Goal: Task Accomplishment & Management: Manage account settings

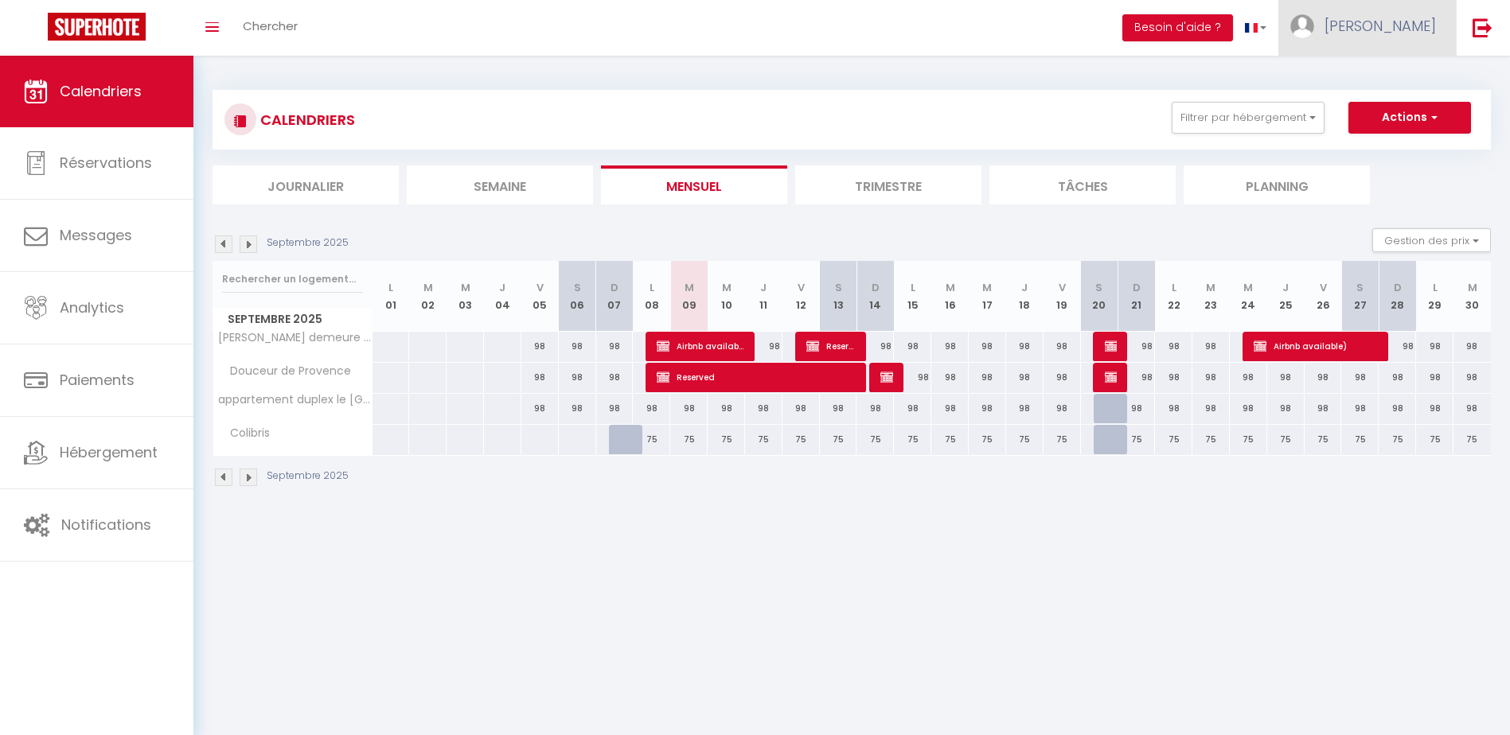
click at [1431, 22] on span "[PERSON_NAME]" at bounding box center [1379, 26] width 111 height 20
click at [1413, 85] on link "Paramètres" at bounding box center [1392, 79] width 118 height 27
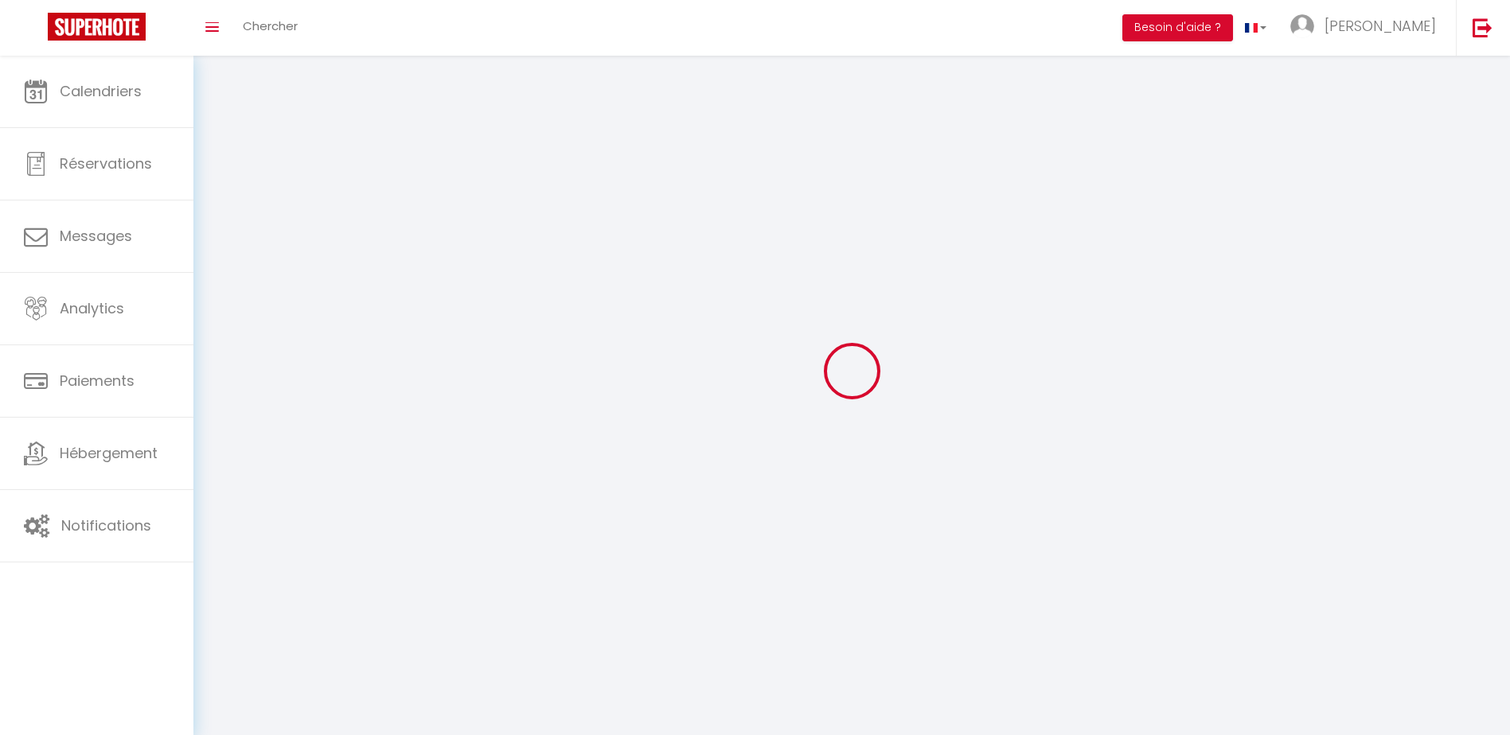
type input "[PERSON_NAME]"
type input "Donadio"
type input "0665347488"
type input "[STREET_ADDRESS][DATE]"
type input "83149"
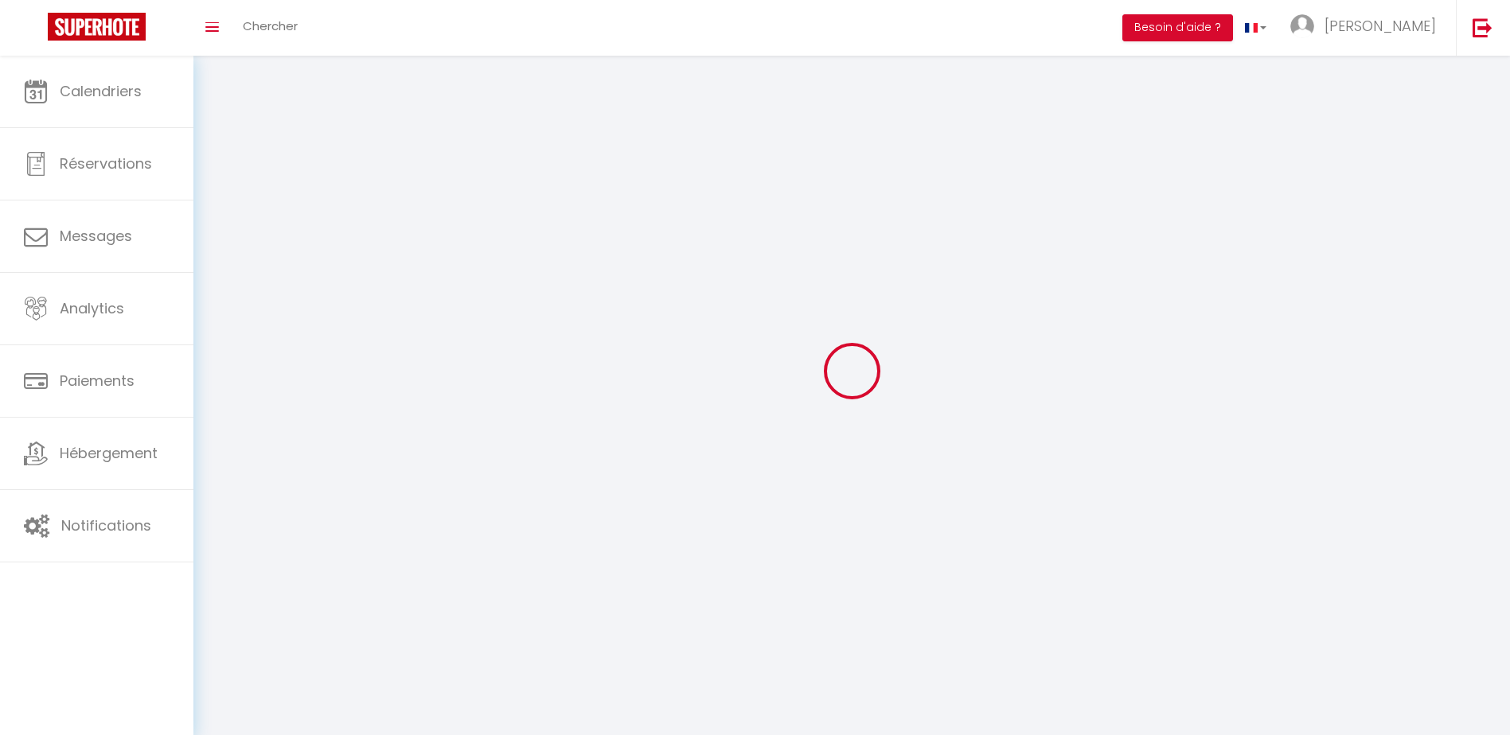
type input "BRAS"
type input "cwzAiY1VQNizgMQ8L91uWPwCK"
type input "dSl78ePvNfOGXubx1AyFstM72"
select select "28"
select select "fr"
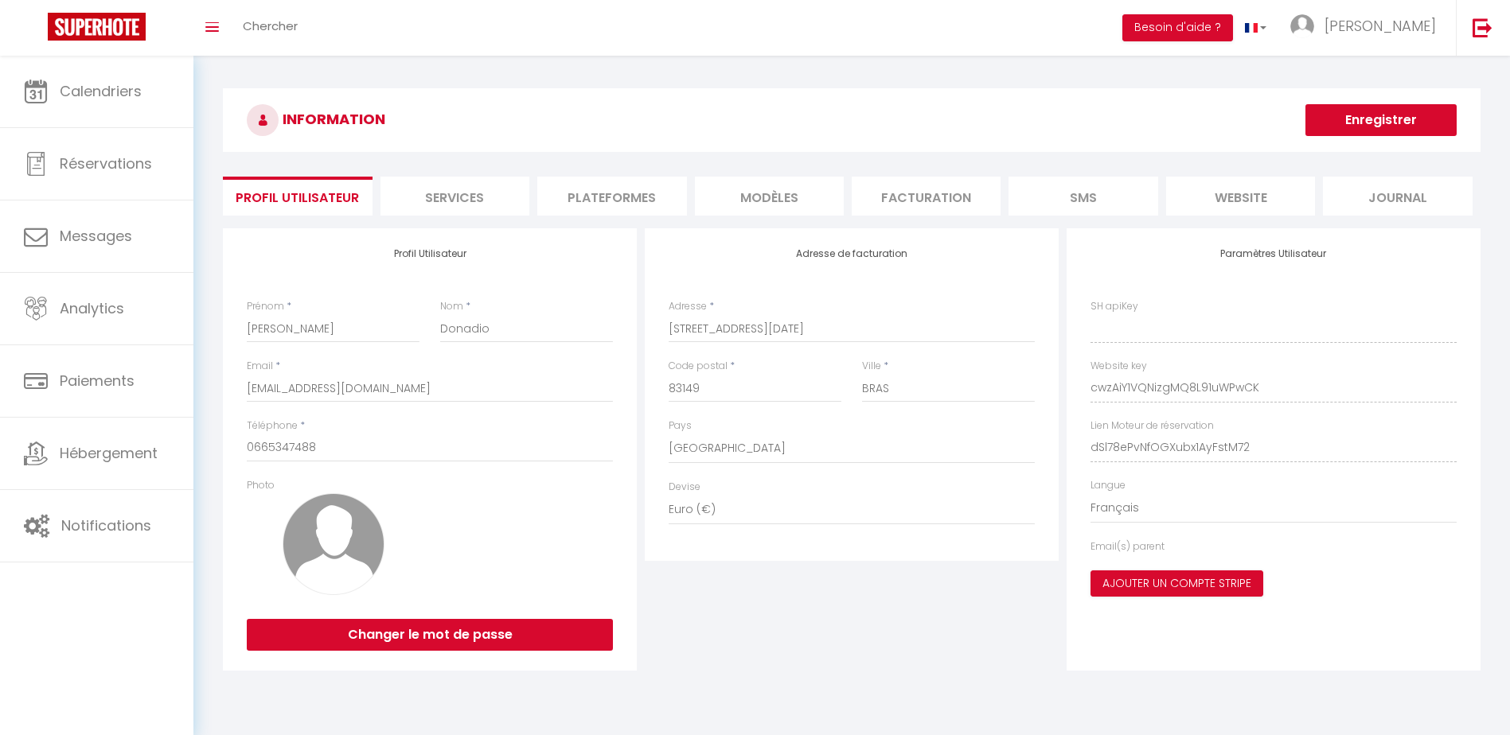
type input "cwzAiY1VQNizgMQ8L91uWPwCK"
type input "dSl78ePvNfOGXubx1AyFstM72"
type input "[URL][DOMAIN_NAME]"
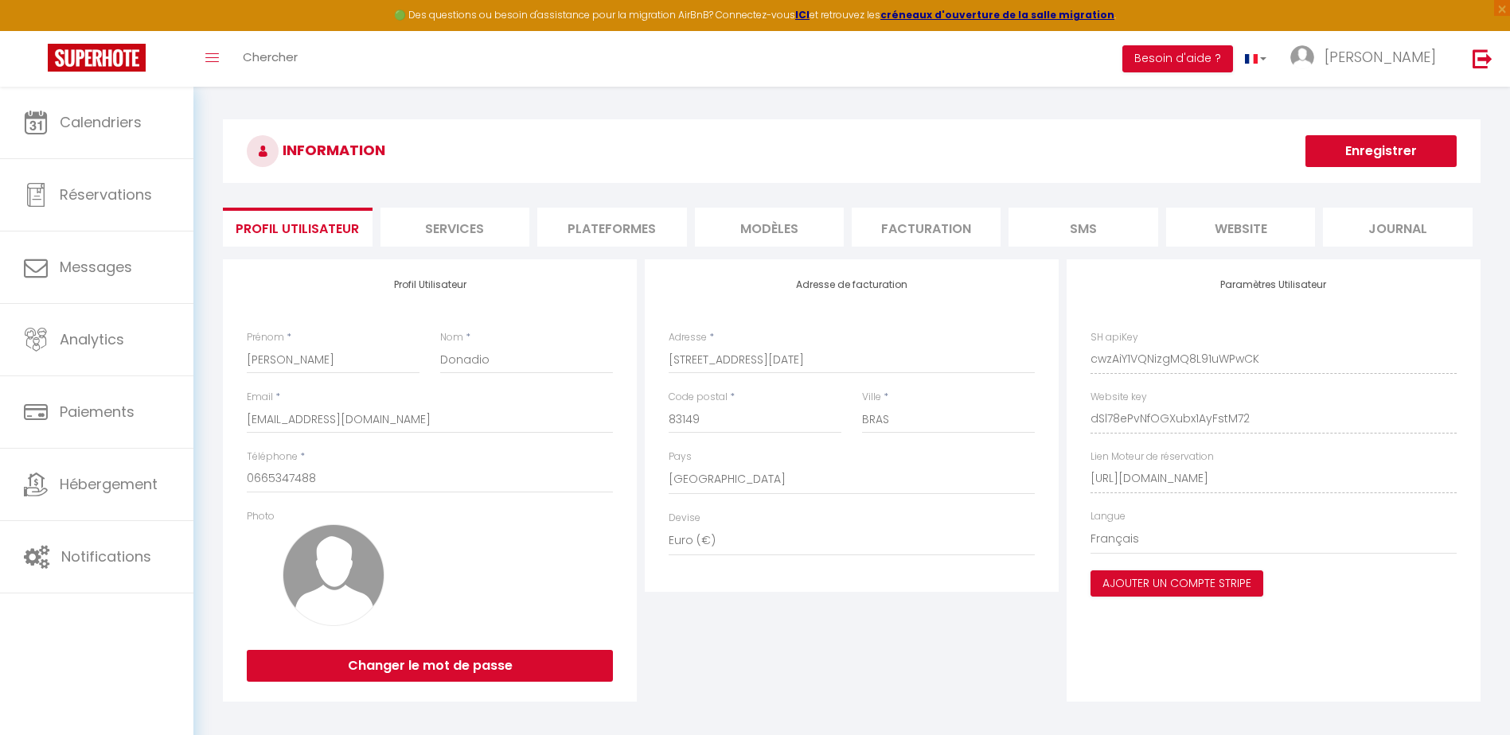
click at [636, 223] on li "Plateformes" at bounding box center [611, 227] width 149 height 39
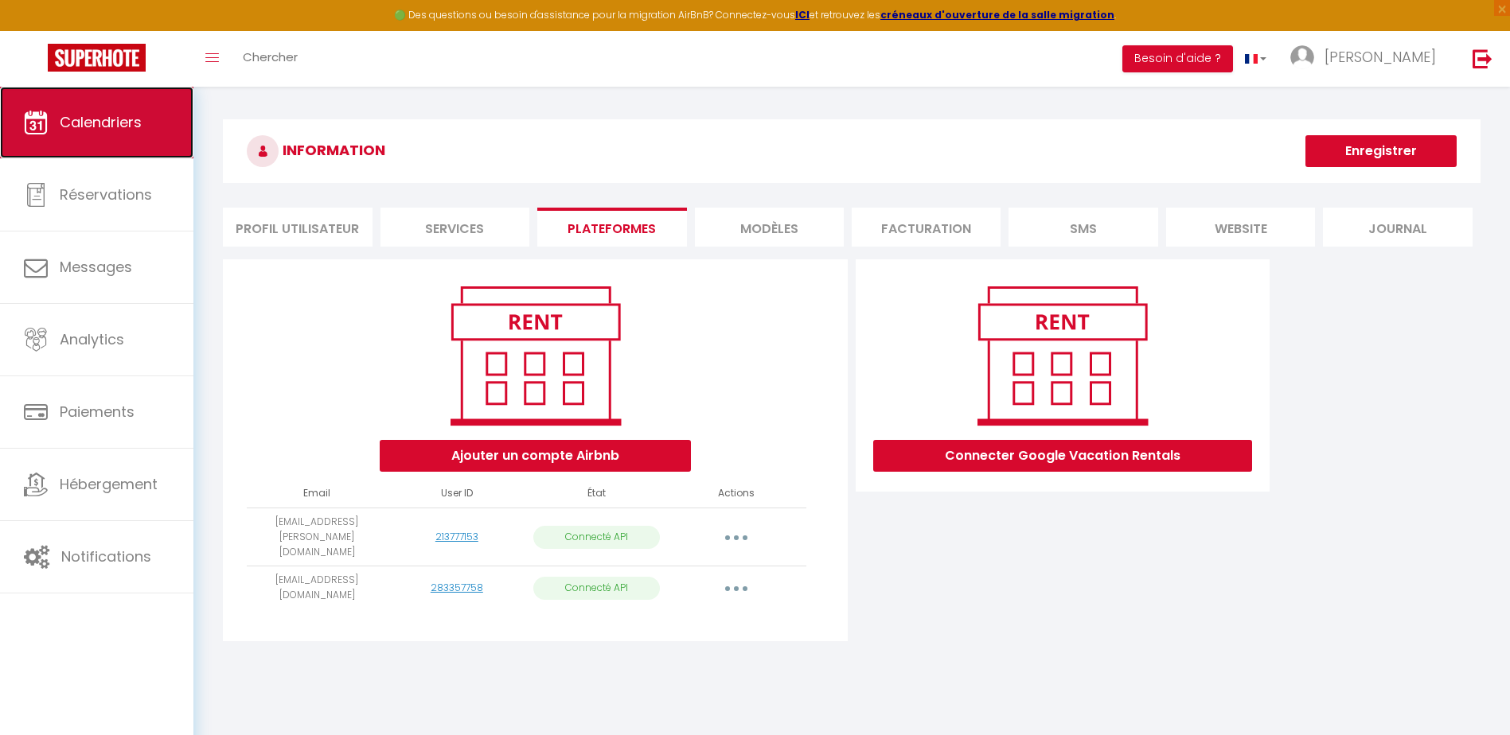
click at [132, 121] on span "Calendriers" at bounding box center [101, 122] width 82 height 20
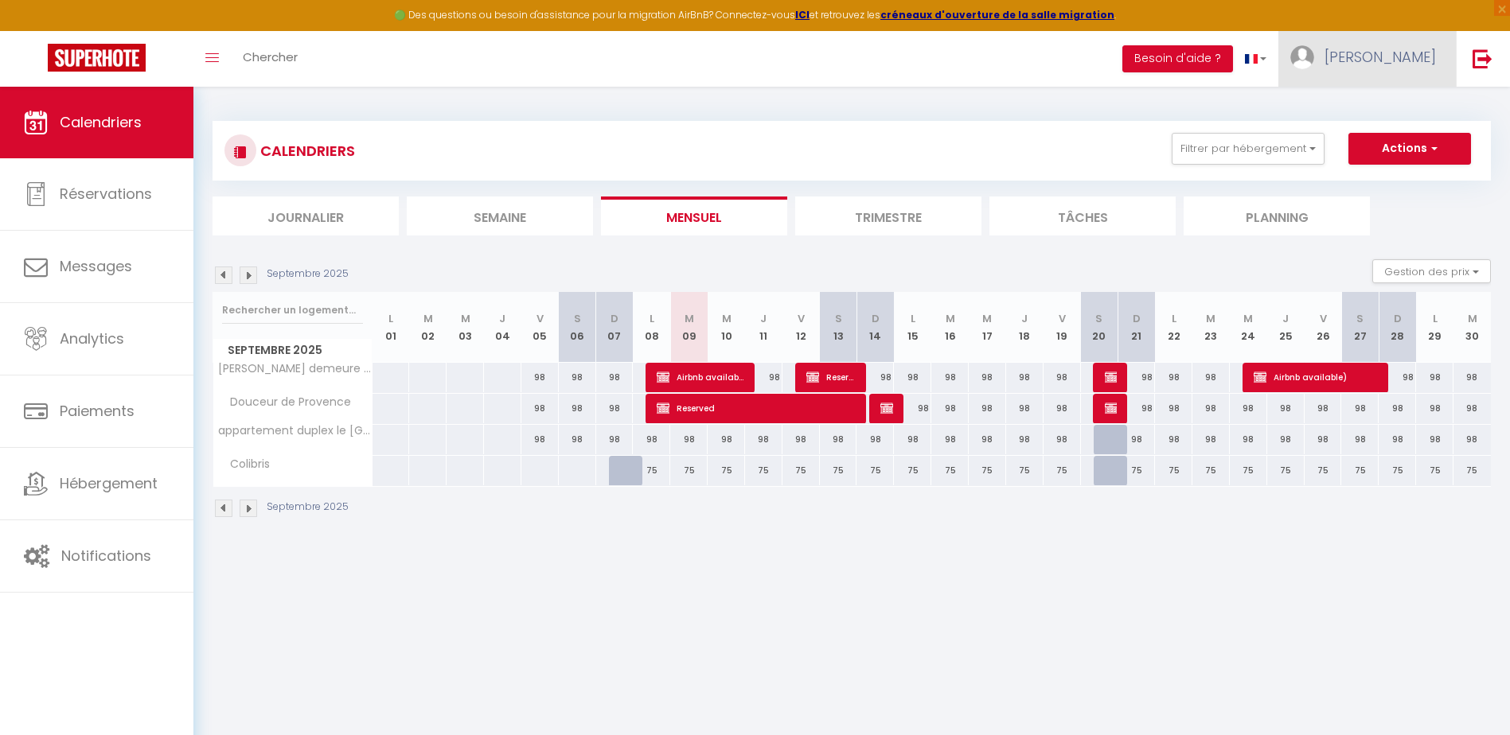
click at [1441, 50] on link "[PERSON_NAME]" at bounding box center [1366, 59] width 177 height 56
click at [1416, 117] on link "Paramètres" at bounding box center [1392, 110] width 118 height 27
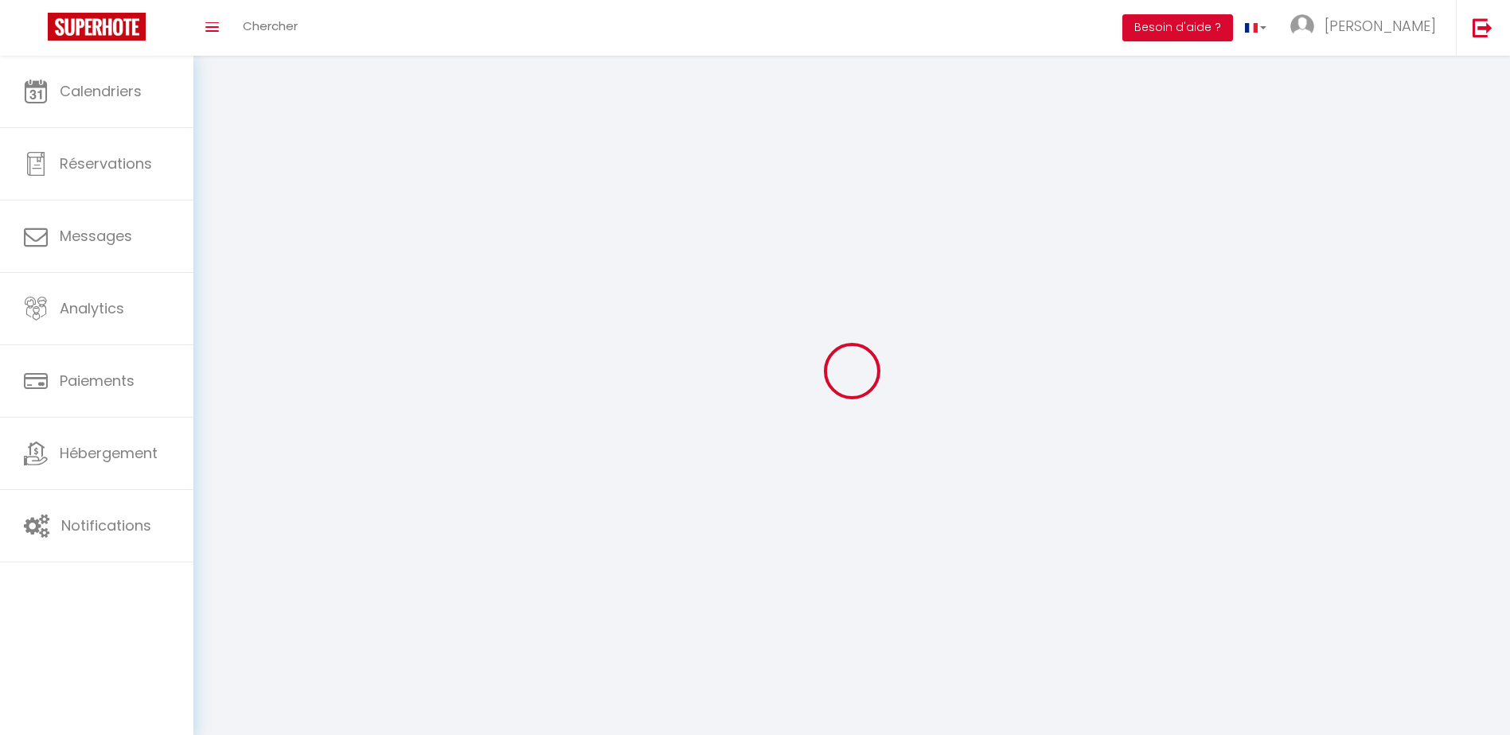
type input "[PERSON_NAME]"
type input "Donadio"
type input "0665347488"
type input "[STREET_ADDRESS][DATE]"
type input "83149"
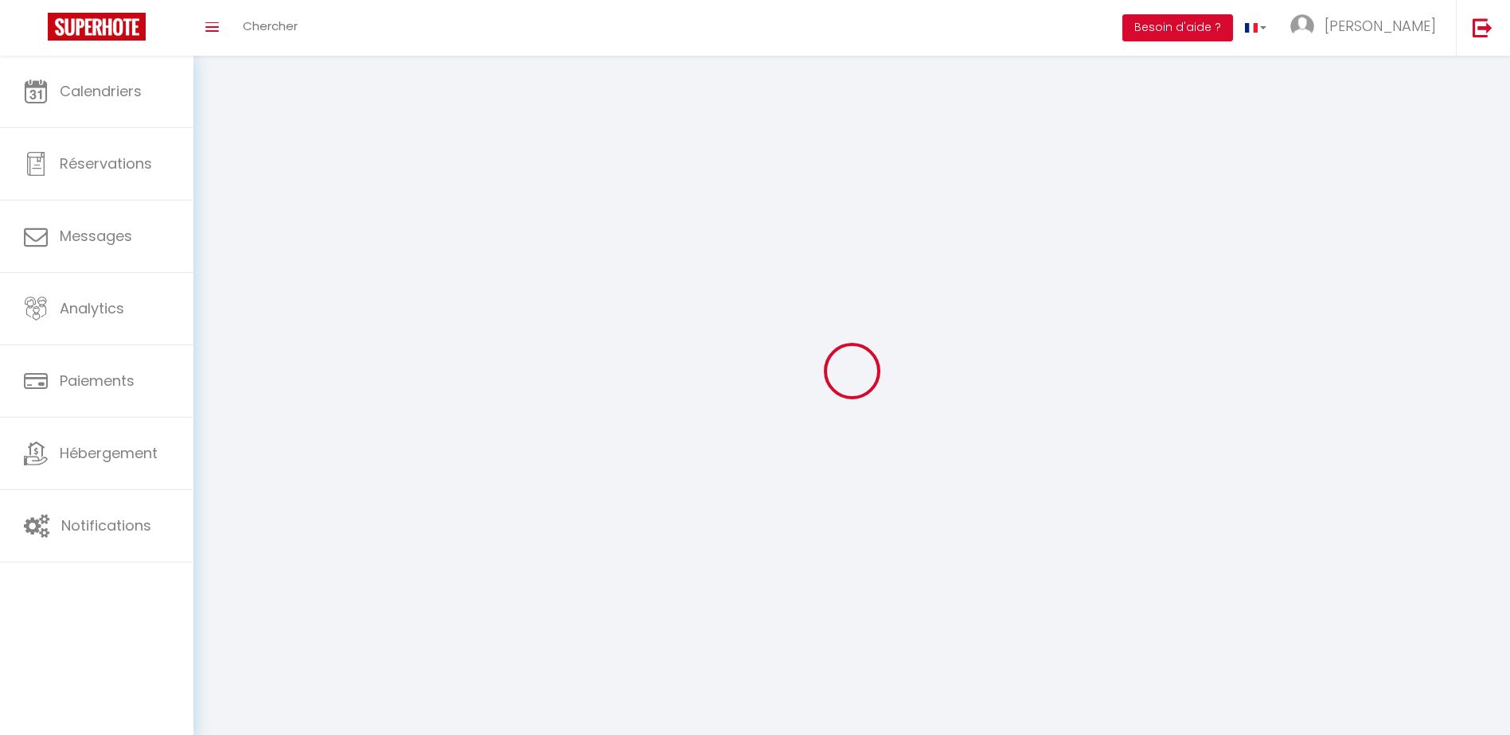
type input "BRAS"
type input "cwzAiY1VQNizgMQ8L91uWPwCK"
type input "dSl78ePvNfOGXubx1AyFstM72"
select select "28"
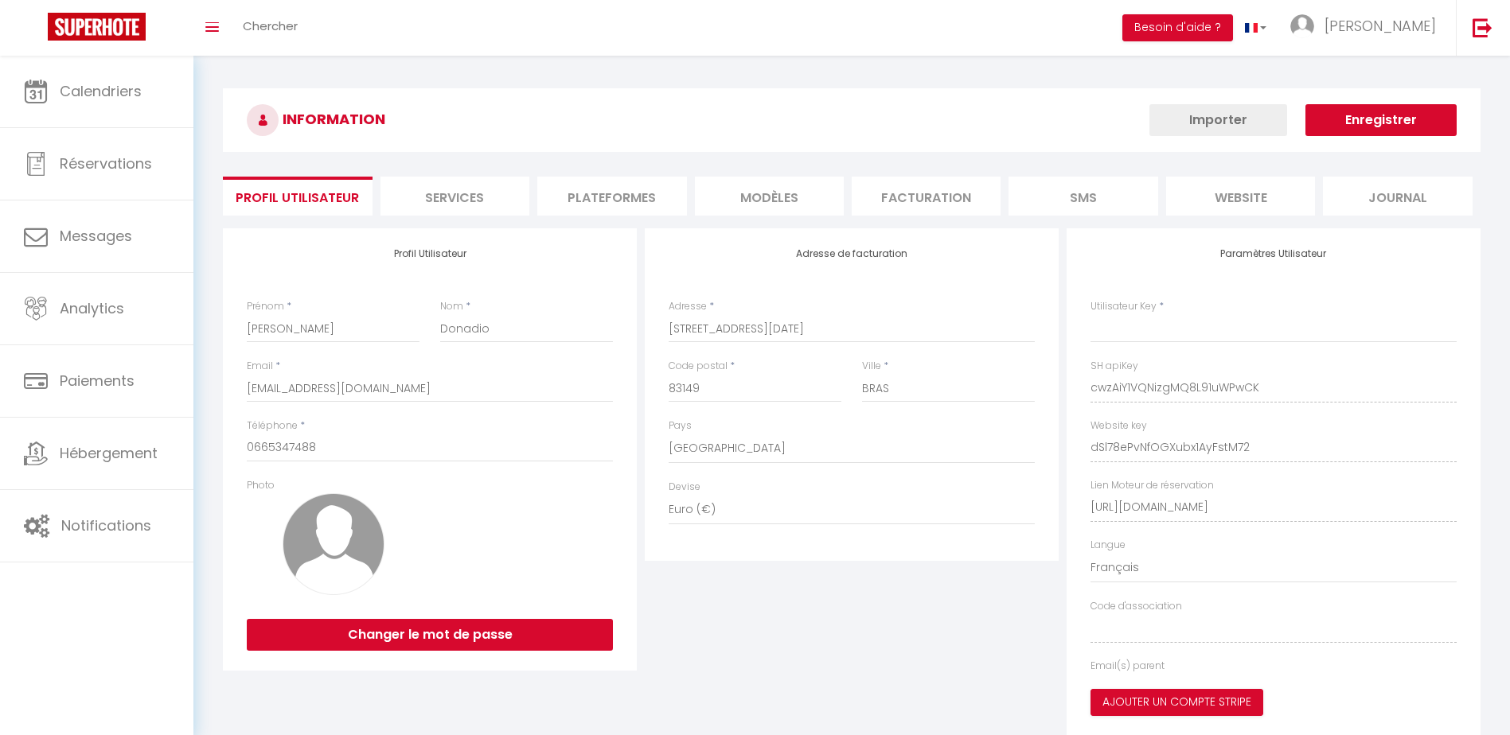
type input "cwzAiY1VQNizgMQ8L91uWPwCK"
type input "dSl78ePvNfOGXubx1AyFstM72"
type input "[URL][DOMAIN_NAME]"
select select "fr"
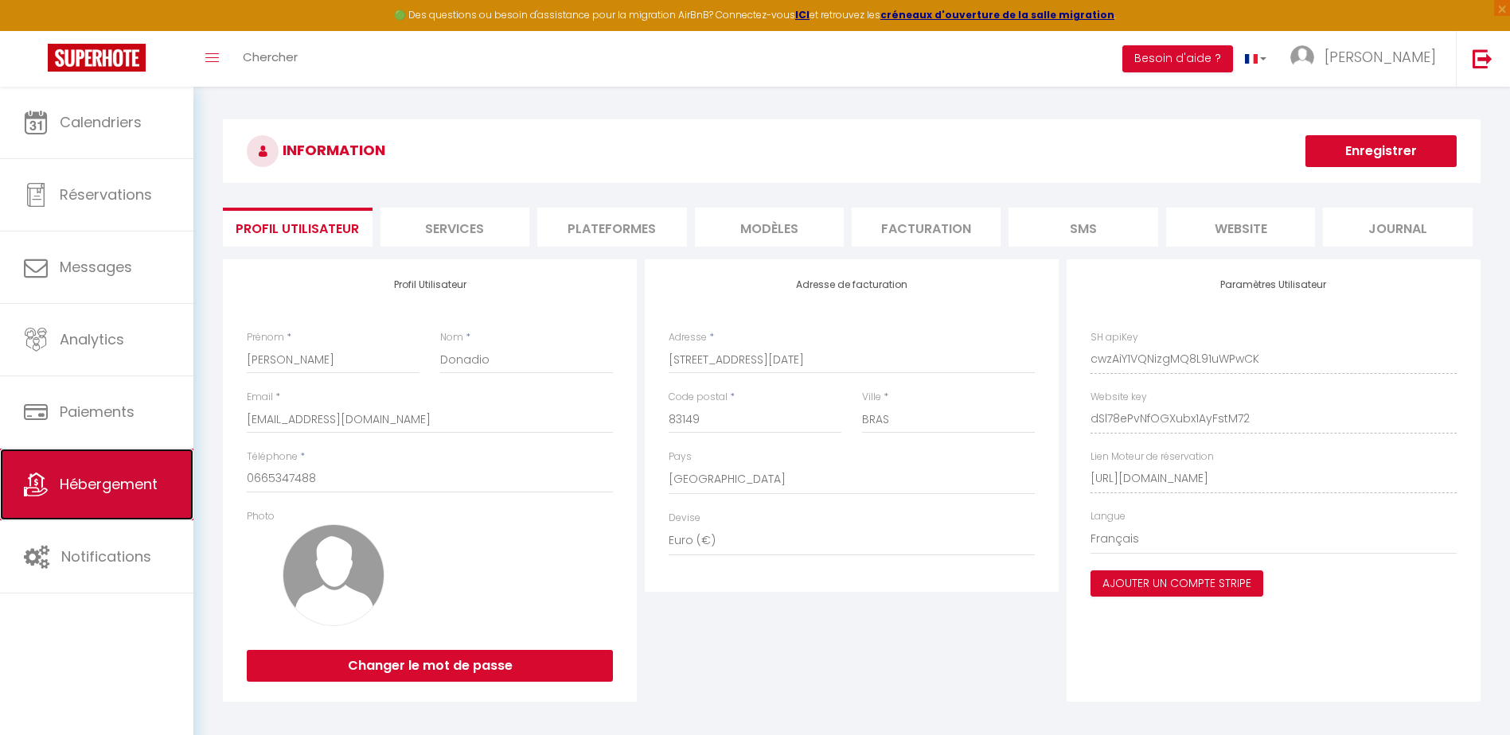
click at [173, 473] on link "Hébergement" at bounding box center [96, 485] width 193 height 72
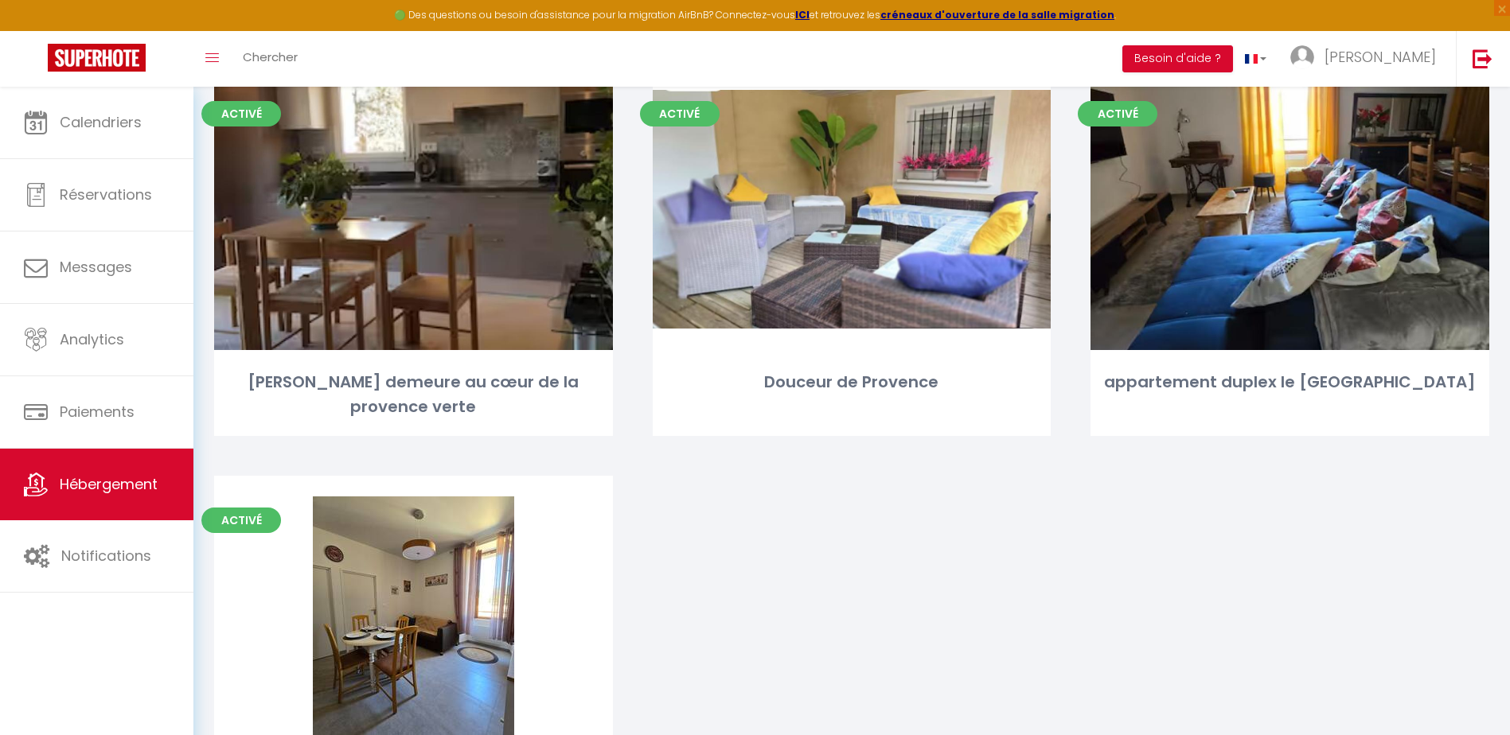
scroll to position [239, 0]
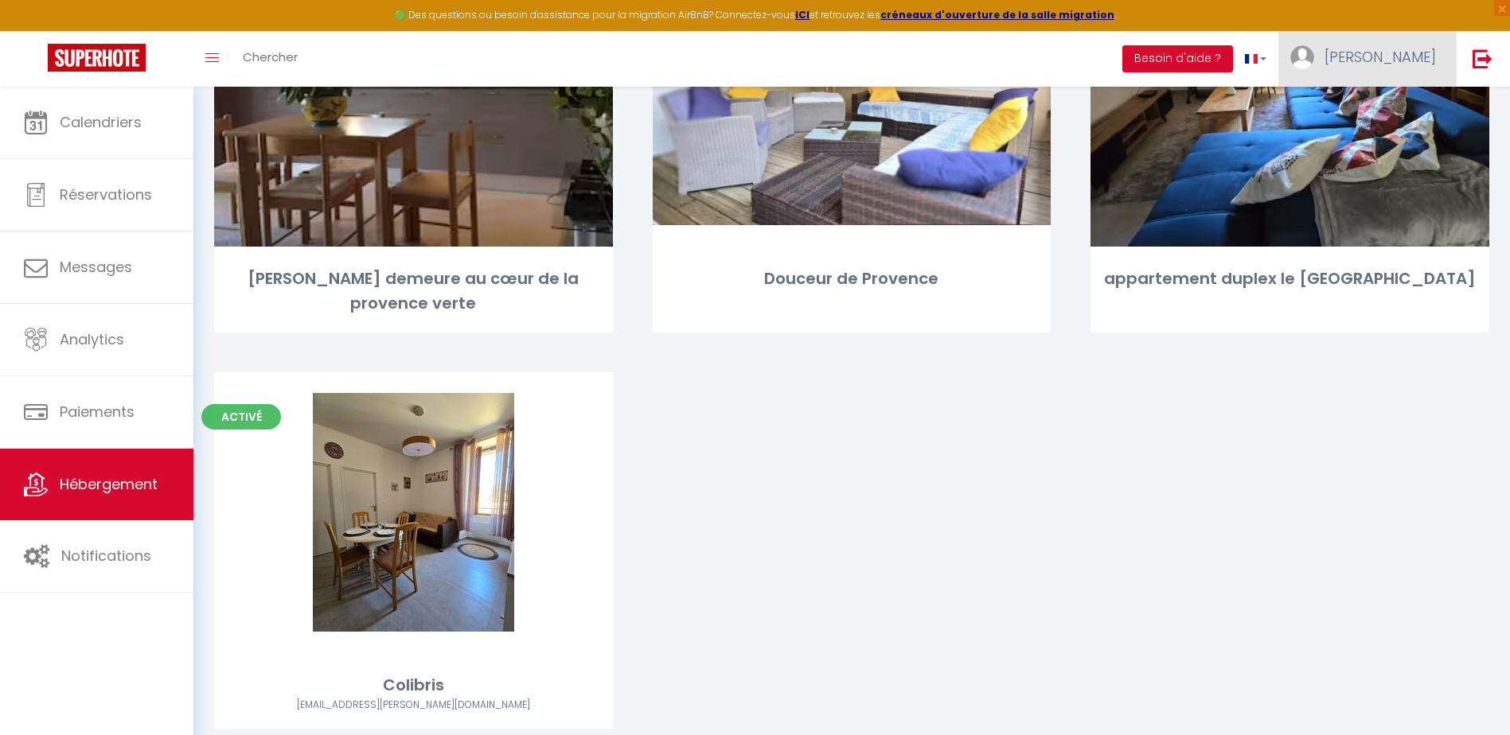
click at [1405, 61] on span "[PERSON_NAME]" at bounding box center [1379, 57] width 111 height 20
click at [1403, 111] on link "Paramètres" at bounding box center [1392, 110] width 118 height 27
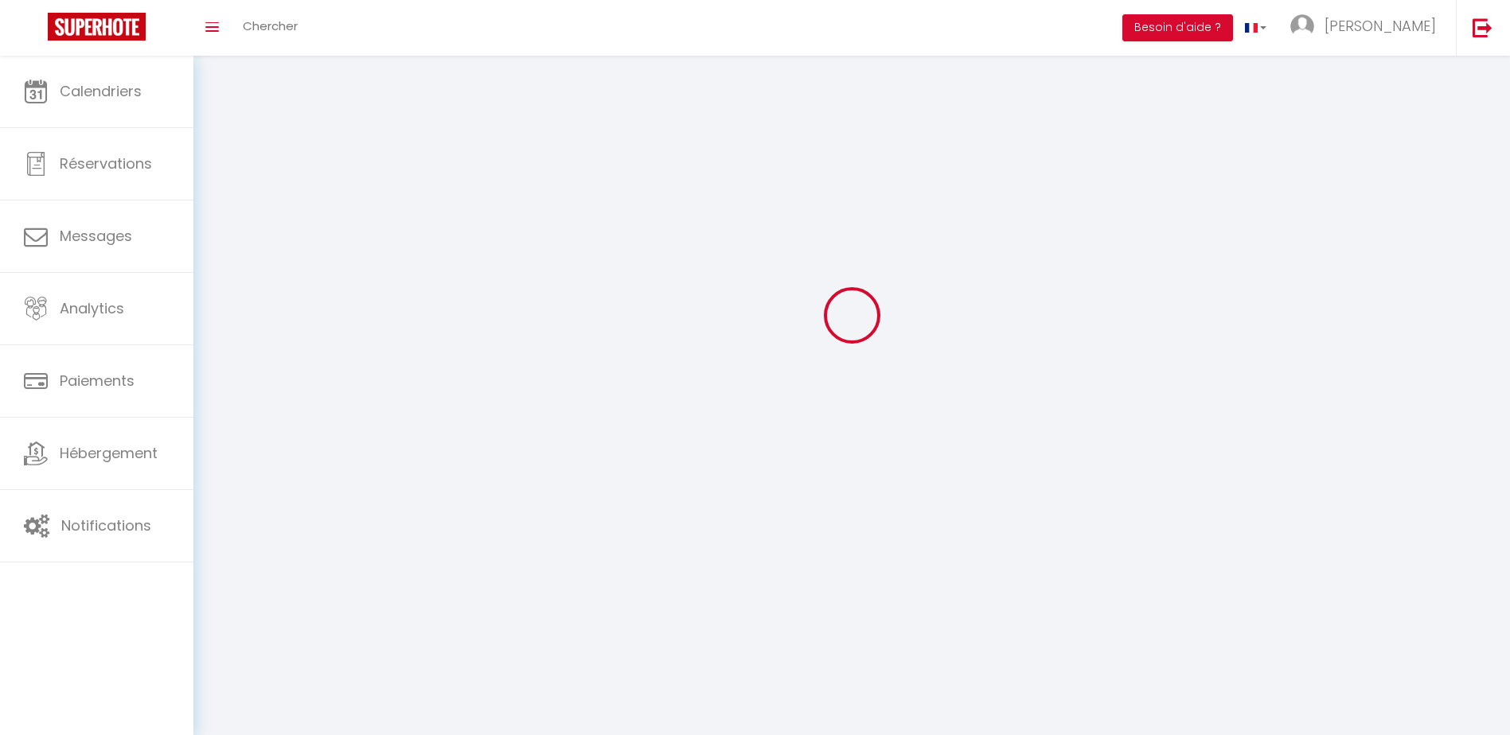
type input "[PERSON_NAME]"
type input "Donadio"
type input "0665347488"
type input "[STREET_ADDRESS][DATE]"
type input "83149"
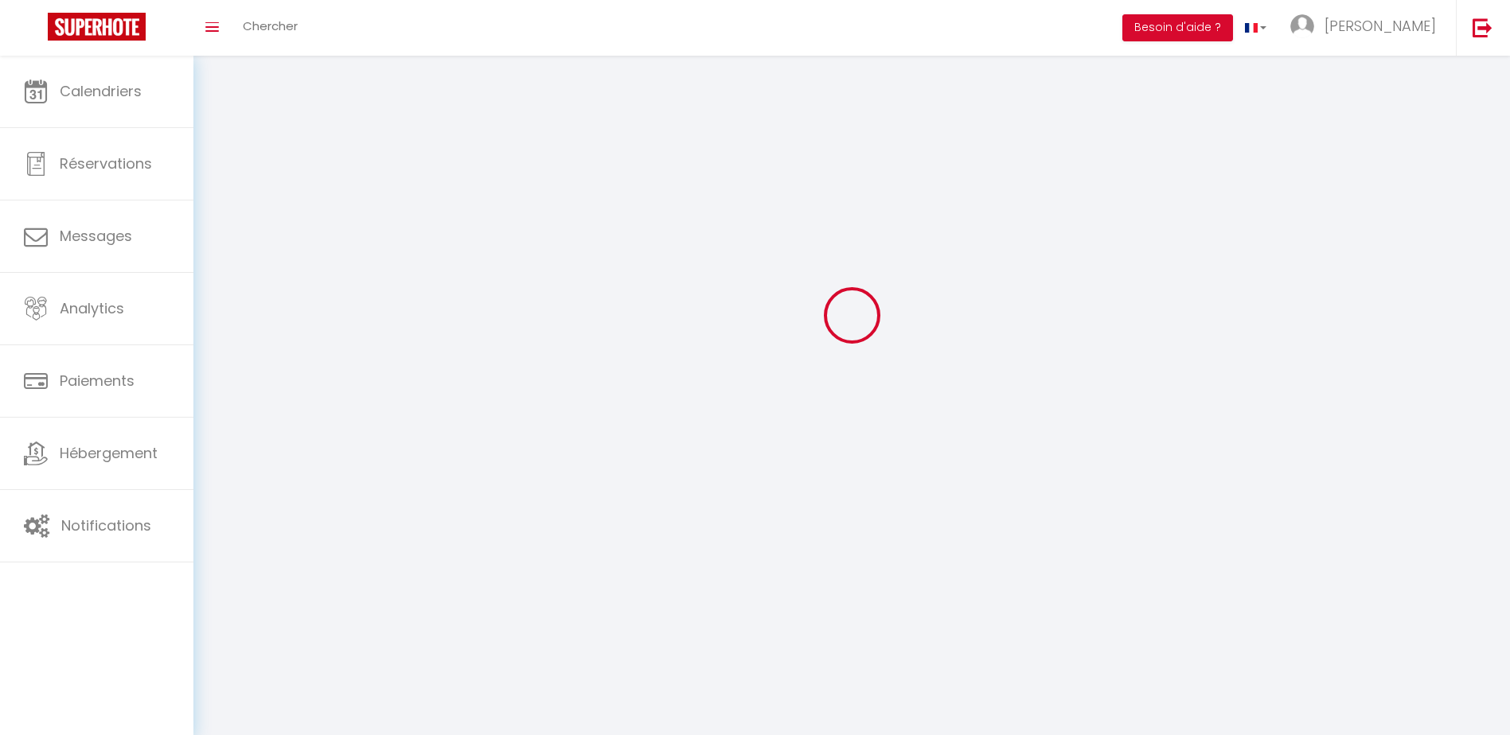
type input "BRAS"
type input "cwzAiY1VQNizgMQ8L91uWPwCK"
type input "dSl78ePvNfOGXubx1AyFstM72"
select select "28"
select select "fr"
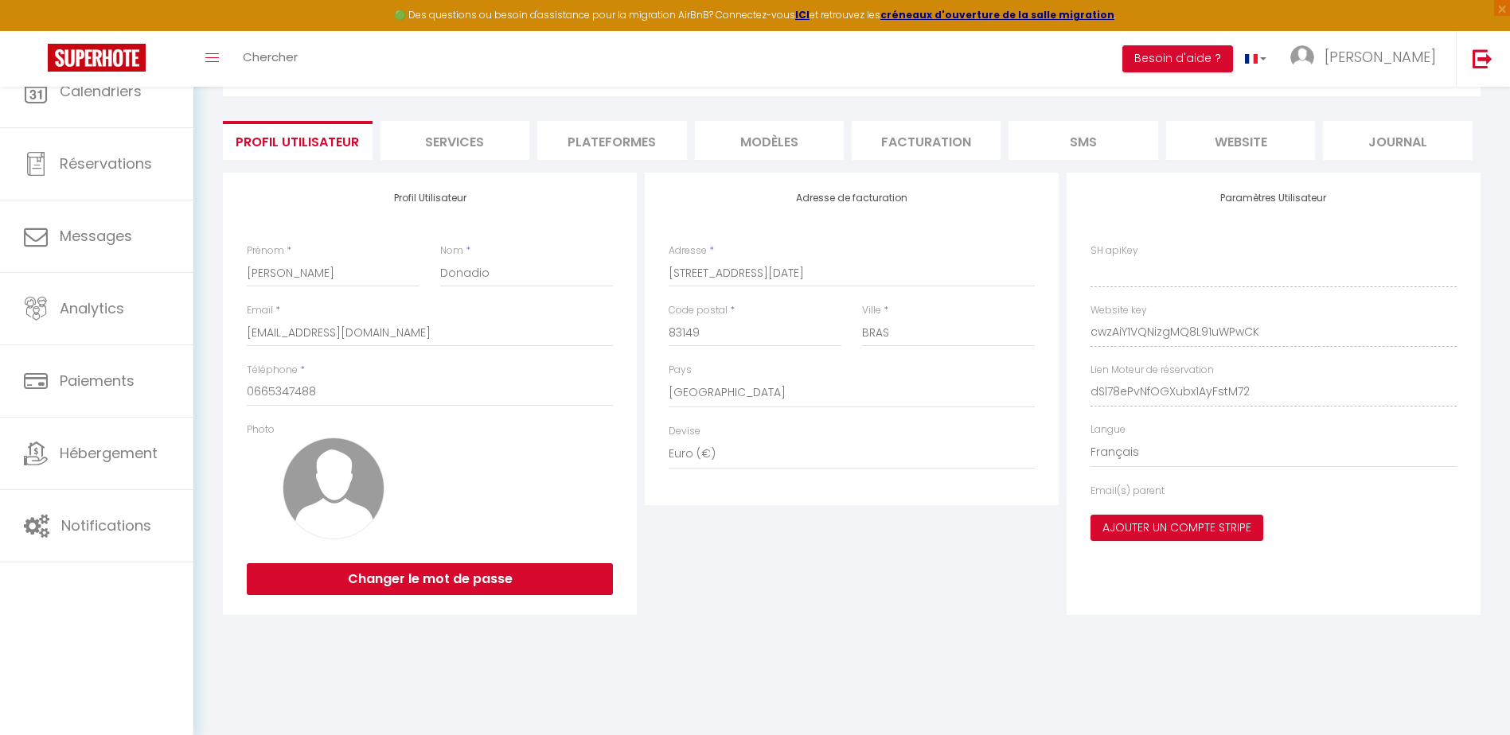
type input "cwzAiY1VQNizgMQ8L91uWPwCK"
type input "dSl78ePvNfOGXubx1AyFstM72"
type input "[URL][DOMAIN_NAME]"
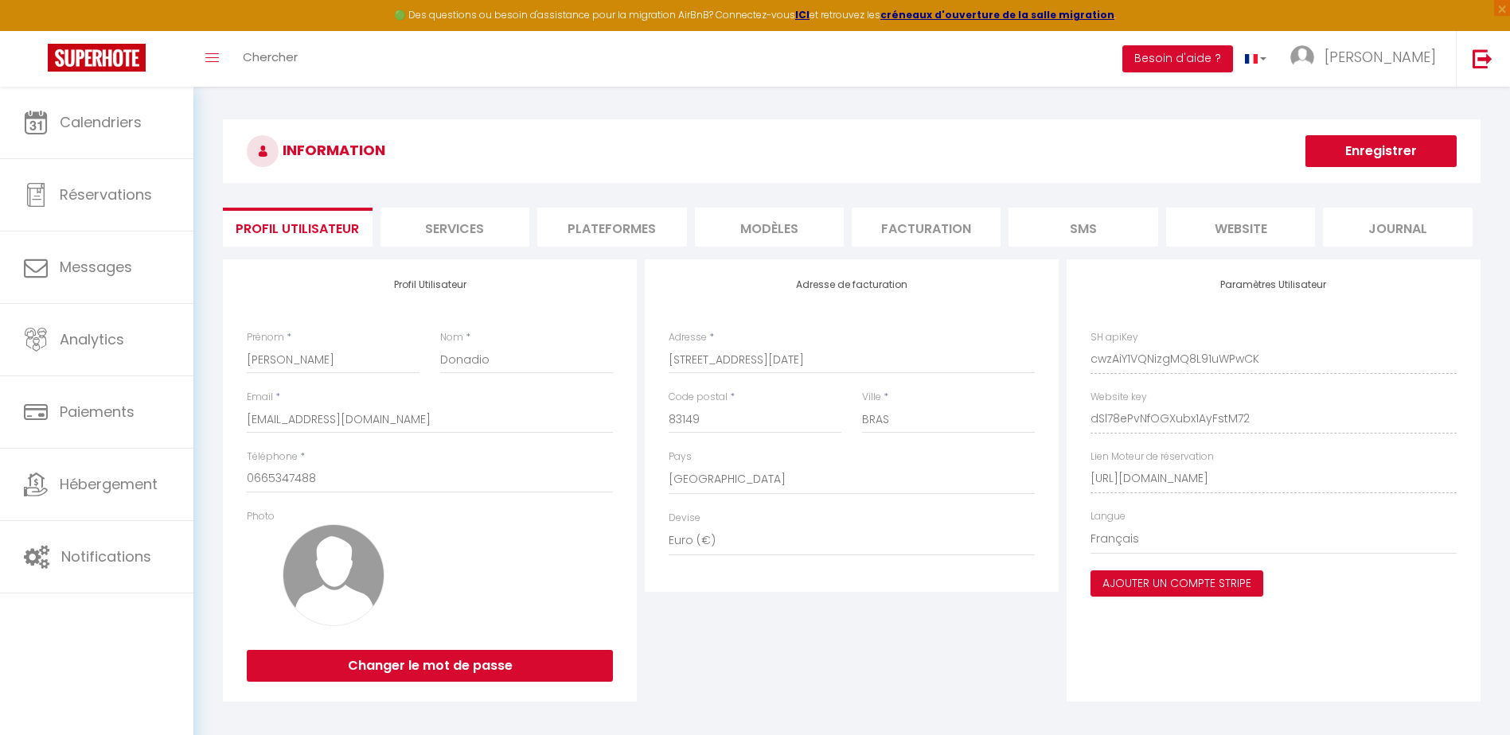
click at [619, 232] on li "Plateformes" at bounding box center [611, 227] width 149 height 39
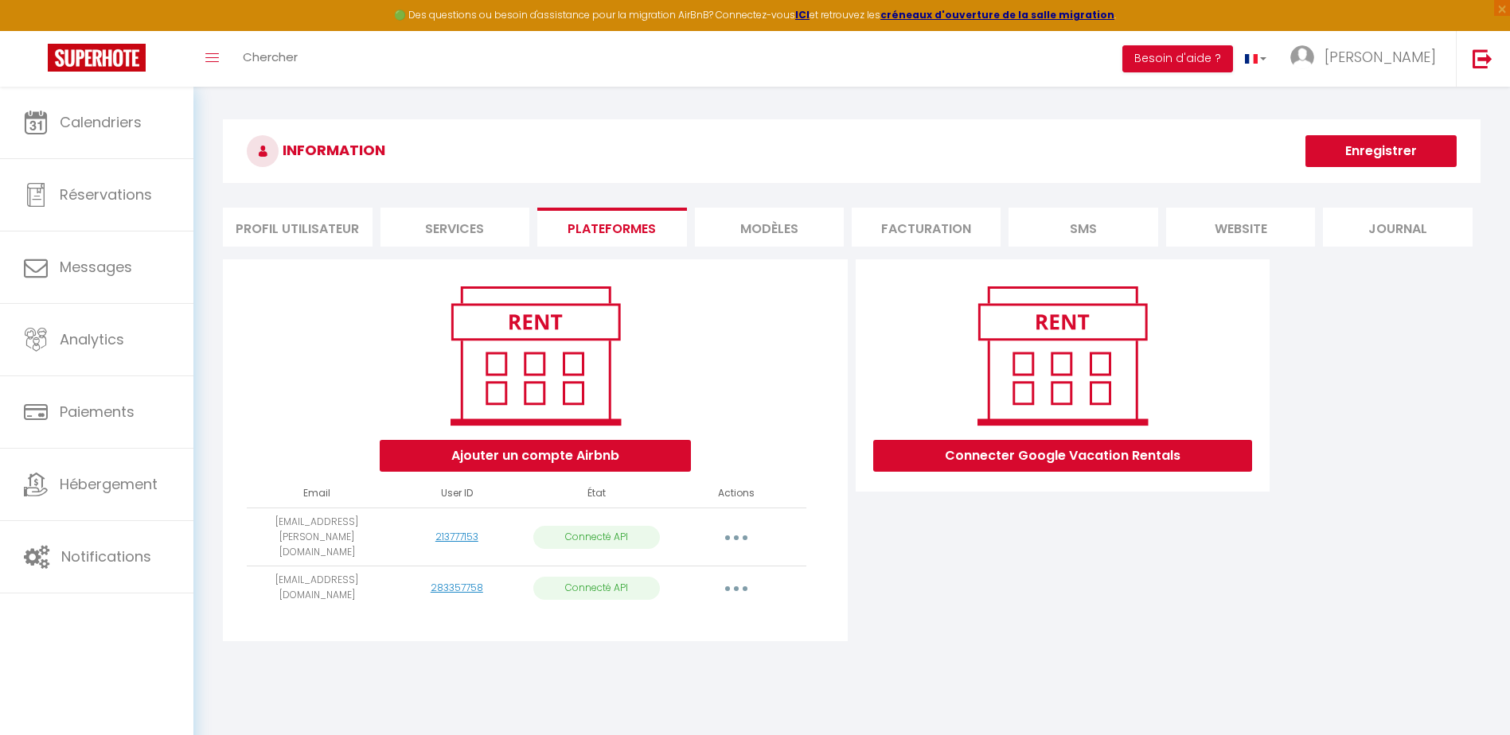
click at [740, 575] on button "button" at bounding box center [736, 587] width 45 height 25
click at [700, 611] on link "Importer les appartements" at bounding box center [666, 624] width 176 height 27
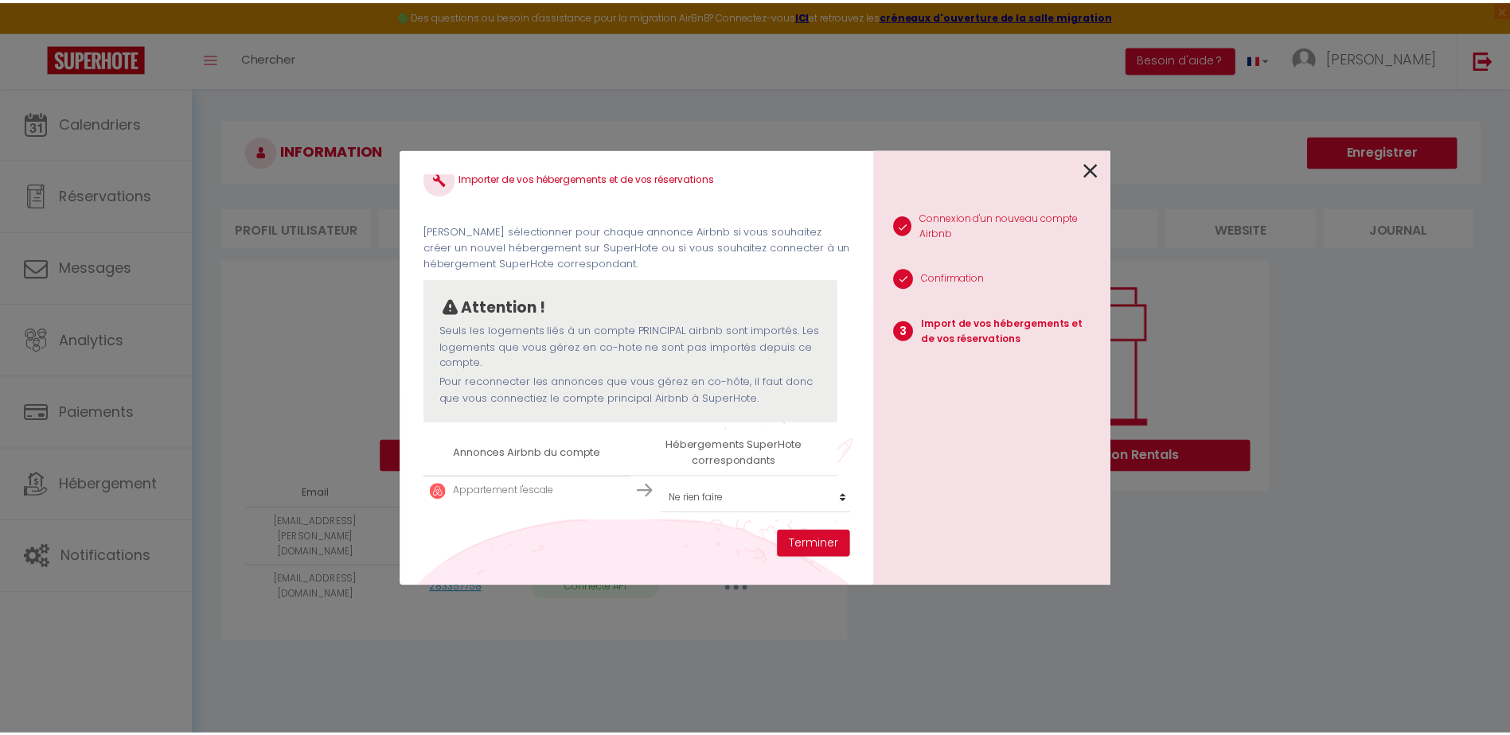
scroll to position [36, 0]
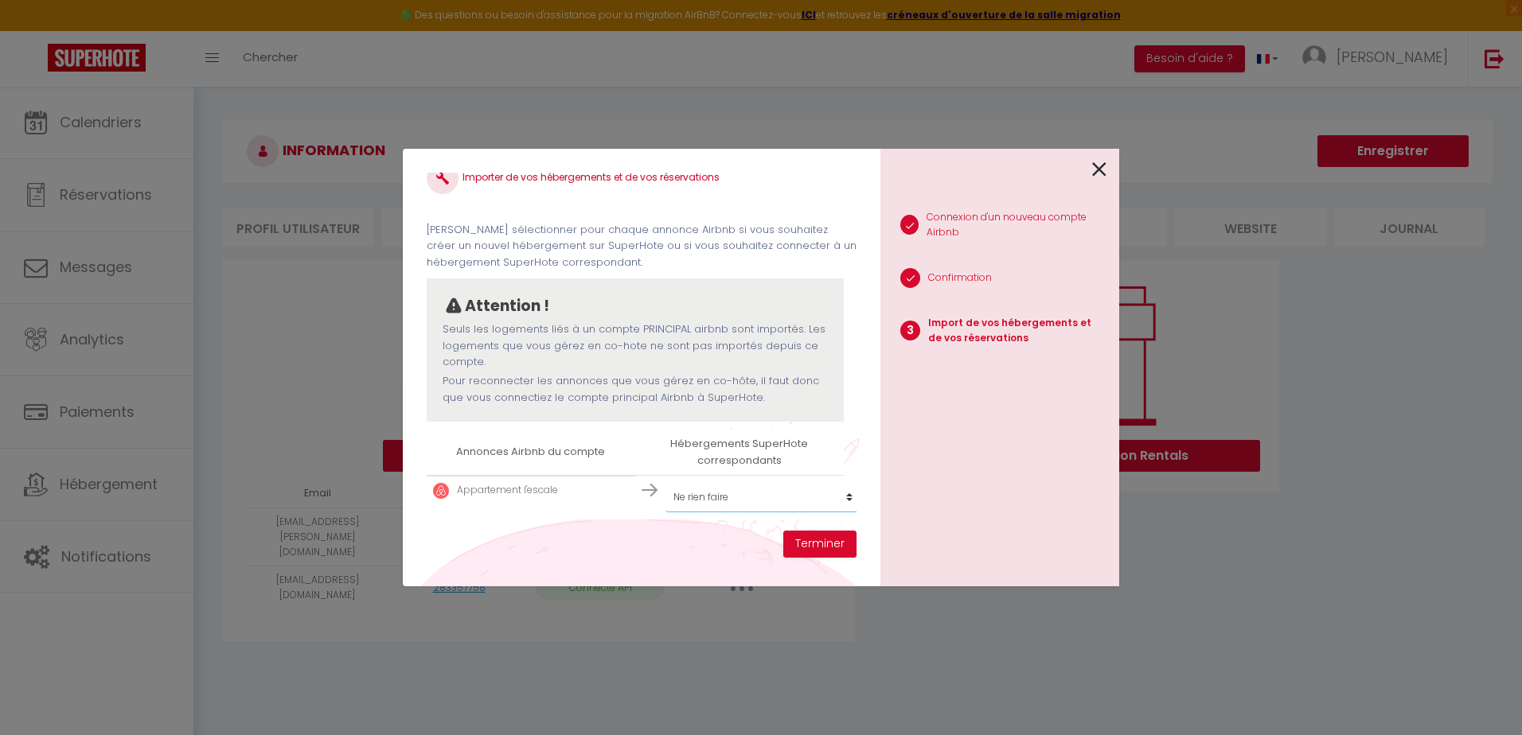
click at [839, 486] on select "Créer un nouvel hébergement Ne rien faire [PERSON_NAME] demeure au cœur de la […" at bounding box center [763, 497] width 196 height 30
select select "create_new"
click at [665, 482] on select "Créer un nouvel hébergement Ne rien faire [PERSON_NAME] demeure au cœur de la […" at bounding box center [763, 497] width 196 height 30
click at [833, 547] on button "Terminer" at bounding box center [819, 544] width 73 height 27
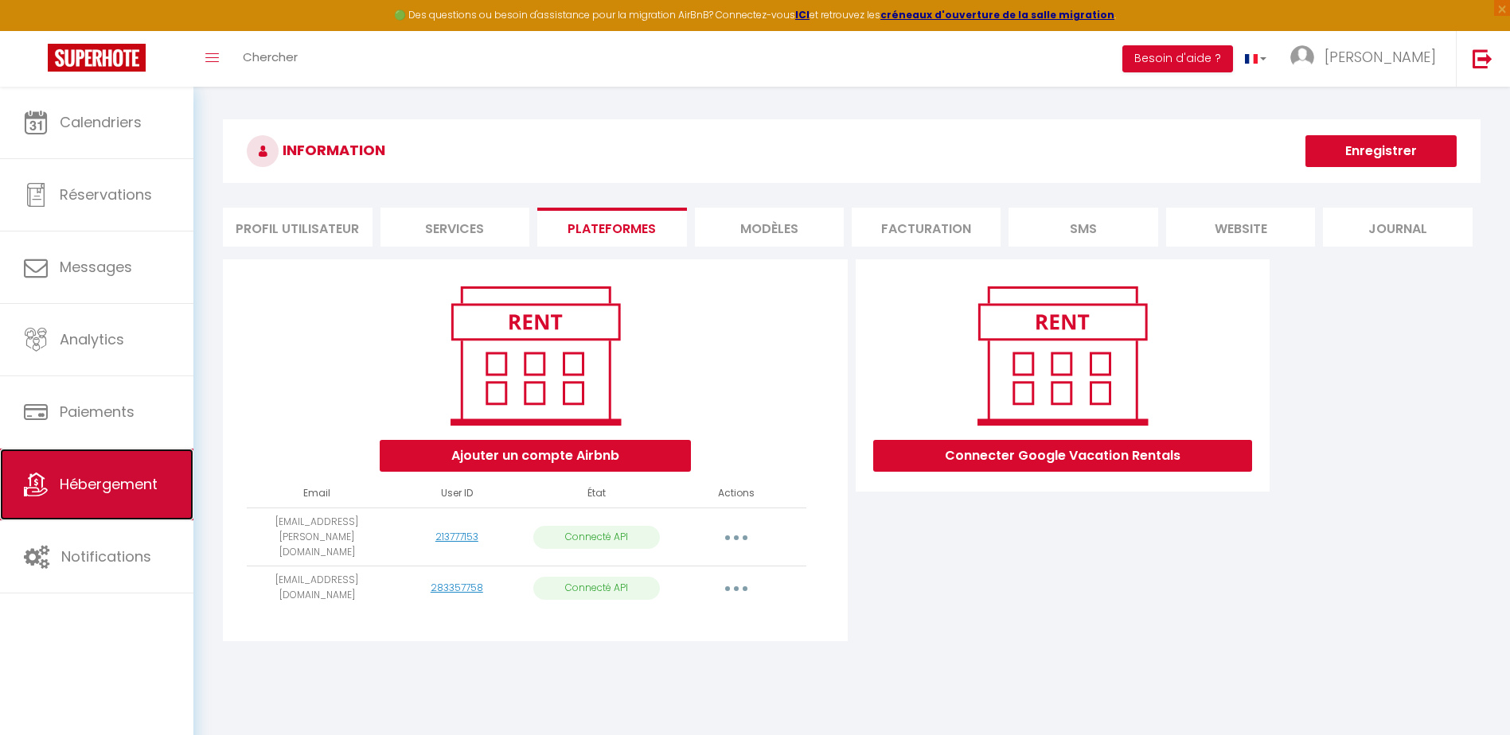
click at [127, 468] on link "Hébergement" at bounding box center [96, 485] width 193 height 72
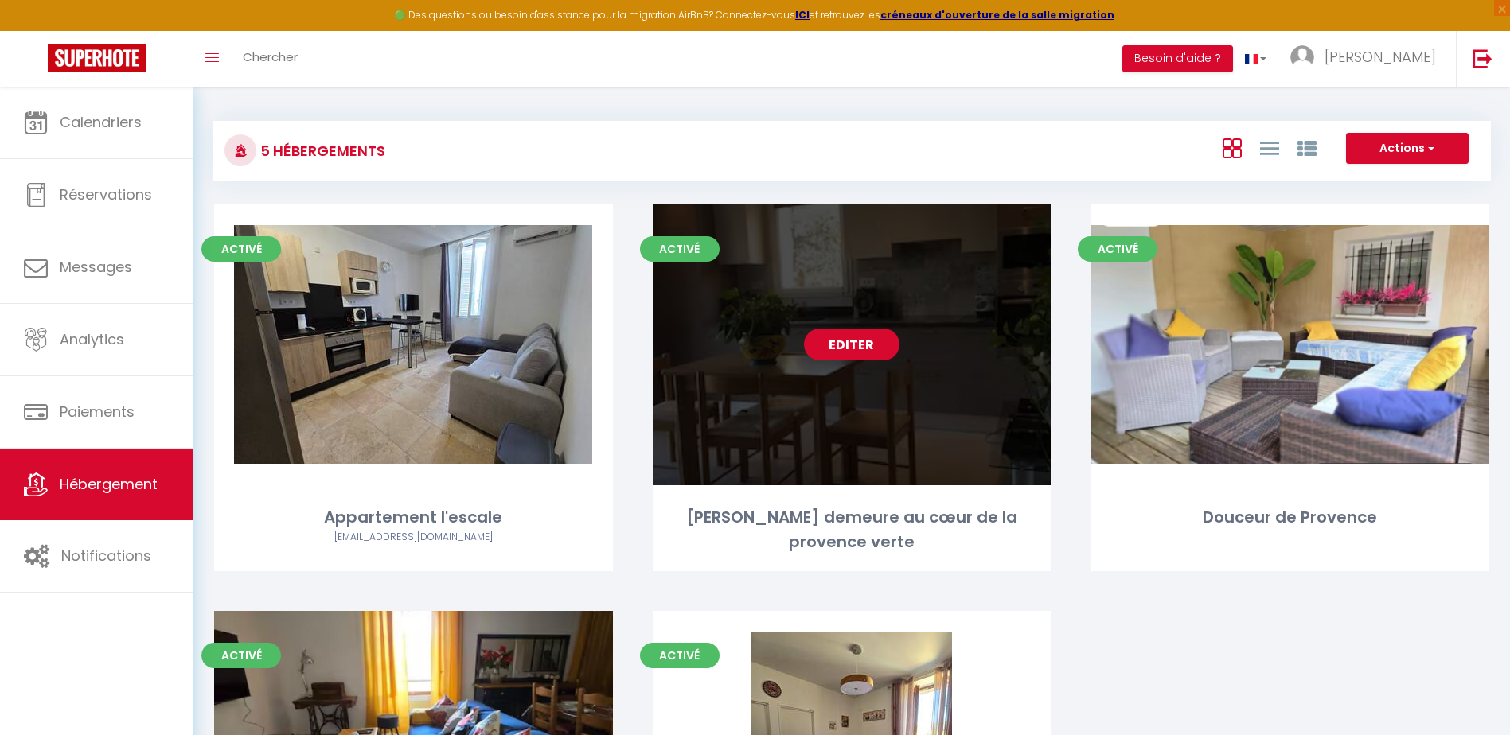
click at [834, 349] on link "Editer" at bounding box center [852, 345] width 96 height 32
select select "3"
select select "2"
select select "1"
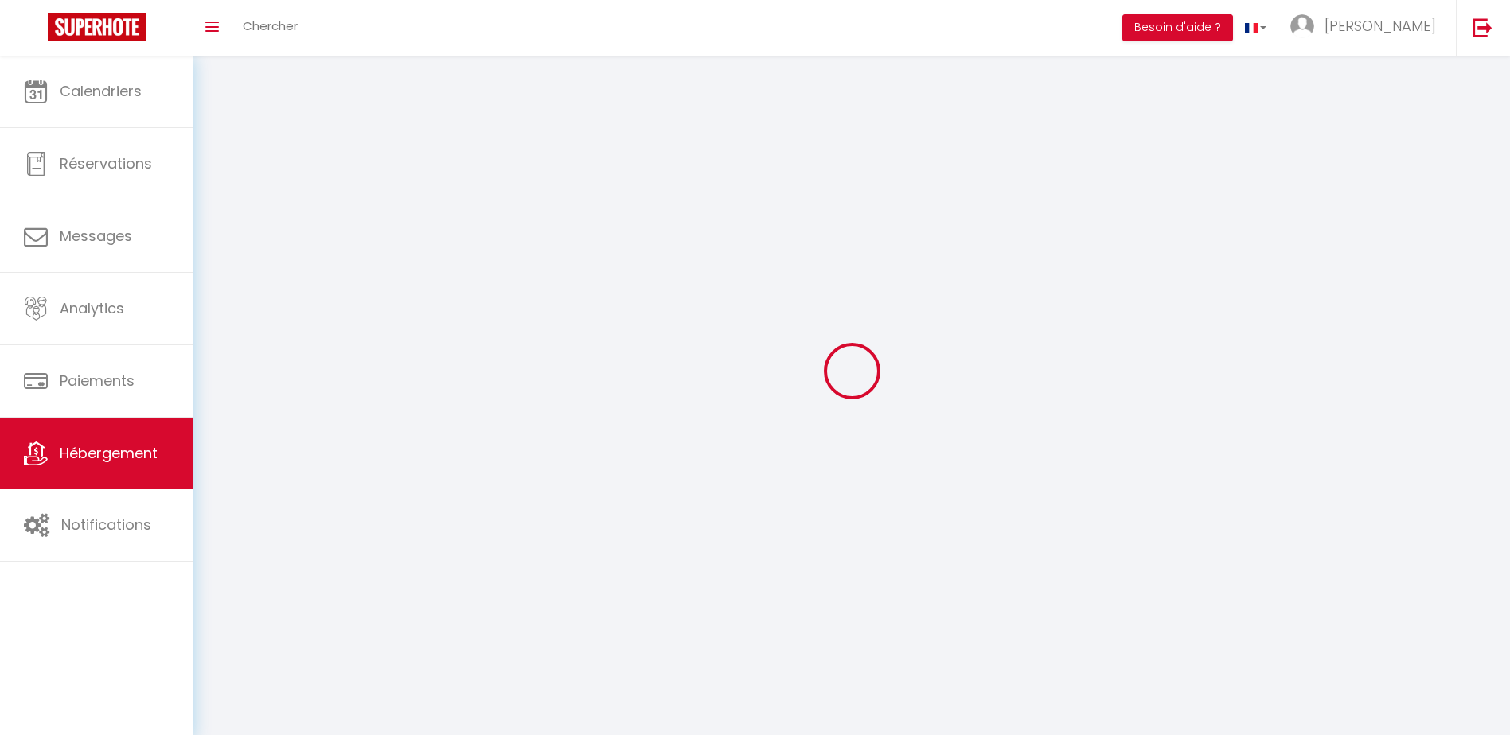
select select
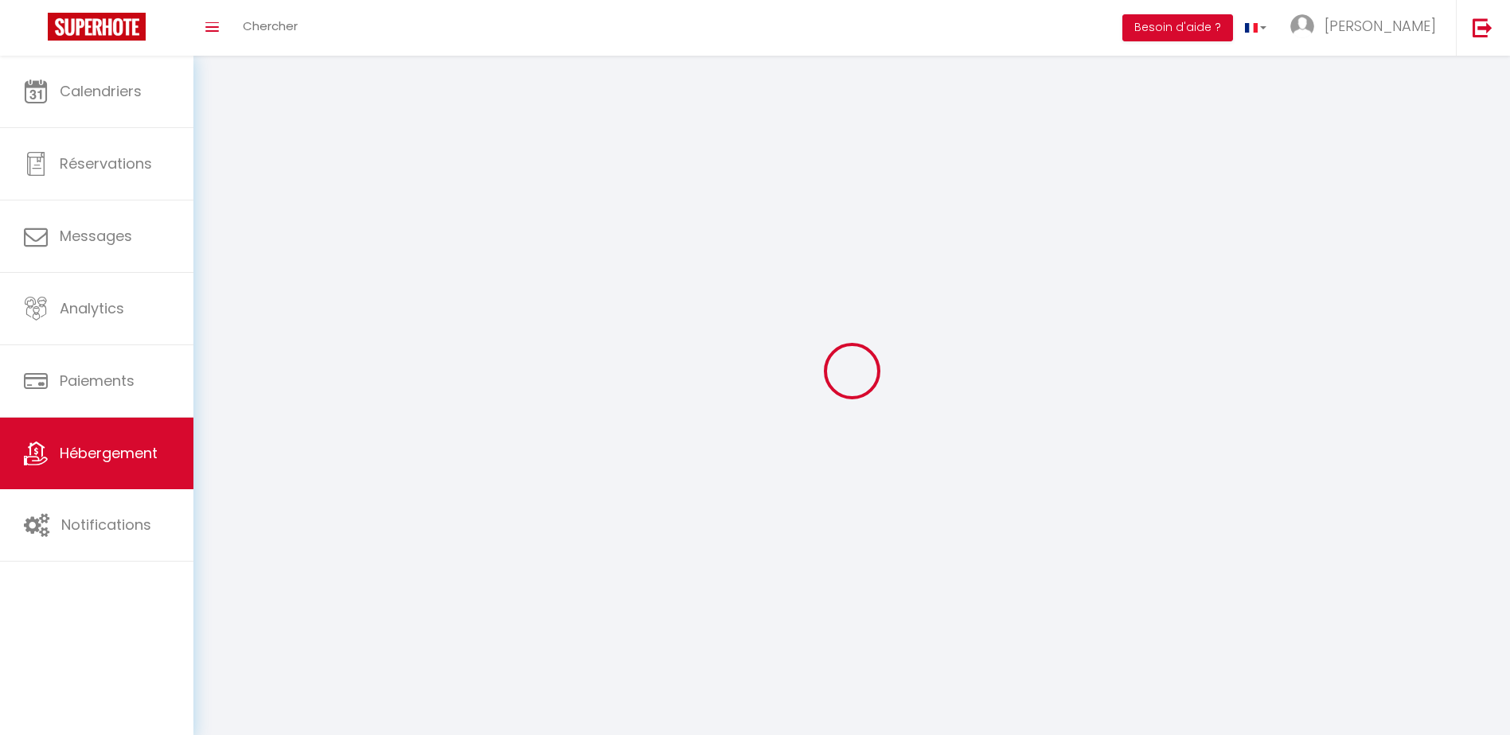
select select
checkbox input "false"
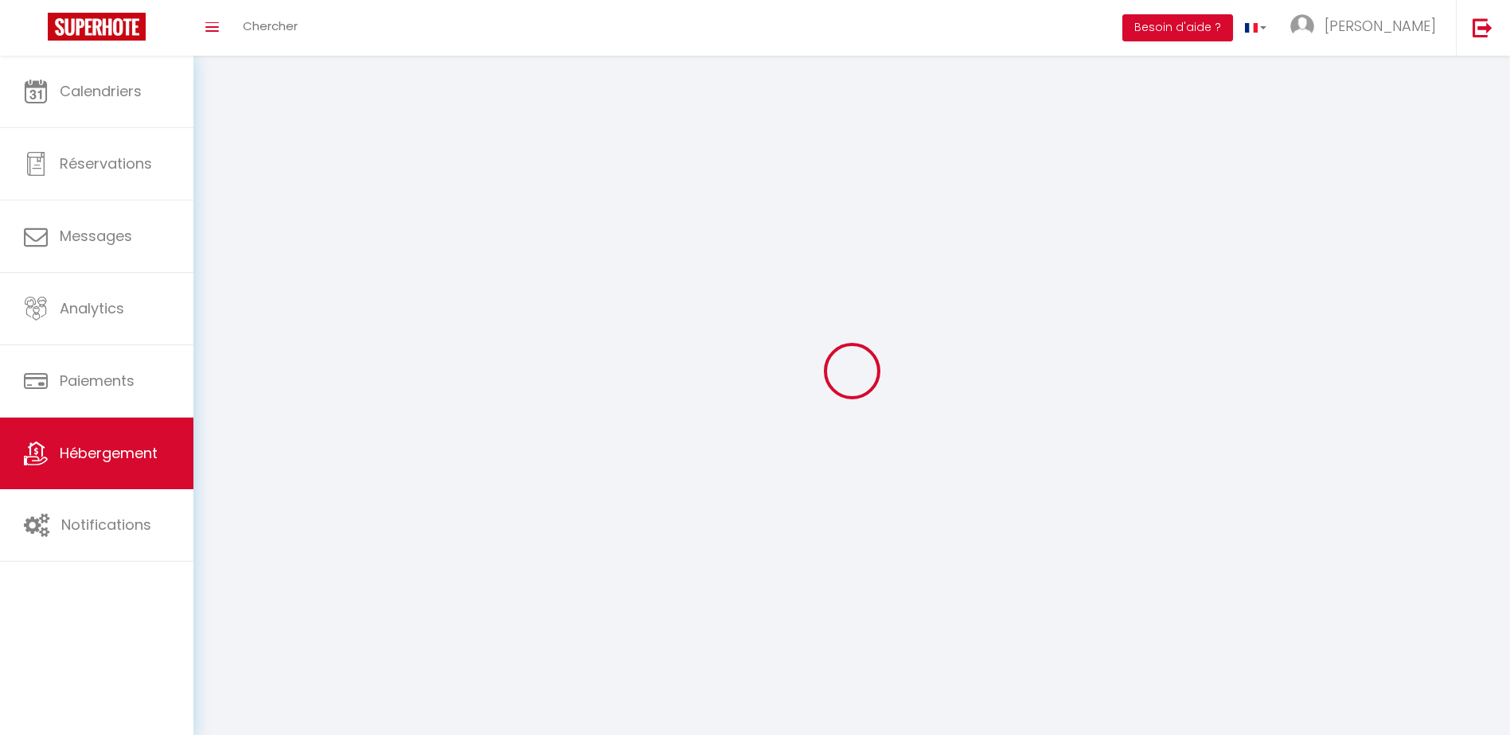
select select
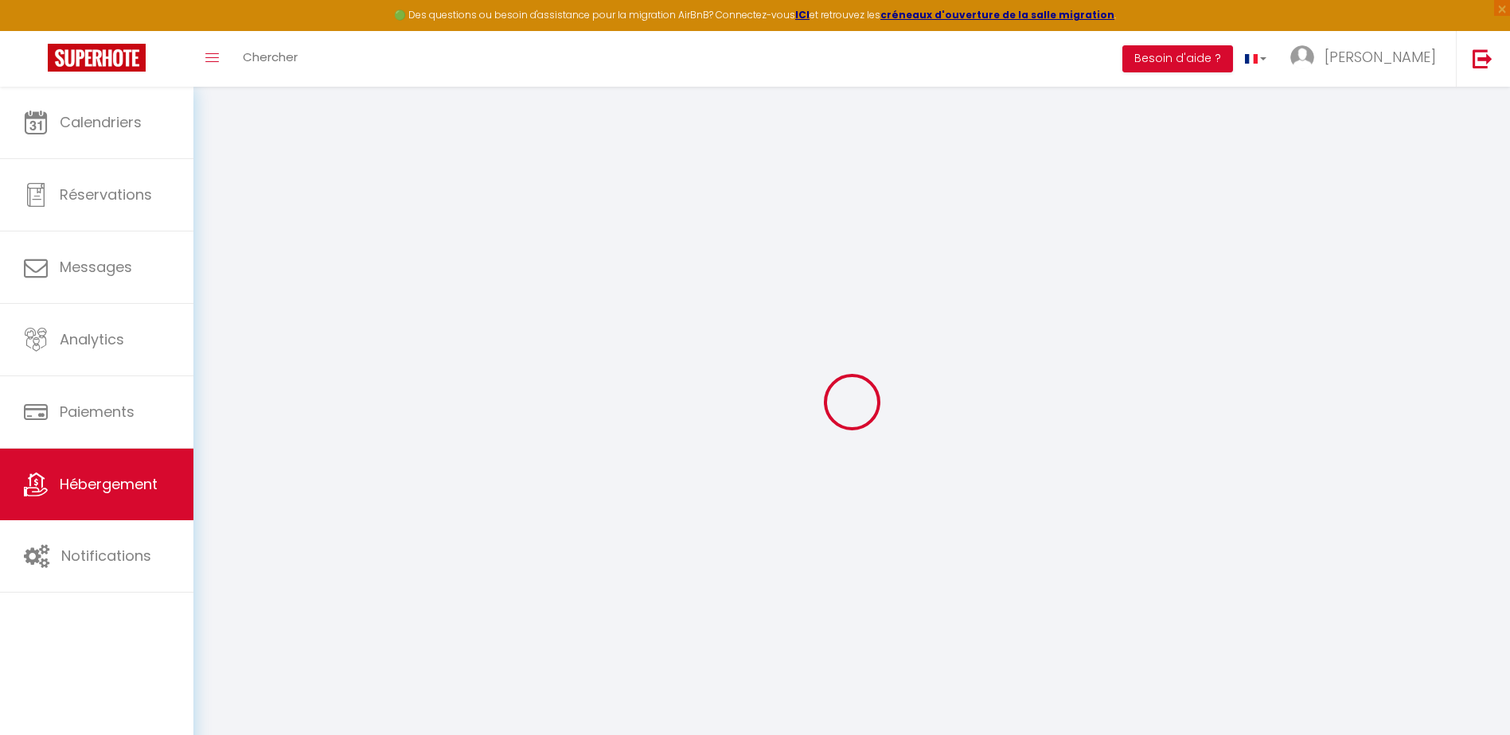
select select
checkbox input "false"
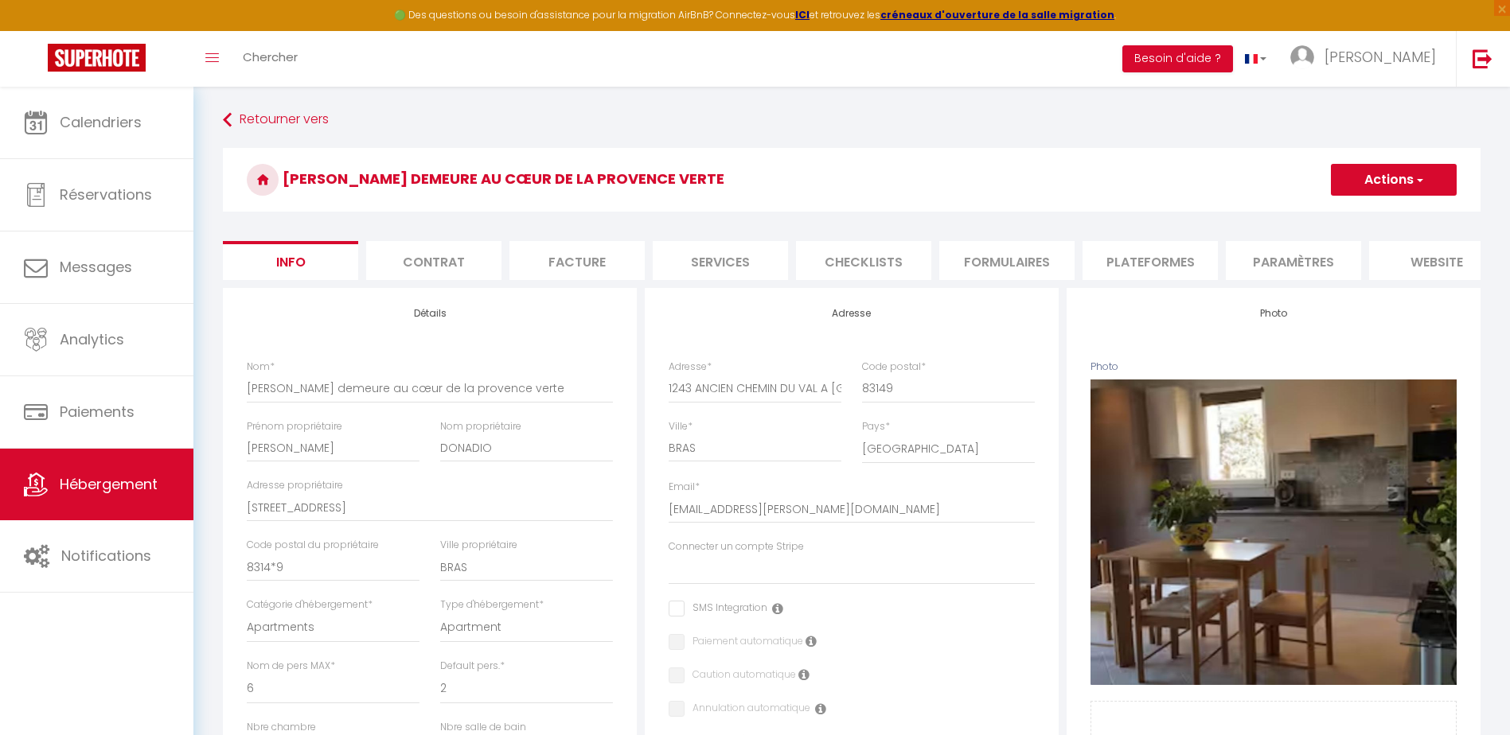
click at [1154, 262] on li "Plateformes" at bounding box center [1149, 260] width 135 height 39
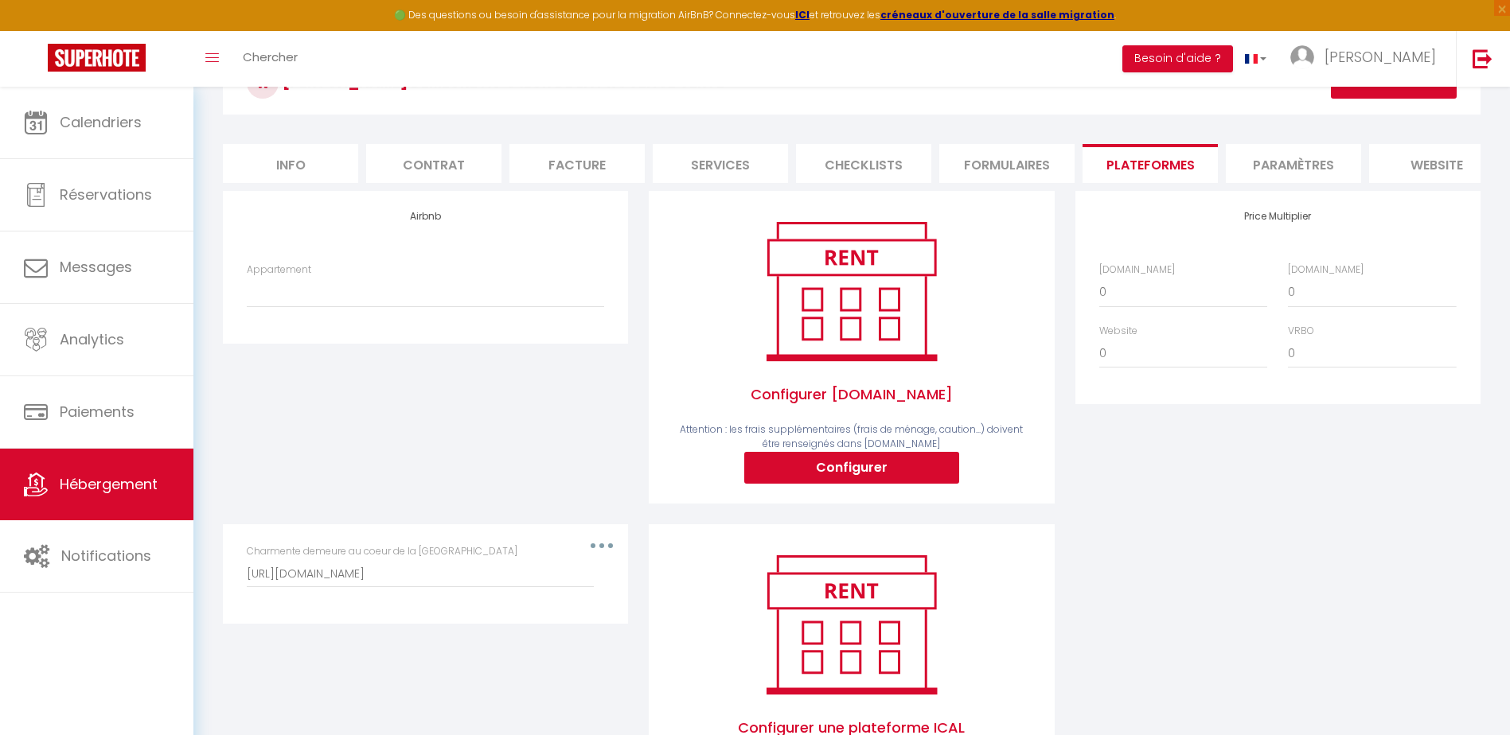
scroll to position [221, 0]
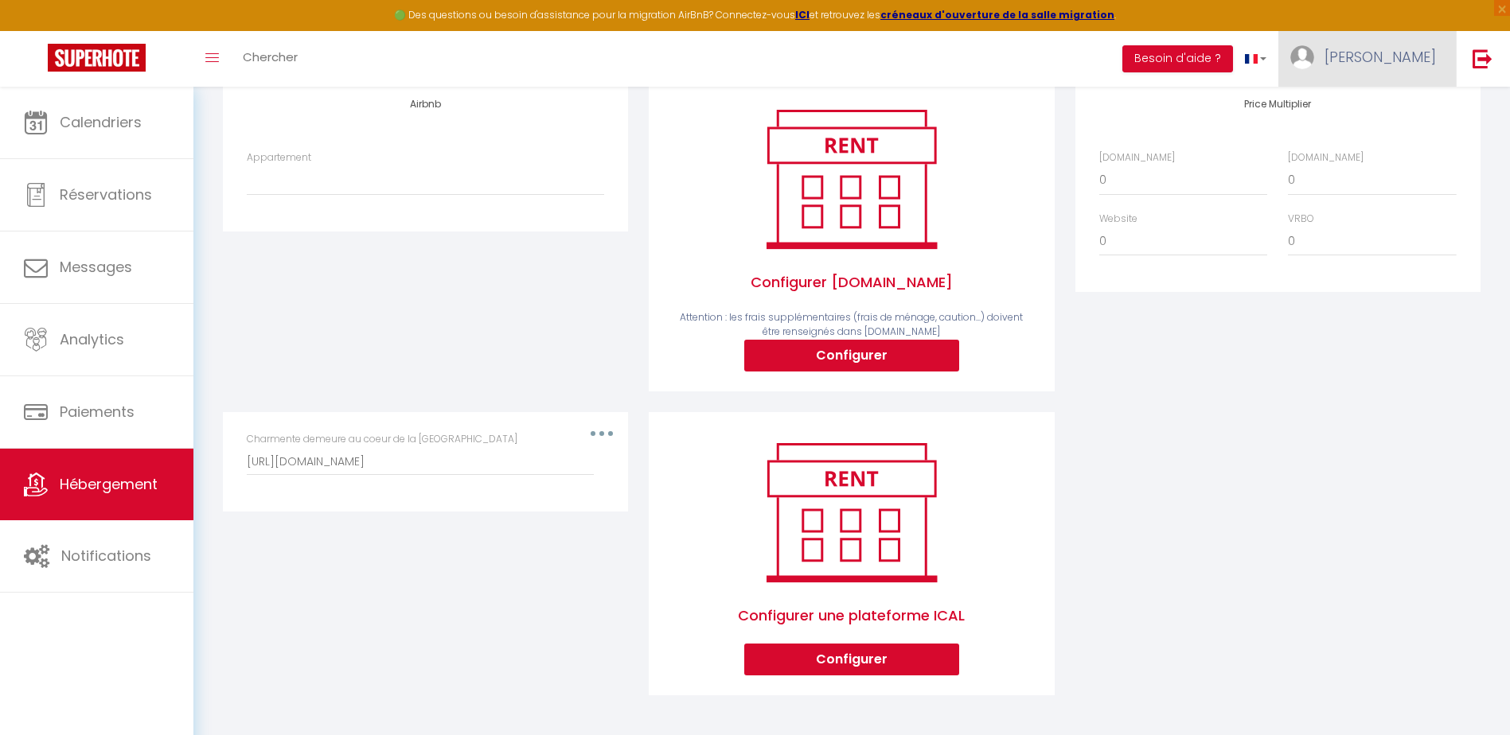
click at [1413, 45] on link "[PERSON_NAME]" at bounding box center [1366, 59] width 177 height 56
click at [1391, 120] on link "Paramètres" at bounding box center [1392, 110] width 118 height 27
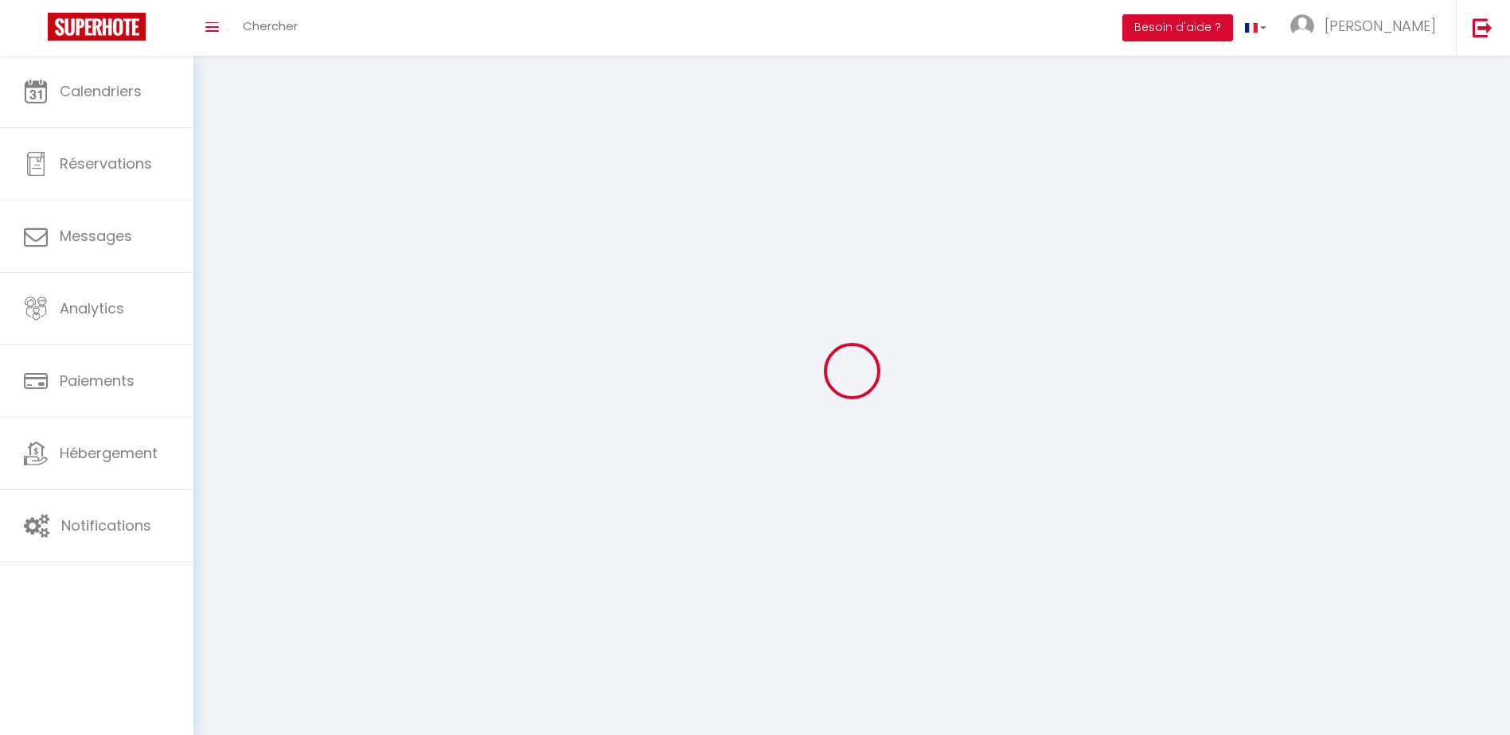
select select
type input "[PERSON_NAME]"
type input "Donadio"
type input "0665347488"
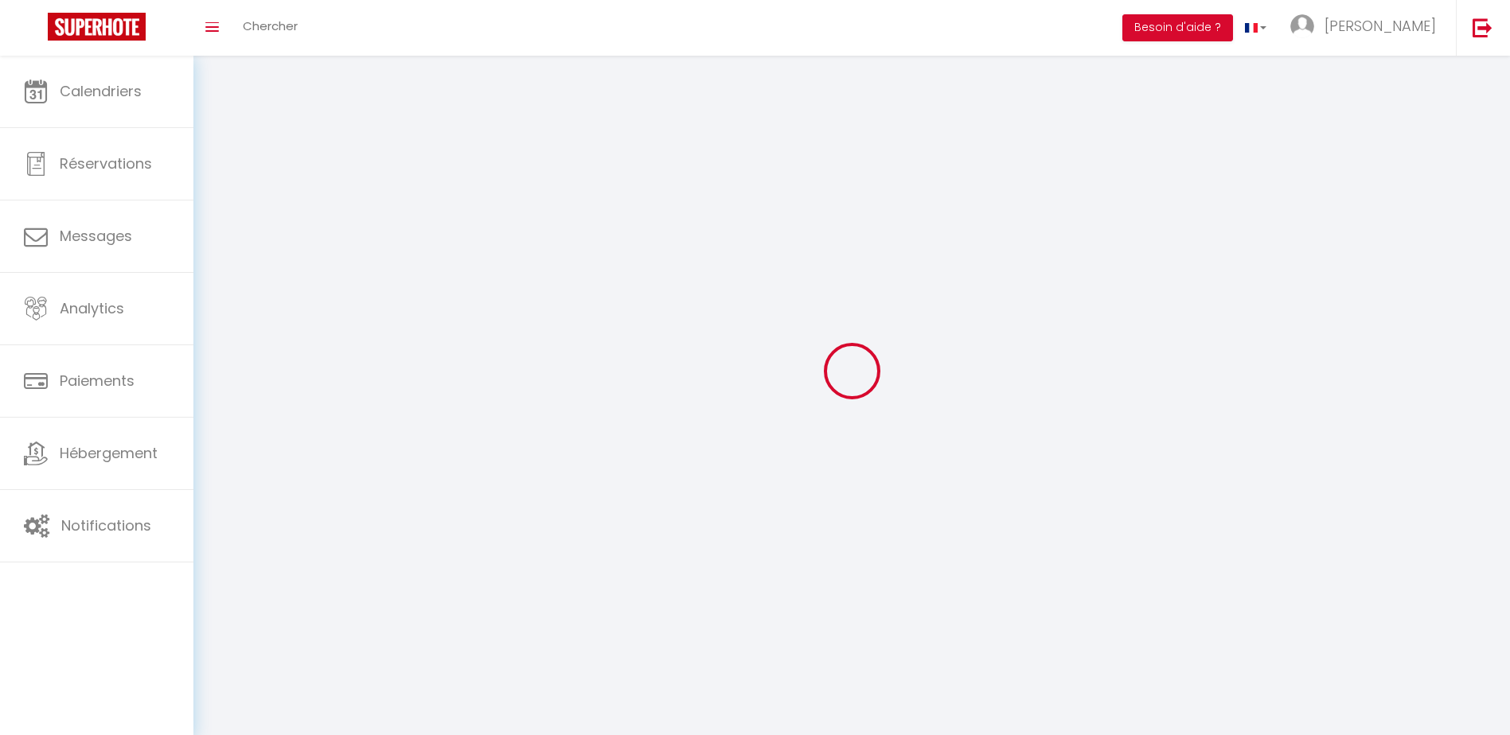
type input "[STREET_ADDRESS][DATE]"
type input "83149"
type input "BRAS"
type input "cwzAiY1VQNizgMQ8L91uWPwCK"
type input "dSl78ePvNfOGXubx1AyFstM72"
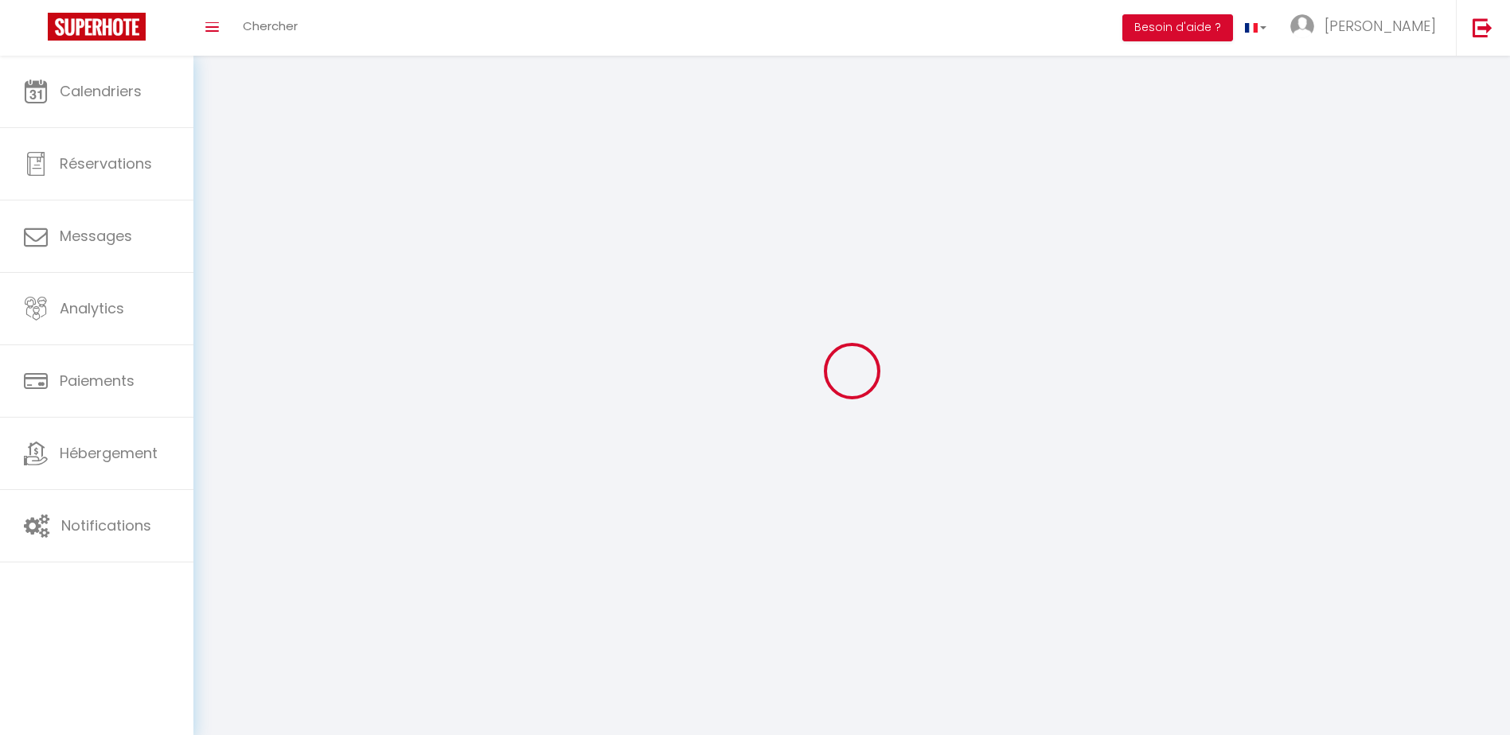
select select "28"
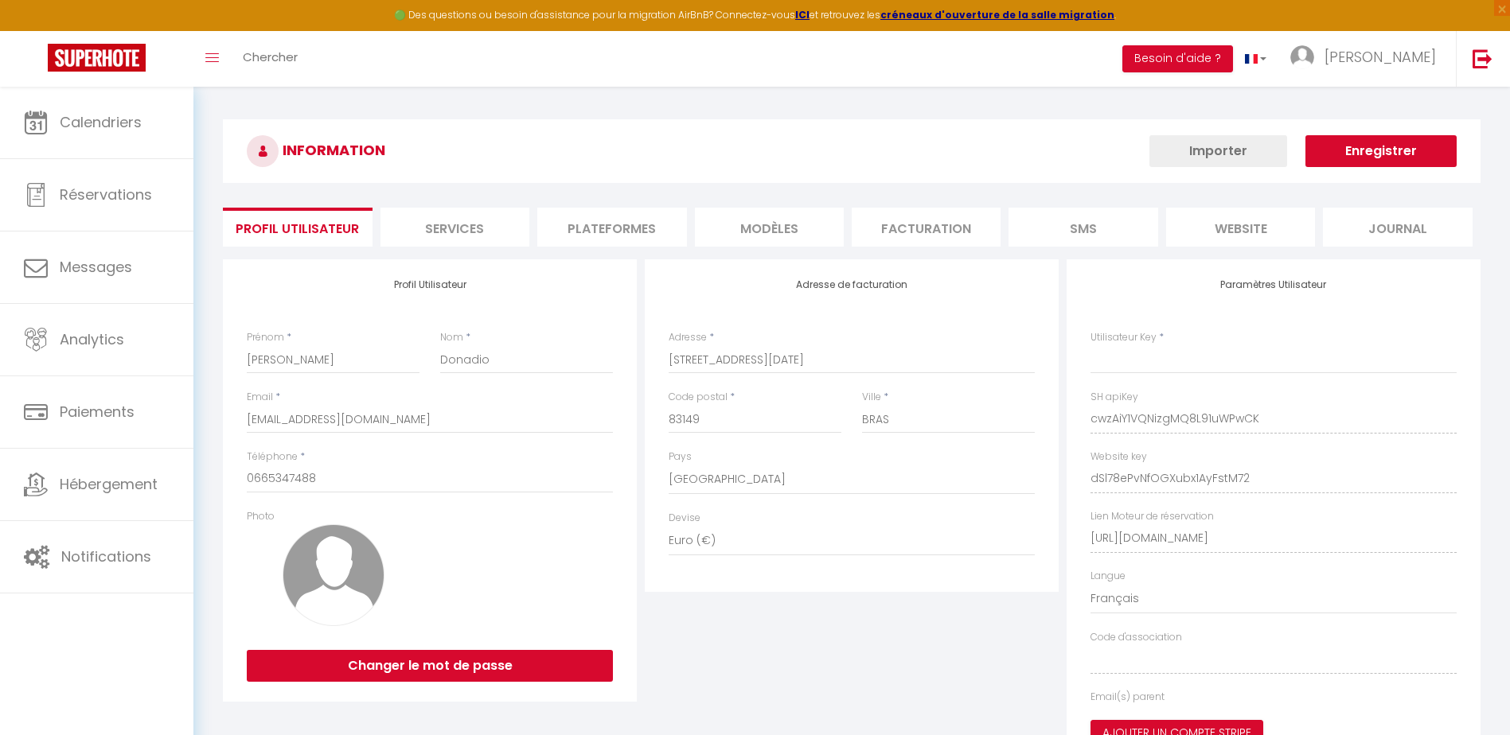
type input "cwzAiY1VQNizgMQ8L91uWPwCK"
type input "dSl78ePvNfOGXubx1AyFstM72"
type input "[URL][DOMAIN_NAME]"
select select "fr"
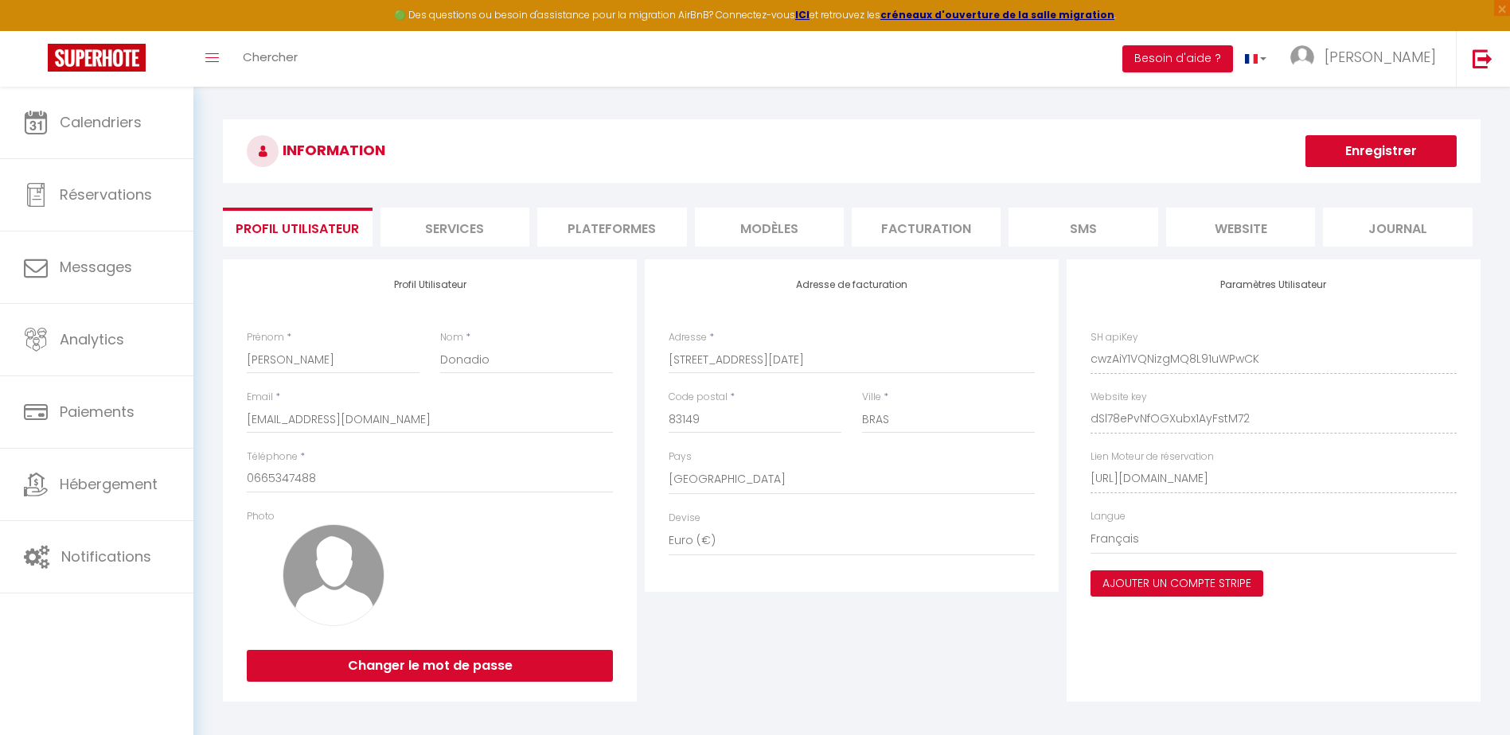
click at [592, 228] on li "Plateformes" at bounding box center [611, 227] width 149 height 39
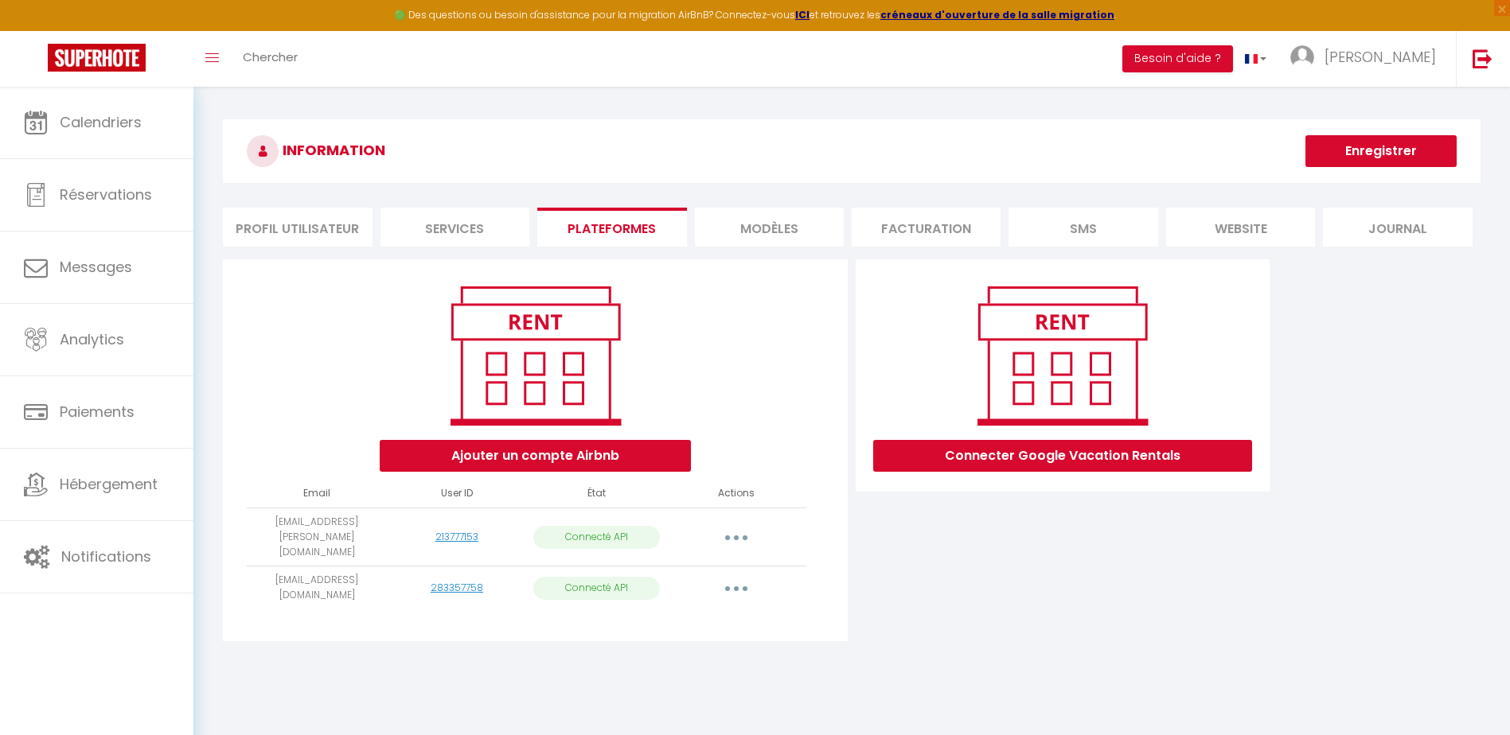
click at [738, 536] on icon "button" at bounding box center [736, 538] width 5 height 5
click at [721, 567] on link "Importer les appartements" at bounding box center [666, 573] width 176 height 27
select select
select select "76694"
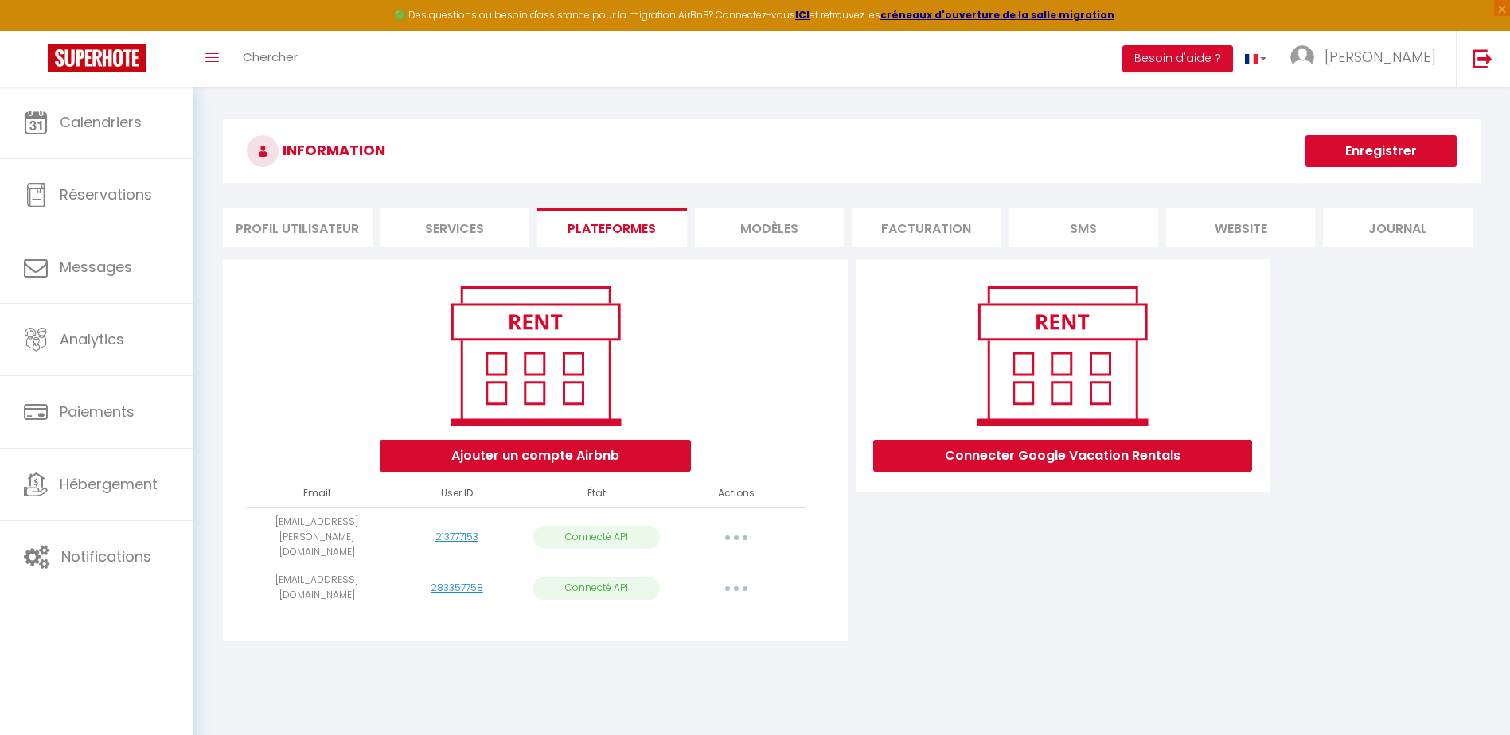
select select
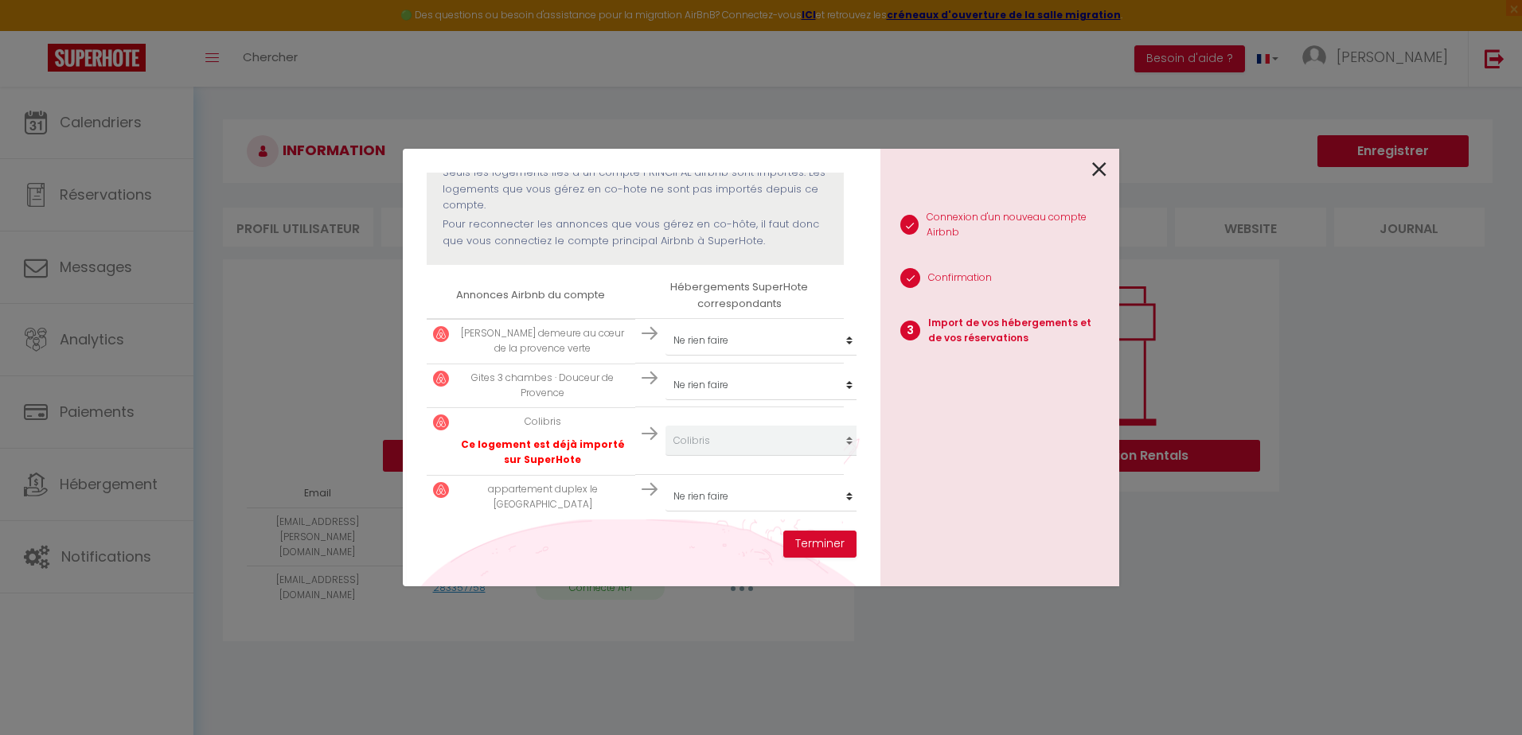
scroll to position [192, 0]
click at [836, 330] on select "Créer un nouvel hébergement Ne rien faire Appartement l'escale [PERSON_NAME] de…" at bounding box center [763, 341] width 196 height 30
select select "76597"
click at [665, 326] on select "Créer un nouvel hébergement Ne rien faire Appartement l'escale [PERSON_NAME] de…" at bounding box center [763, 341] width 196 height 30
click at [838, 375] on select "Créer un nouvel hébergement Ne rien faire Appartement l'escale [PERSON_NAME] de…" at bounding box center [763, 385] width 196 height 30
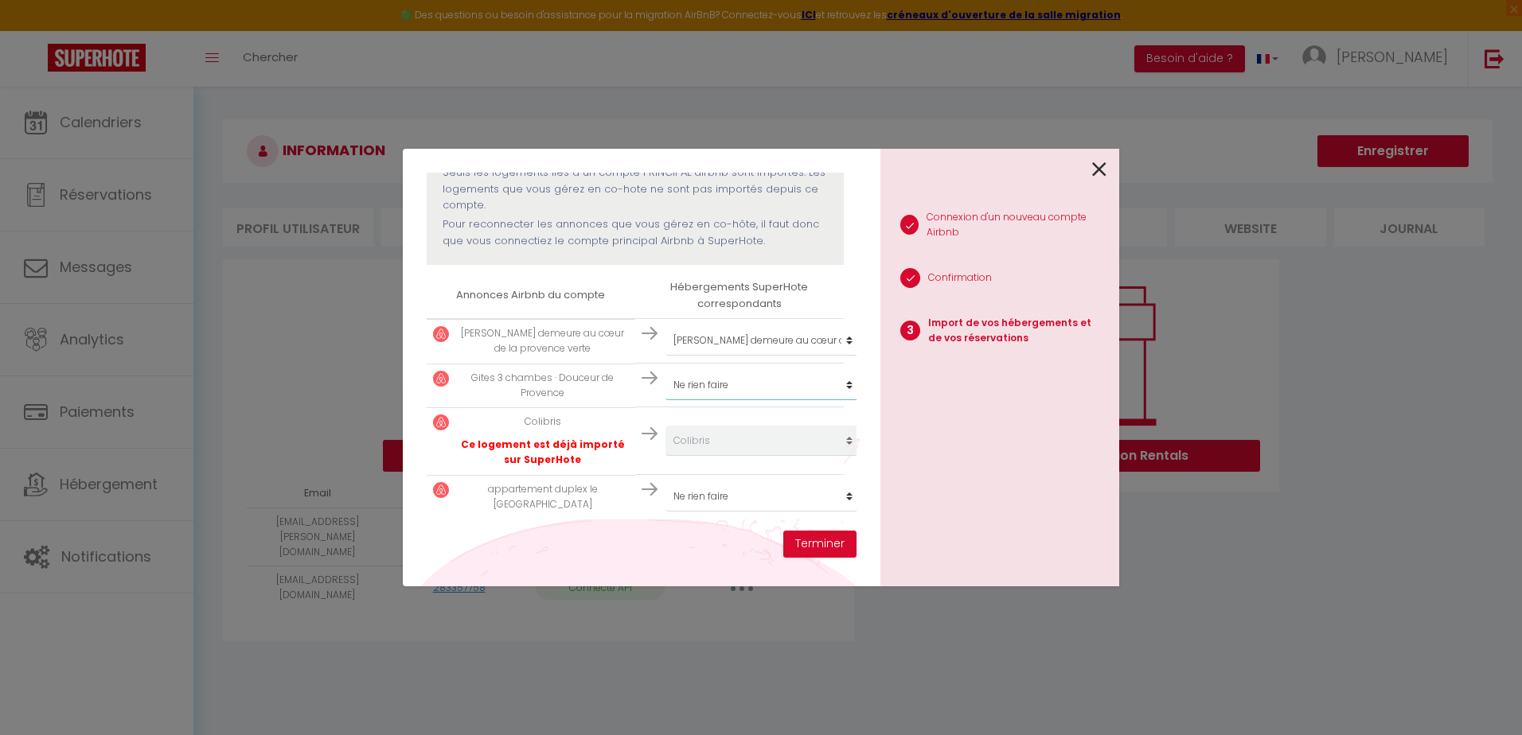
select select "76603"
click at [665, 370] on select "Créer un nouvel hébergement Ne rien faire Appartement l'escale [PERSON_NAME] de…" at bounding box center [763, 385] width 196 height 30
click at [840, 487] on select "Créer un nouvel hébergement Ne rien faire Appartement l'escale [PERSON_NAME] de…" at bounding box center [763, 496] width 196 height 30
select select "76612"
click at [665, 481] on select "Créer un nouvel hébergement Ne rien faire Appartement l'escale [PERSON_NAME] de…" at bounding box center [763, 496] width 196 height 30
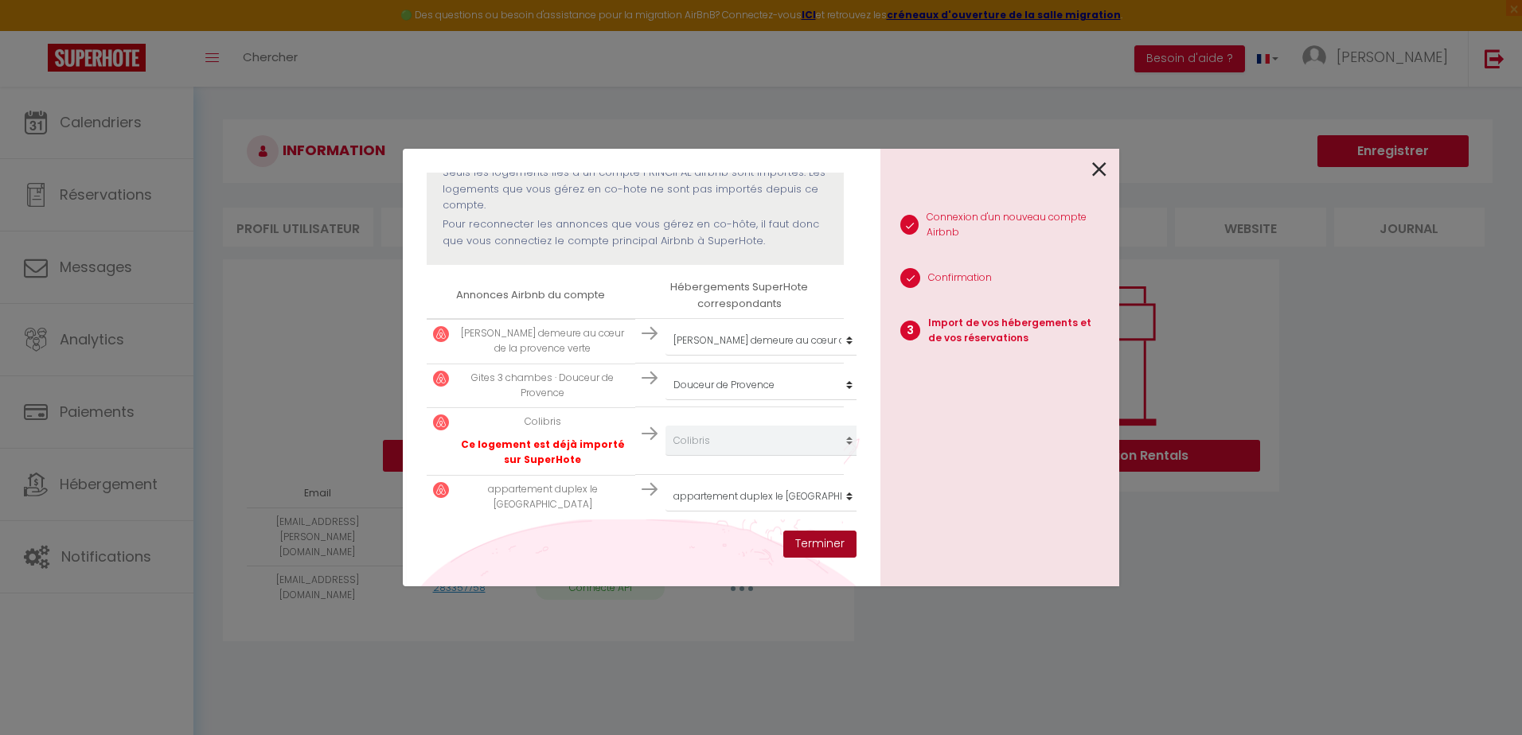
click at [832, 548] on button "Terminer" at bounding box center [819, 544] width 73 height 27
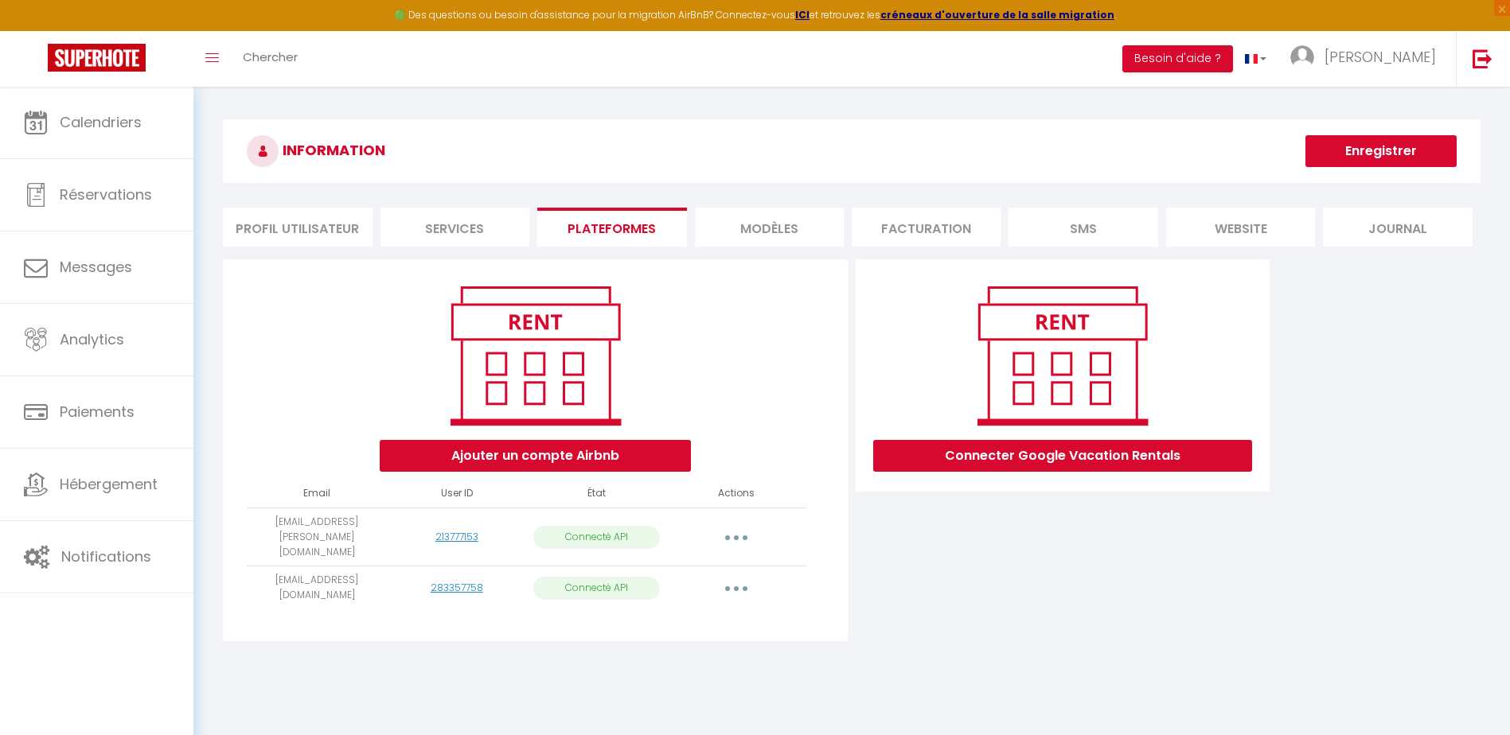
click at [737, 587] on icon "button" at bounding box center [736, 589] width 5 height 5
click at [715, 611] on link "Importer les appartements" at bounding box center [666, 624] width 176 height 27
select select "76803"
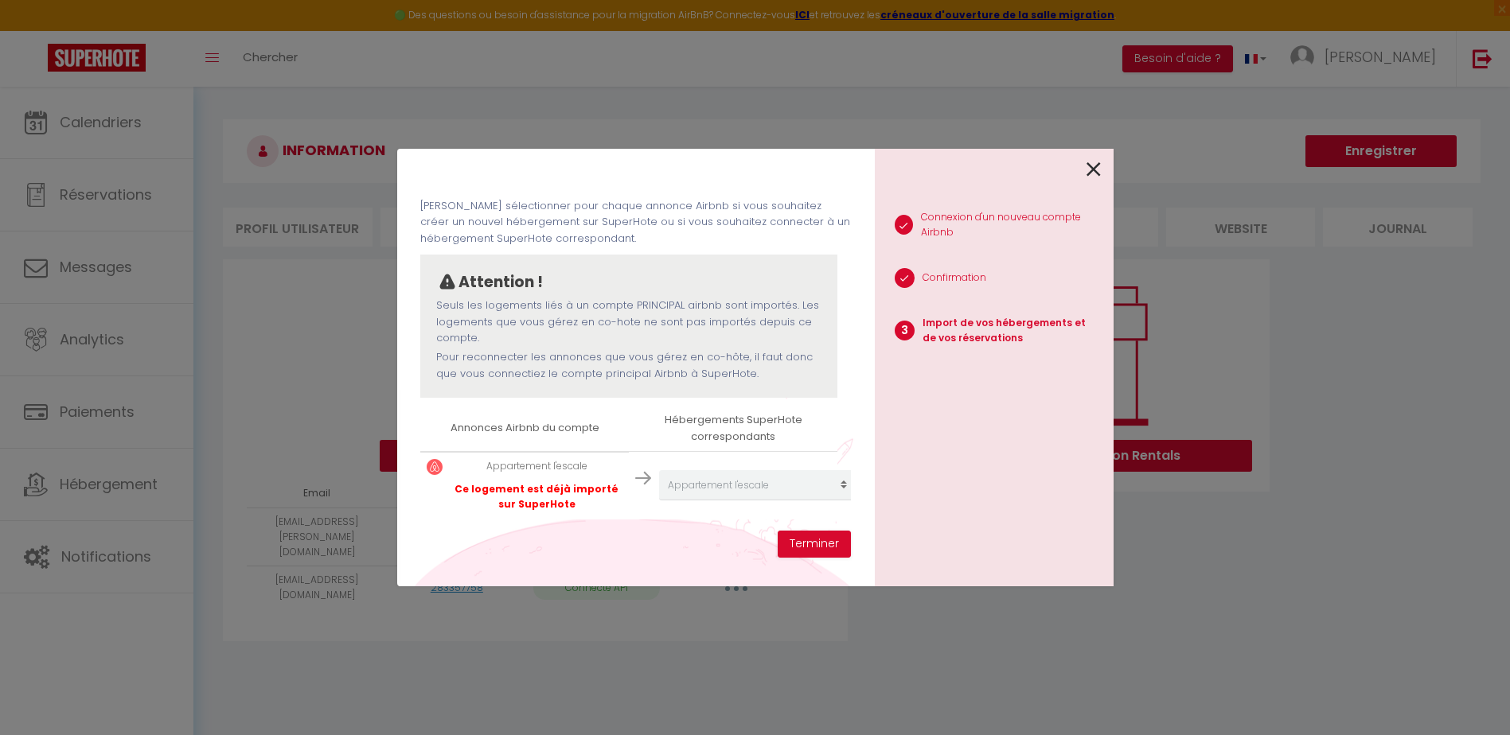
scroll to position [60, 0]
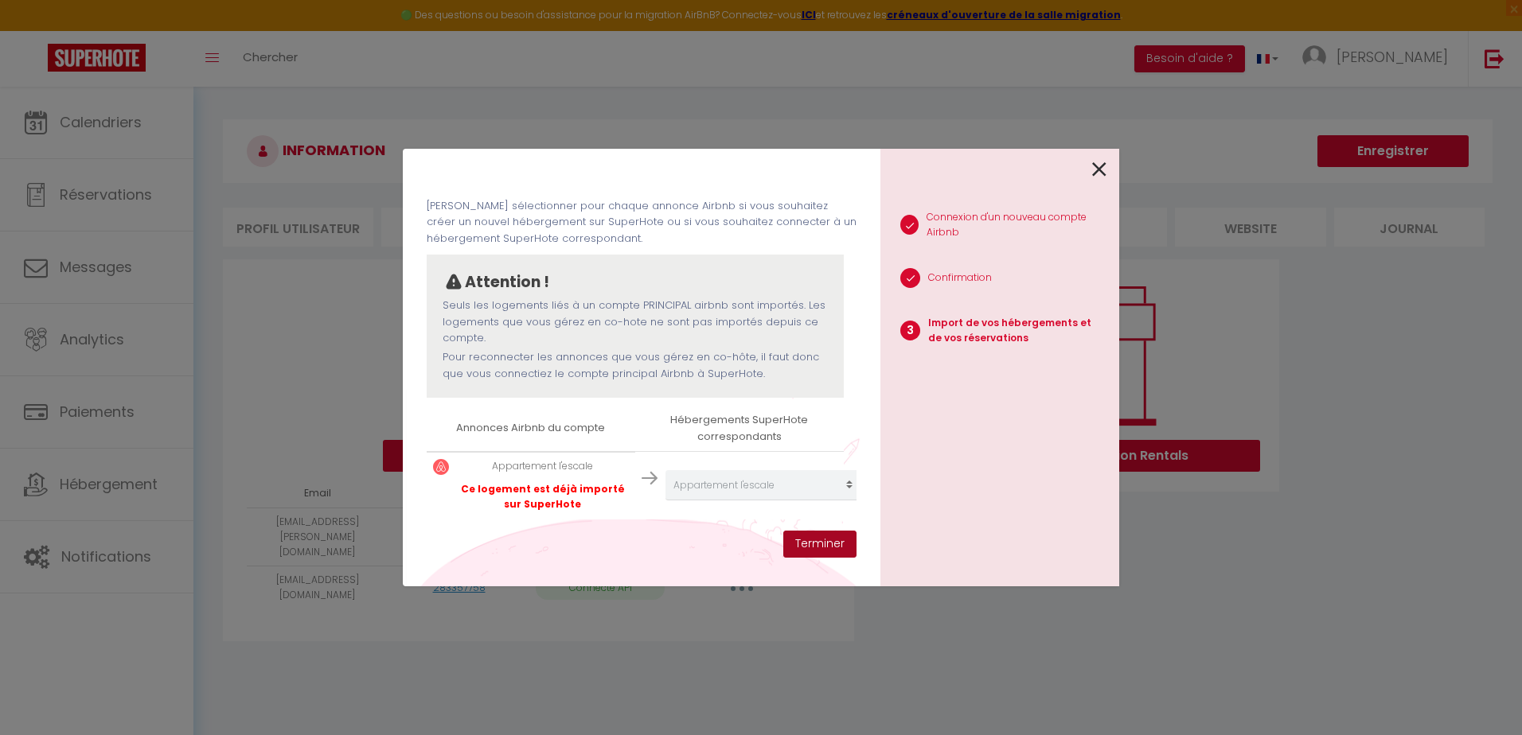
click at [844, 549] on button "Terminer" at bounding box center [819, 544] width 73 height 27
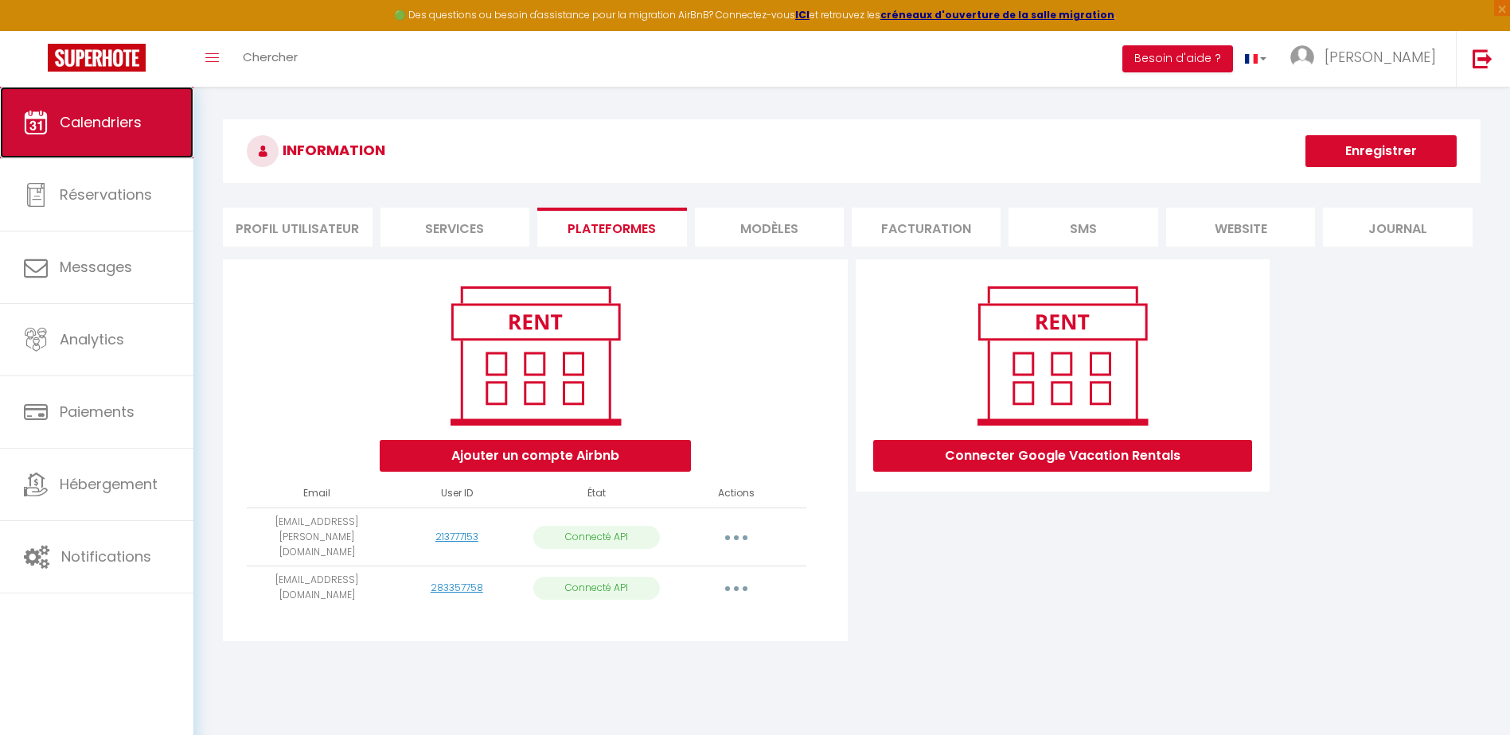
click at [170, 133] on link "Calendriers" at bounding box center [96, 123] width 193 height 72
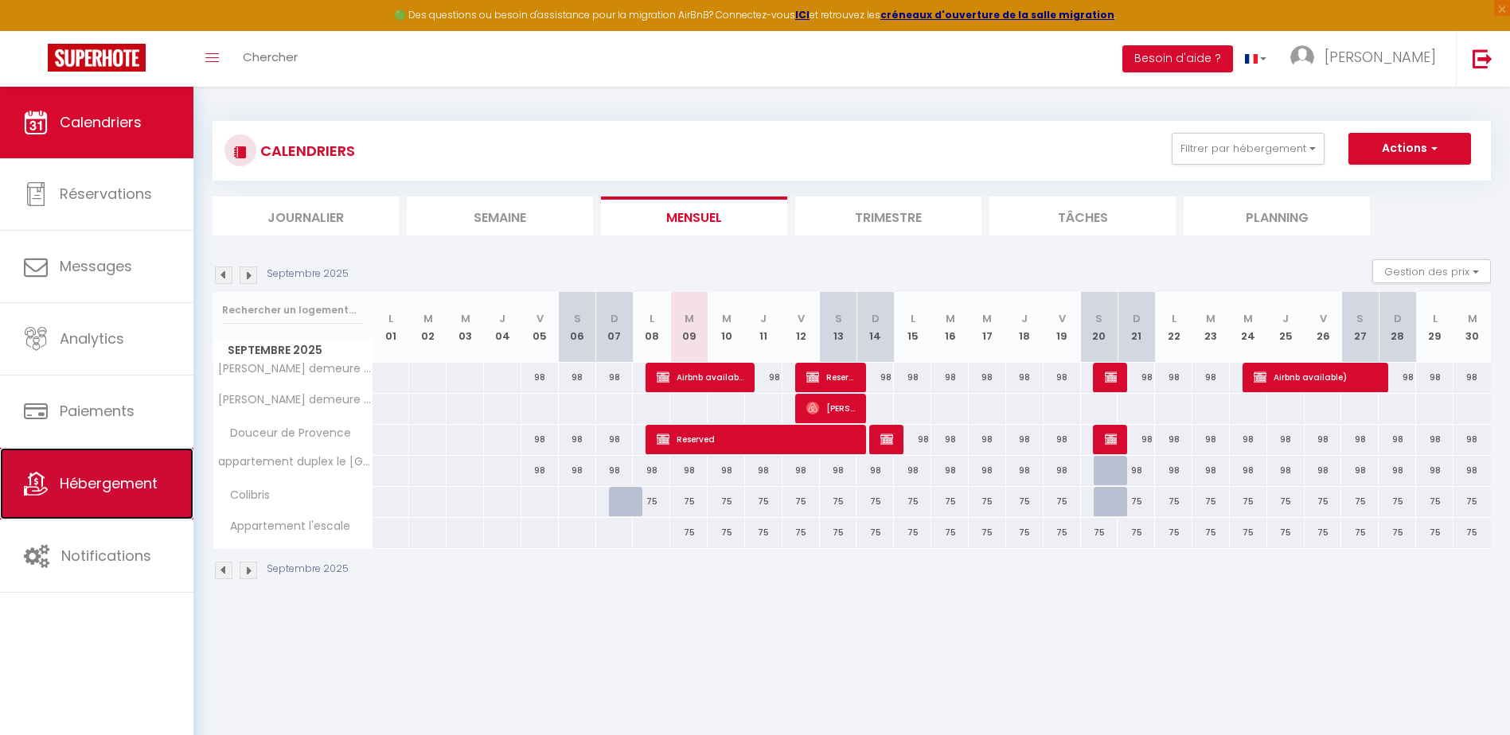
click at [150, 486] on span "Hébergement" at bounding box center [109, 484] width 98 height 20
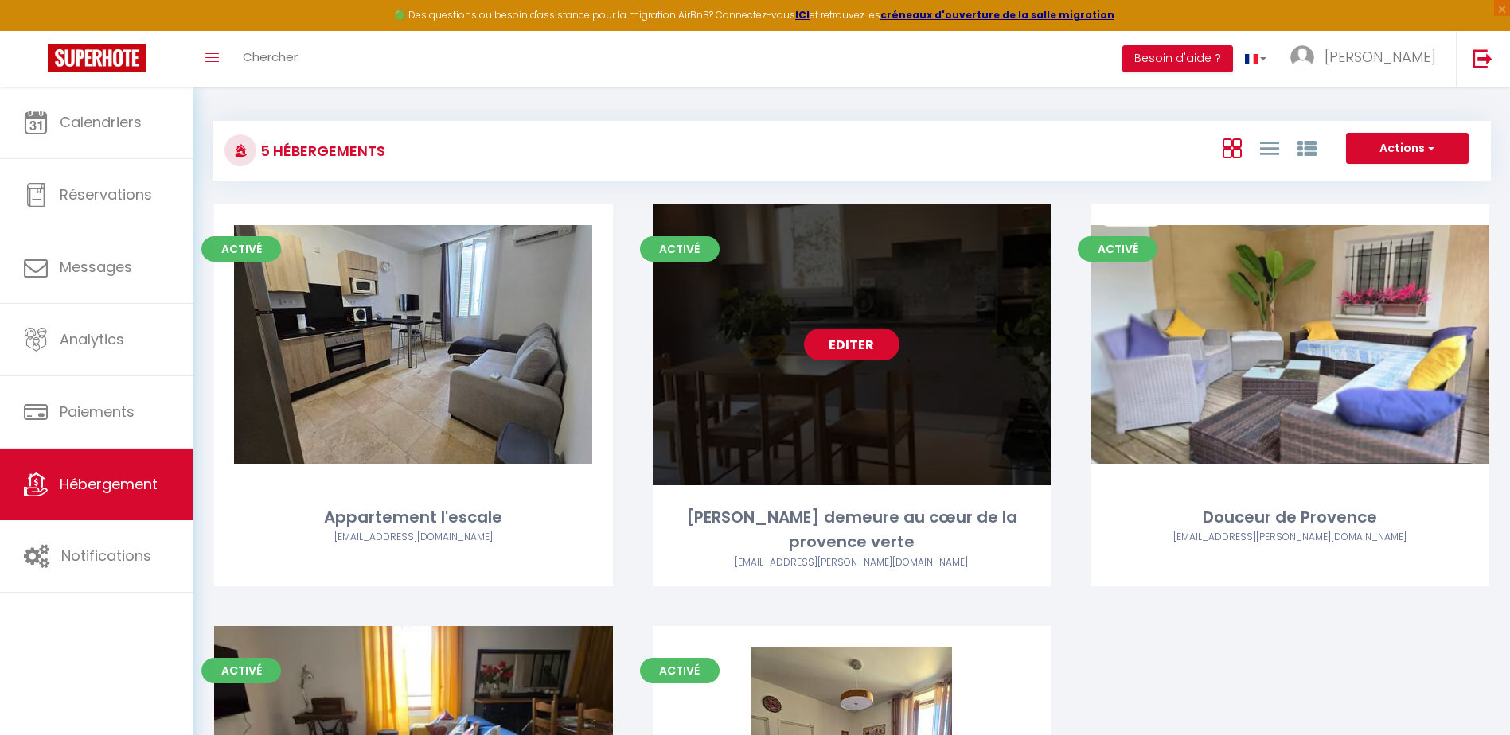
click at [865, 346] on link "Editer" at bounding box center [852, 345] width 96 height 32
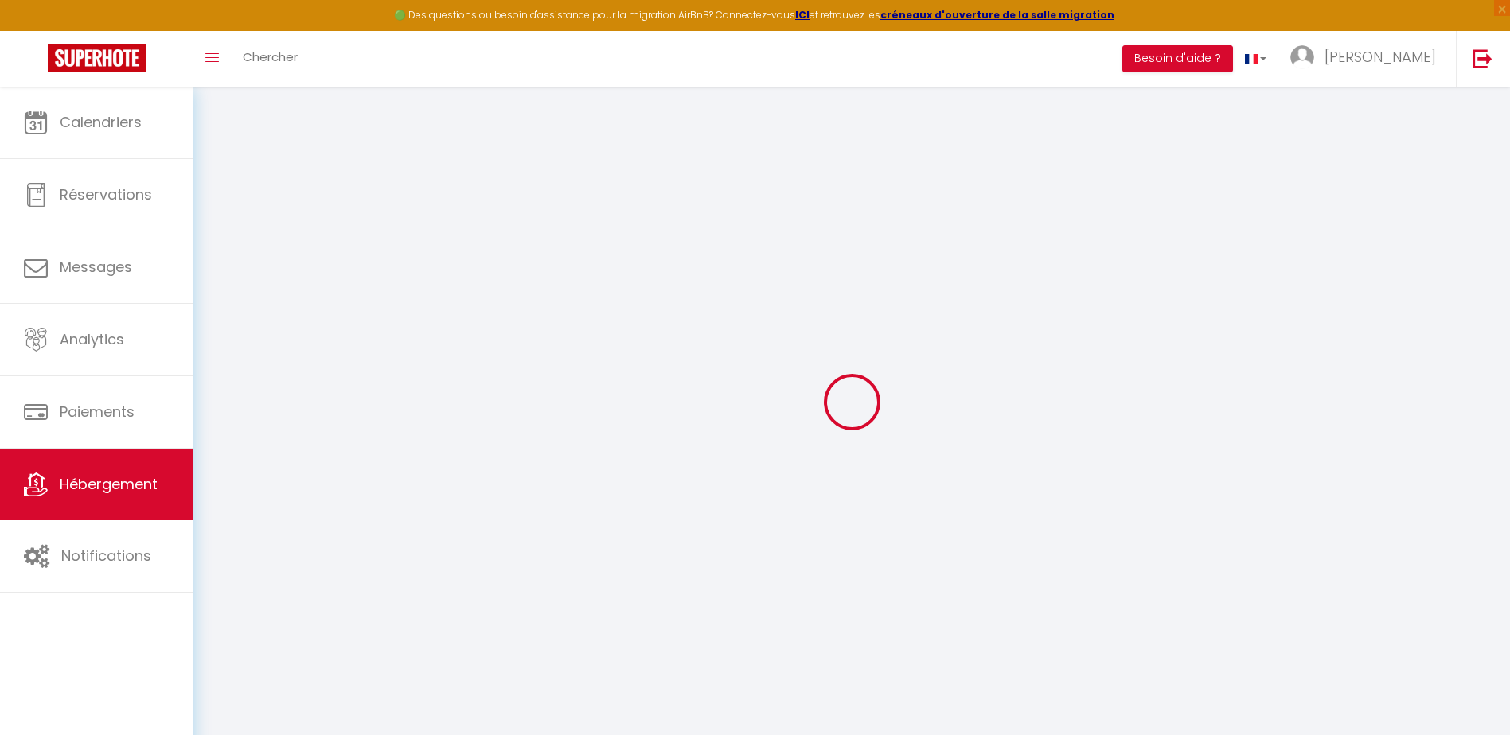
select select "18287-28308742"
select select
checkbox input "false"
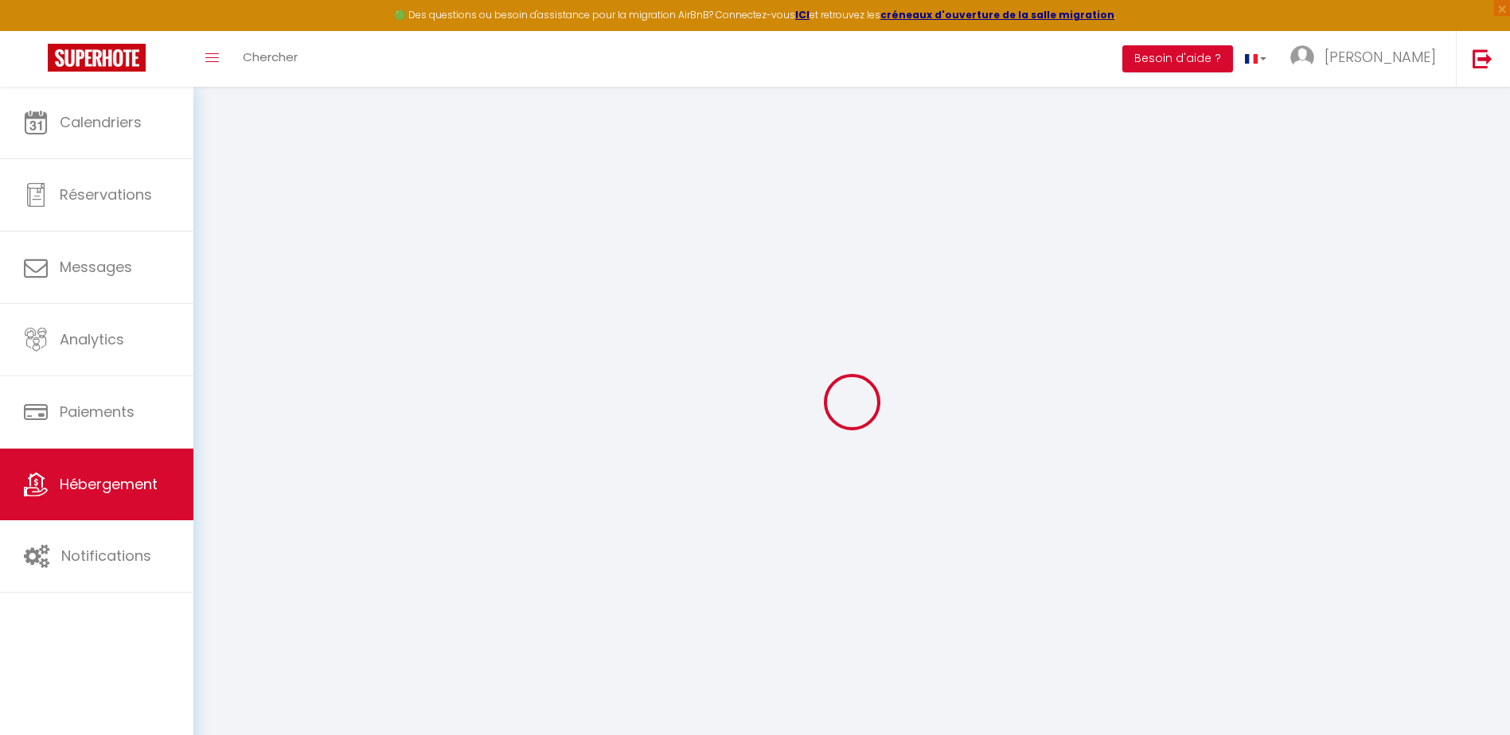
checkbox input "false"
select select "365"
select select
select select "EUR"
select select
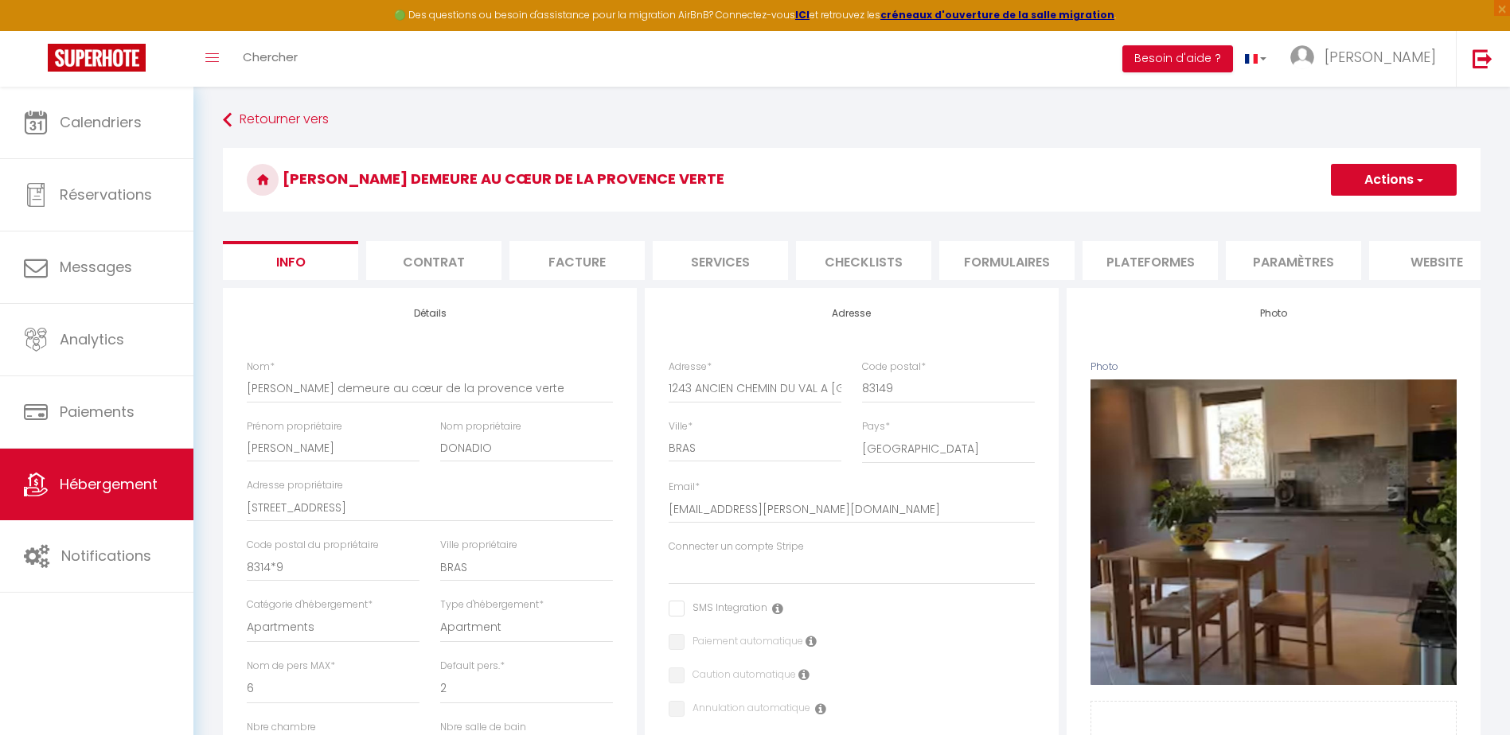
click at [1140, 258] on li "Plateformes" at bounding box center [1149, 260] width 135 height 39
select select
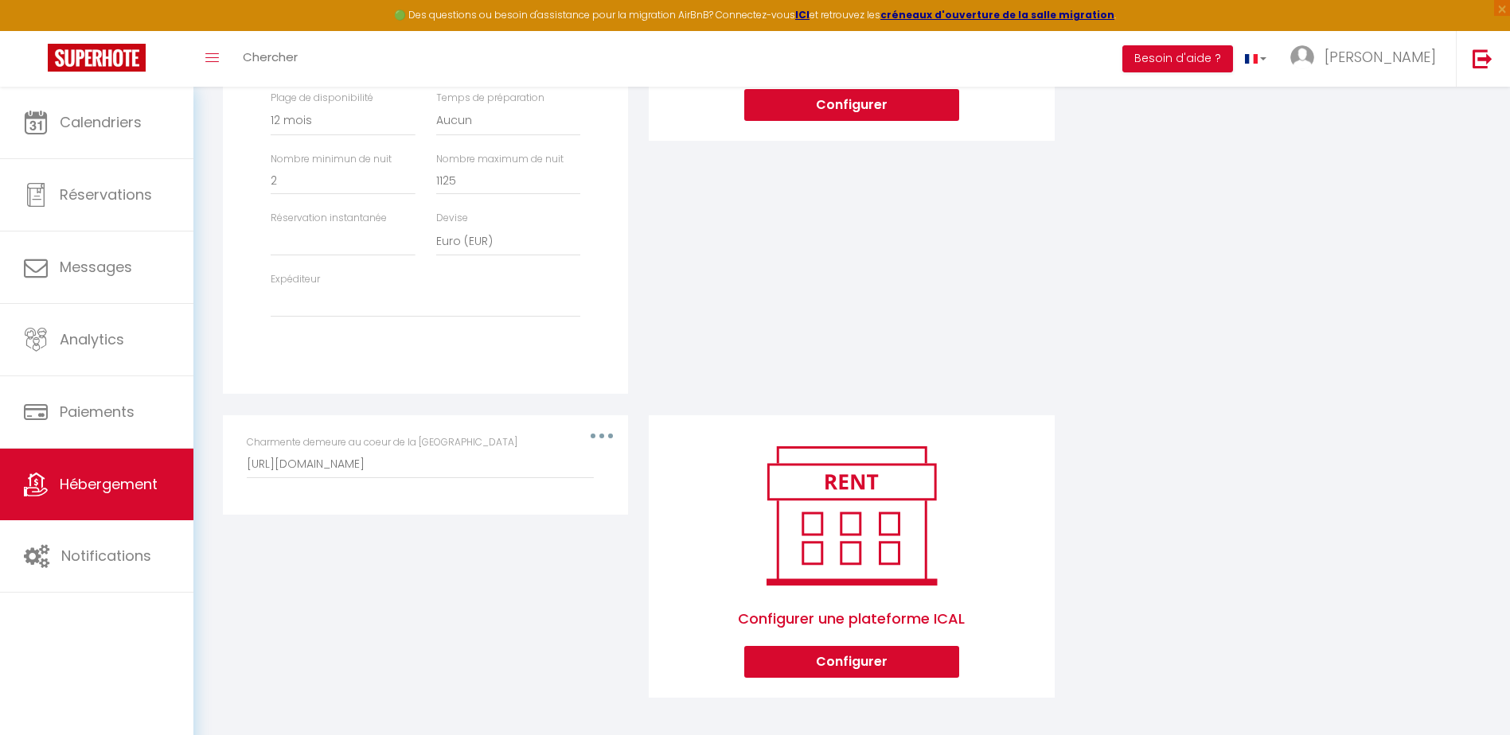
scroll to position [474, 0]
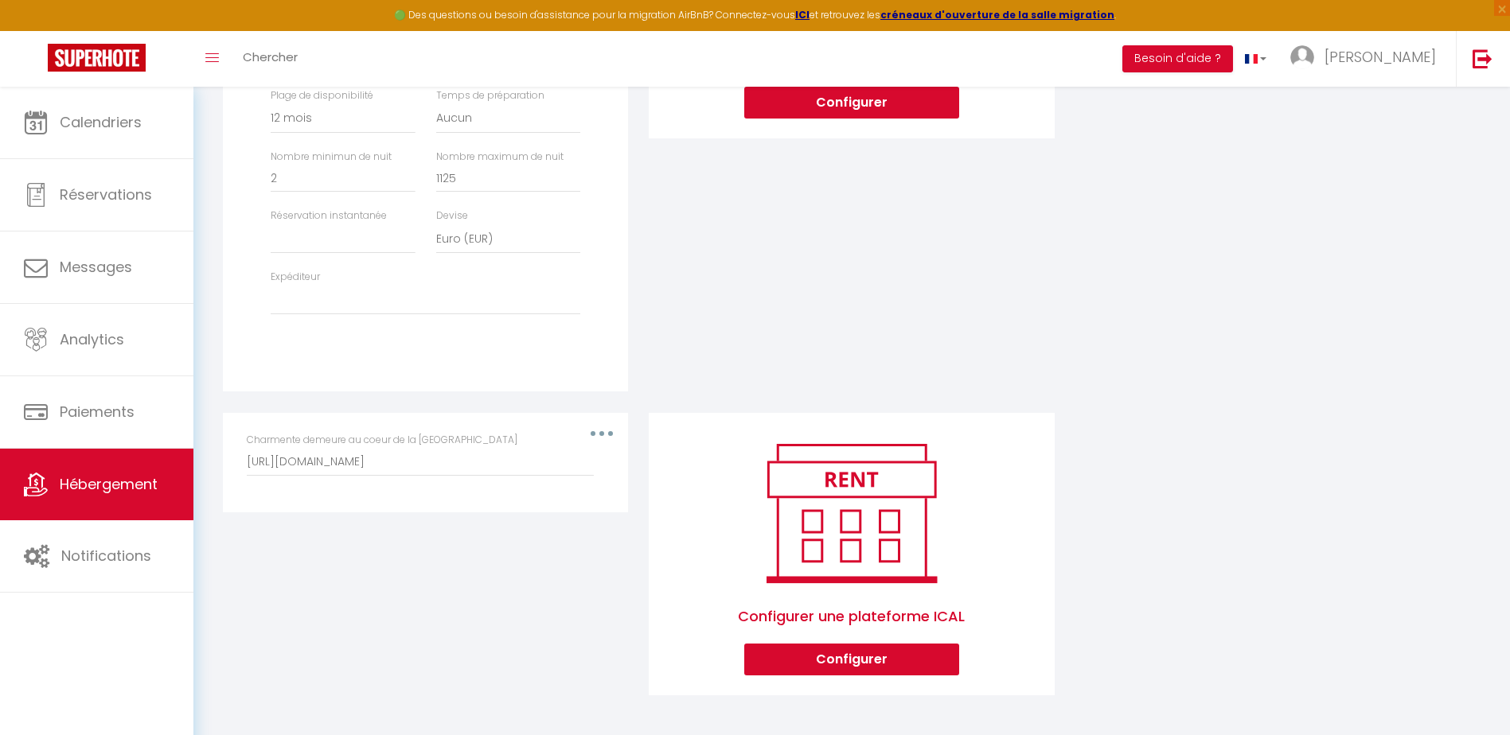
click at [599, 433] on div "Charmente demeure au coeur de la provence verte [URL][DOMAIN_NAME]" at bounding box center [425, 455] width 357 height 44
click at [598, 436] on div "Charmente demeure au coeur de la provence verte [URL][DOMAIN_NAME]" at bounding box center [425, 455] width 357 height 44
click at [623, 441] on button "button" at bounding box center [601, 433] width 45 height 25
click at [572, 499] on button "Supprimer" at bounding box center [560, 498] width 118 height 27
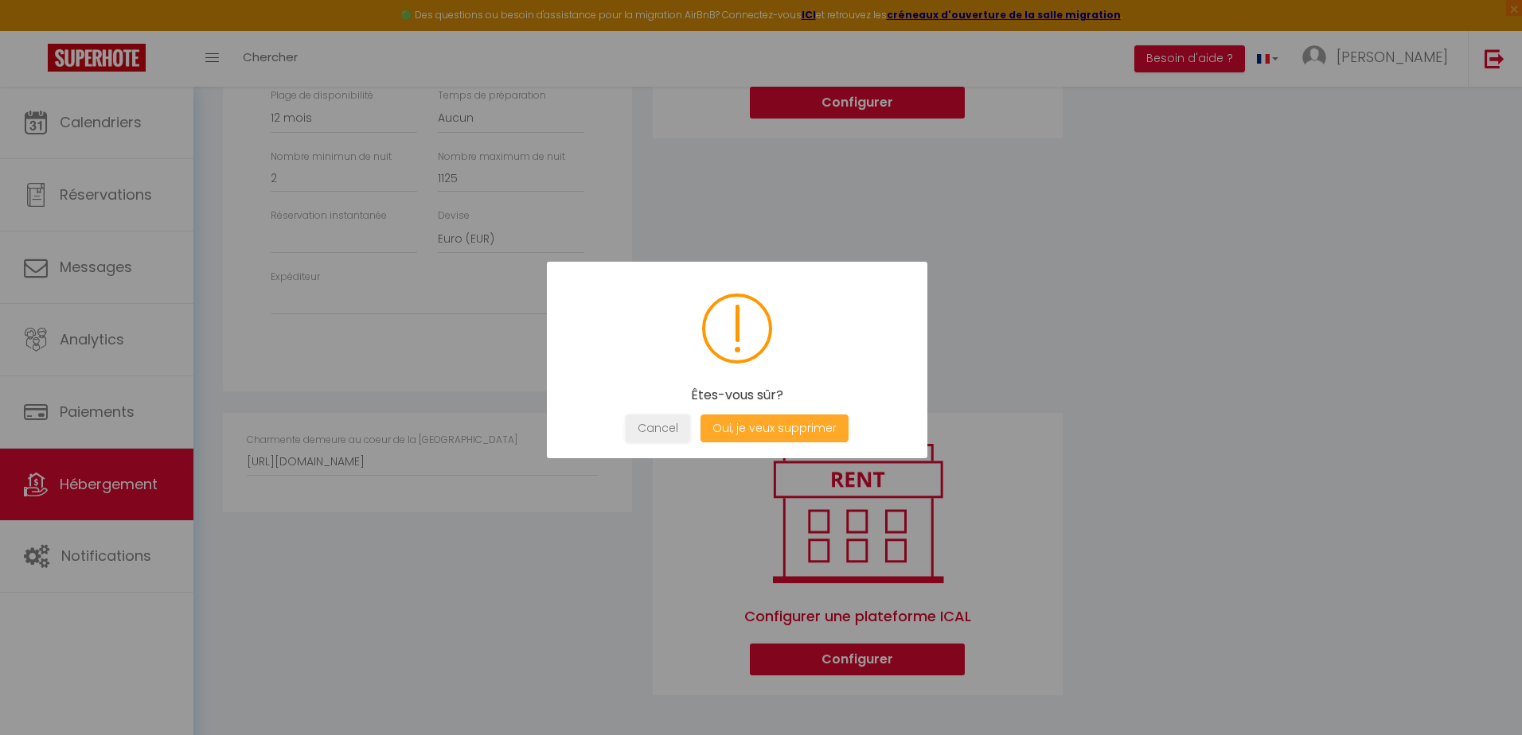
click at [758, 426] on button "Oui, je veux supprimer" at bounding box center [774, 429] width 148 height 28
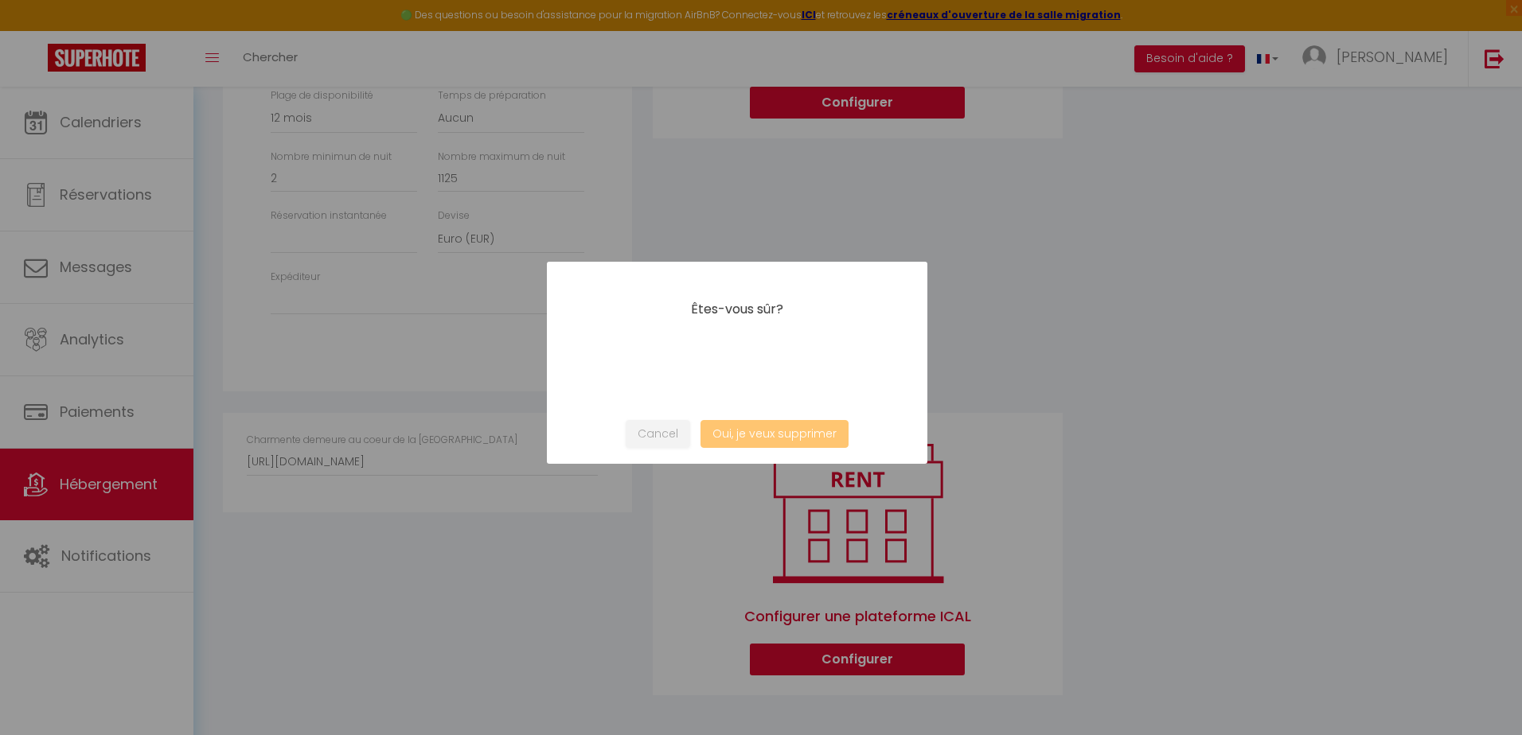
select select
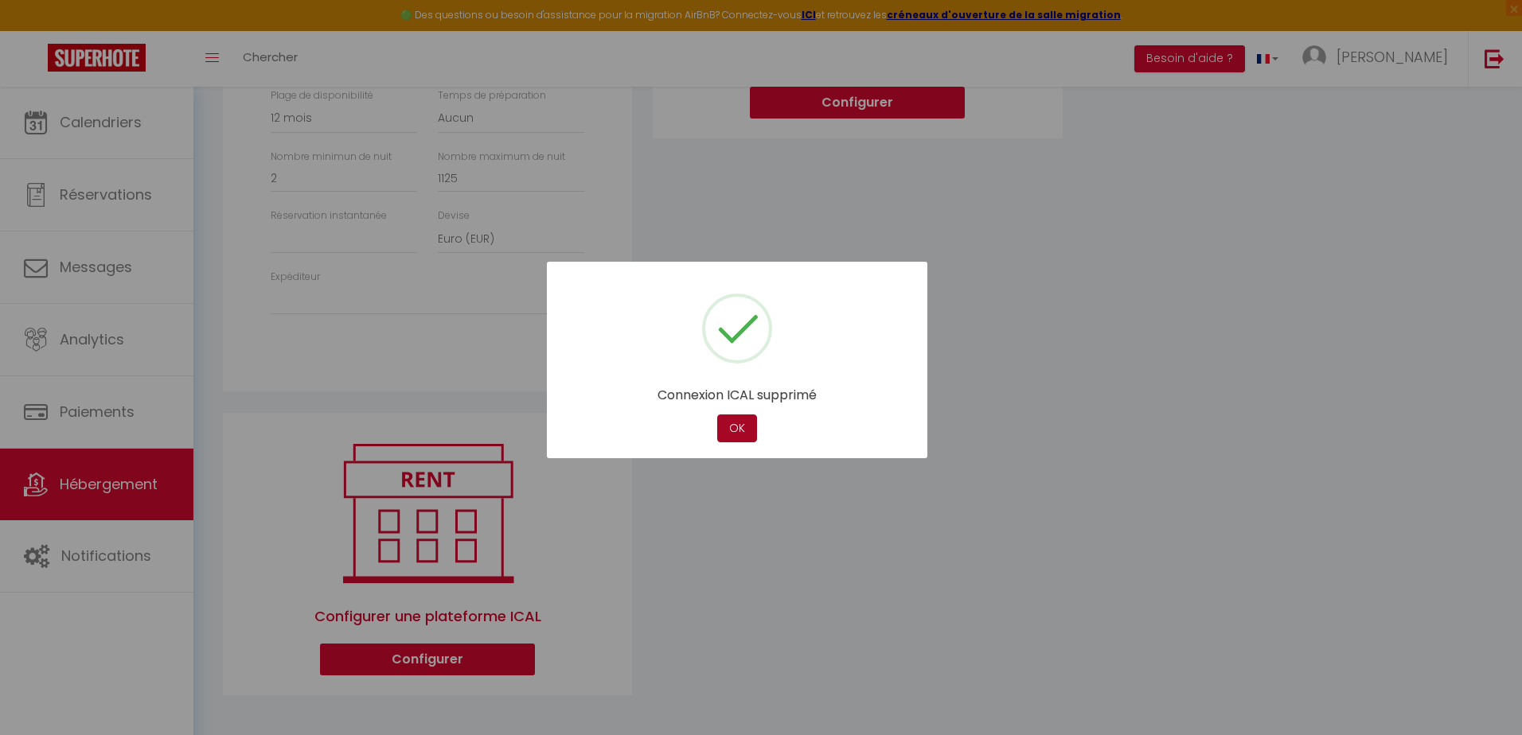
click at [739, 427] on button "OK" at bounding box center [737, 429] width 40 height 28
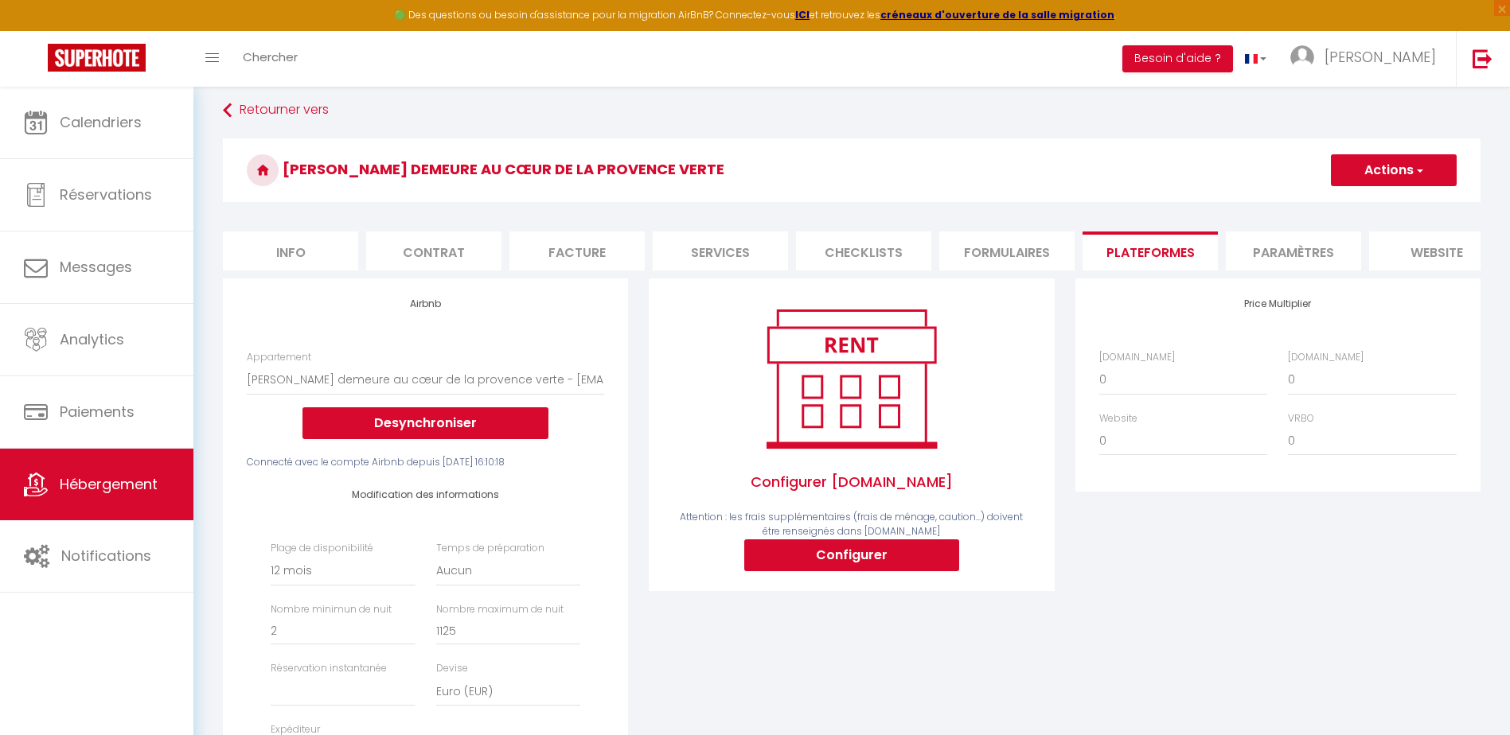
scroll to position [0, 0]
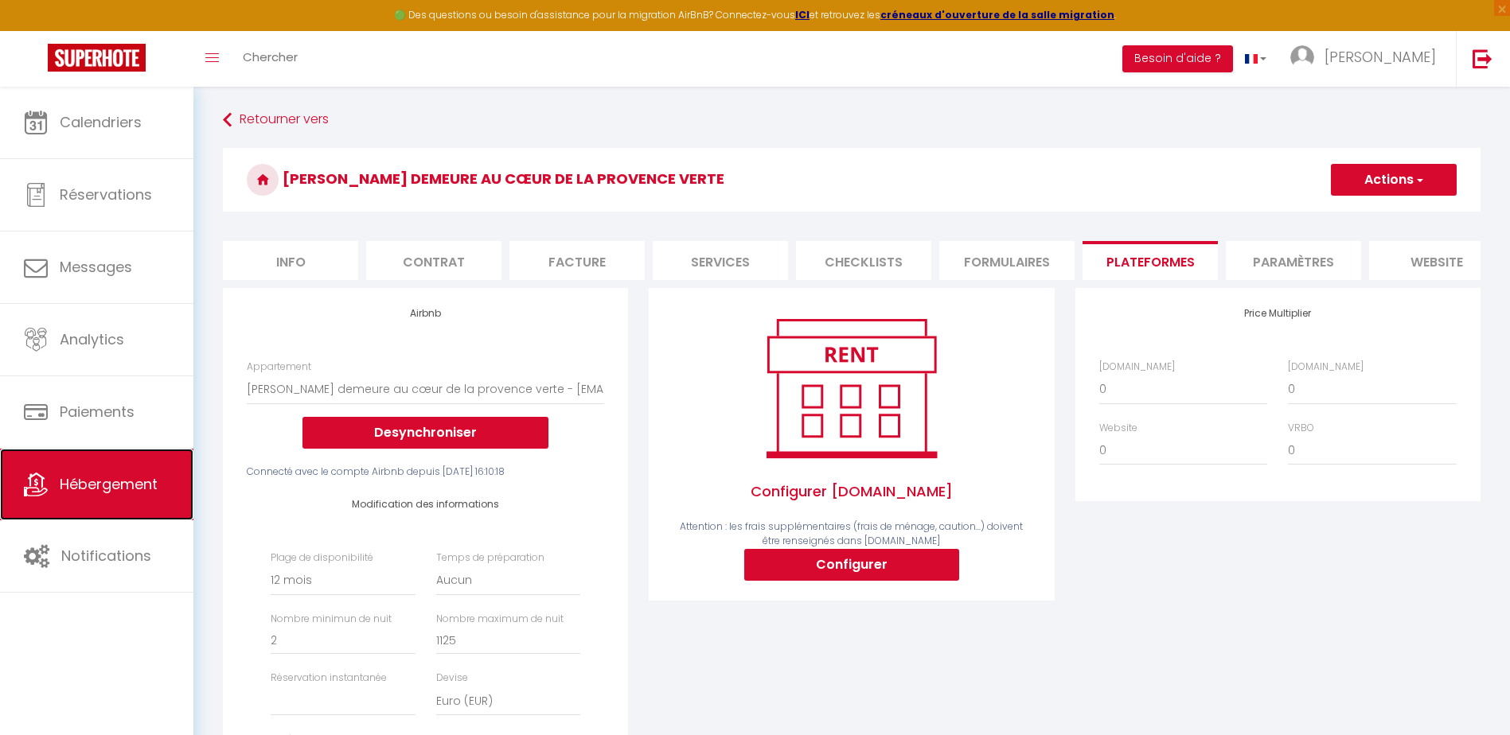
click at [167, 483] on link "Hébergement" at bounding box center [96, 485] width 193 height 72
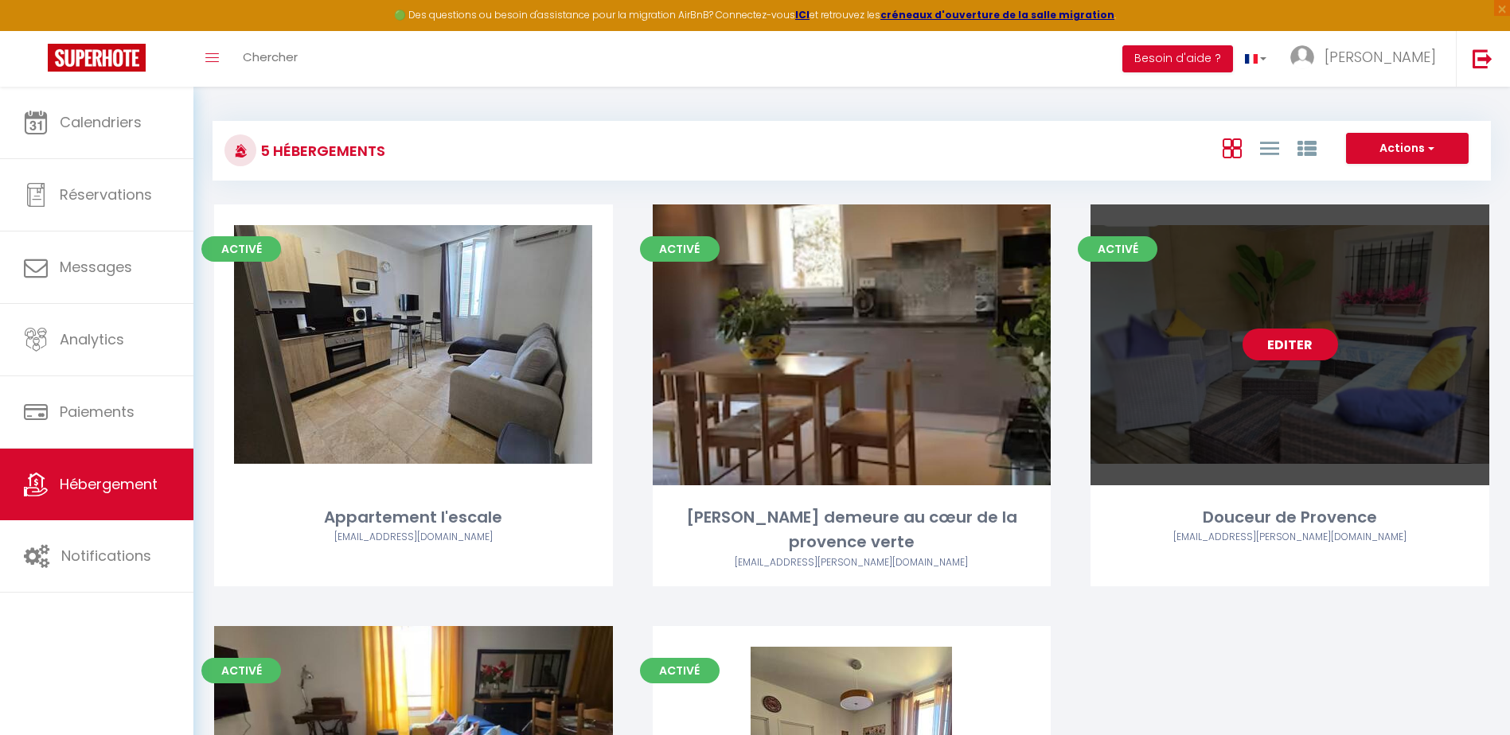
click at [1321, 349] on link "Editer" at bounding box center [1290, 345] width 96 height 32
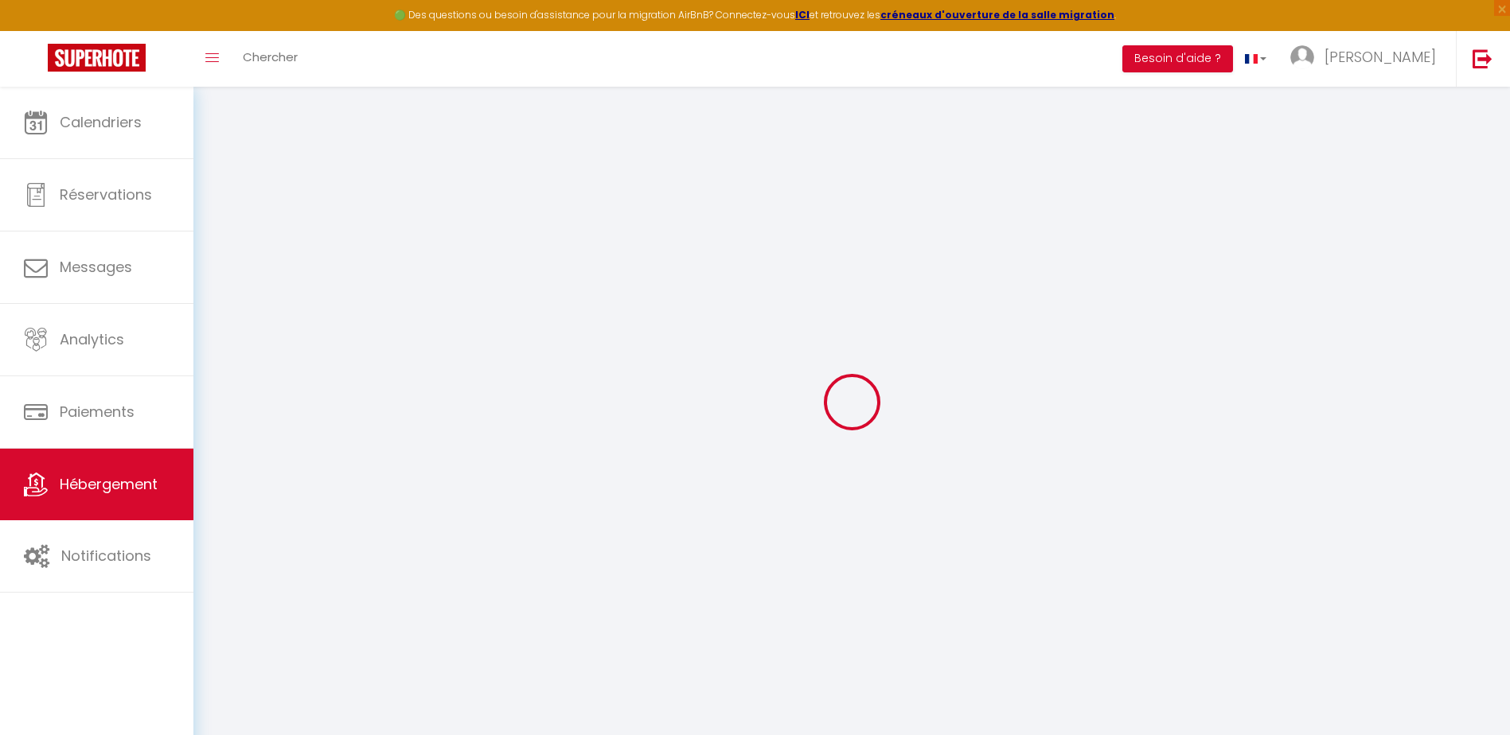
select select
checkbox input "false"
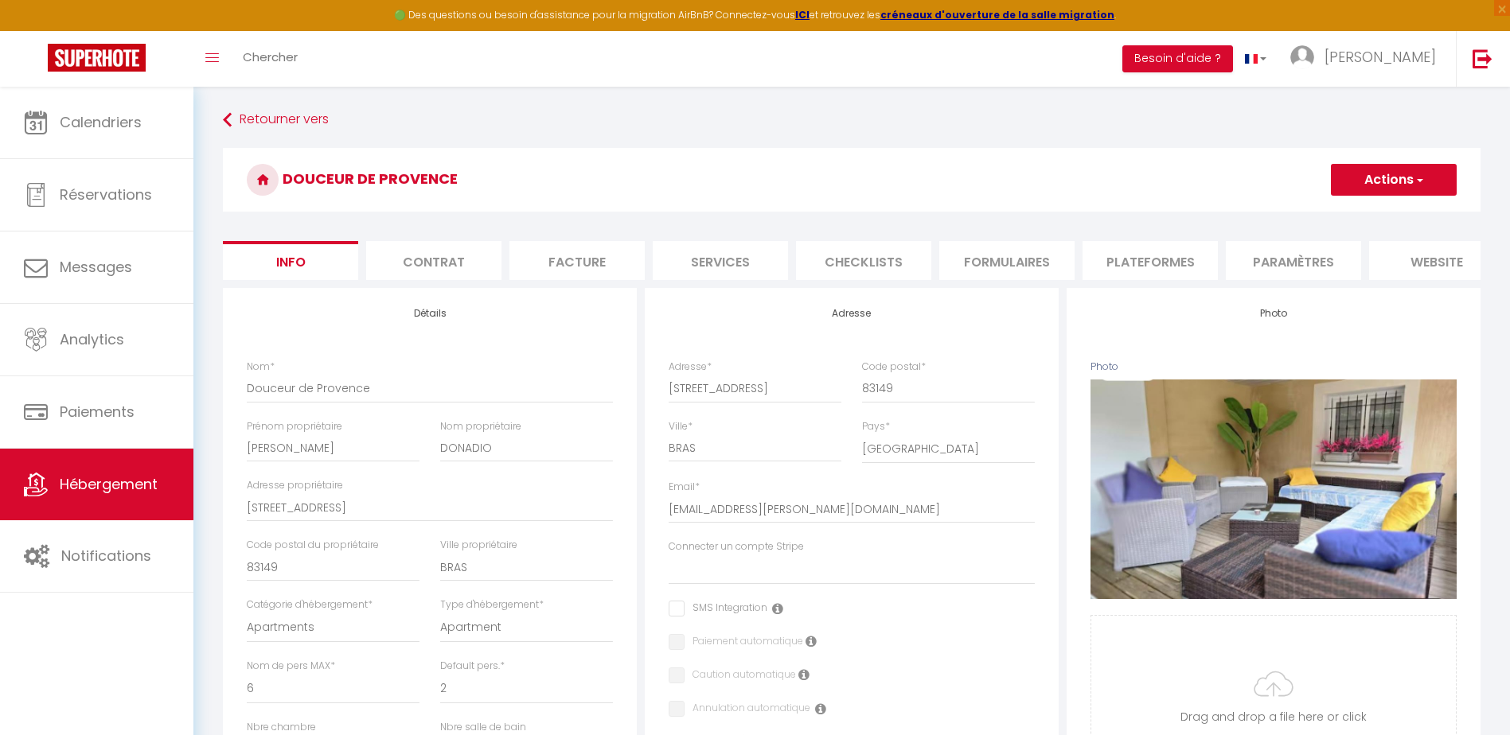
select select
checkbox input "false"
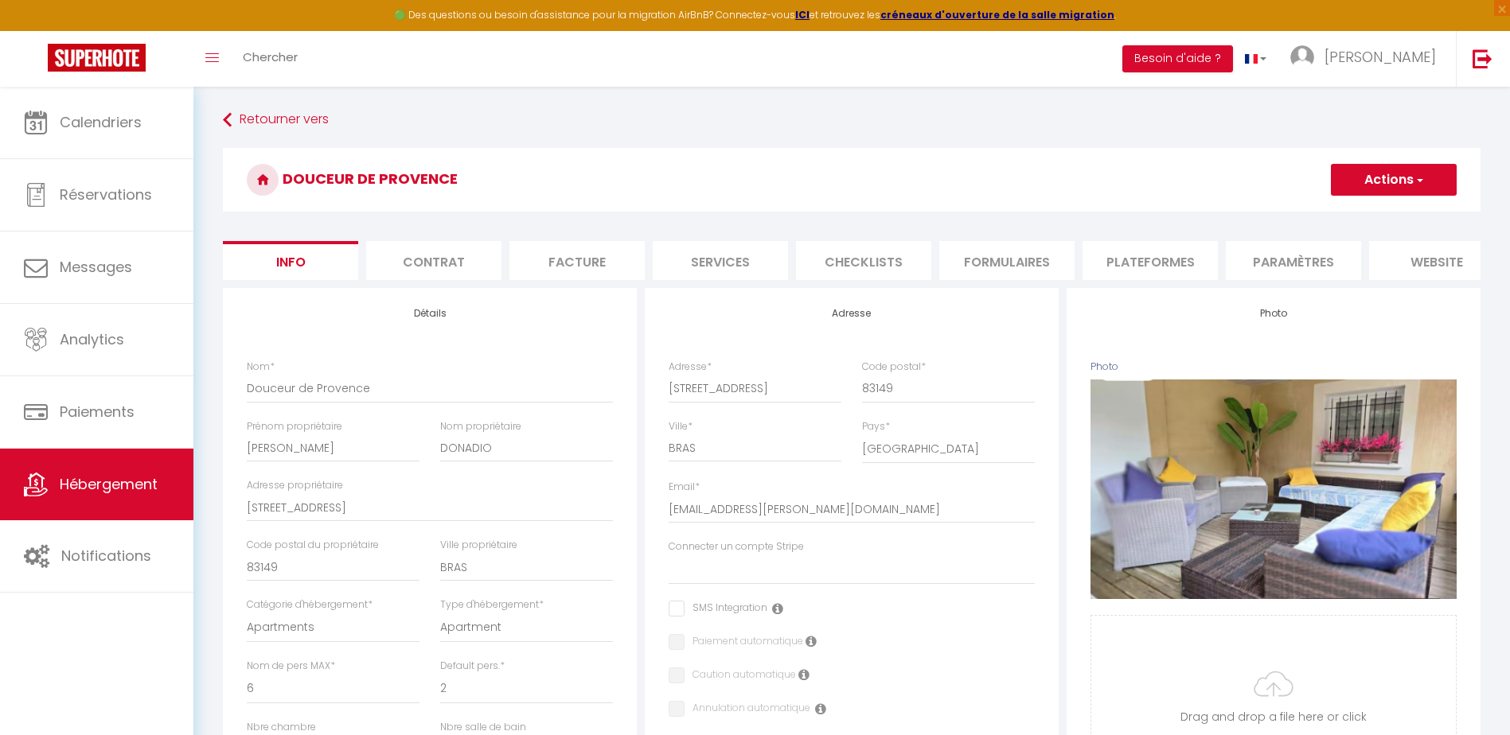
select select "-1"
select select "EUR"
select select
select select "18287-50308920"
click at [1164, 261] on li "Plateformes" at bounding box center [1149, 260] width 135 height 39
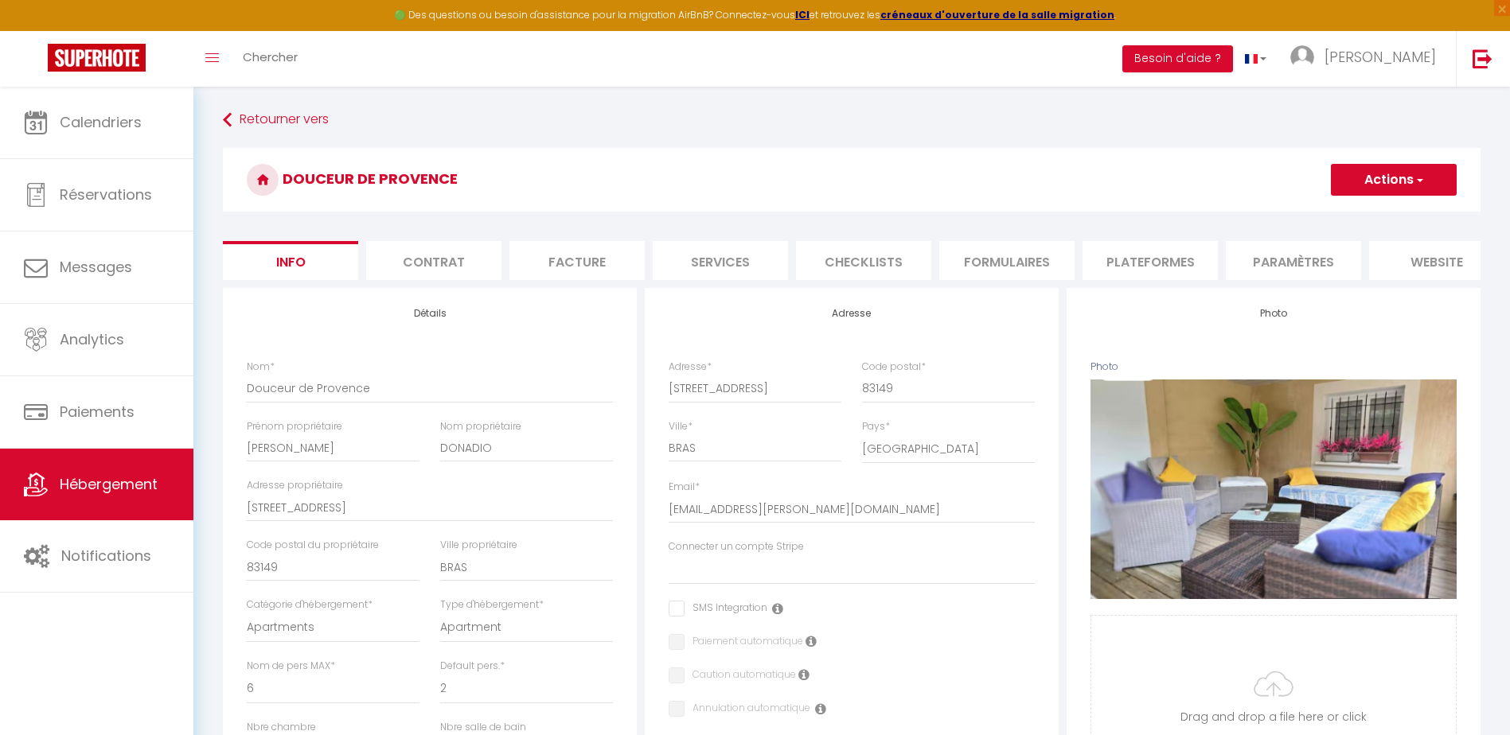
select select
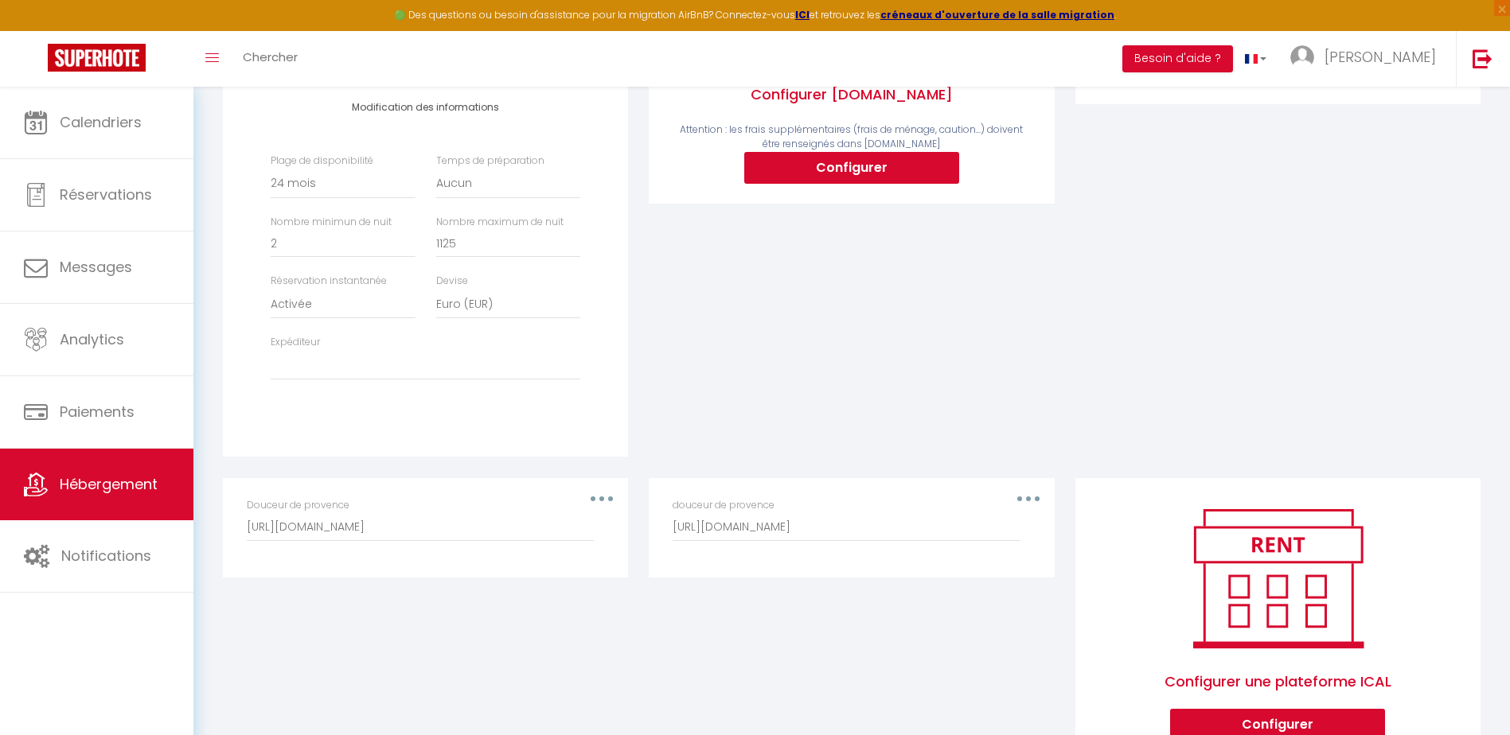
scroll to position [398, 0]
click at [617, 509] on button "button" at bounding box center [601, 497] width 45 height 25
click at [567, 576] on button "Supprimer" at bounding box center [560, 562] width 118 height 27
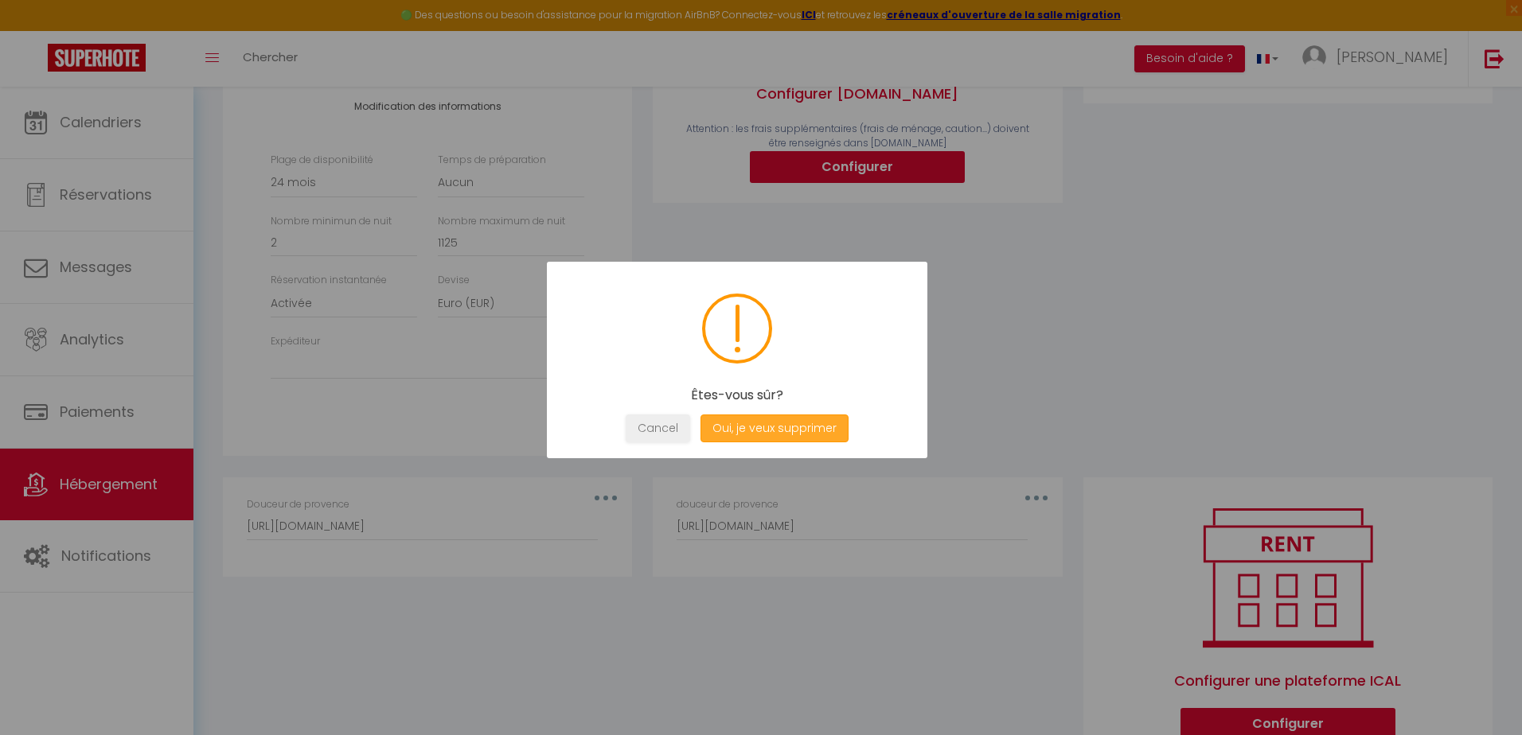
click at [762, 422] on button "Oui, je veux supprimer" at bounding box center [774, 429] width 148 height 28
type input "[URL][DOMAIN_NAME]"
select select
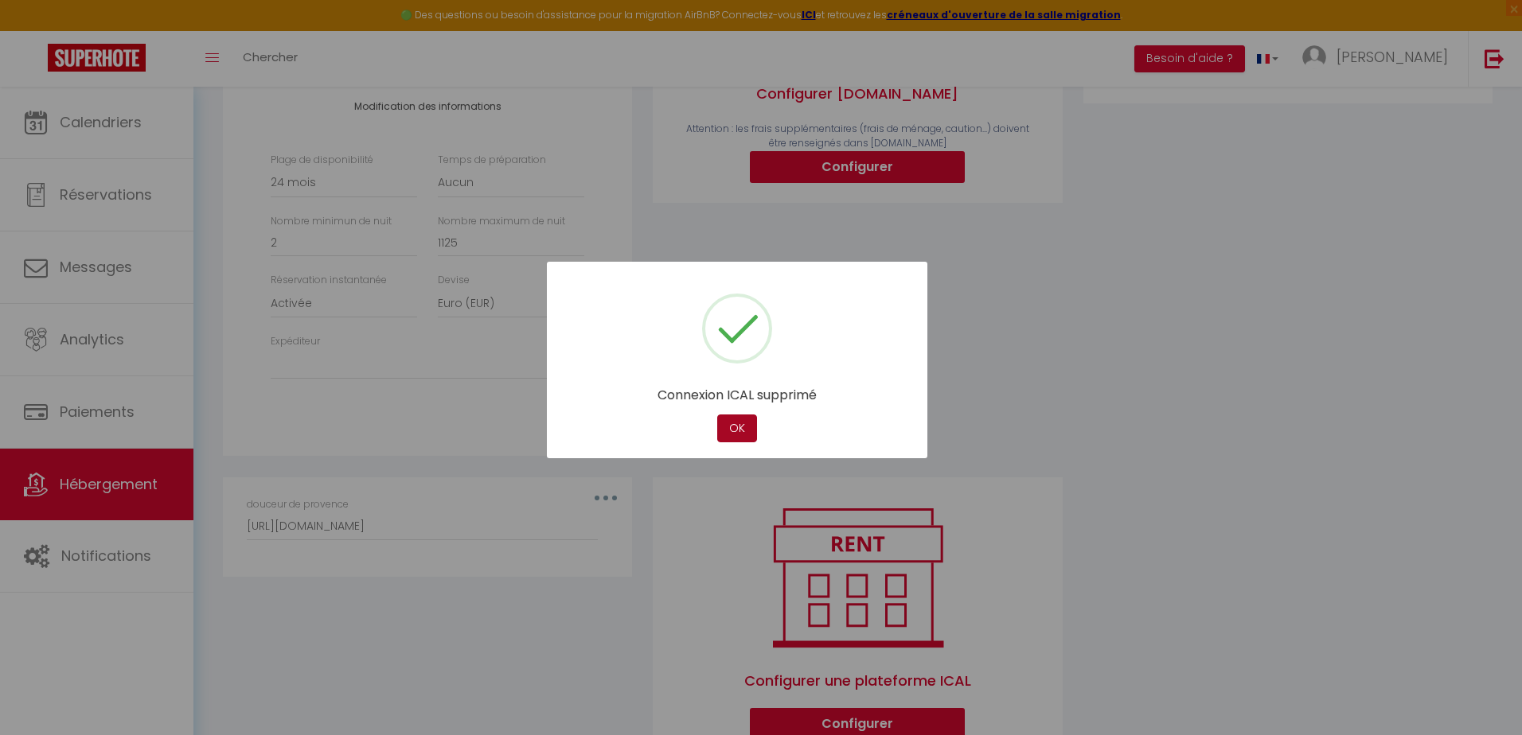
click at [727, 430] on button "OK" at bounding box center [737, 429] width 40 height 28
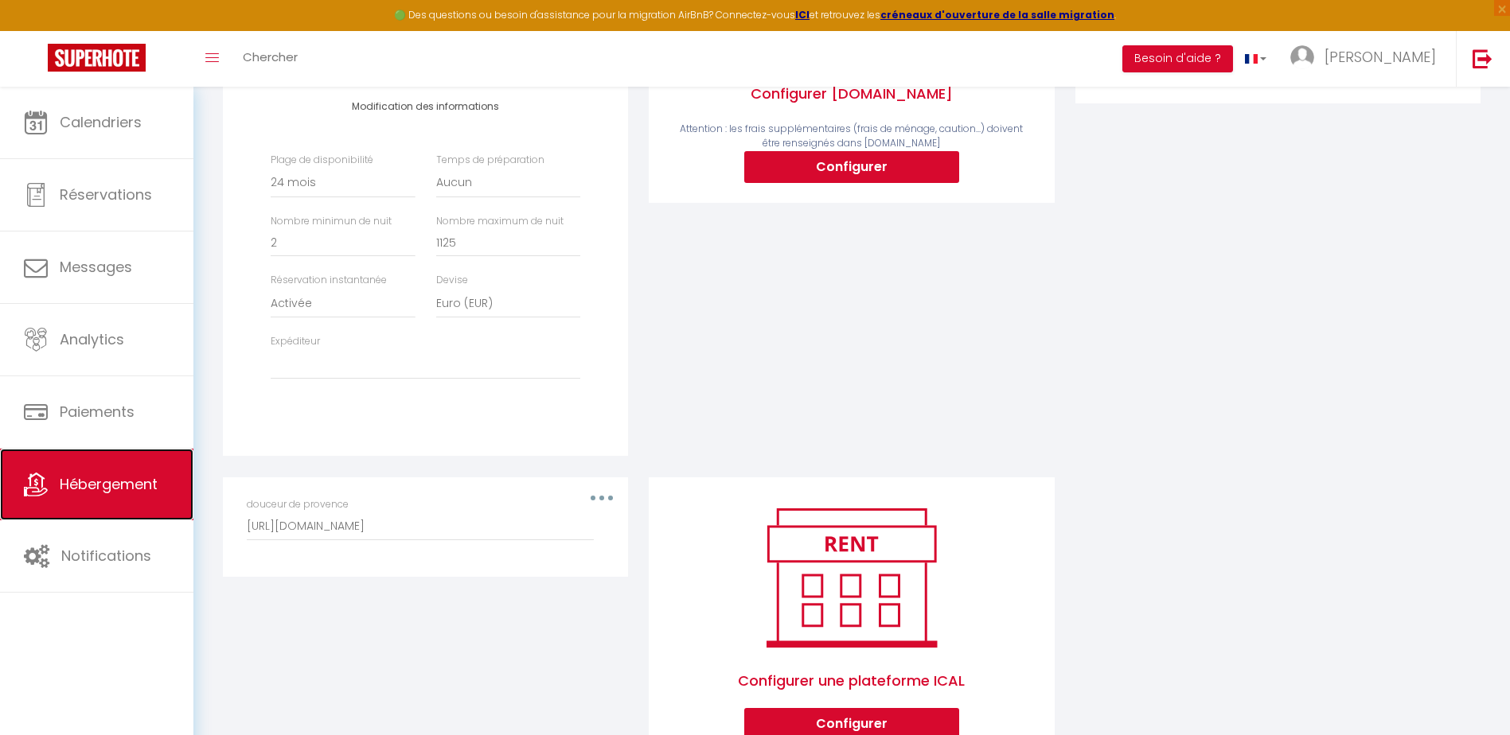
click at [147, 497] on link "Hébergement" at bounding box center [96, 485] width 193 height 72
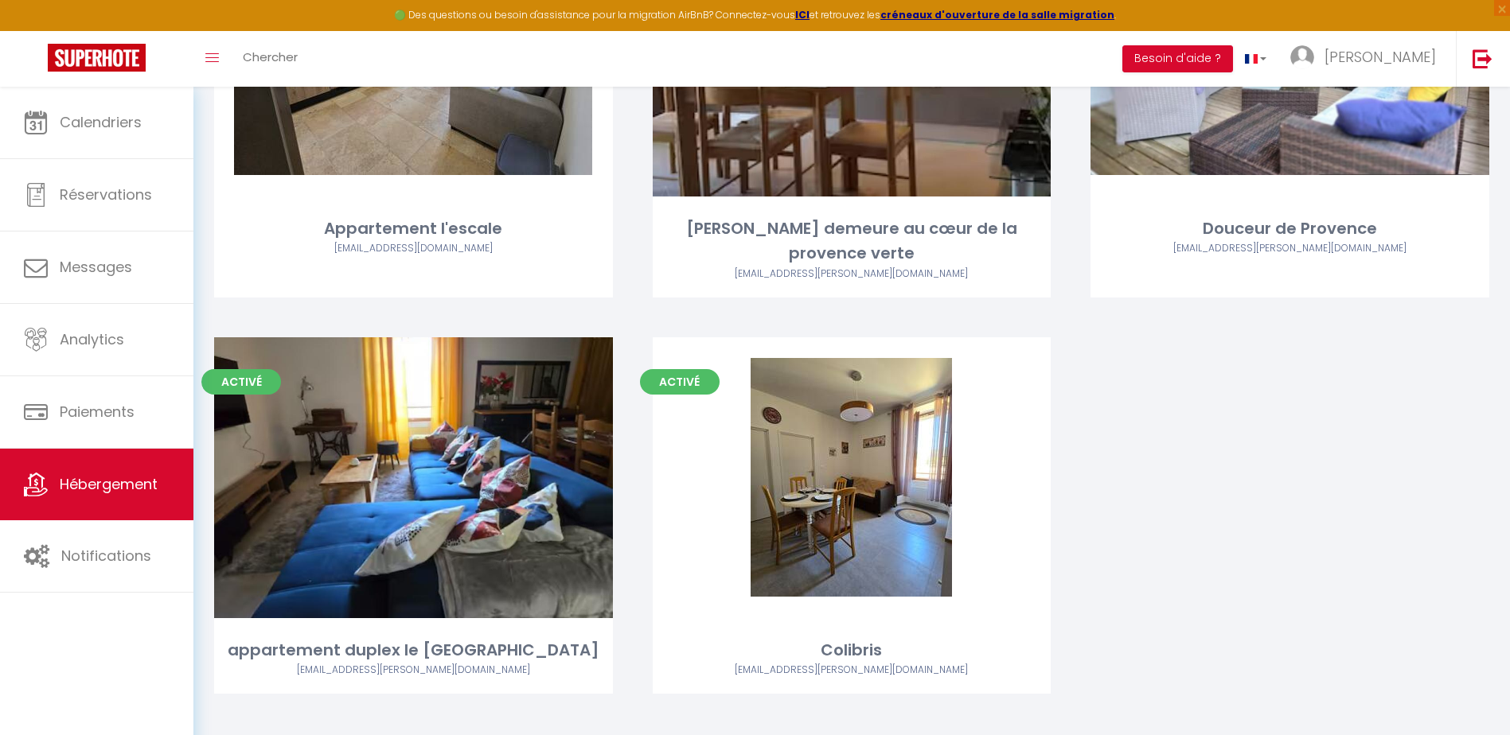
scroll to position [306, 0]
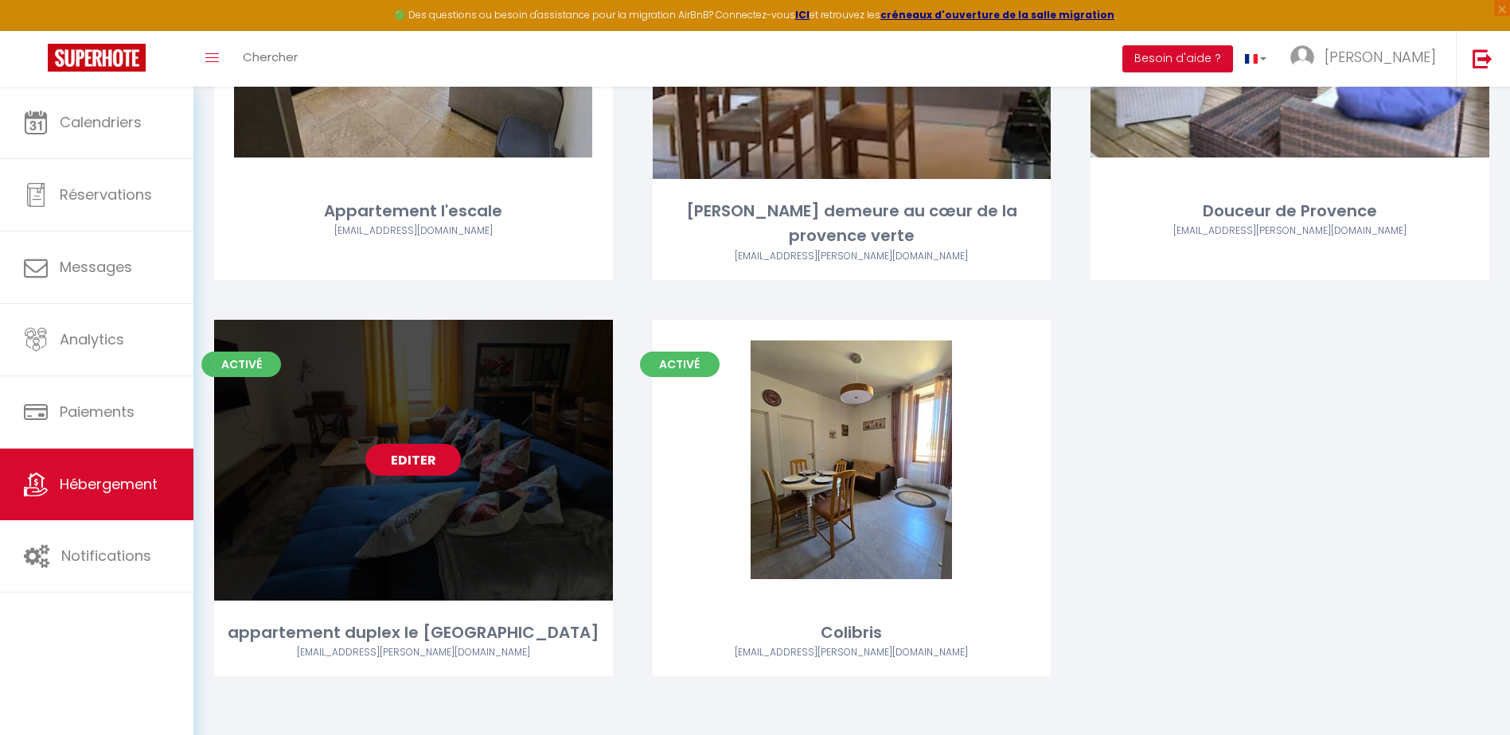
click at [417, 466] on link "Editer" at bounding box center [413, 460] width 96 height 32
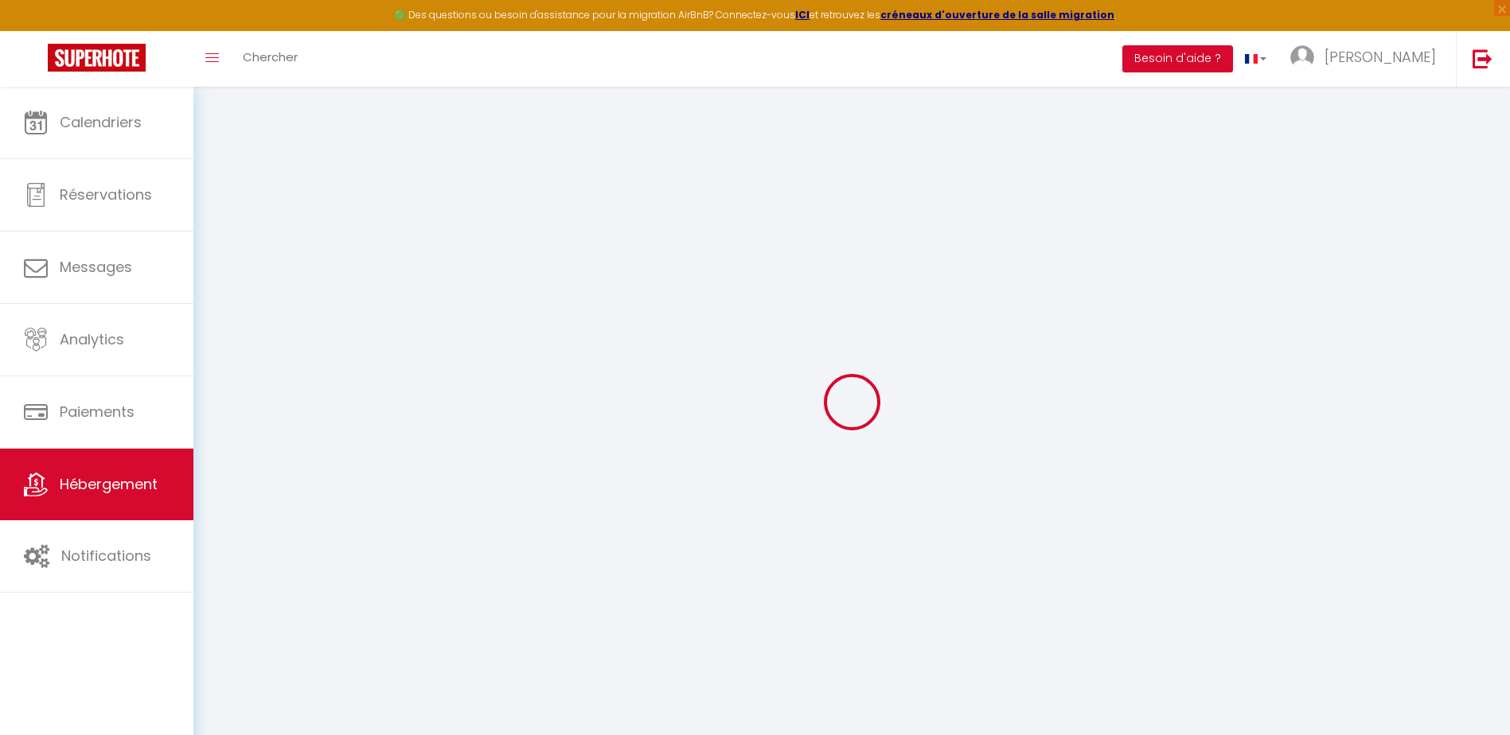
select select "+ 15 %"
select select "+ 18 %"
select select "+ 16 %"
select select
checkbox input "false"
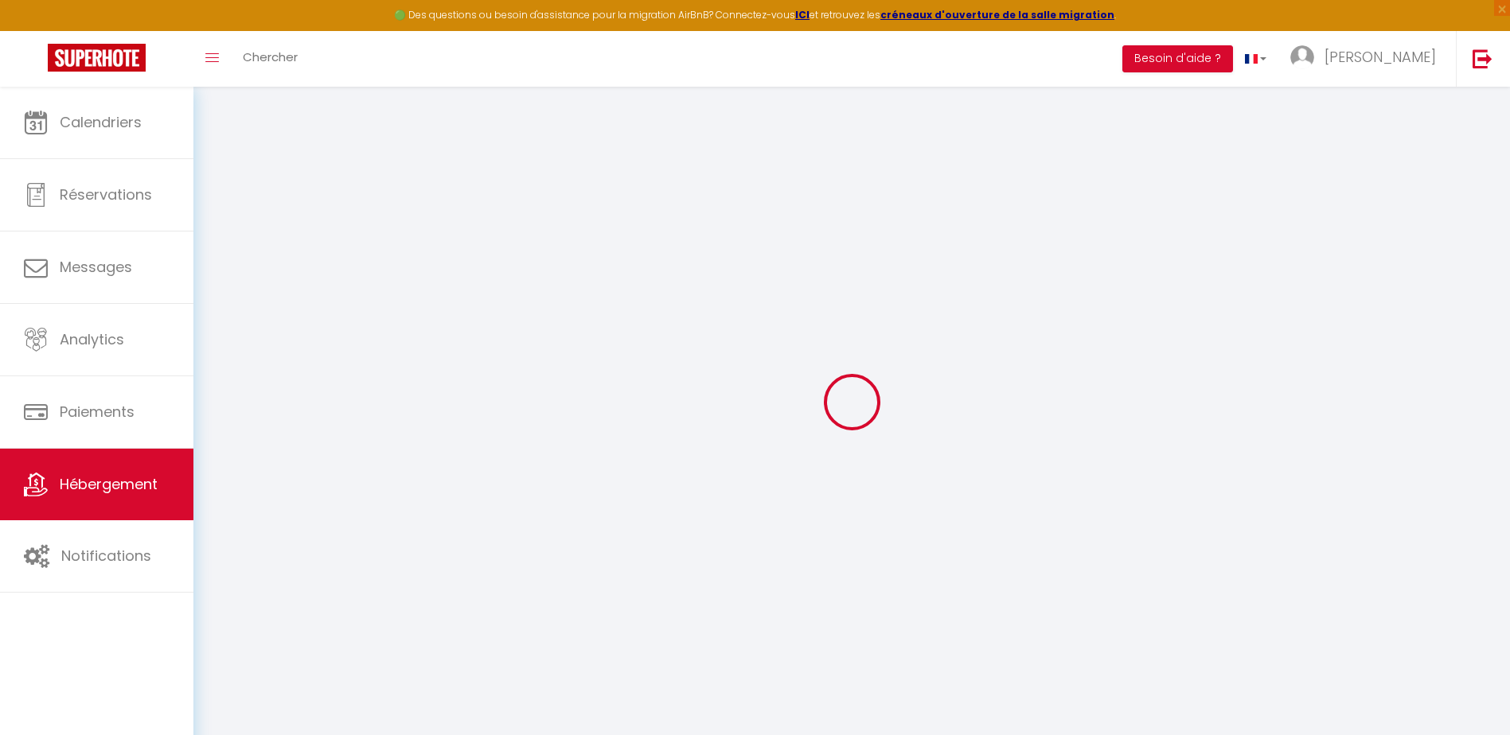
checkbox input "false"
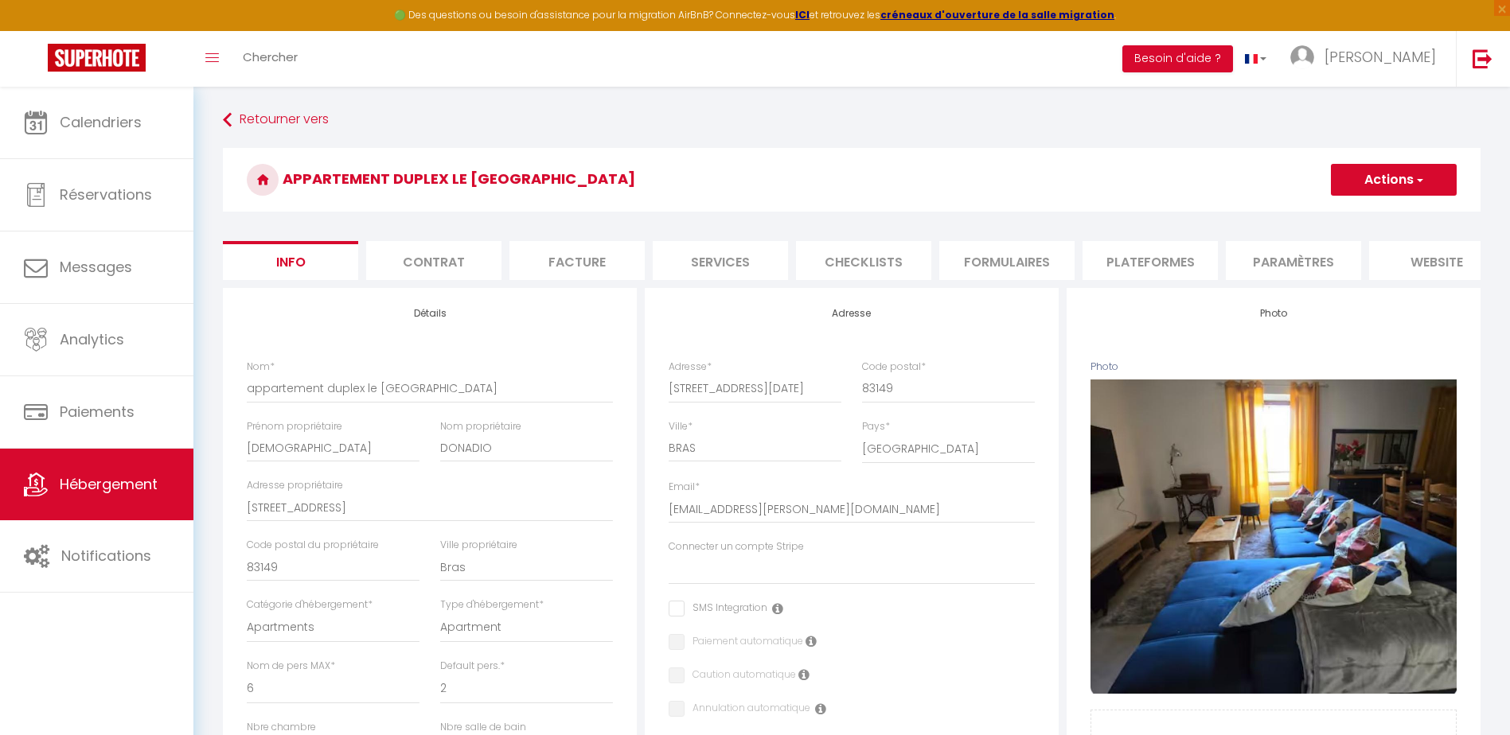
select select
checkbox input "false"
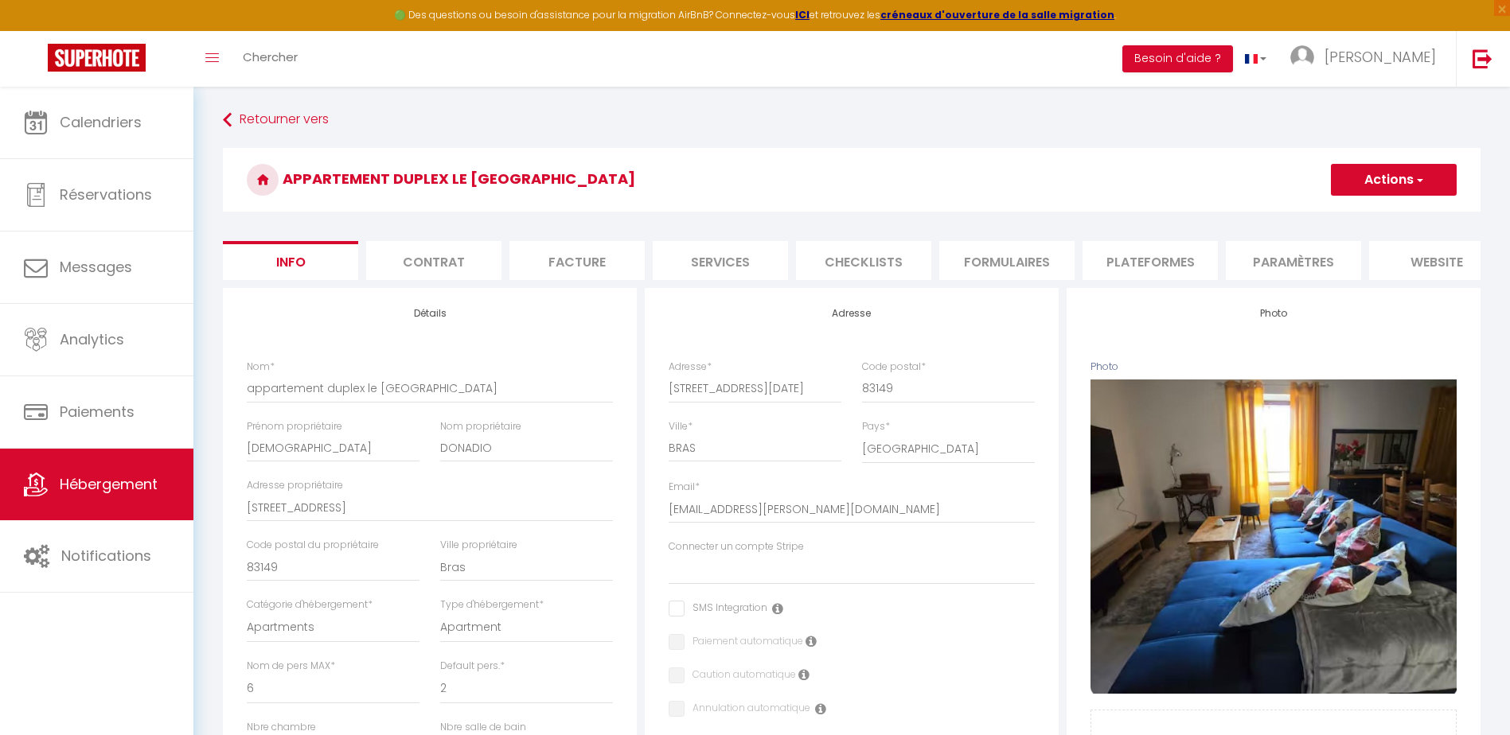
select select
select select "EUR"
select select
select select "18287-1142131935151098554"
click at [1143, 258] on li "Plateformes" at bounding box center [1149, 260] width 135 height 39
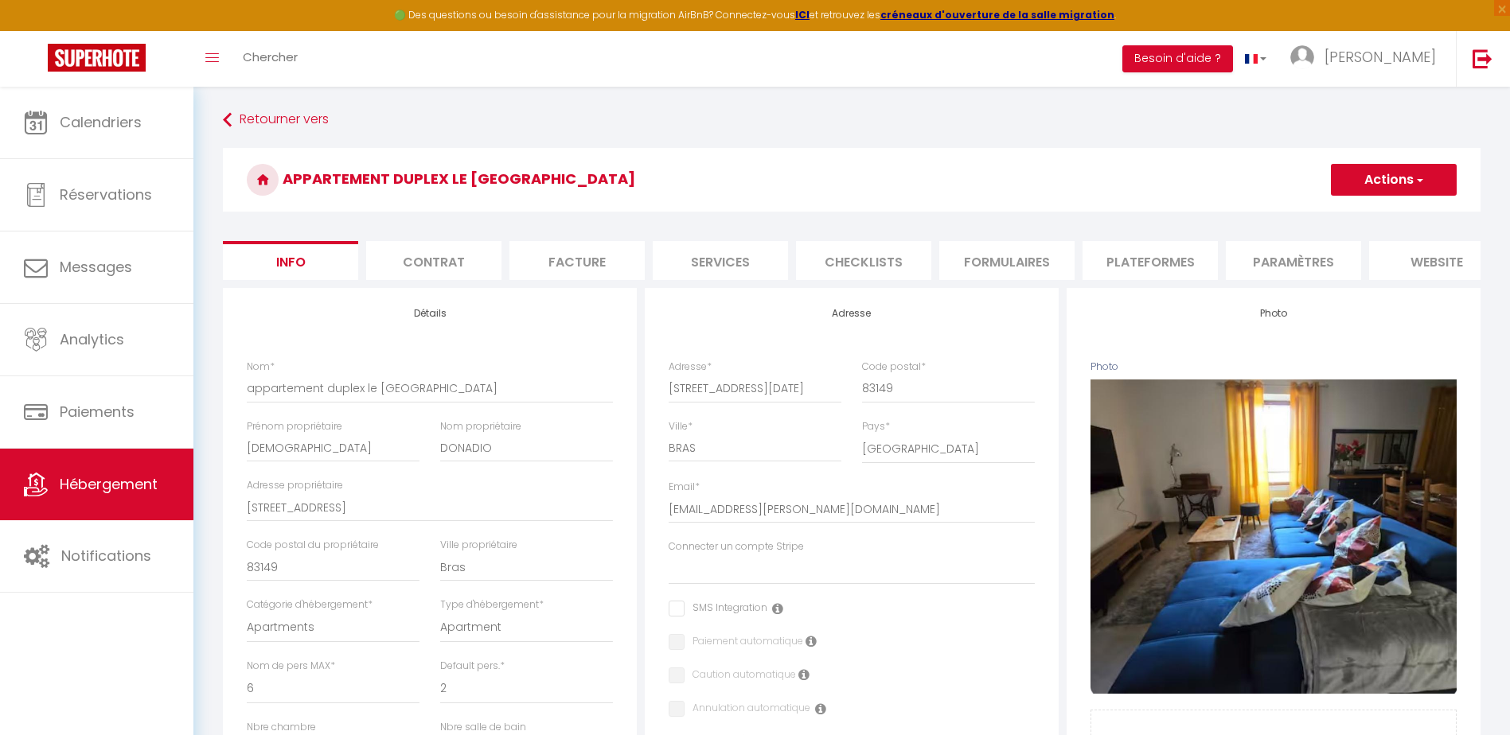
select select
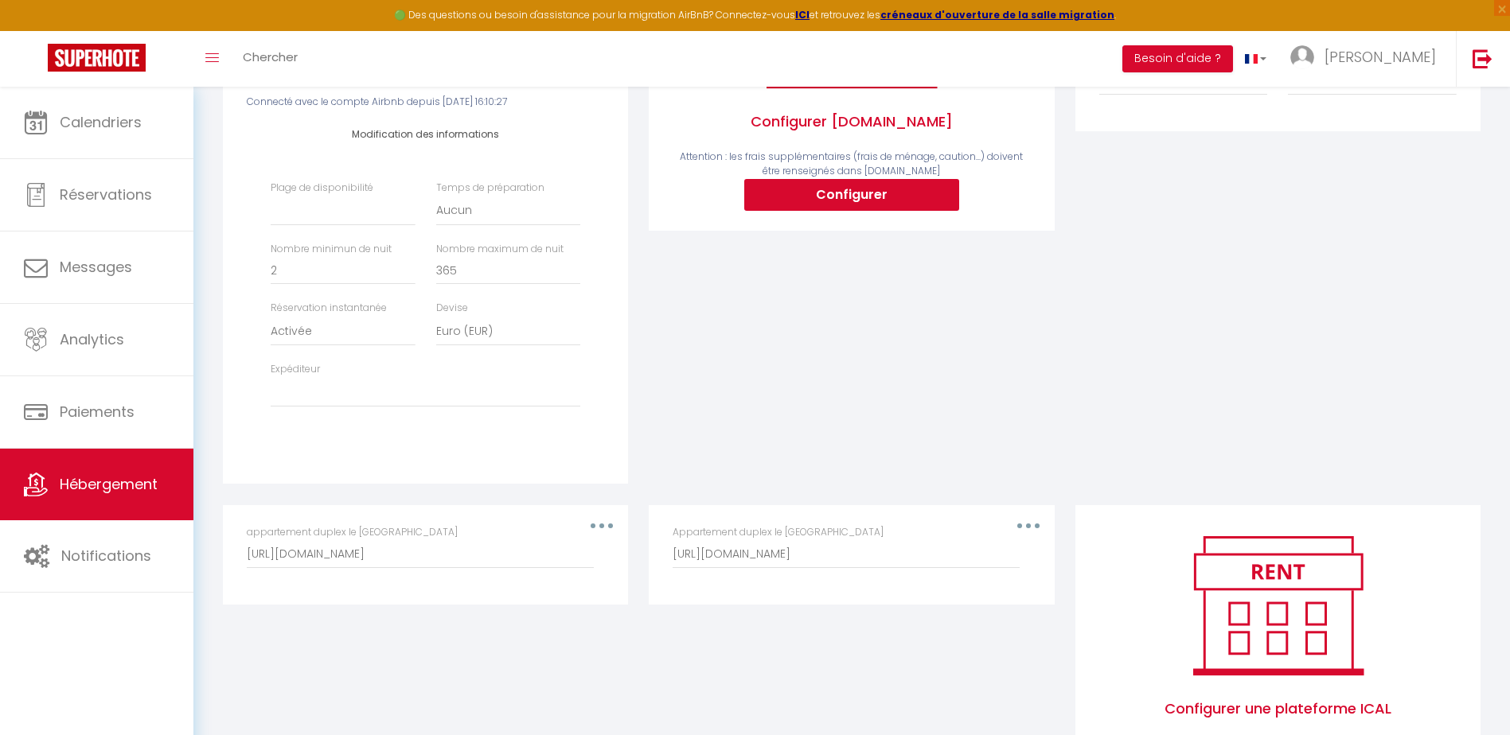
scroll to position [398, 0]
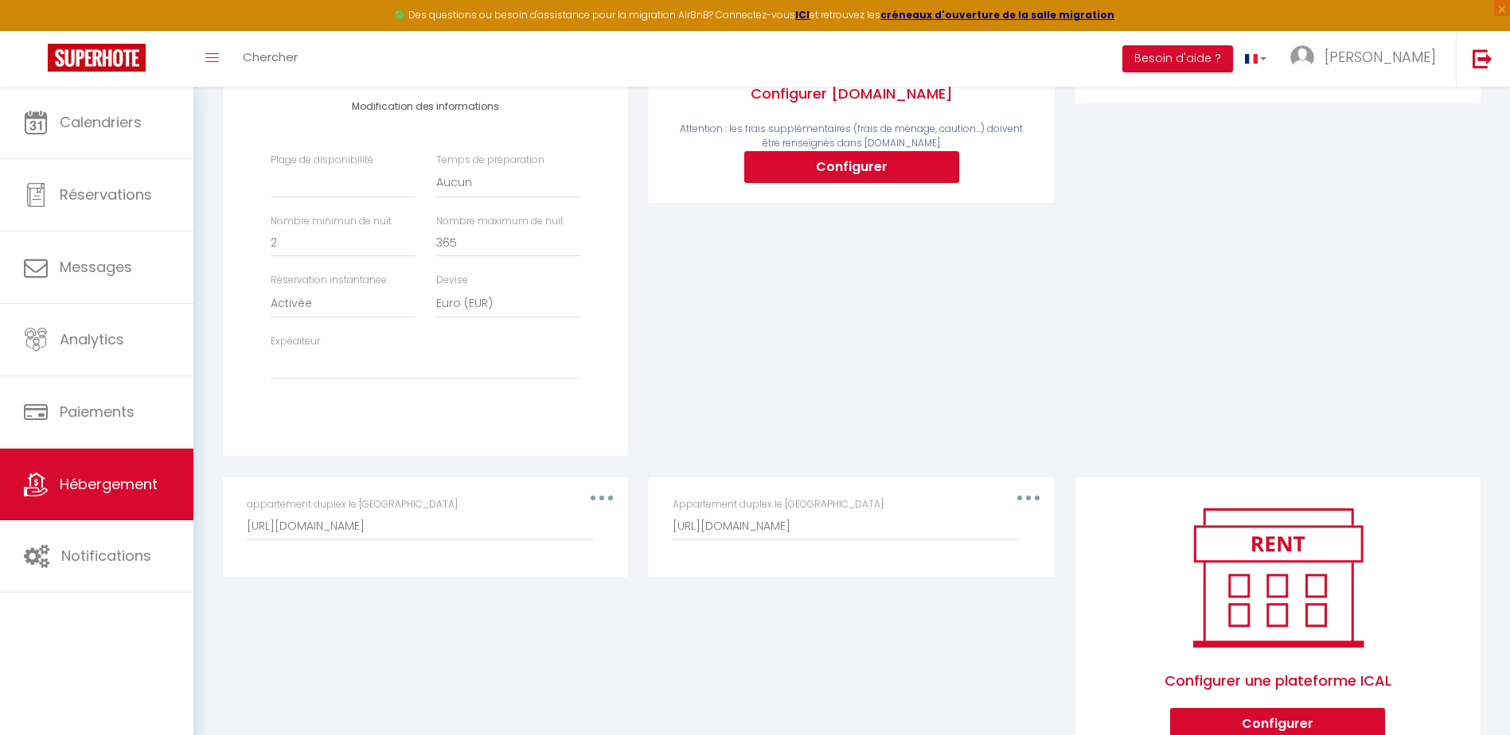
click at [614, 513] on div "appartement duplex le grand duc [URL][DOMAIN_NAME]" at bounding box center [425, 527] width 378 height 60
click at [620, 511] on button "button" at bounding box center [601, 497] width 45 height 25
click at [578, 575] on button "Supprimer" at bounding box center [560, 562] width 118 height 27
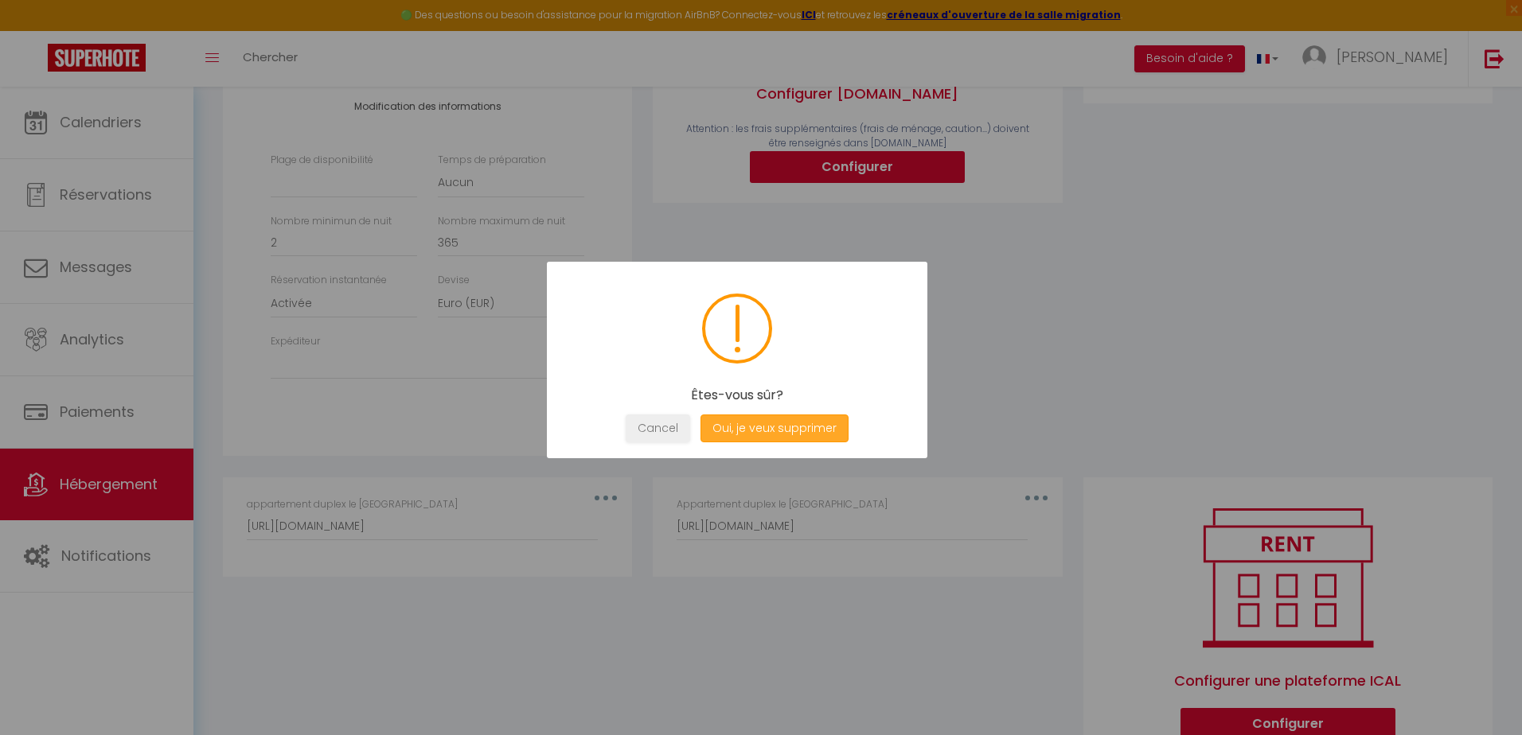
click at [750, 434] on button "Oui, je veux supprimer" at bounding box center [774, 429] width 148 height 28
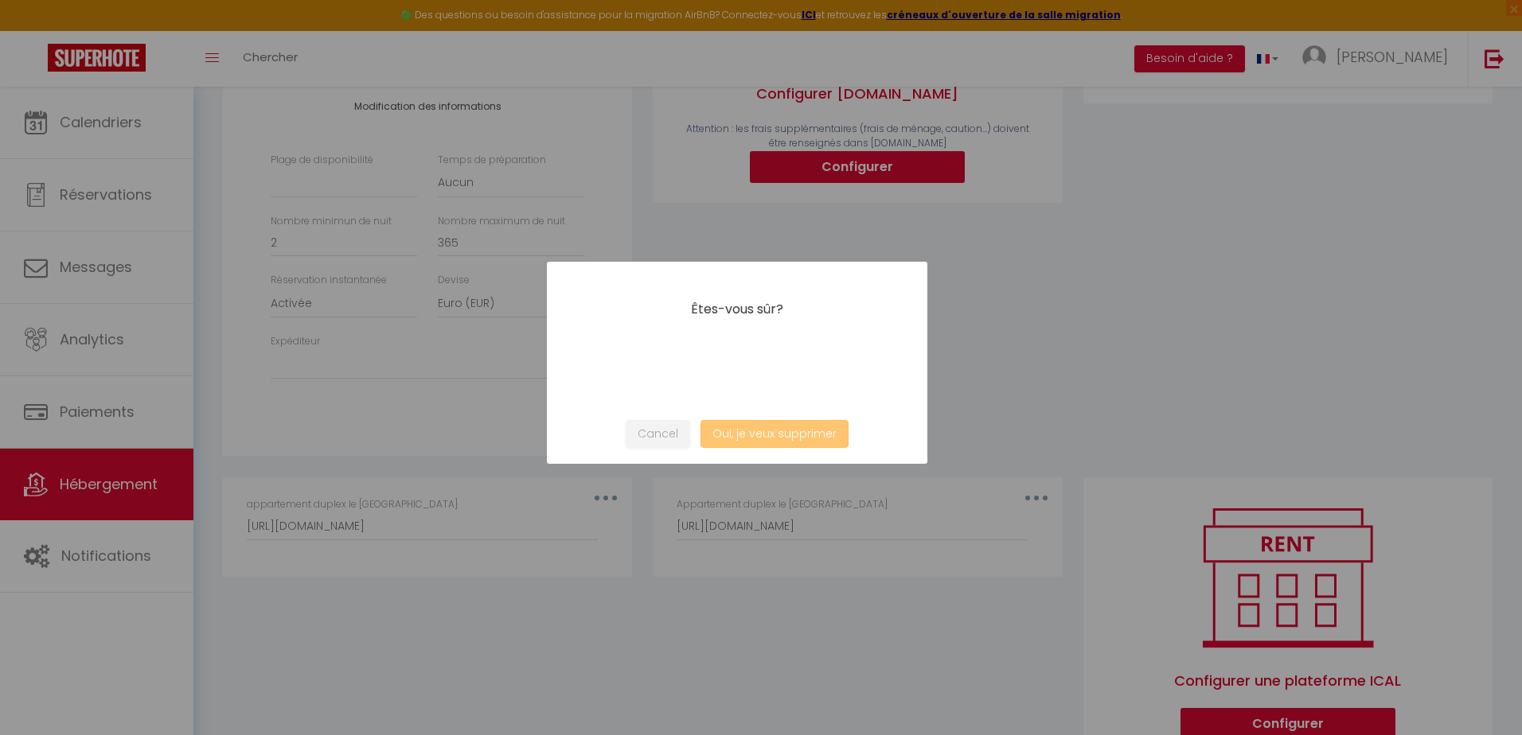
type input "[URL][DOMAIN_NAME]"
select select
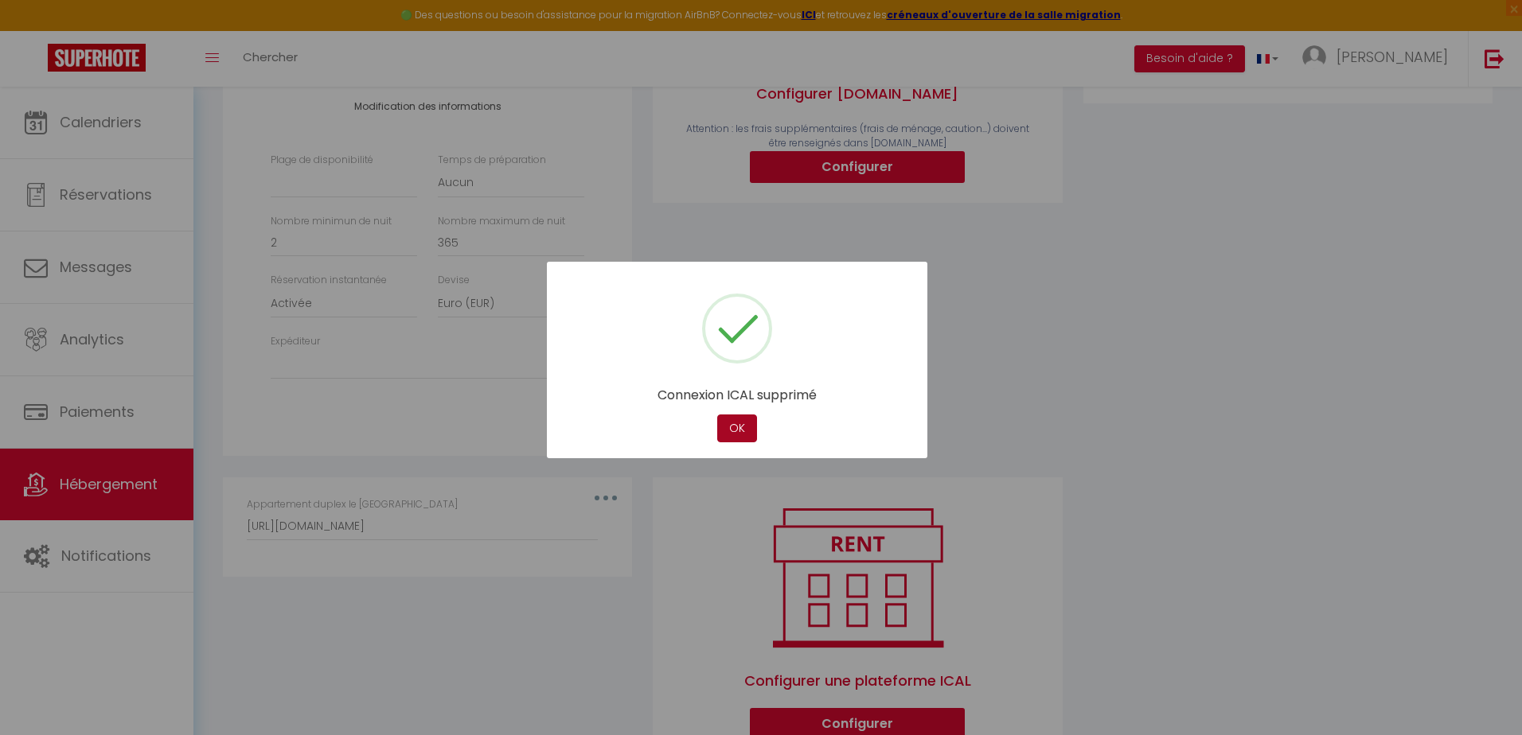
click at [750, 434] on button "OK" at bounding box center [737, 429] width 40 height 28
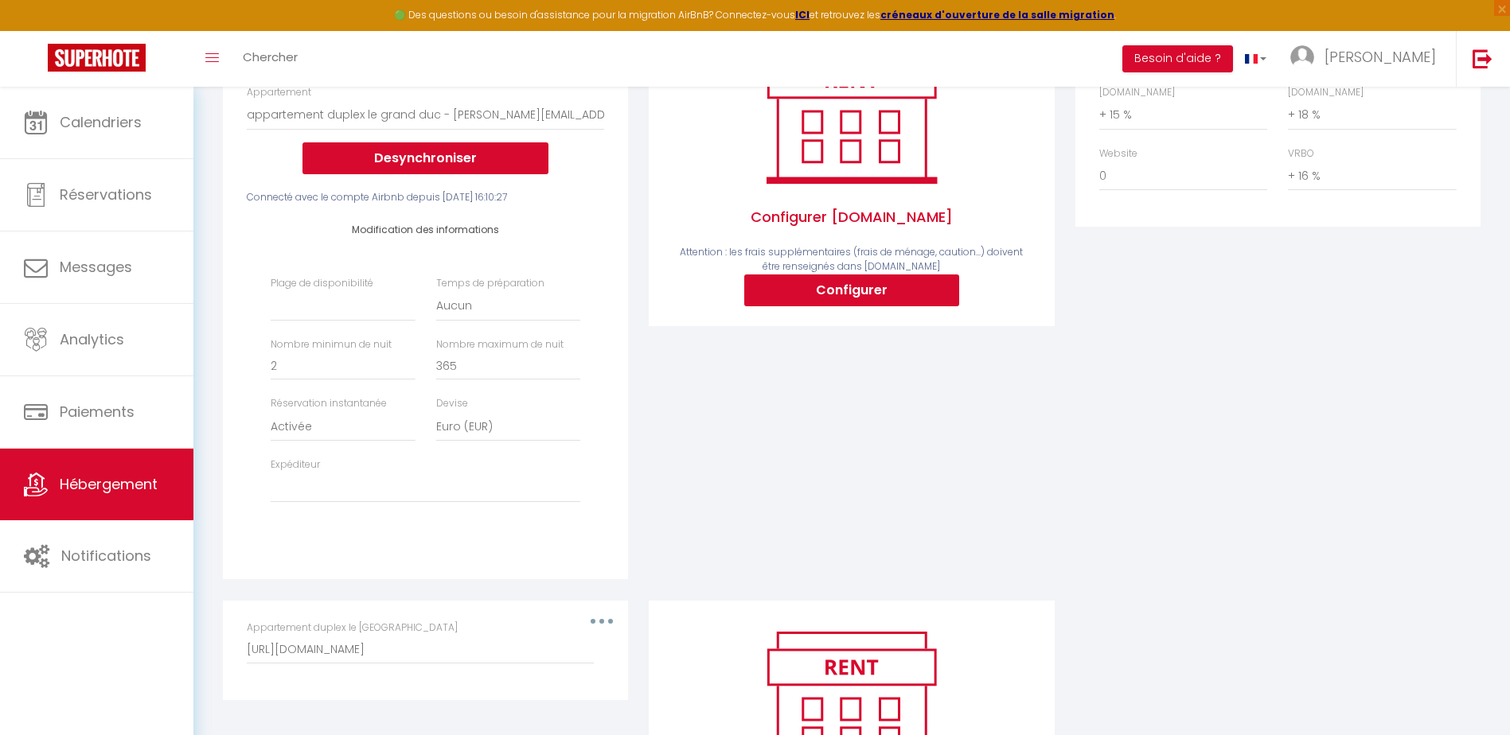
scroll to position [0, 0]
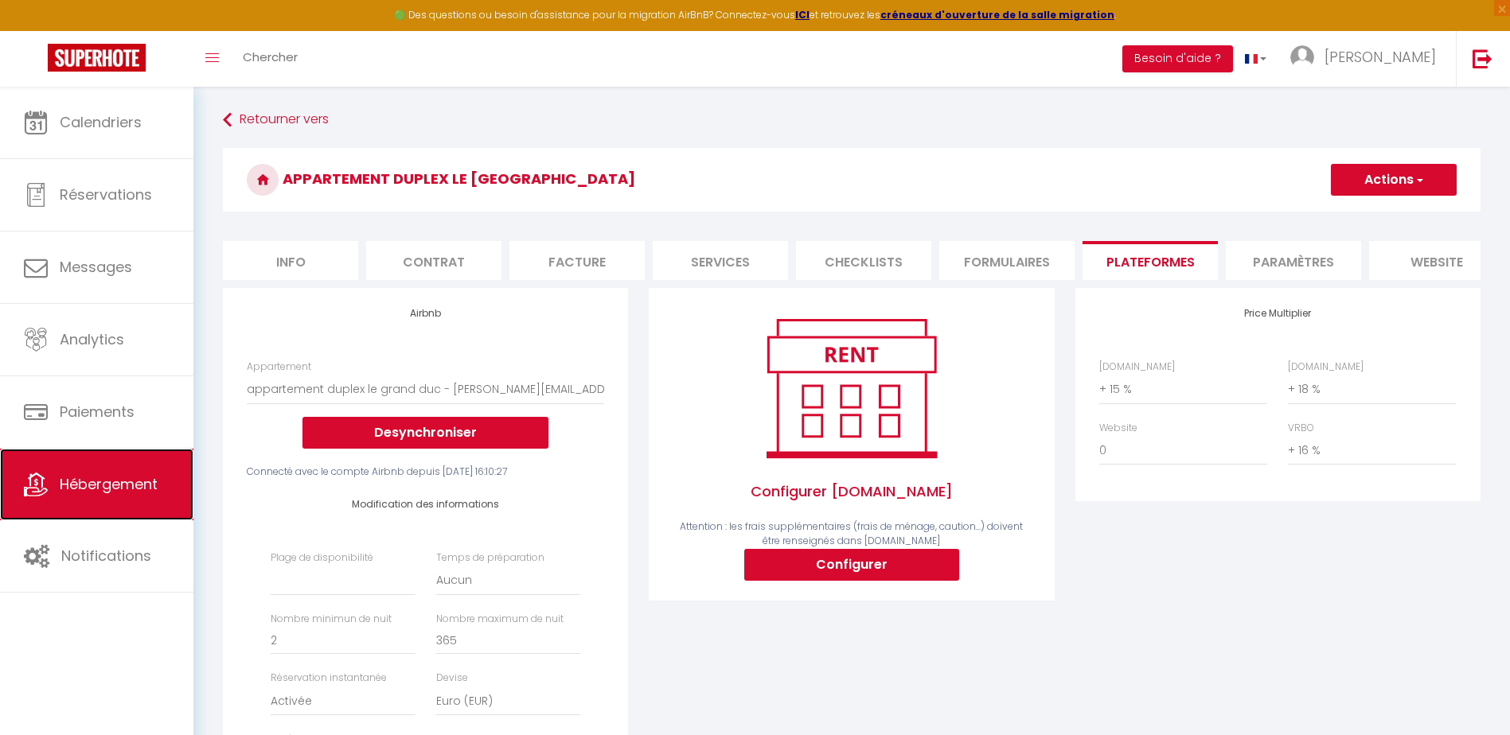
click at [137, 481] on span "Hébergement" at bounding box center [109, 484] width 98 height 20
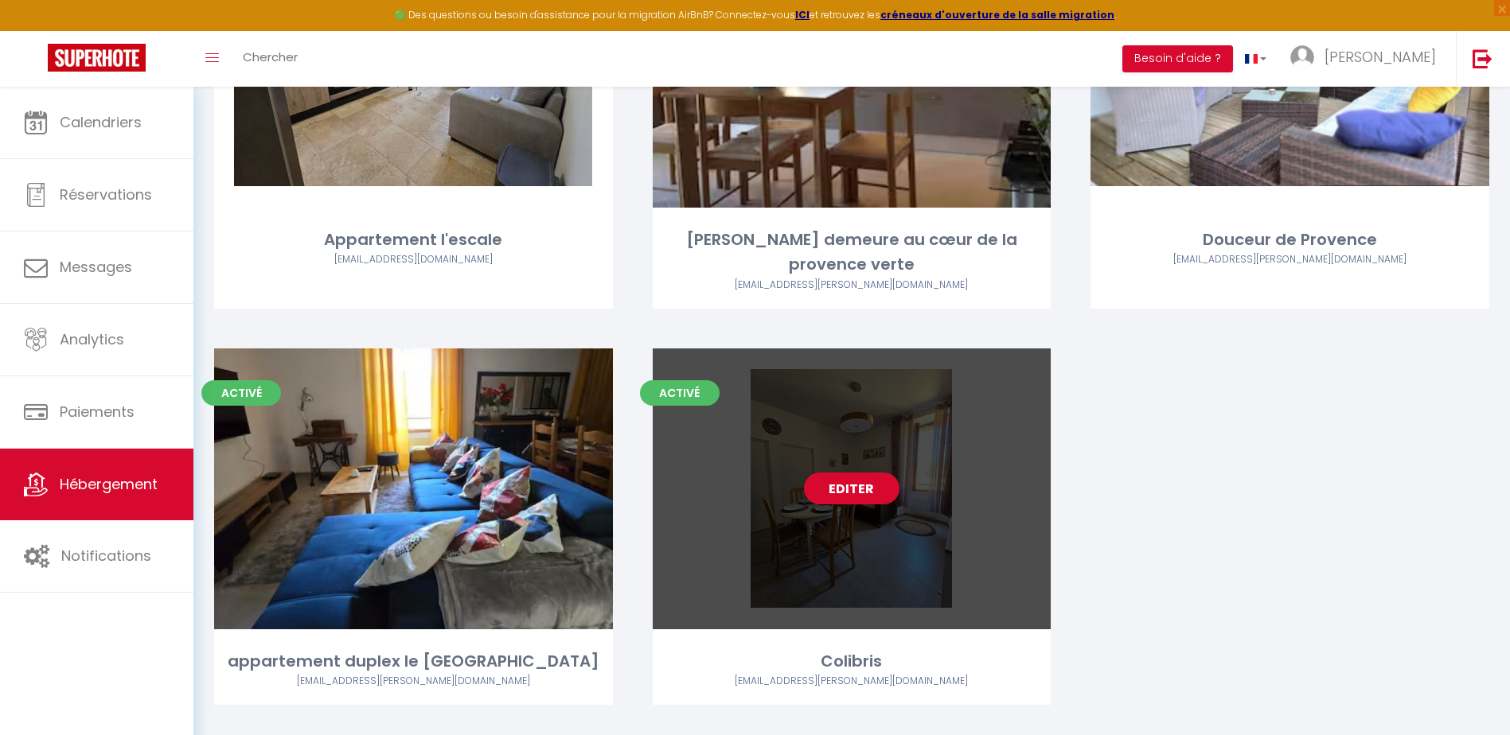
scroll to position [306, 0]
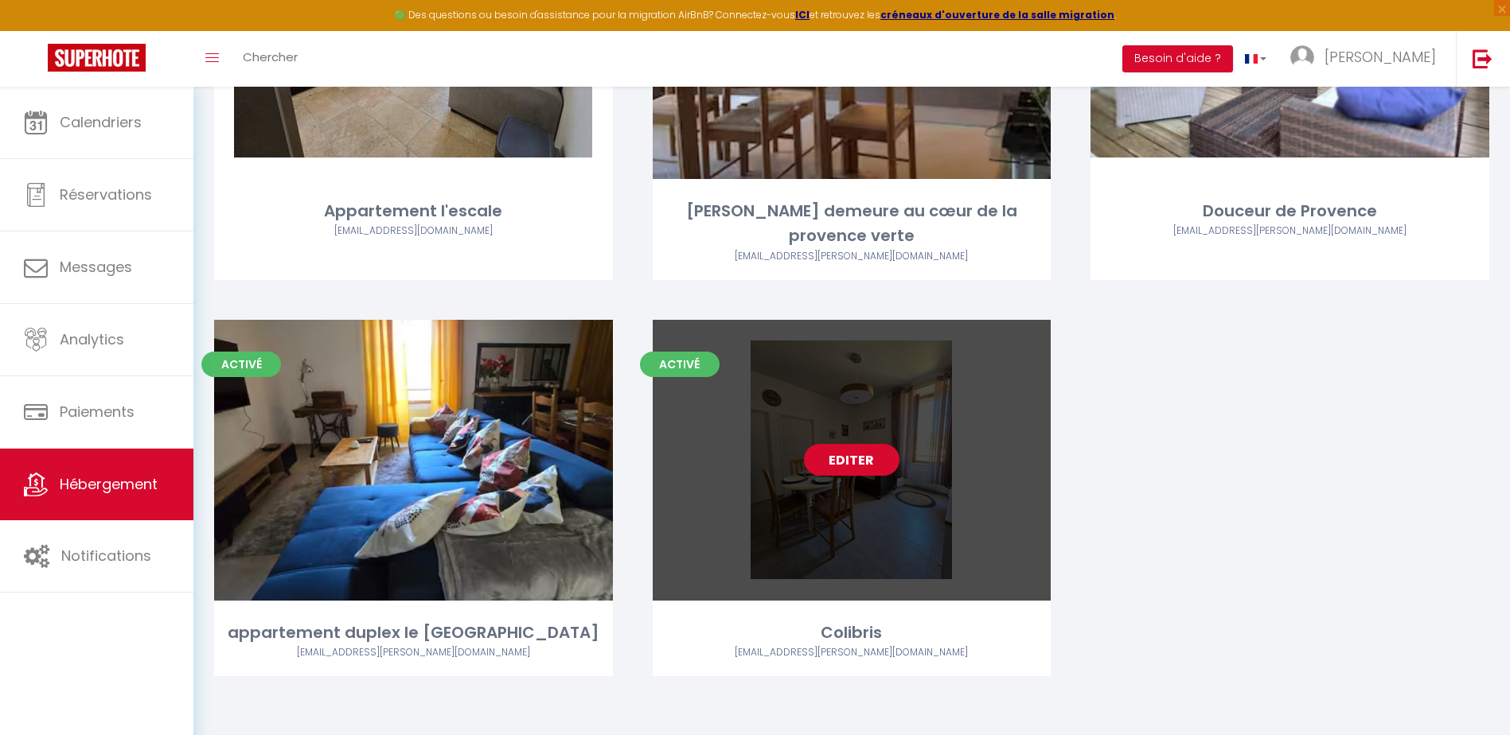
click at [874, 458] on link "Editer" at bounding box center [852, 460] width 96 height 32
select select "3"
select select "2"
select select "1"
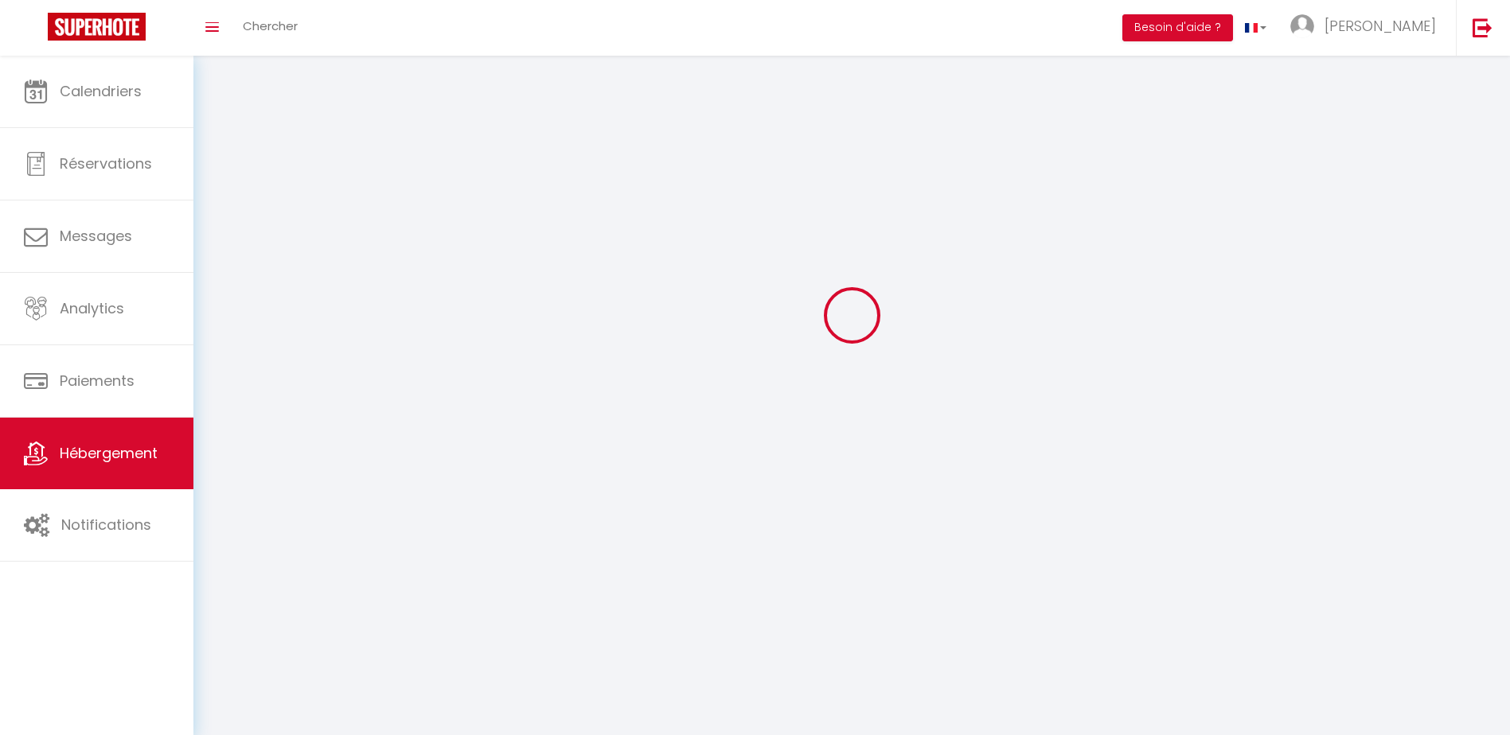
select select
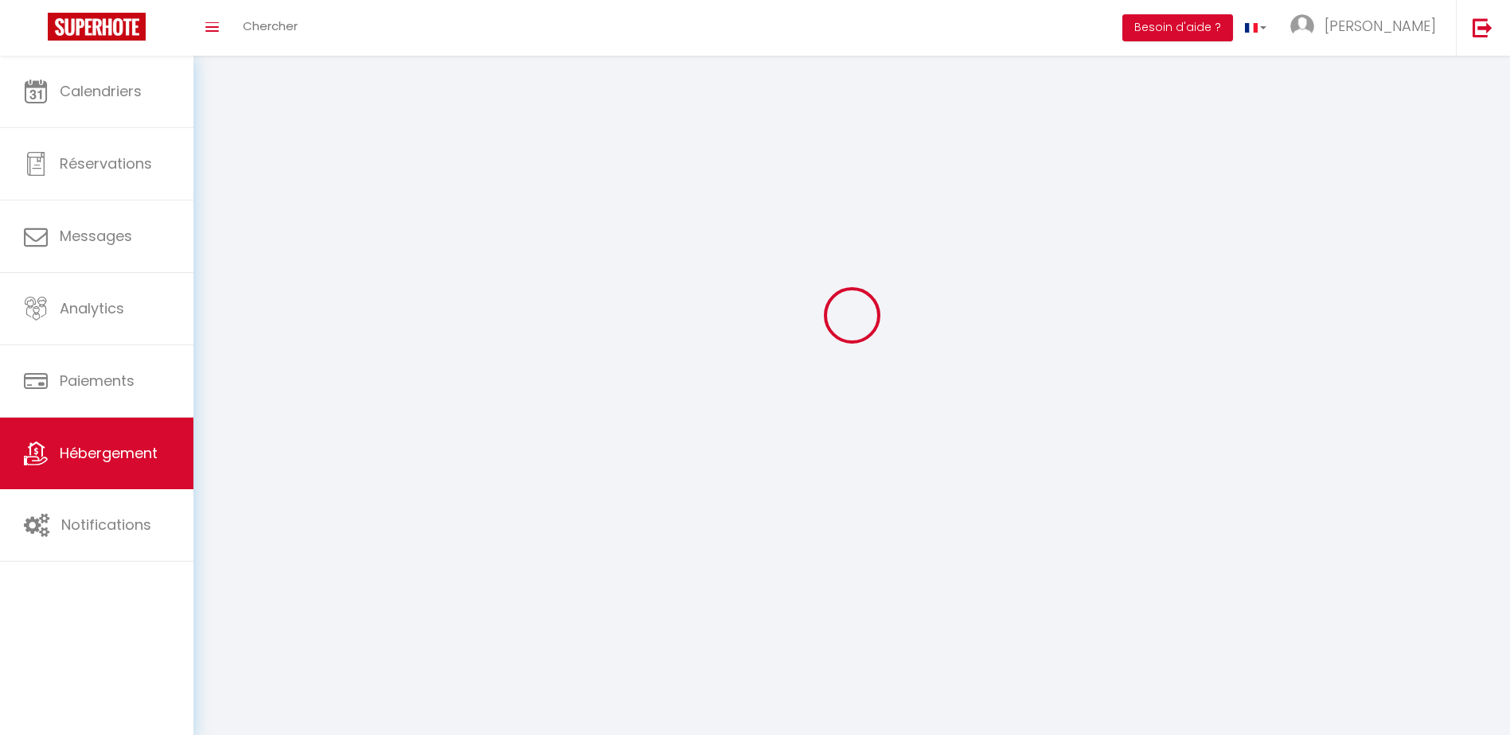
select select
checkbox input "false"
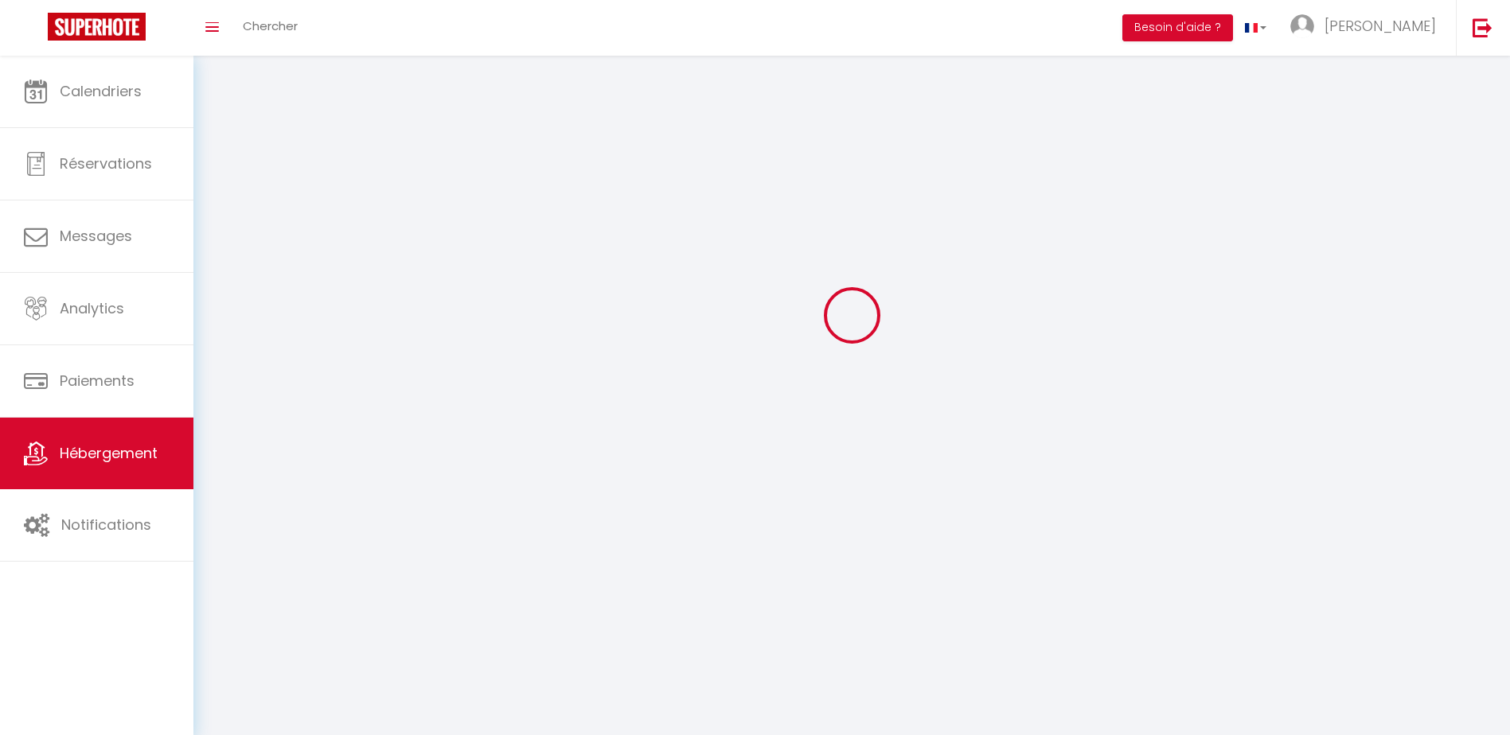
select select
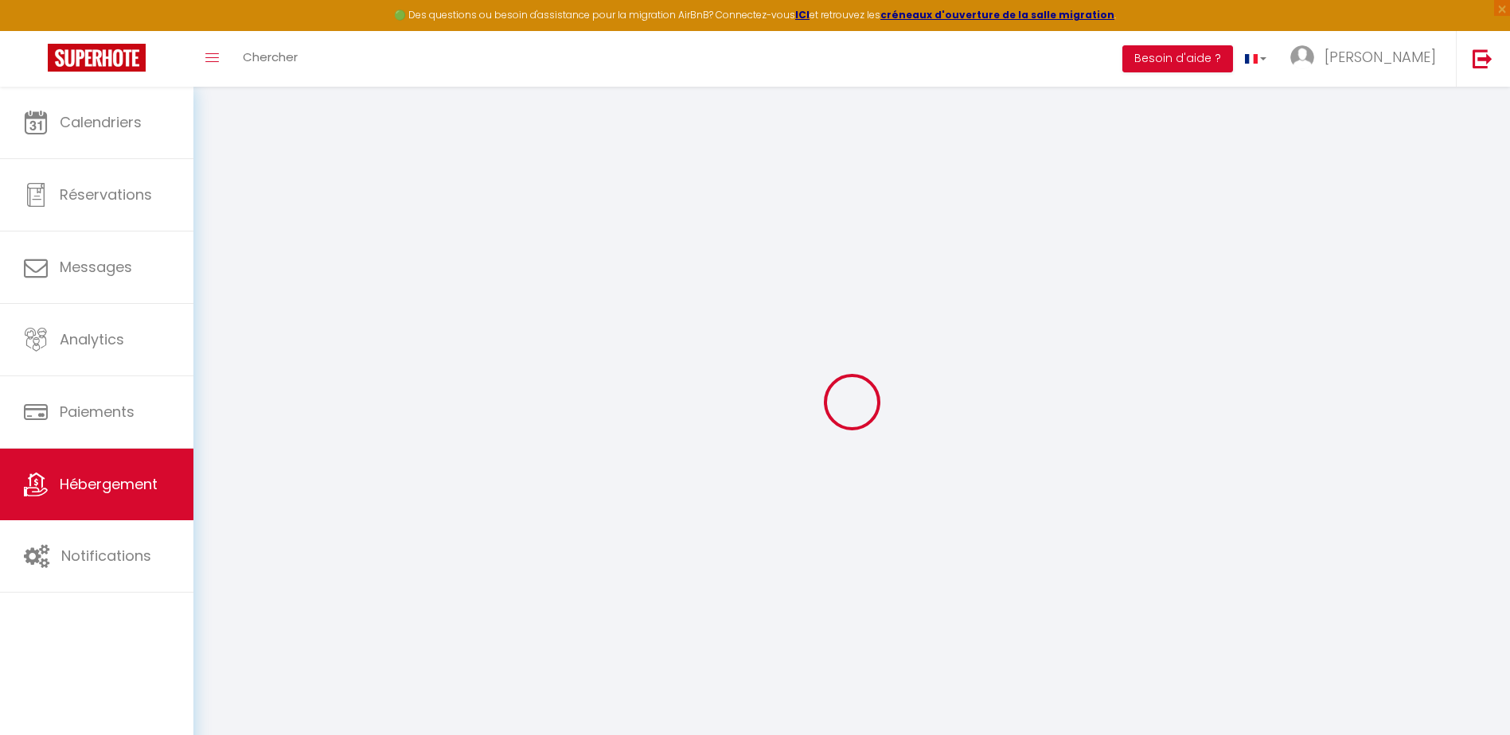
select select "18287-1137799309676781368"
select select
checkbox input "false"
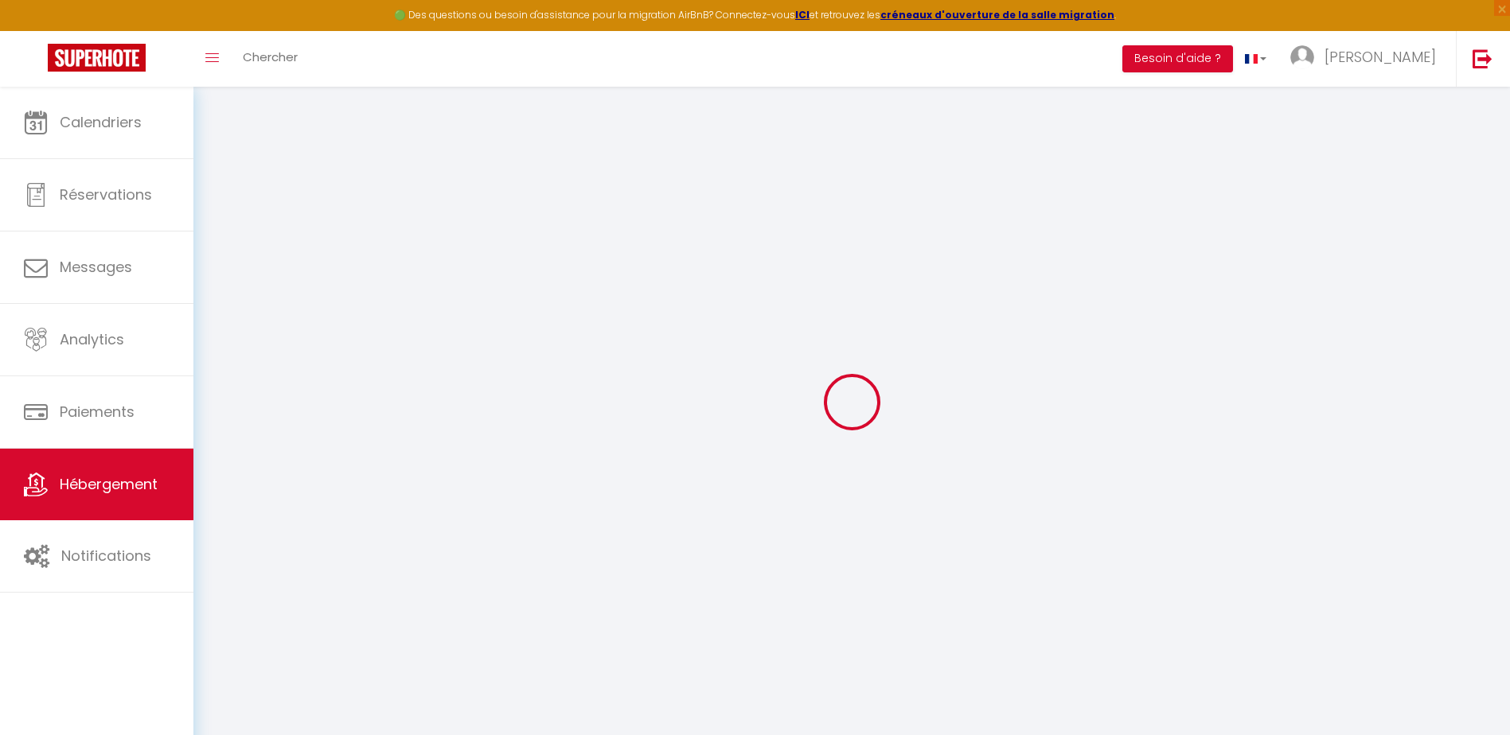
checkbox input "false"
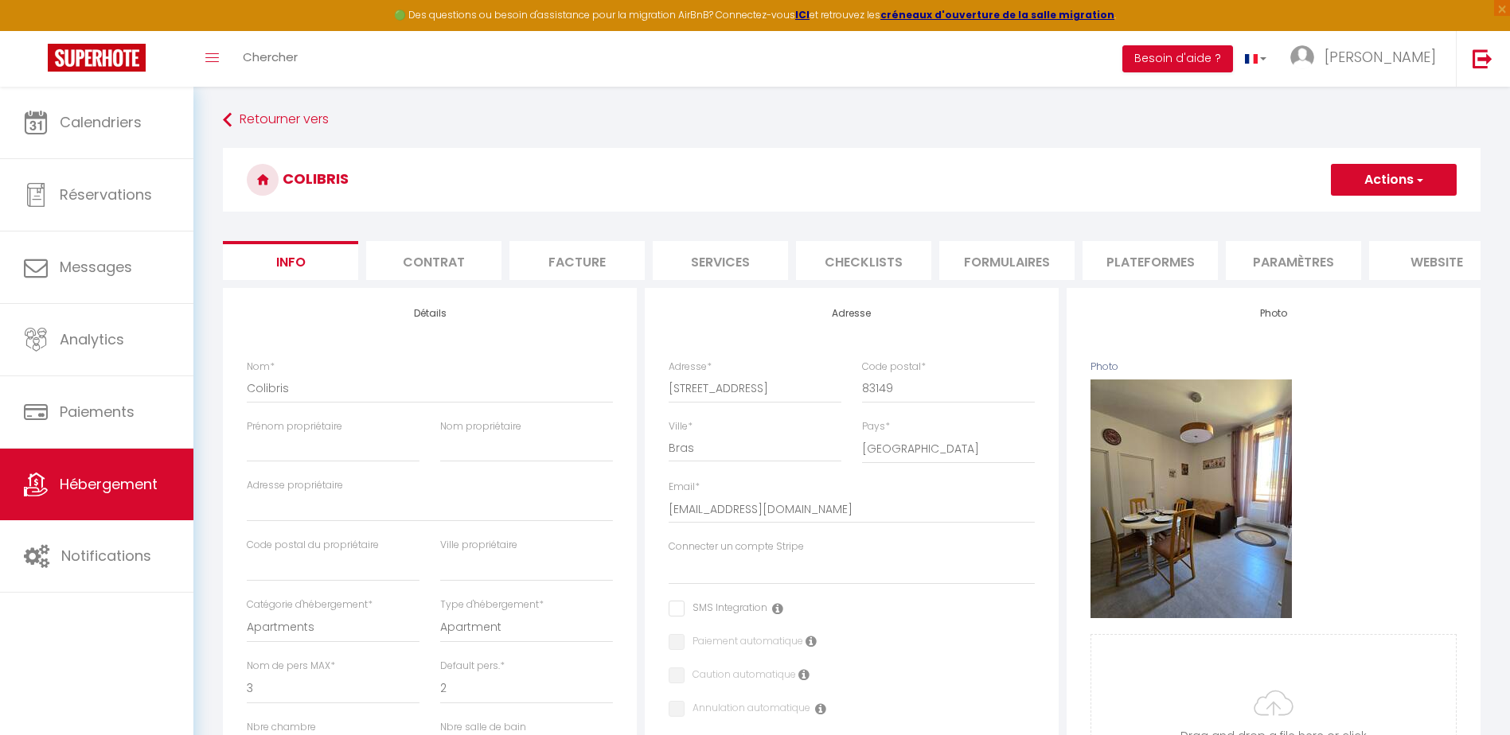
click at [1123, 259] on li "Plateformes" at bounding box center [1149, 260] width 135 height 39
select select
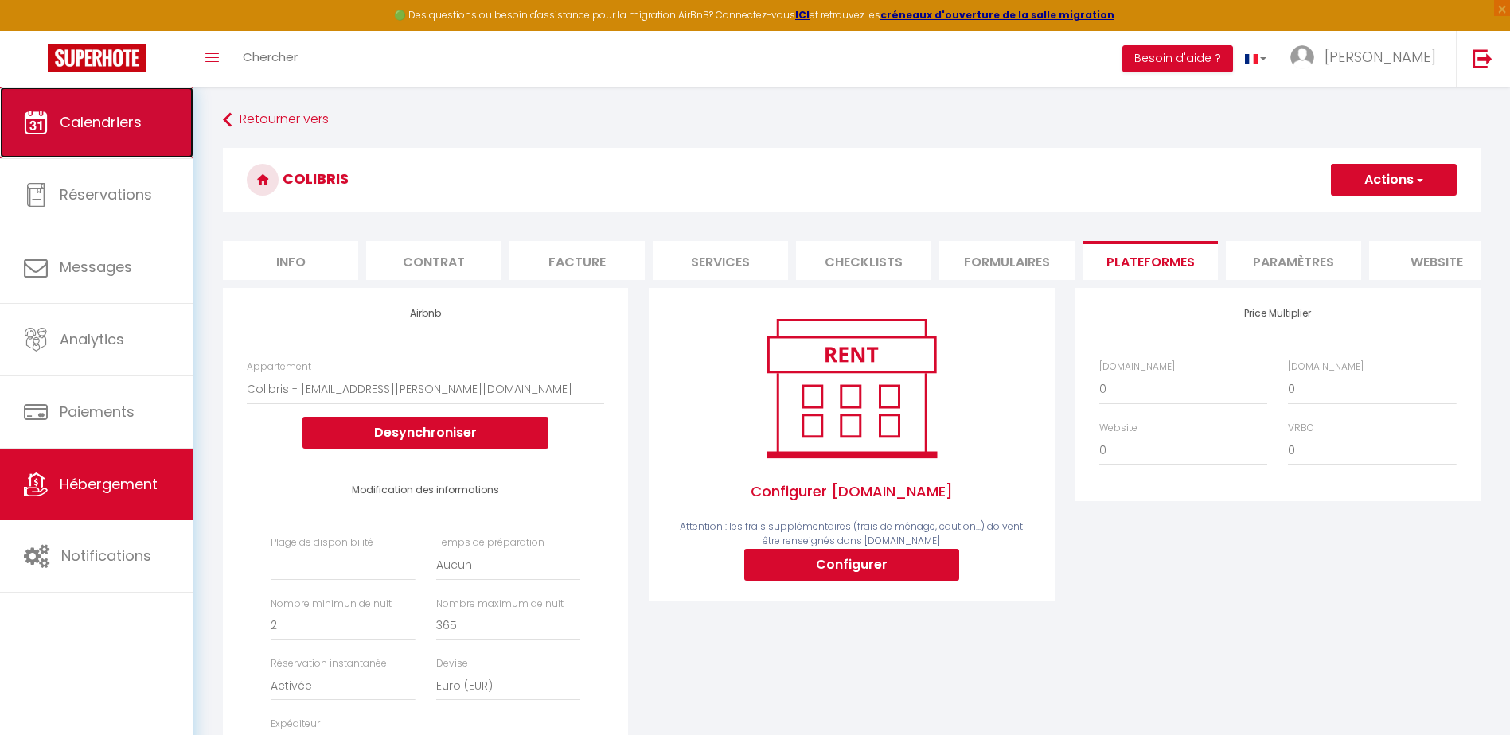
click at [124, 134] on link "Calendriers" at bounding box center [96, 123] width 193 height 72
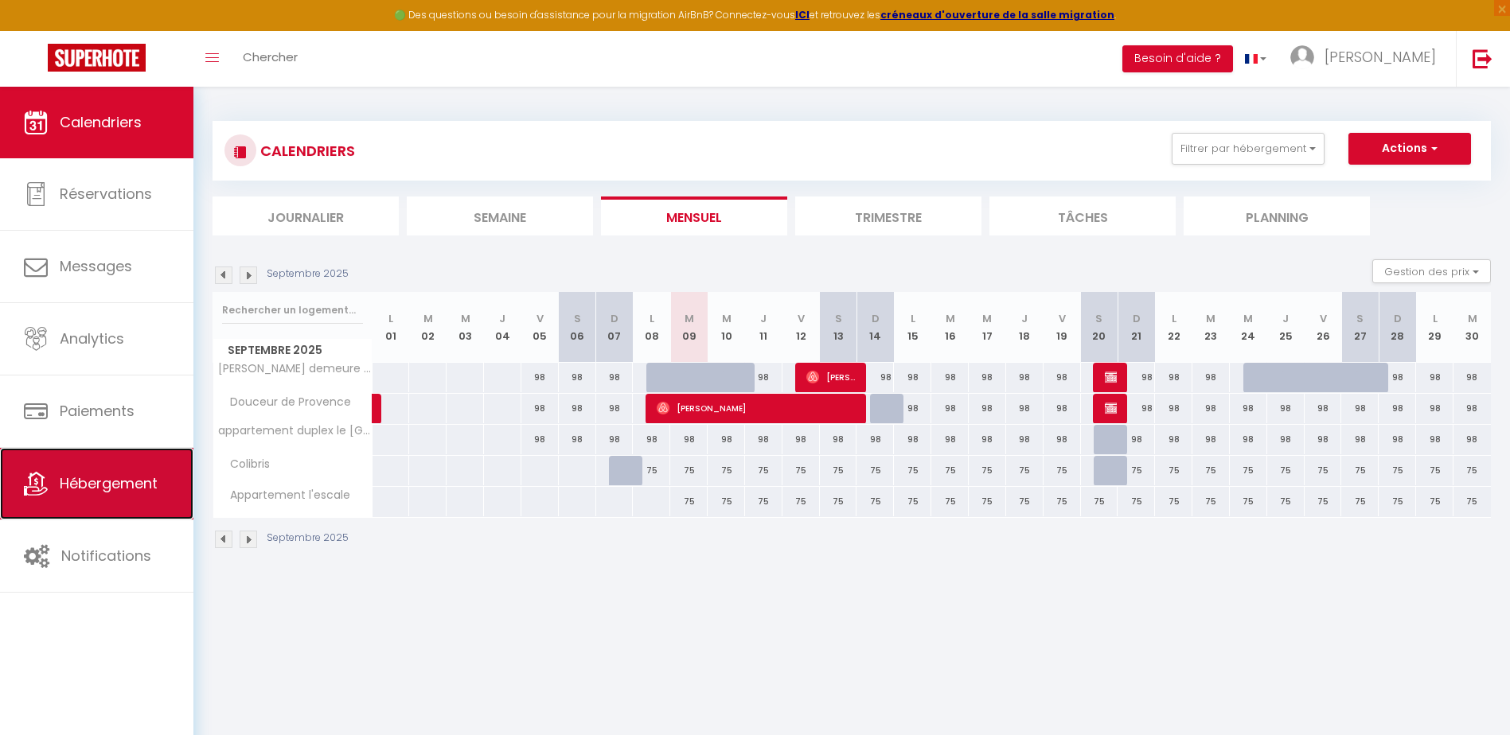
click at [60, 506] on link "Hébergement" at bounding box center [96, 484] width 193 height 72
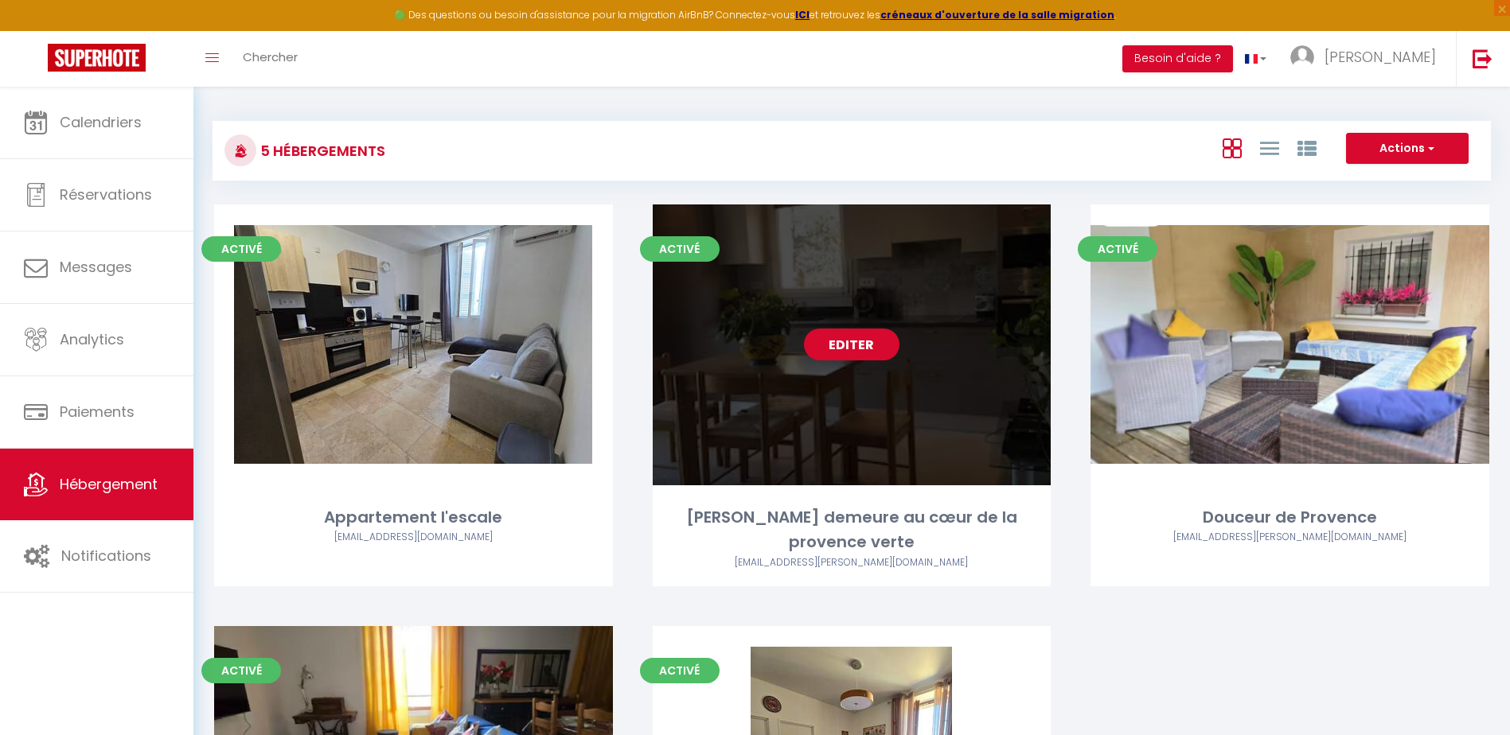
click at [864, 343] on link "Editer" at bounding box center [852, 345] width 96 height 32
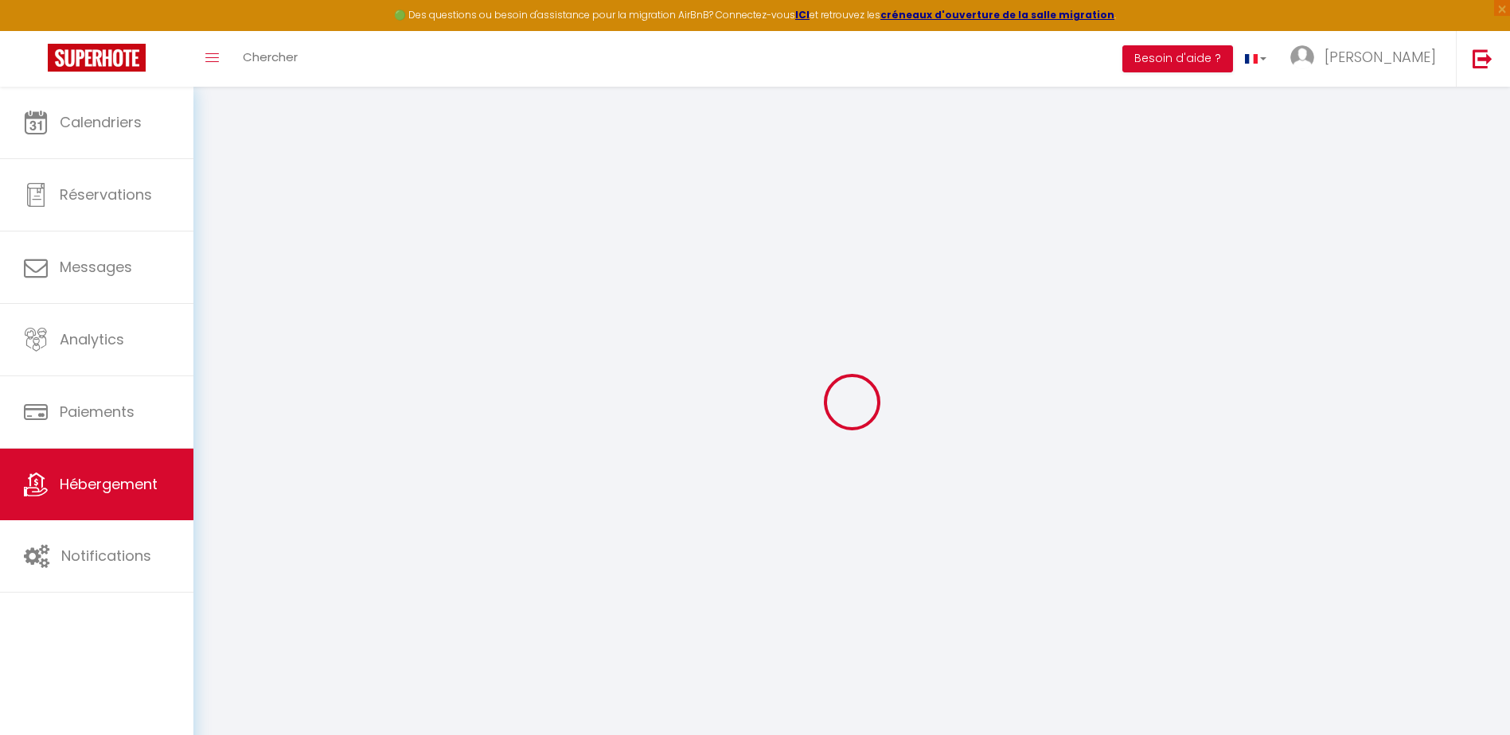
select select "18287-28308742"
select select
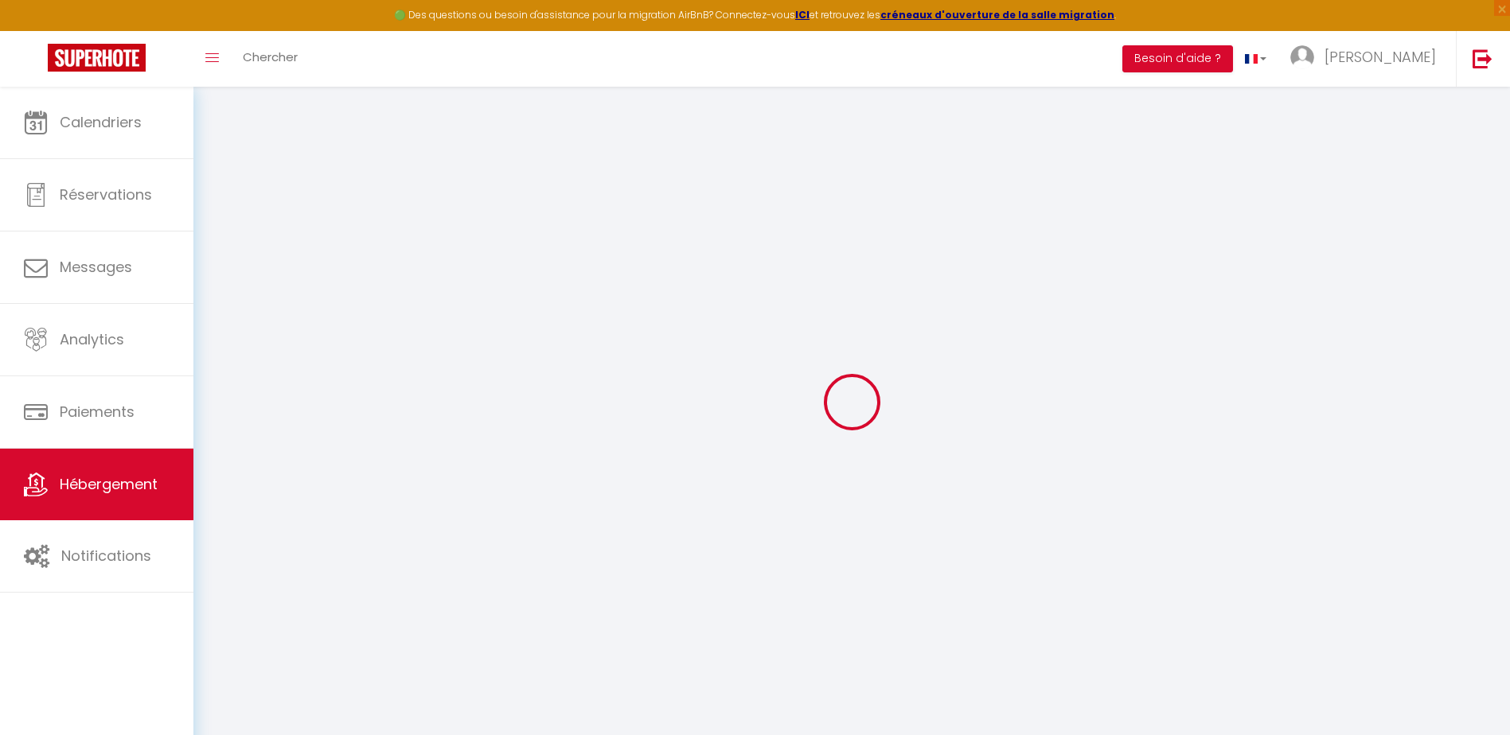
select select
checkbox input "false"
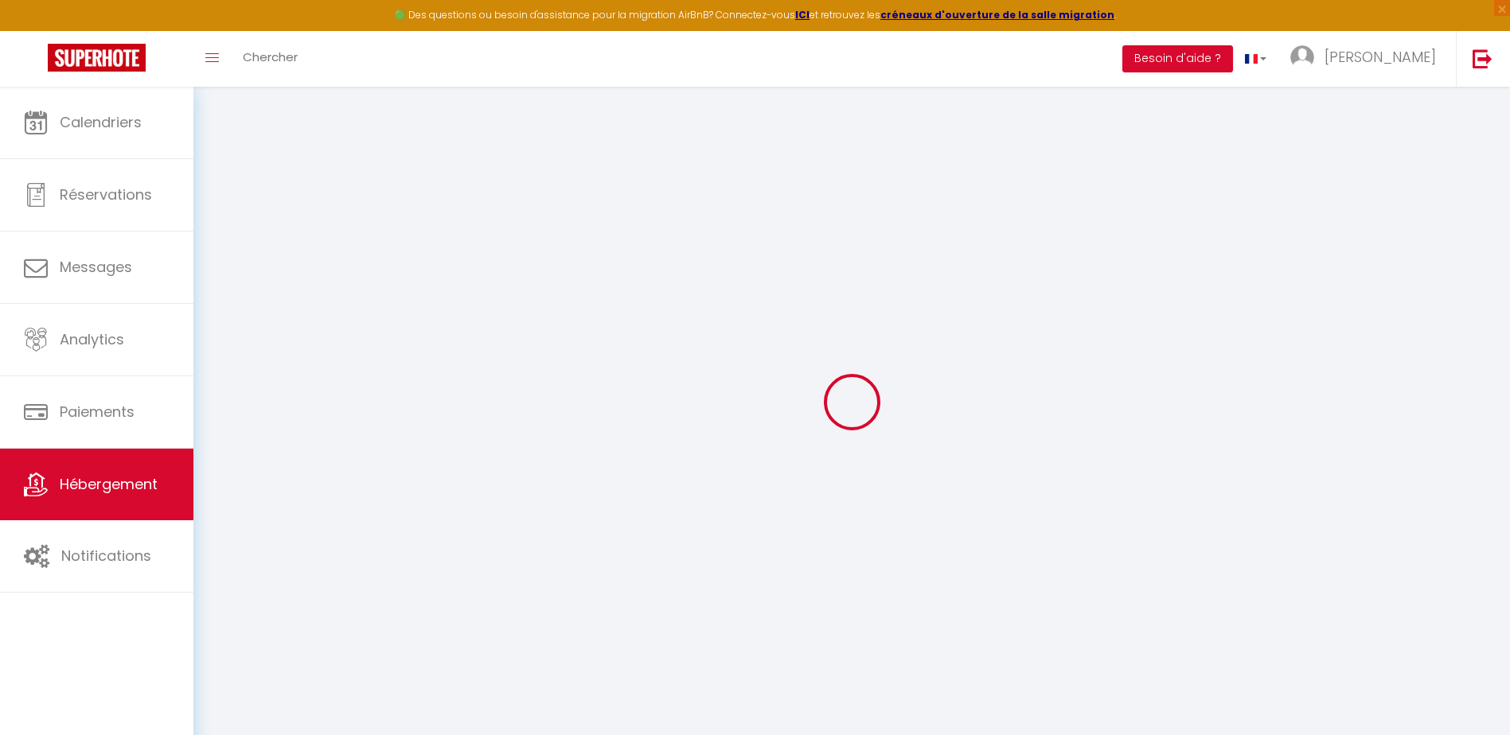
checkbox input "false"
select select
select select "365"
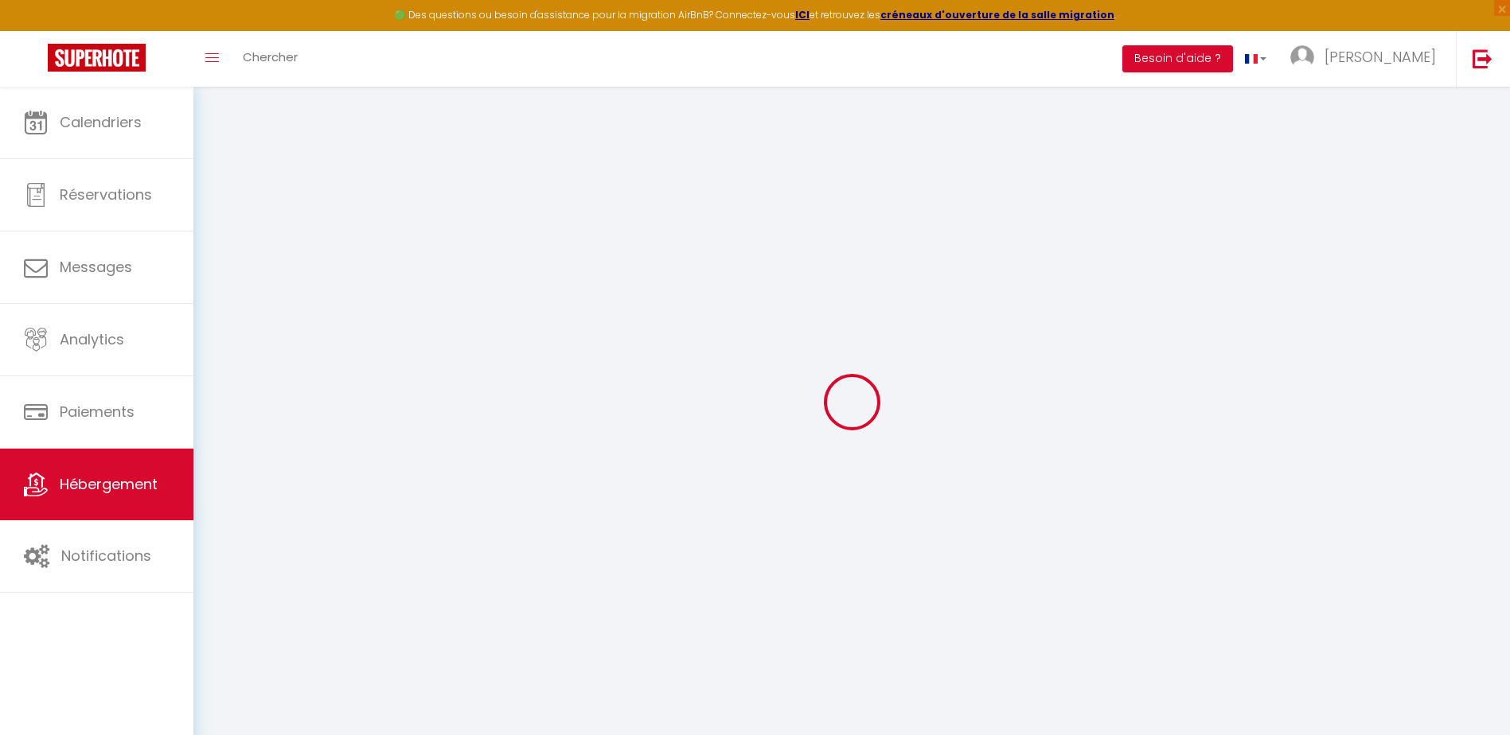
select select
select select "EUR"
select select
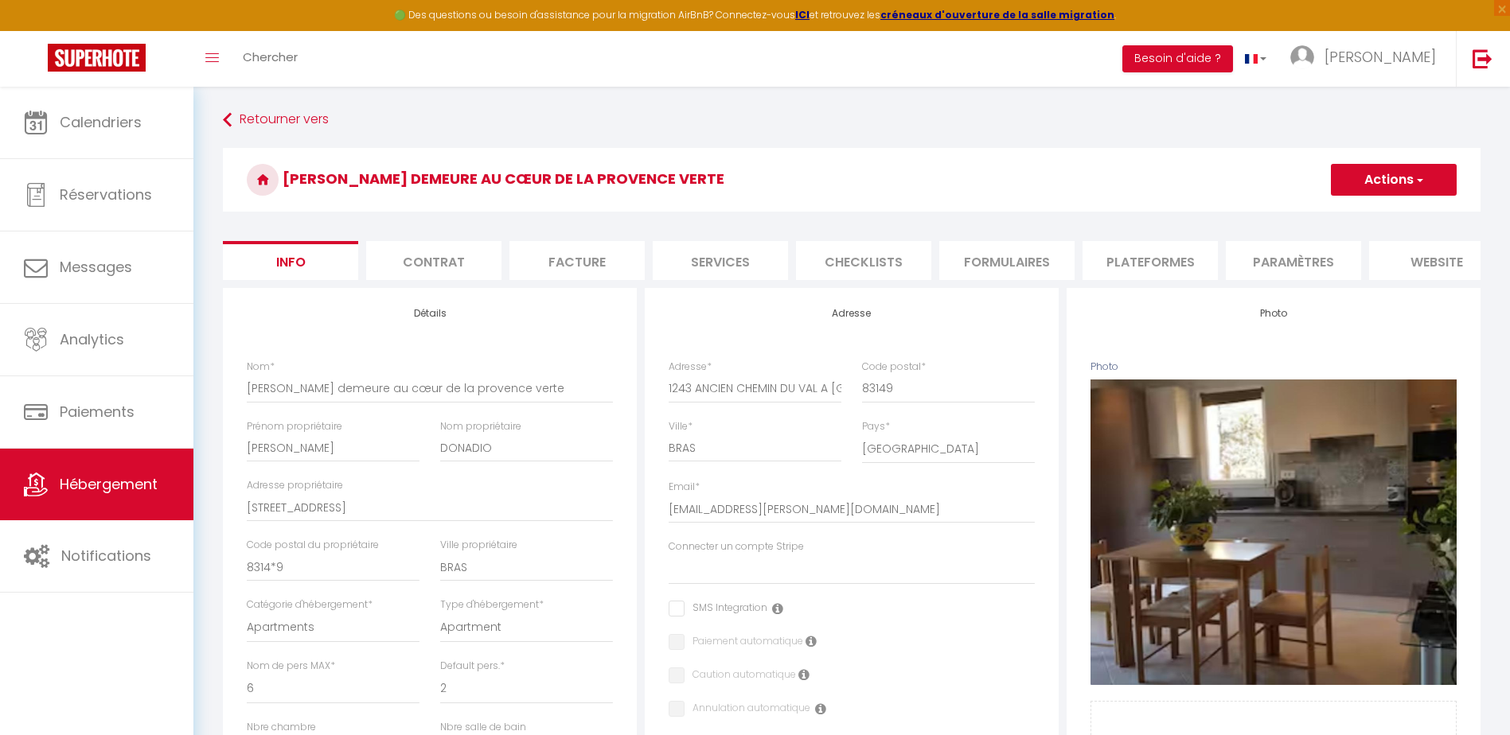
click at [1177, 258] on li "Plateformes" at bounding box center [1149, 260] width 135 height 39
select select
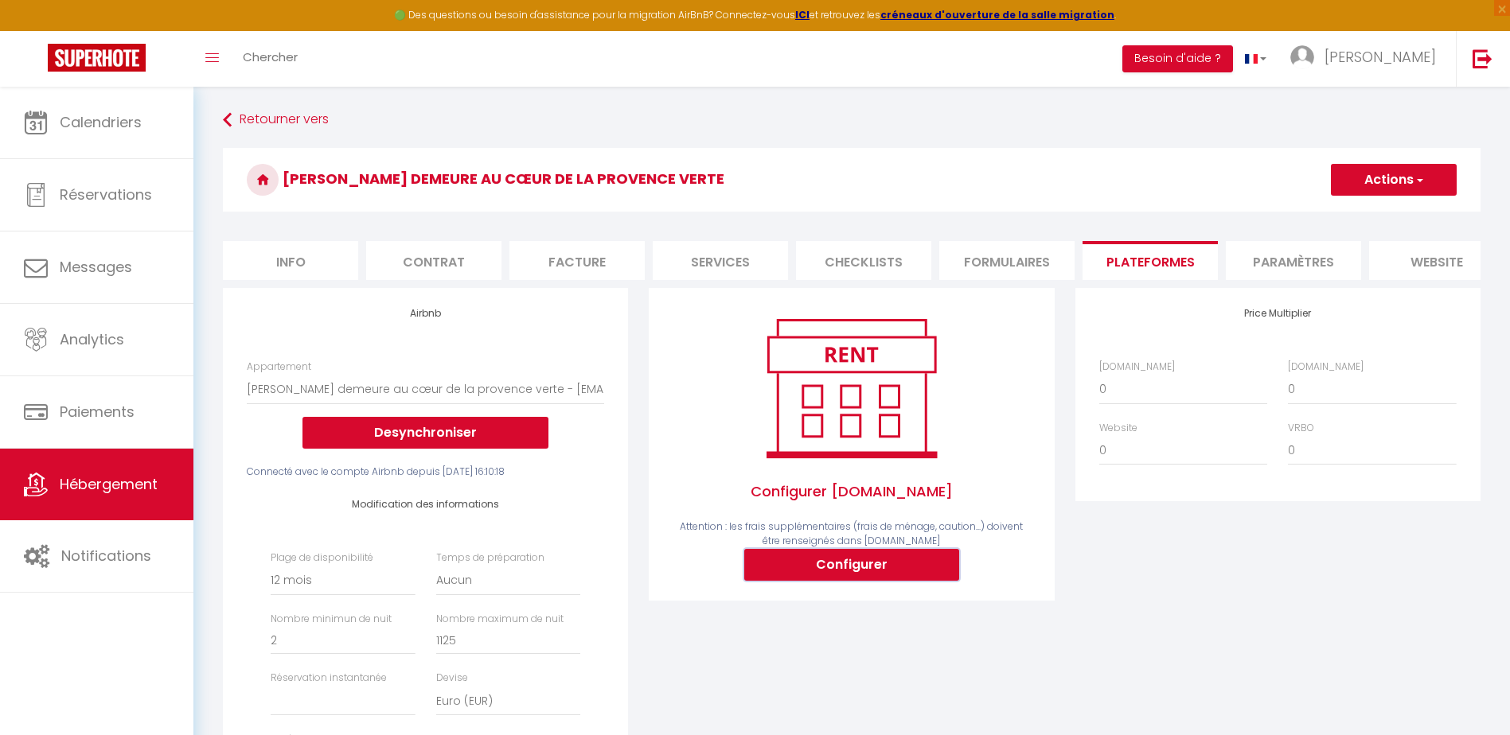
click at [867, 581] on button "Configurer" at bounding box center [851, 565] width 215 height 32
select select
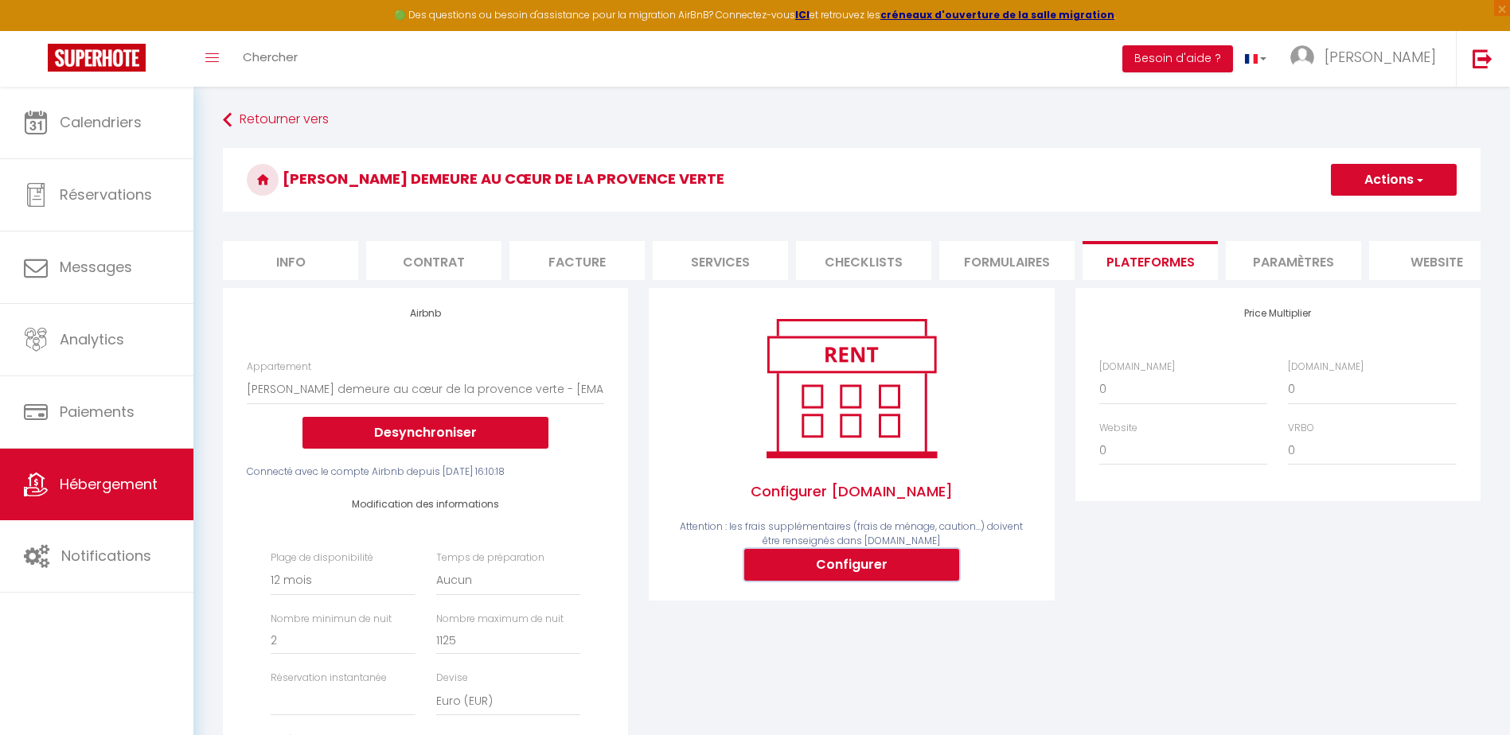
type input "[PERSON_NAME][EMAIL_ADDRESS][DOMAIN_NAME]"
type input "[EMAIL_ADDRESS][DOMAIN_NAME]"
select select
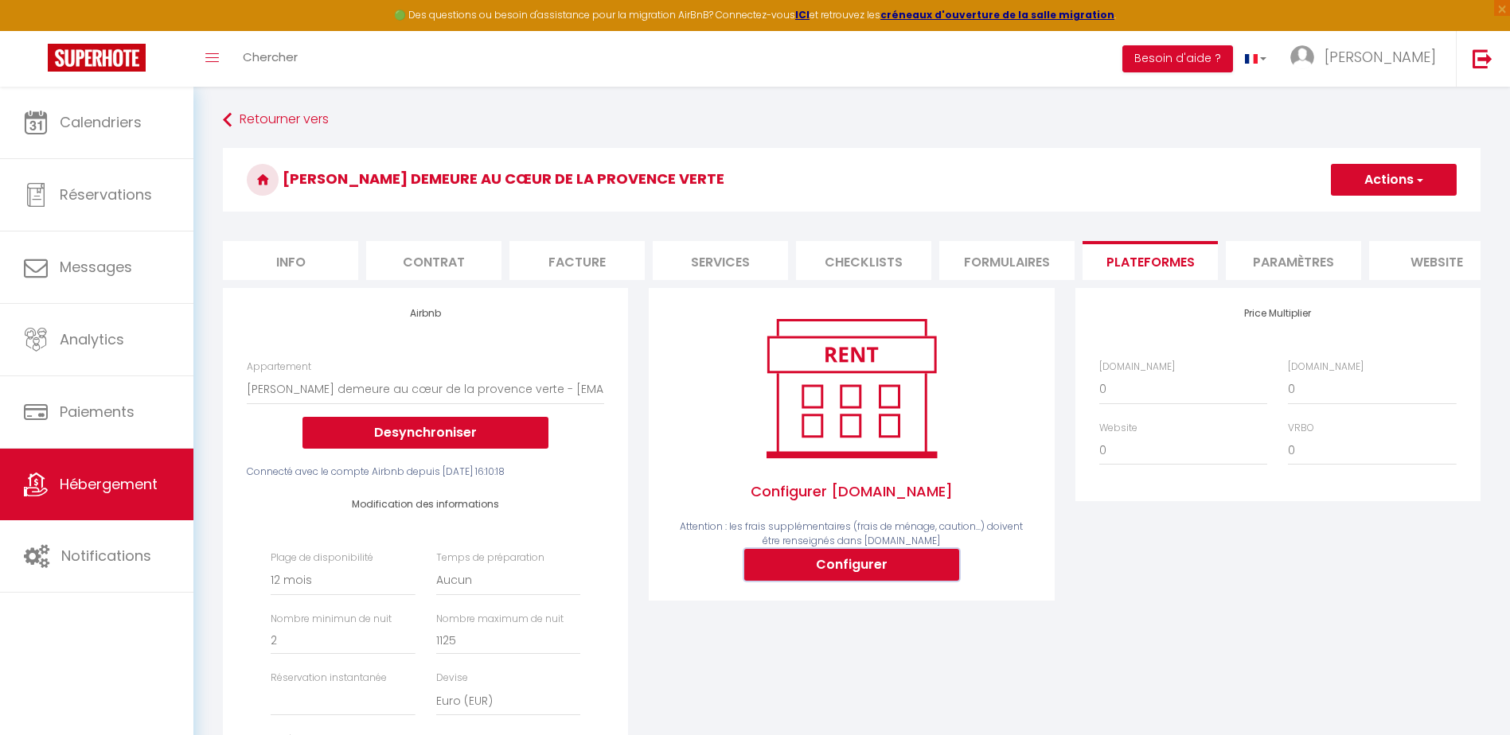
select select
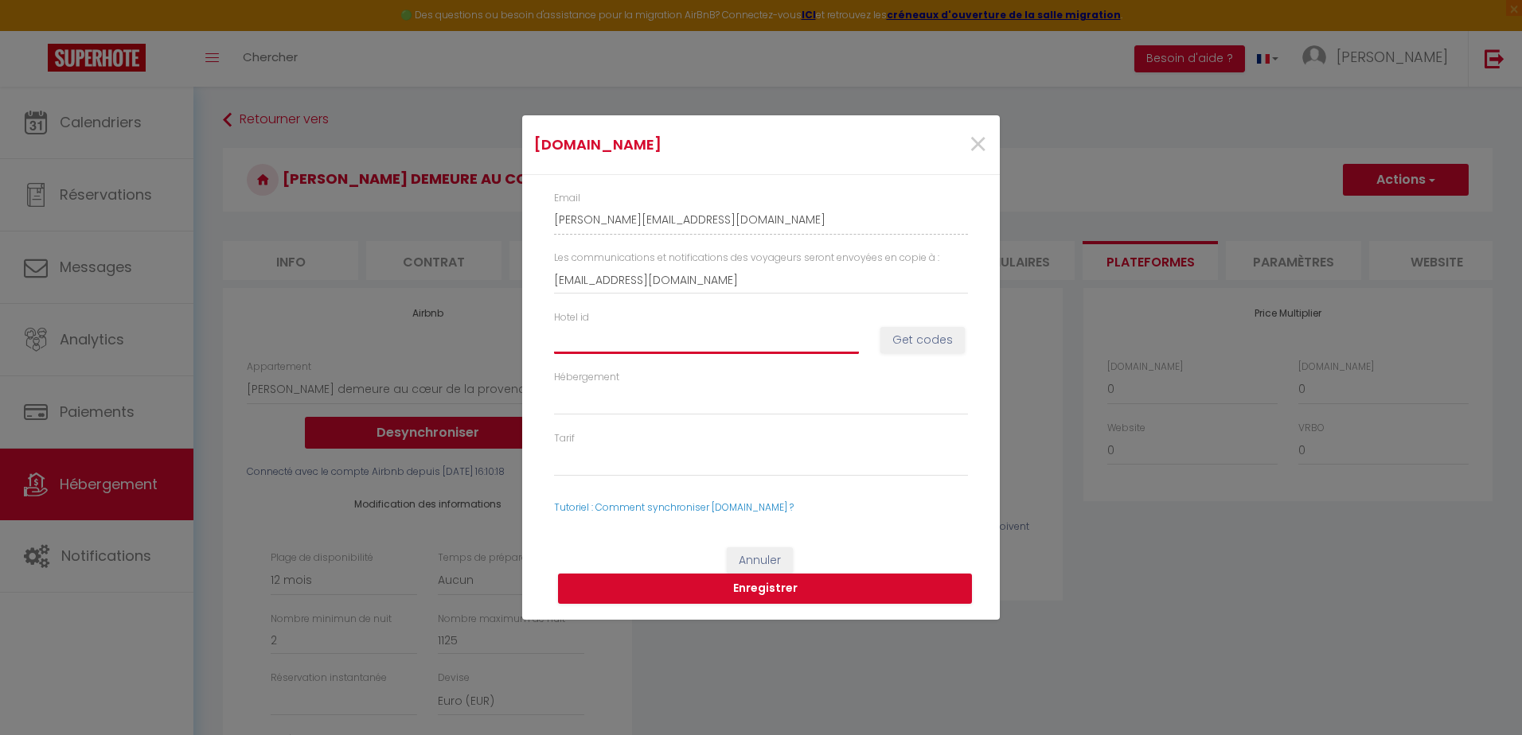
click at [587, 337] on input "Hotel id" at bounding box center [706, 340] width 305 height 29
click at [910, 338] on button "Get codes" at bounding box center [922, 340] width 84 height 27
select select
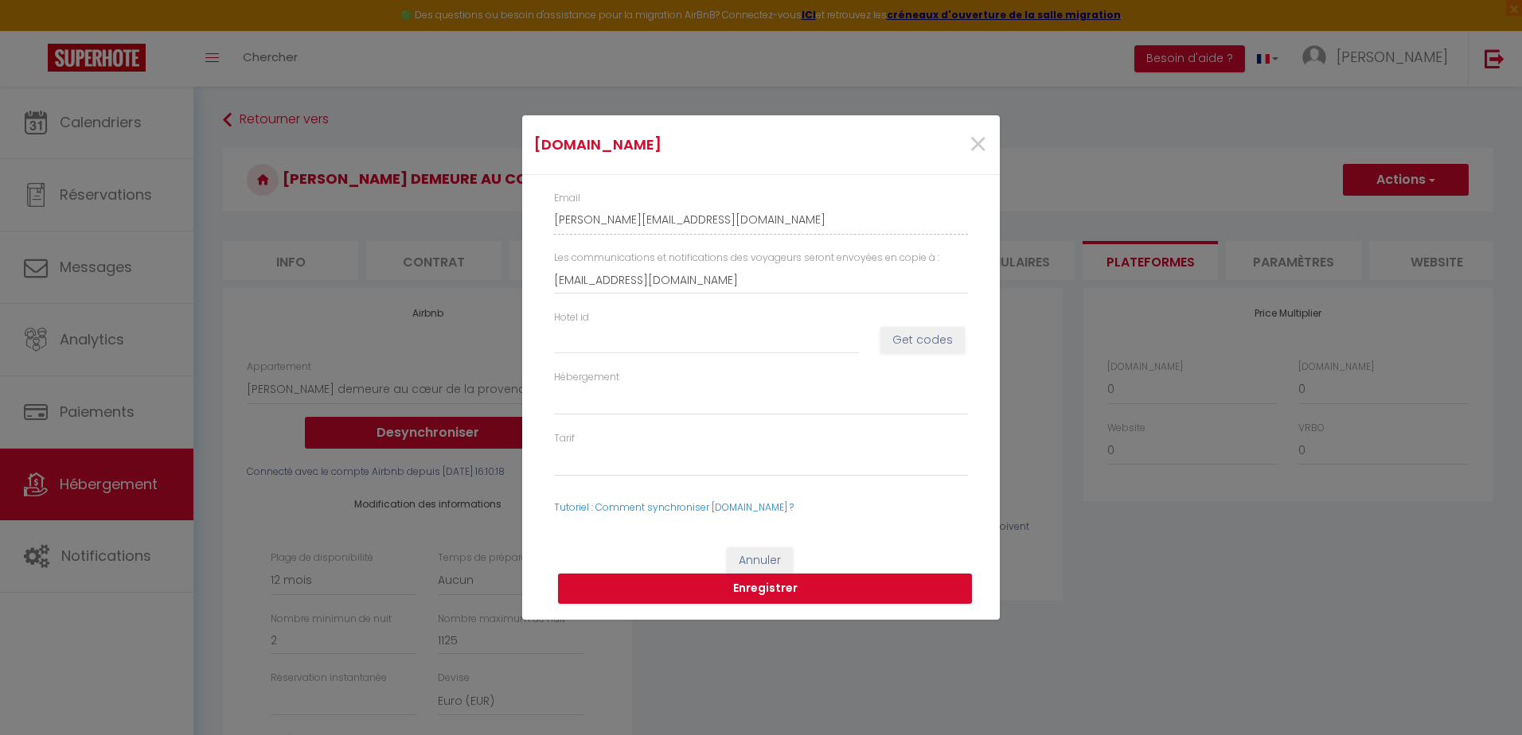
select select
click at [946, 339] on button "Get codes" at bounding box center [922, 340] width 84 height 27
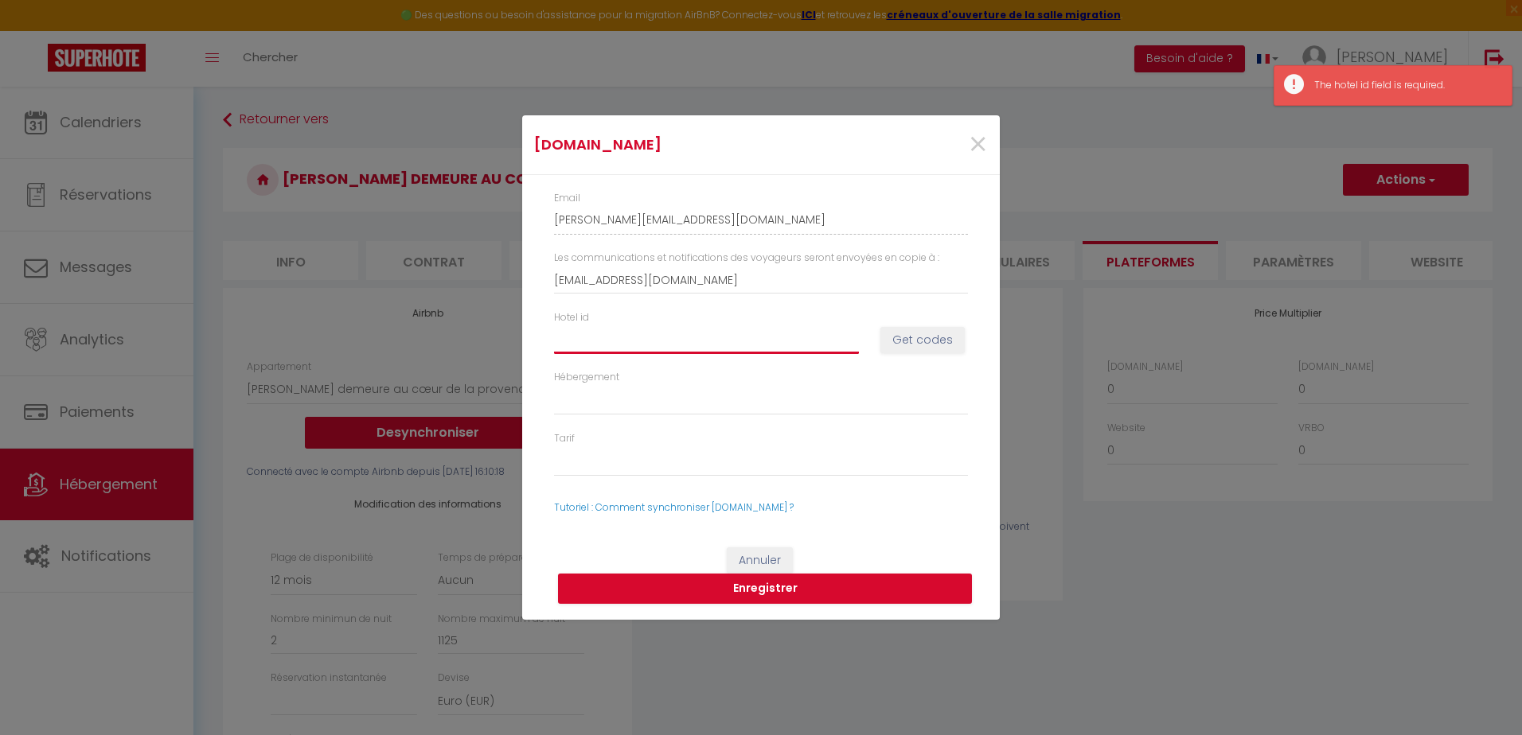
paste input "5481185"
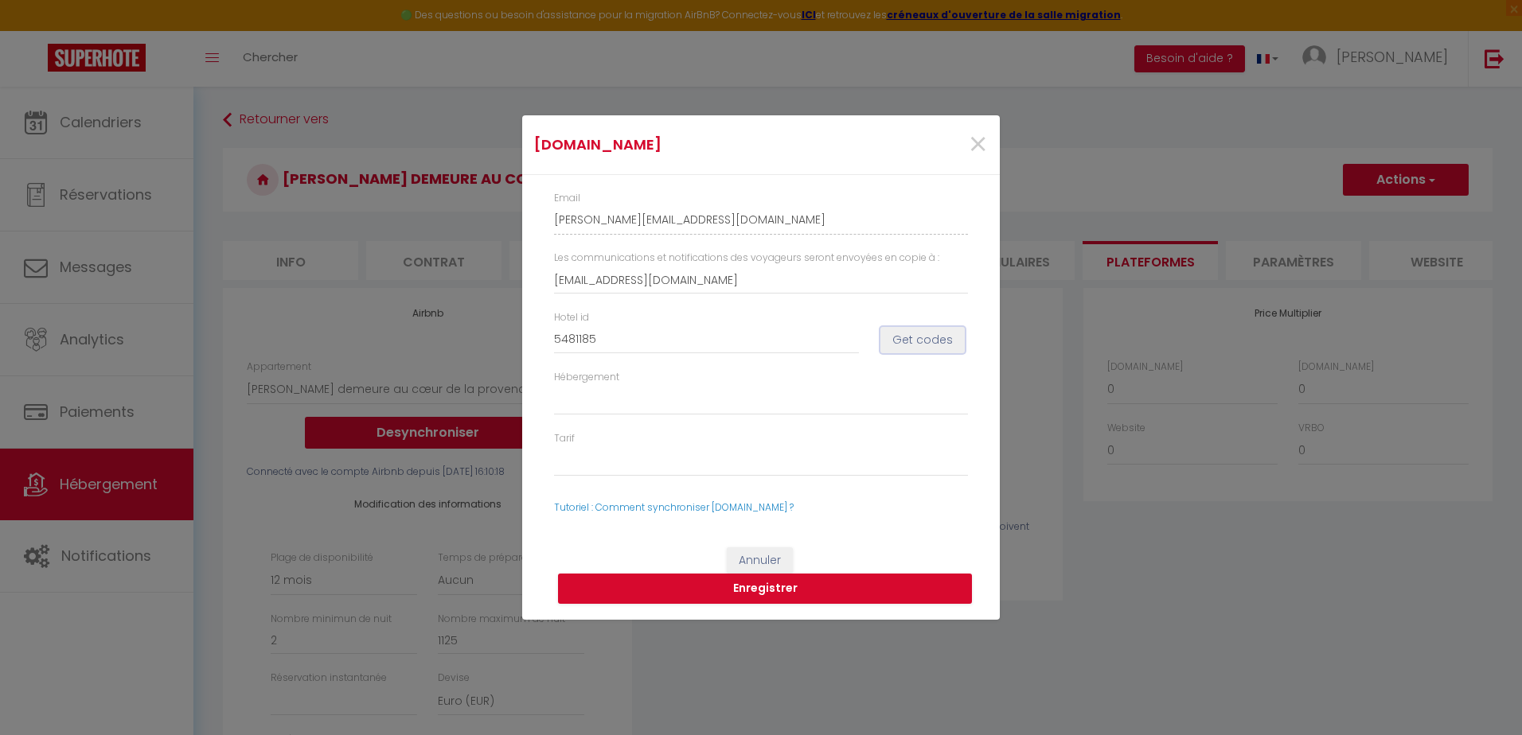
click at [914, 343] on button "Get codes" at bounding box center [922, 340] width 84 height 27
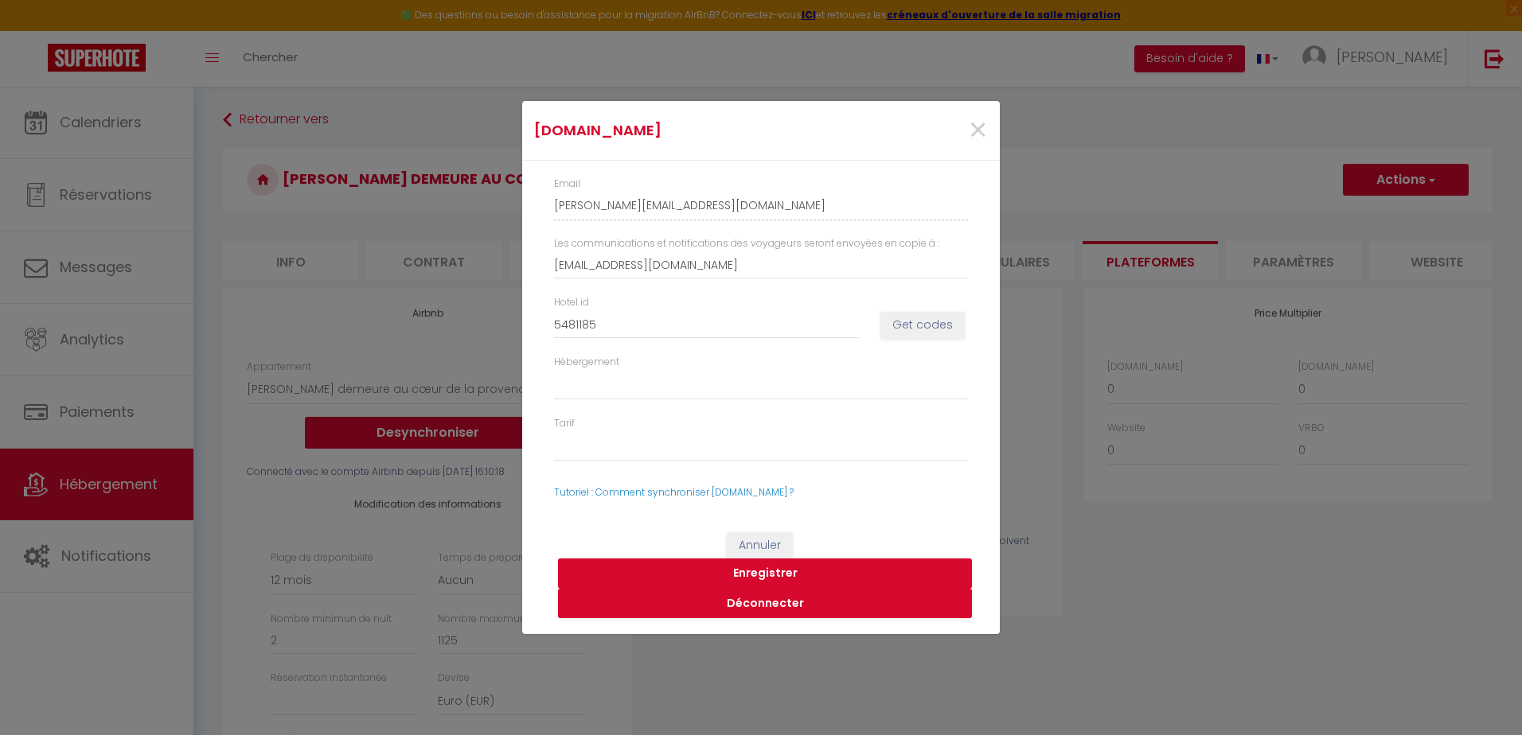
click at [758, 571] on button "Enregistrer" at bounding box center [765, 574] width 414 height 30
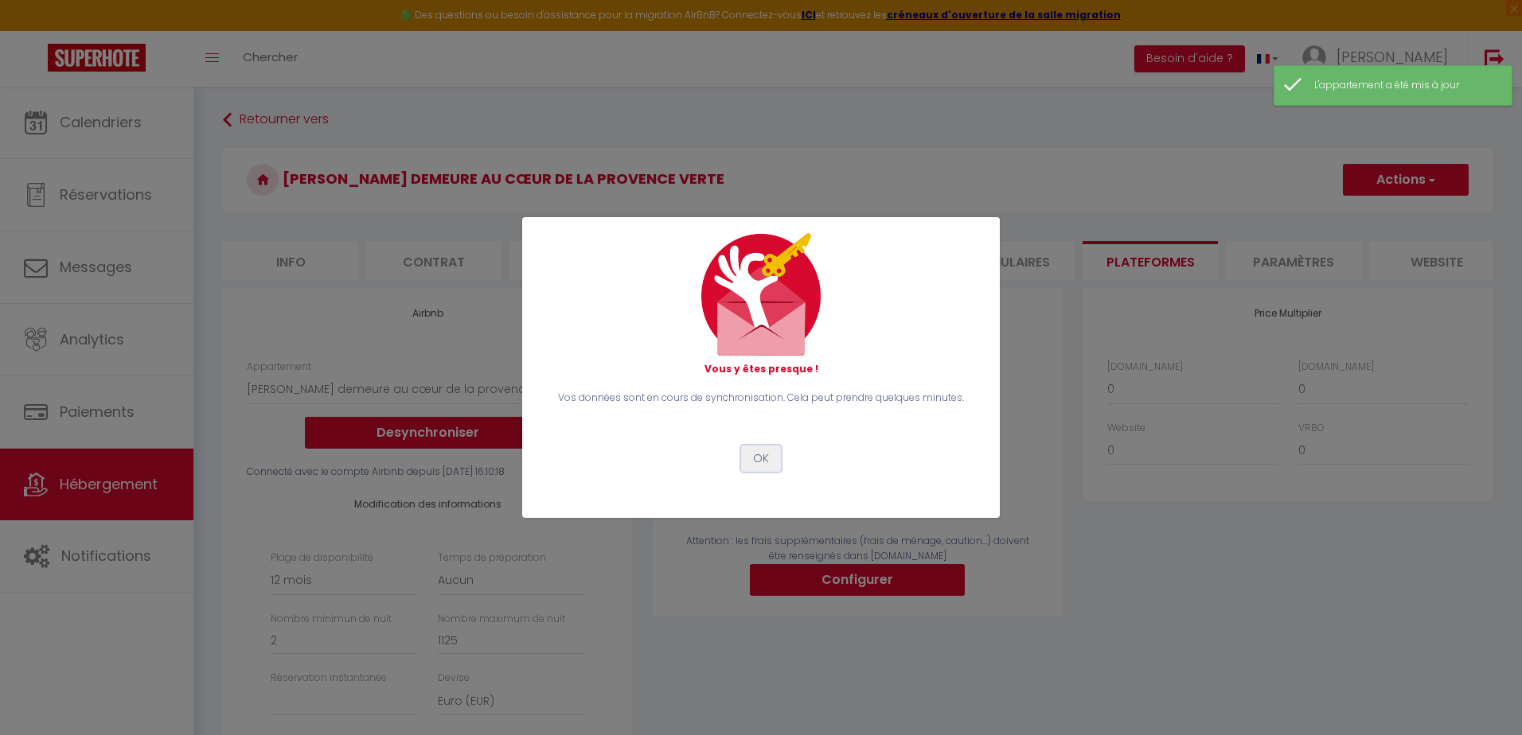
click at [766, 465] on button "OK" at bounding box center [761, 459] width 40 height 27
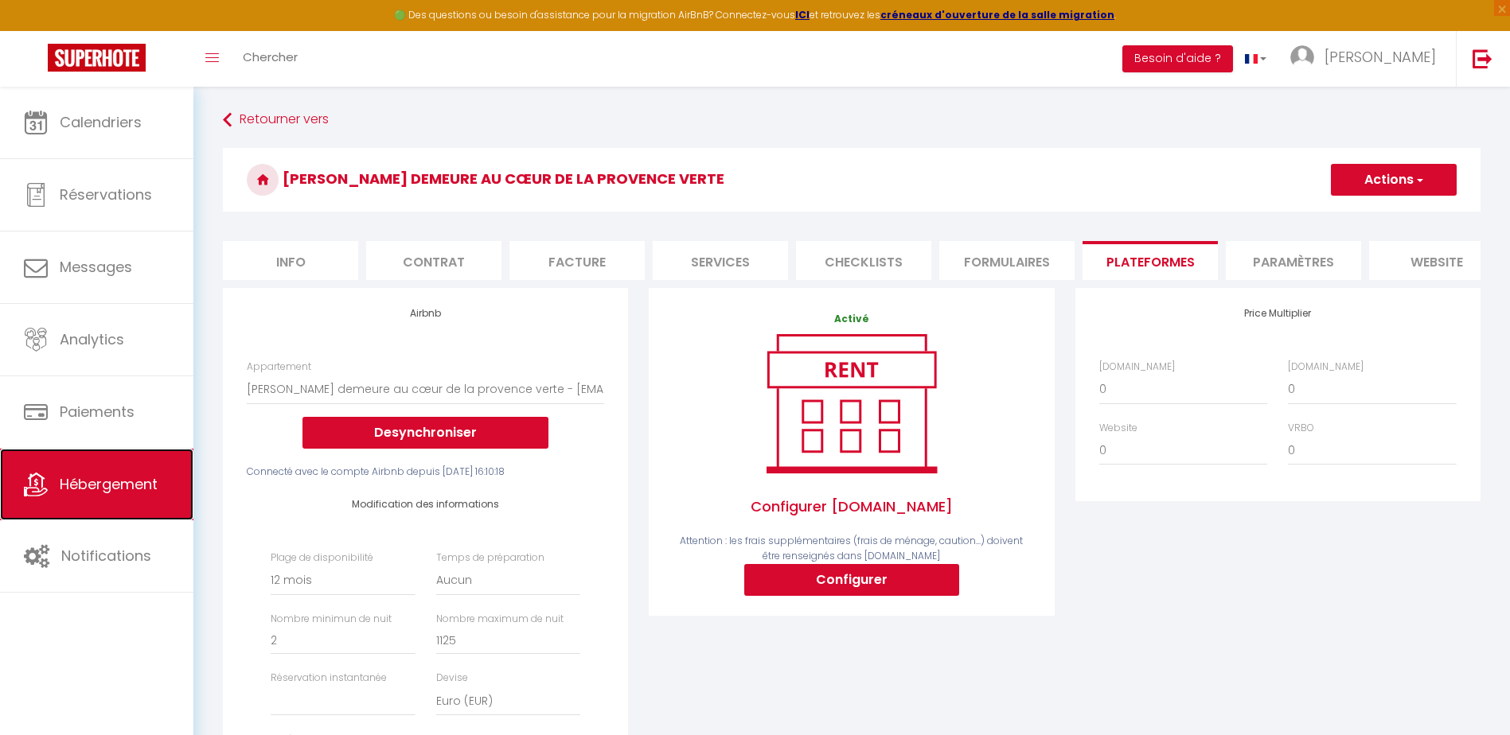
click at [62, 485] on span "Hébergement" at bounding box center [109, 484] width 98 height 20
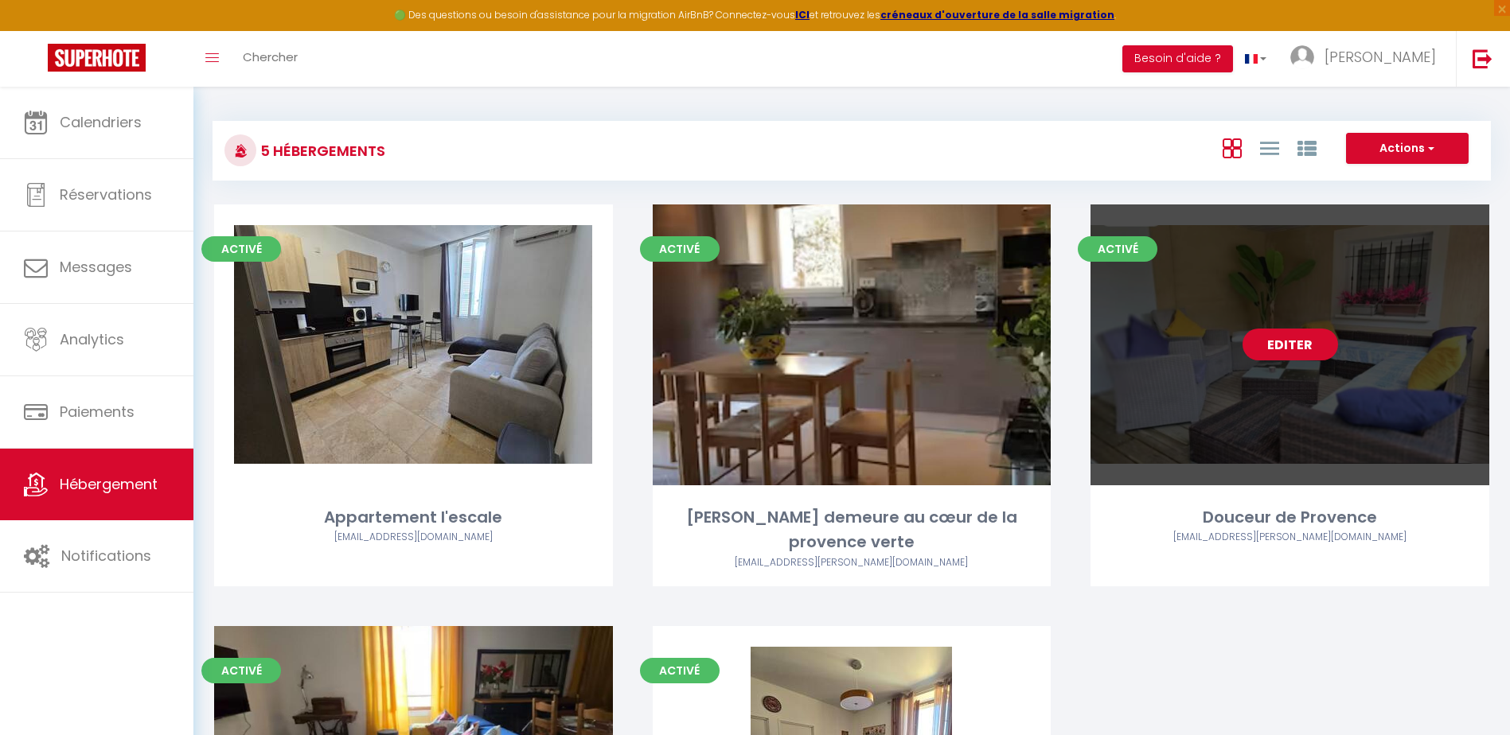
click at [1277, 341] on link "Editer" at bounding box center [1290, 345] width 96 height 32
click at [1278, 343] on link "Editer" at bounding box center [1290, 345] width 96 height 32
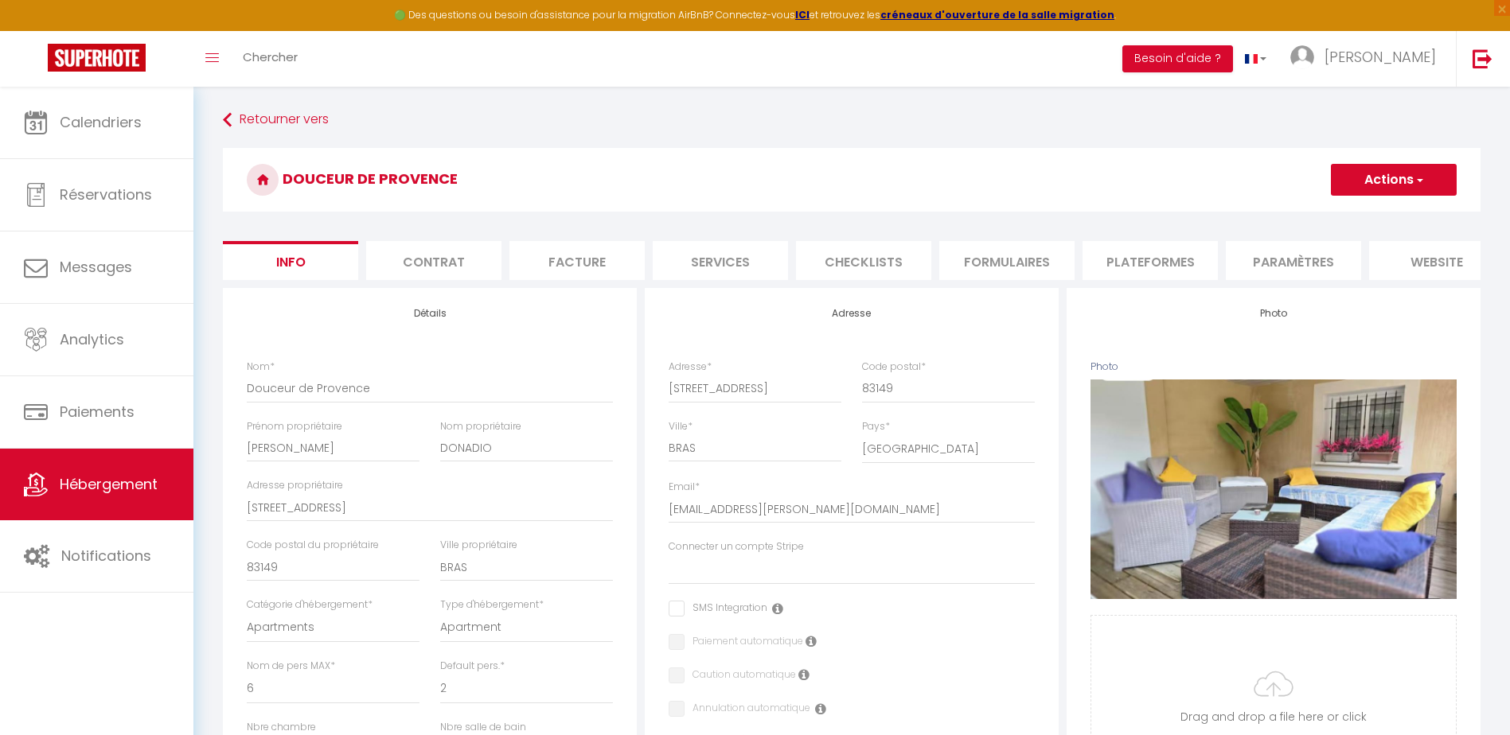
click at [1153, 260] on li "Plateformes" at bounding box center [1149, 260] width 135 height 39
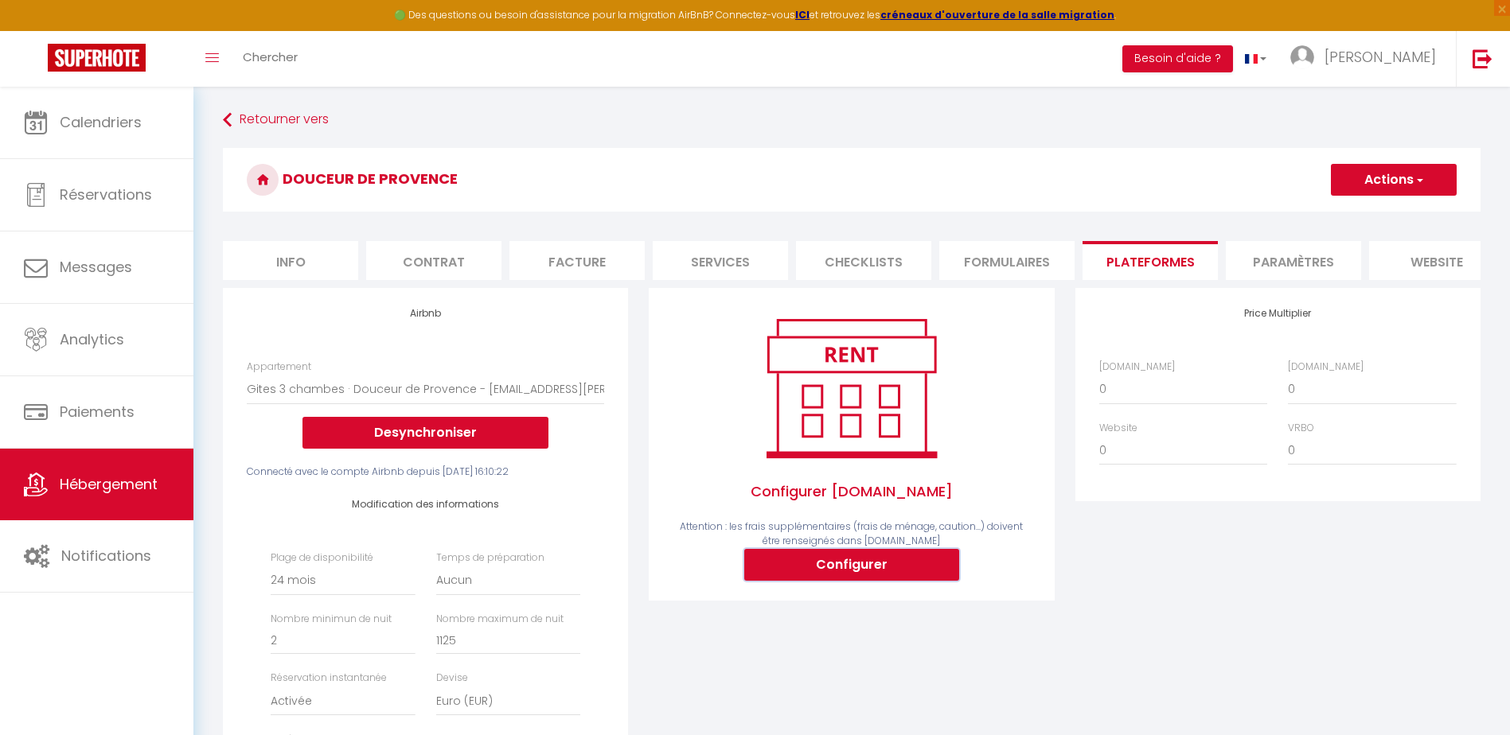
click at [919, 576] on button "Configurer" at bounding box center [851, 565] width 215 height 32
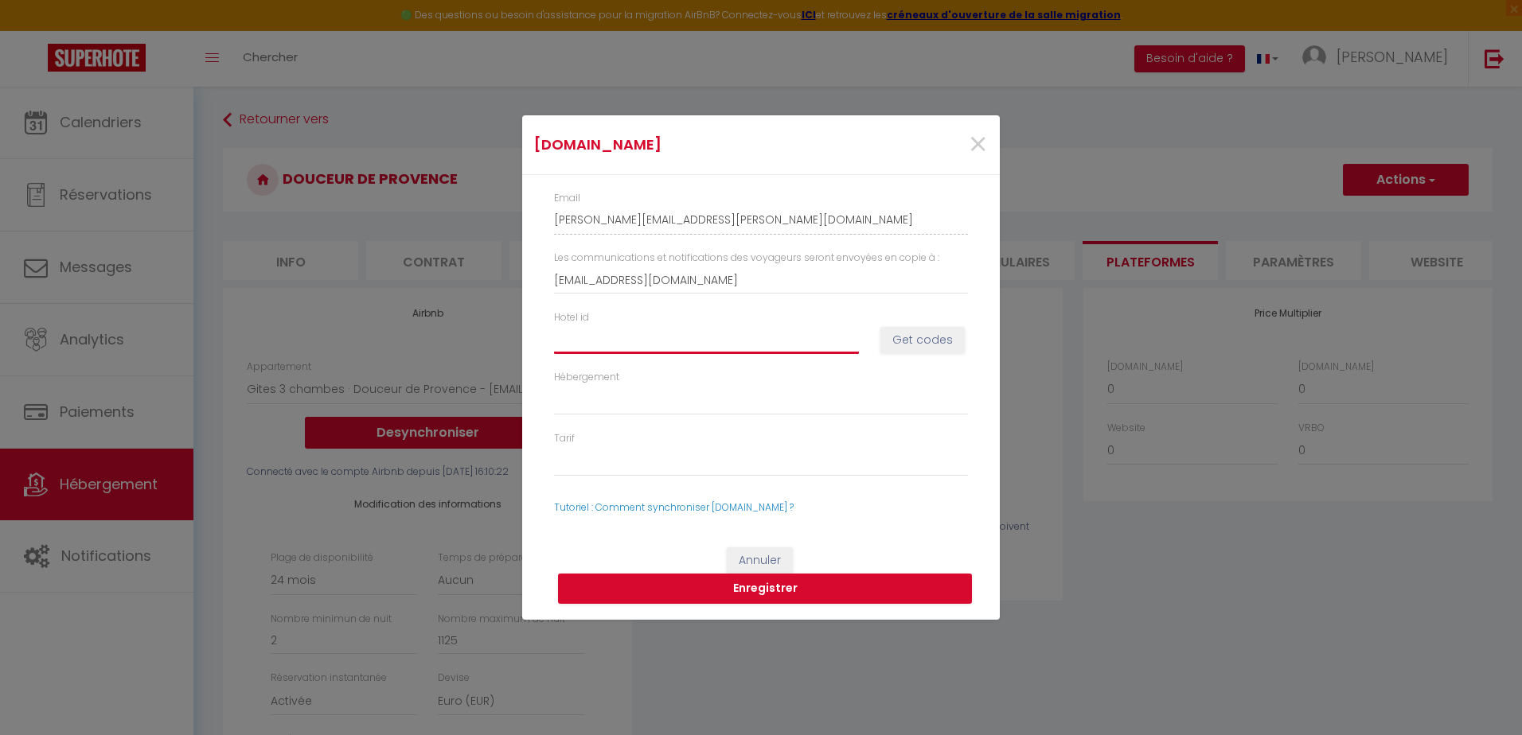
click at [571, 345] on input "Hotel id" at bounding box center [706, 340] width 305 height 29
paste input "7428175"
click at [894, 338] on button "Get codes" at bounding box center [922, 340] width 84 height 27
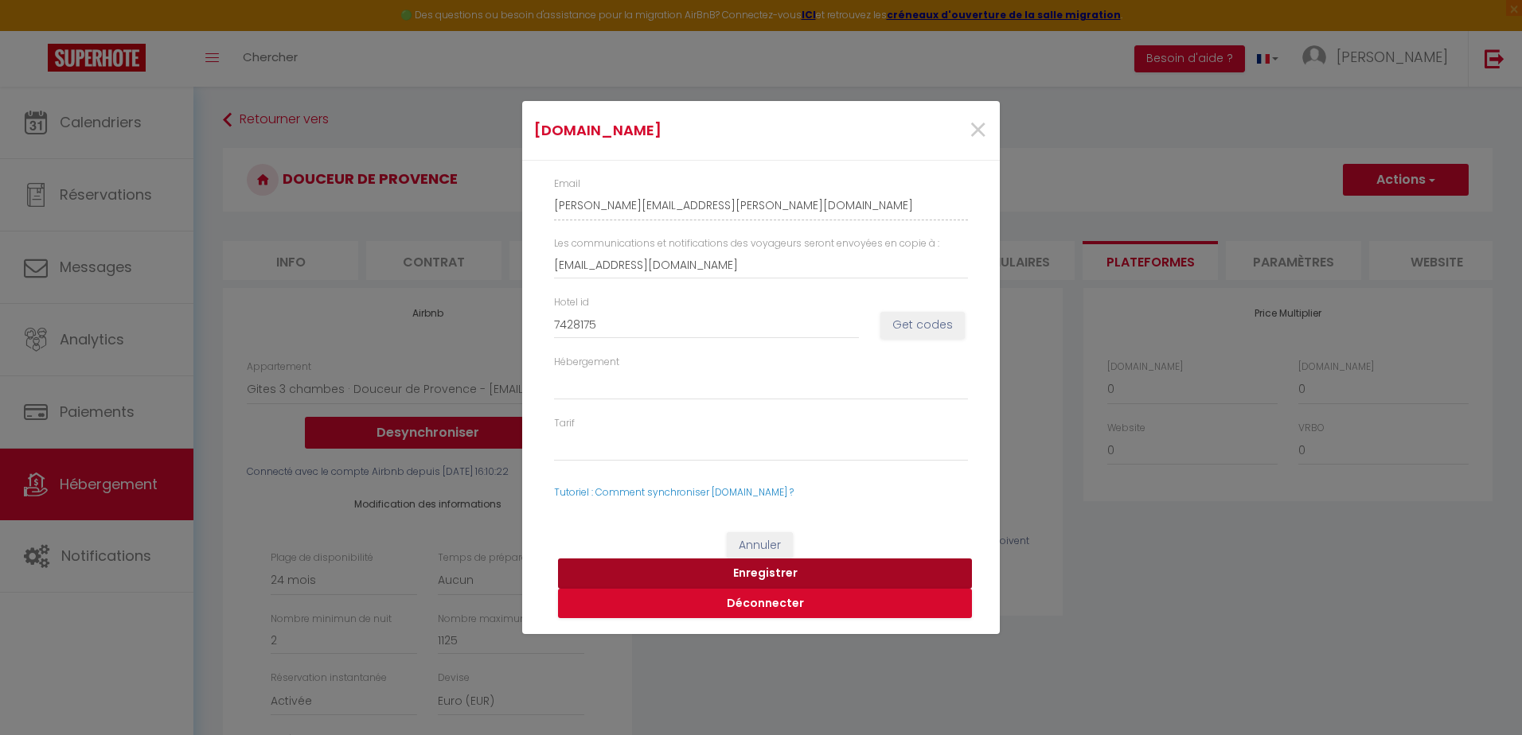
drag, startPoint x: 786, startPoint y: 568, endPoint x: 907, endPoint y: 480, distance: 150.4
click at [907, 478] on form "[DOMAIN_NAME] × Email [PERSON_NAME][EMAIL_ADDRESS][PERSON_NAME][DOMAIN_NAME] Le…" at bounding box center [761, 368] width 478 height 534
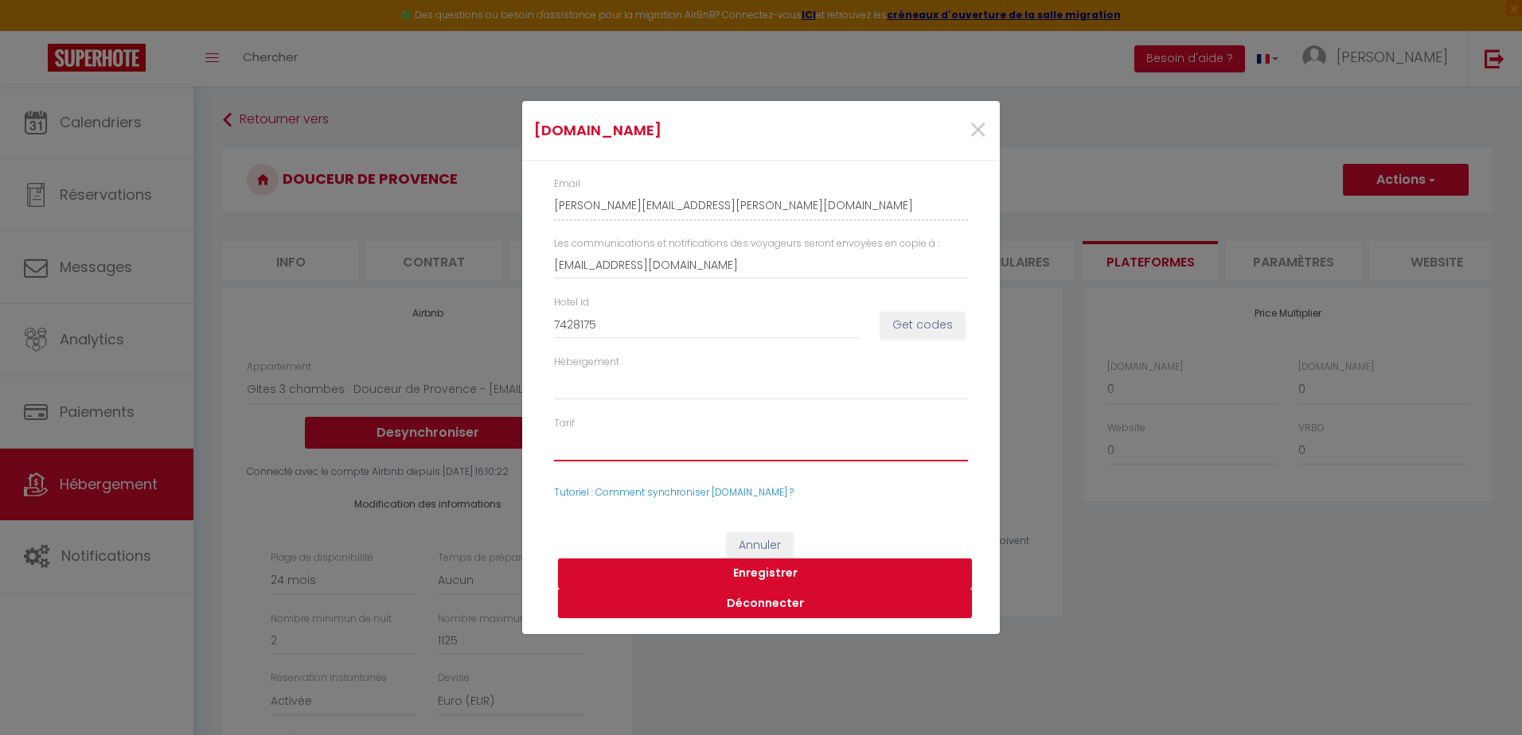
drag, startPoint x: 569, startPoint y: 447, endPoint x: 571, endPoint y: 472, distance: 24.7
click at [571, 472] on div "Tarif 25734718 - de base 40401530 - Tarif à la semaine 40401556 - Tarif au mois" at bounding box center [761, 446] width 435 height 61
click at [554, 431] on select "25734718 - de base 40401530 - Tarif à la semaine 40401556 - Tarif au mois" at bounding box center [761, 446] width 414 height 30
click at [783, 574] on button "Enregistrer" at bounding box center [765, 574] width 414 height 30
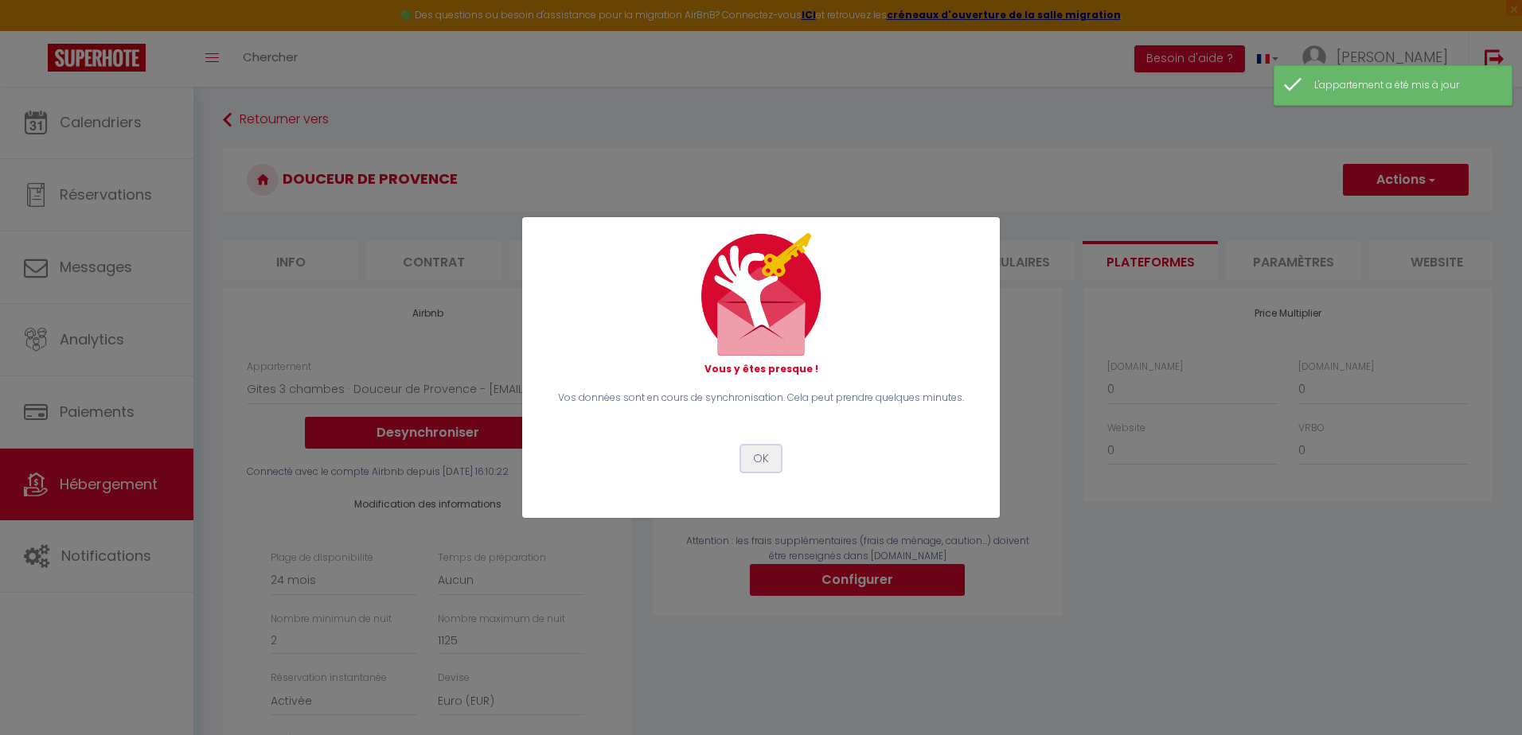
click at [762, 462] on button "OK" at bounding box center [761, 459] width 40 height 27
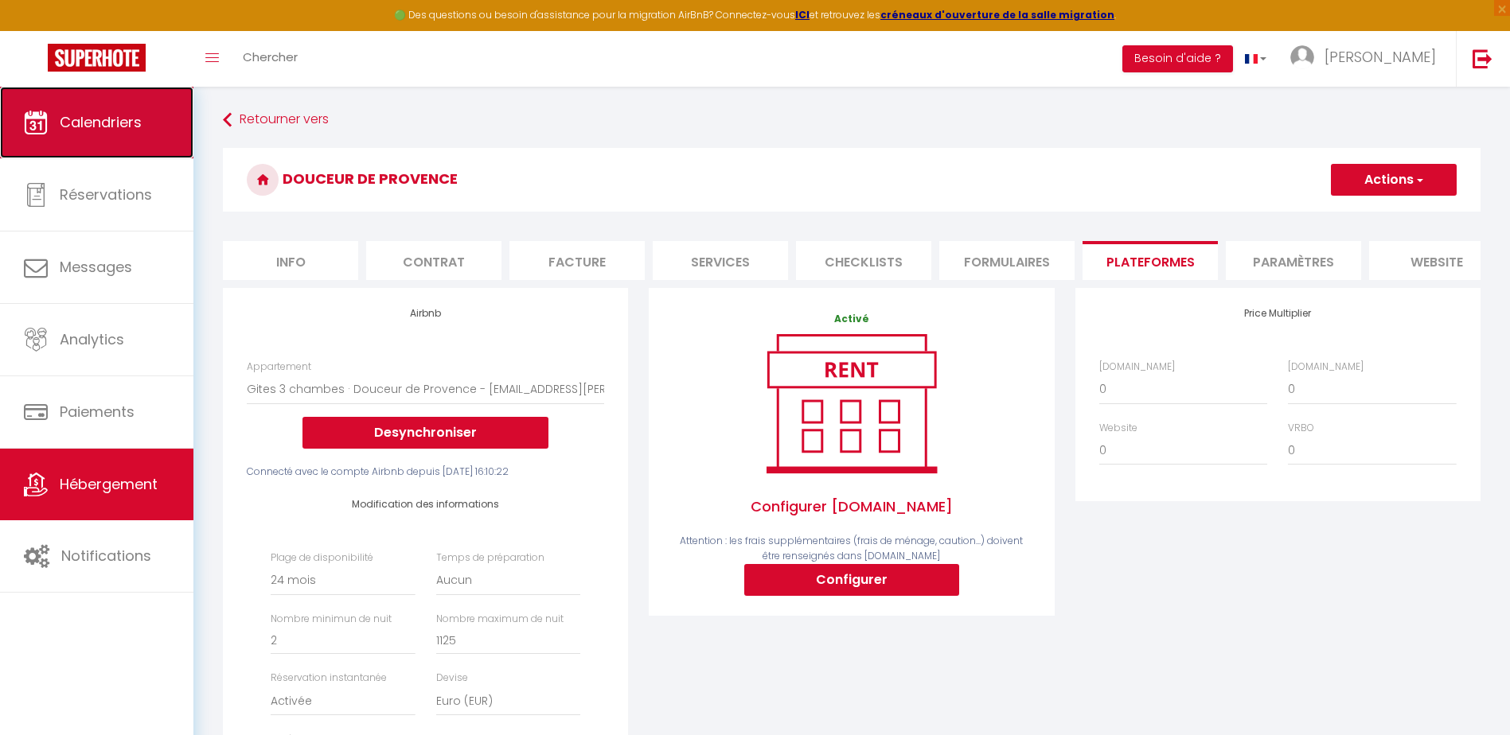
click at [124, 136] on link "Calendriers" at bounding box center [96, 123] width 193 height 72
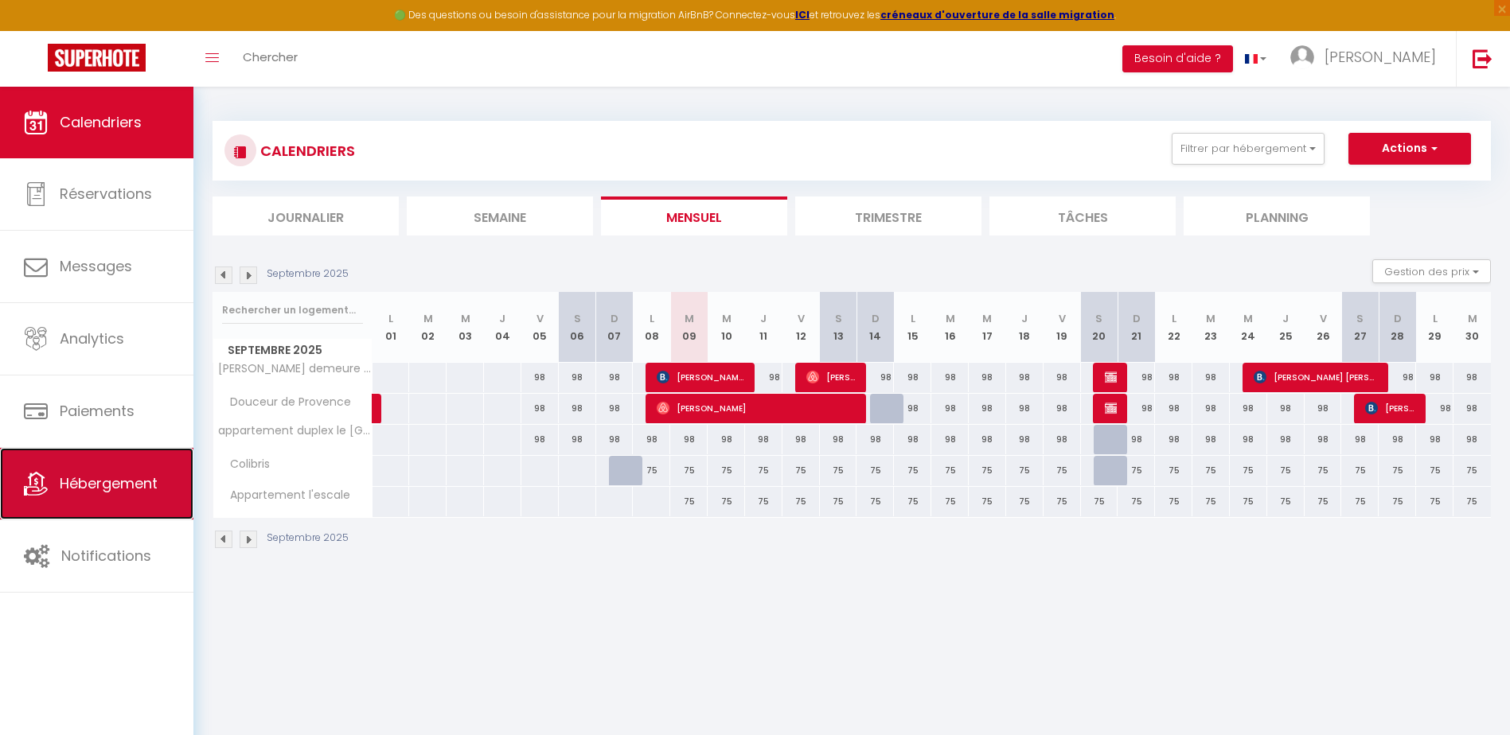
click at [94, 489] on span "Hébergement" at bounding box center [109, 484] width 98 height 20
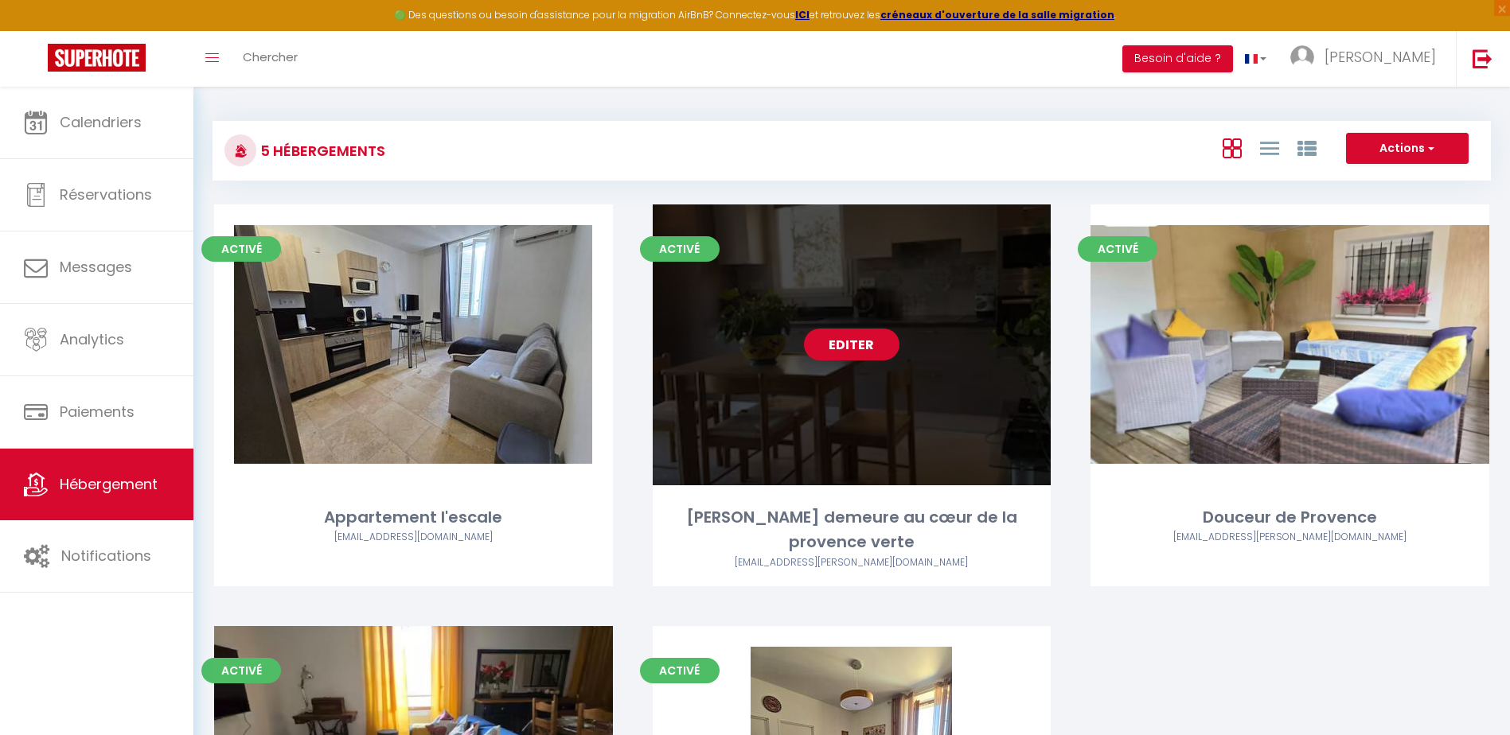
click at [870, 347] on link "Editer" at bounding box center [852, 345] width 96 height 32
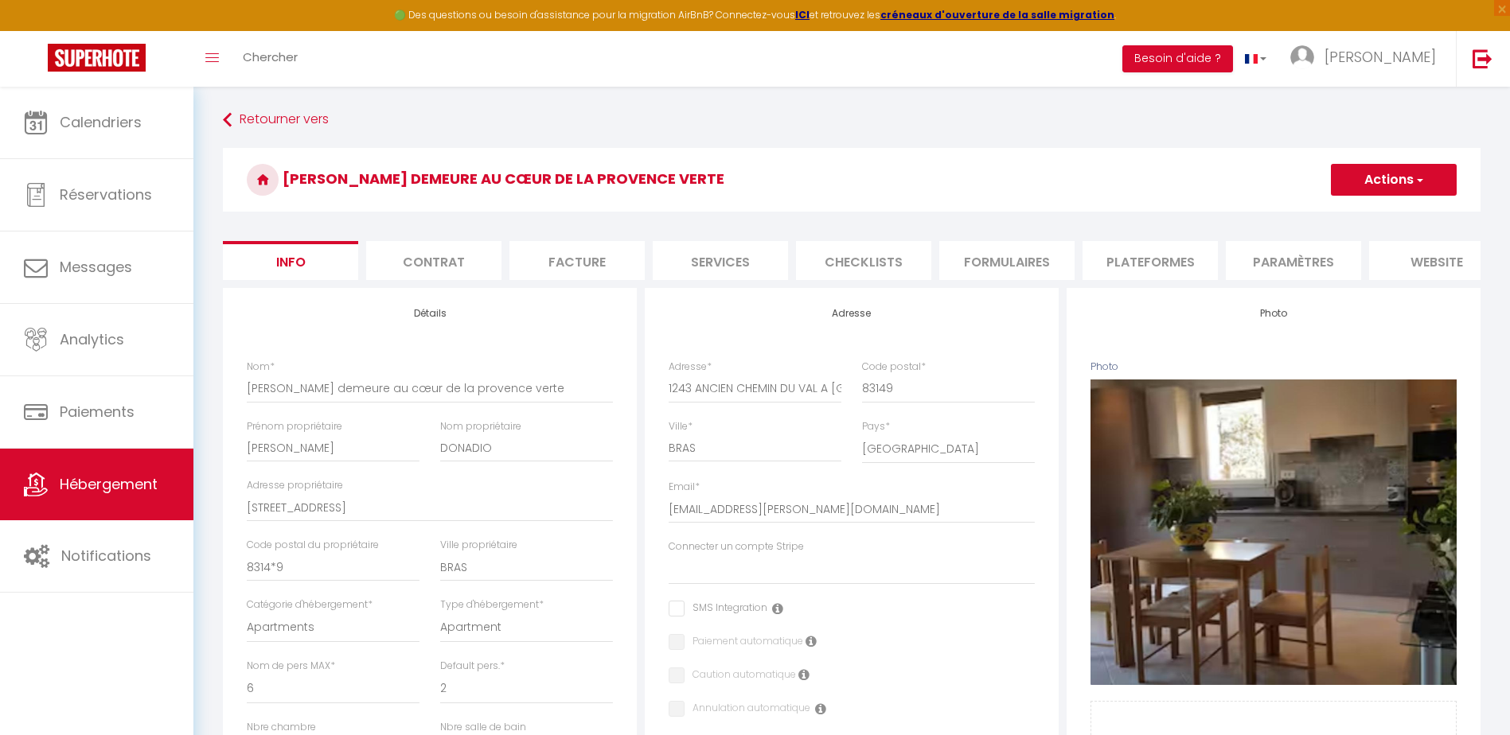
click at [1172, 257] on li "Plateformes" at bounding box center [1149, 260] width 135 height 39
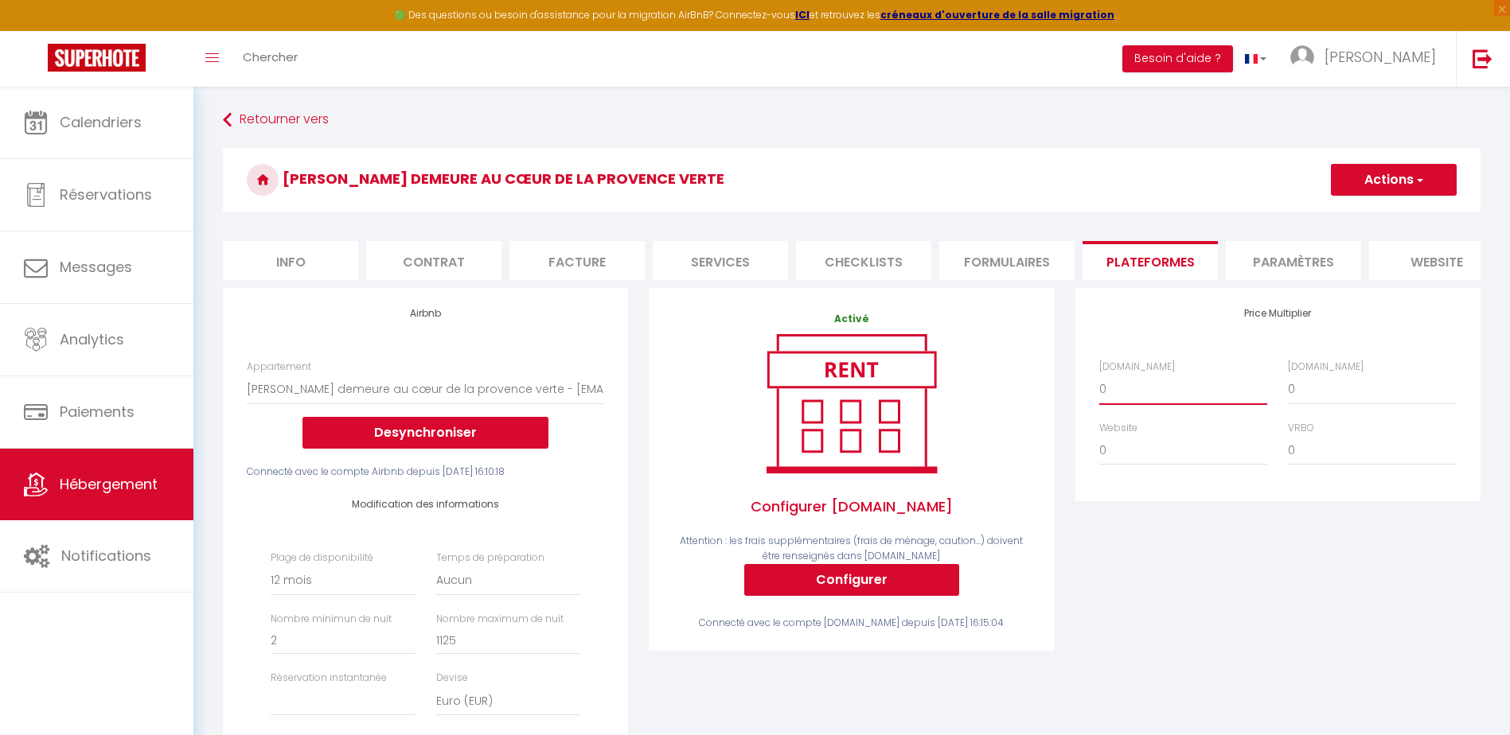
click at [1105, 401] on select "0 + 1 % + 2 % + 3 % + 4 % + 5 % + 6 % + 7 % + 8 % + 9 %" at bounding box center [1183, 389] width 168 height 30
click at [1099, 386] on select "0 + 1 % + 2 % + 3 % + 4 % + 5 % + 6 % + 7 % + 8 % + 9 %" at bounding box center [1183, 389] width 168 height 30
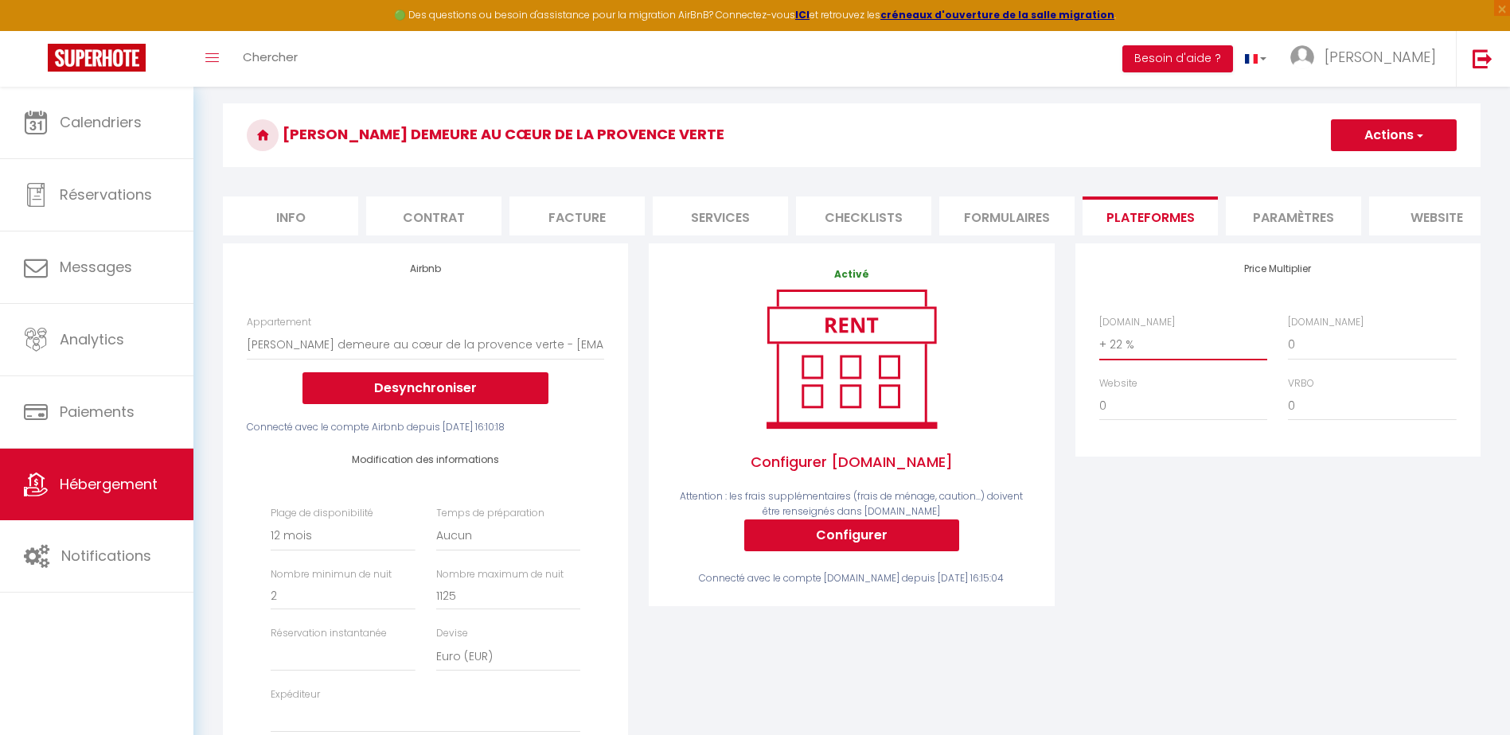
scroll to position [80, 0]
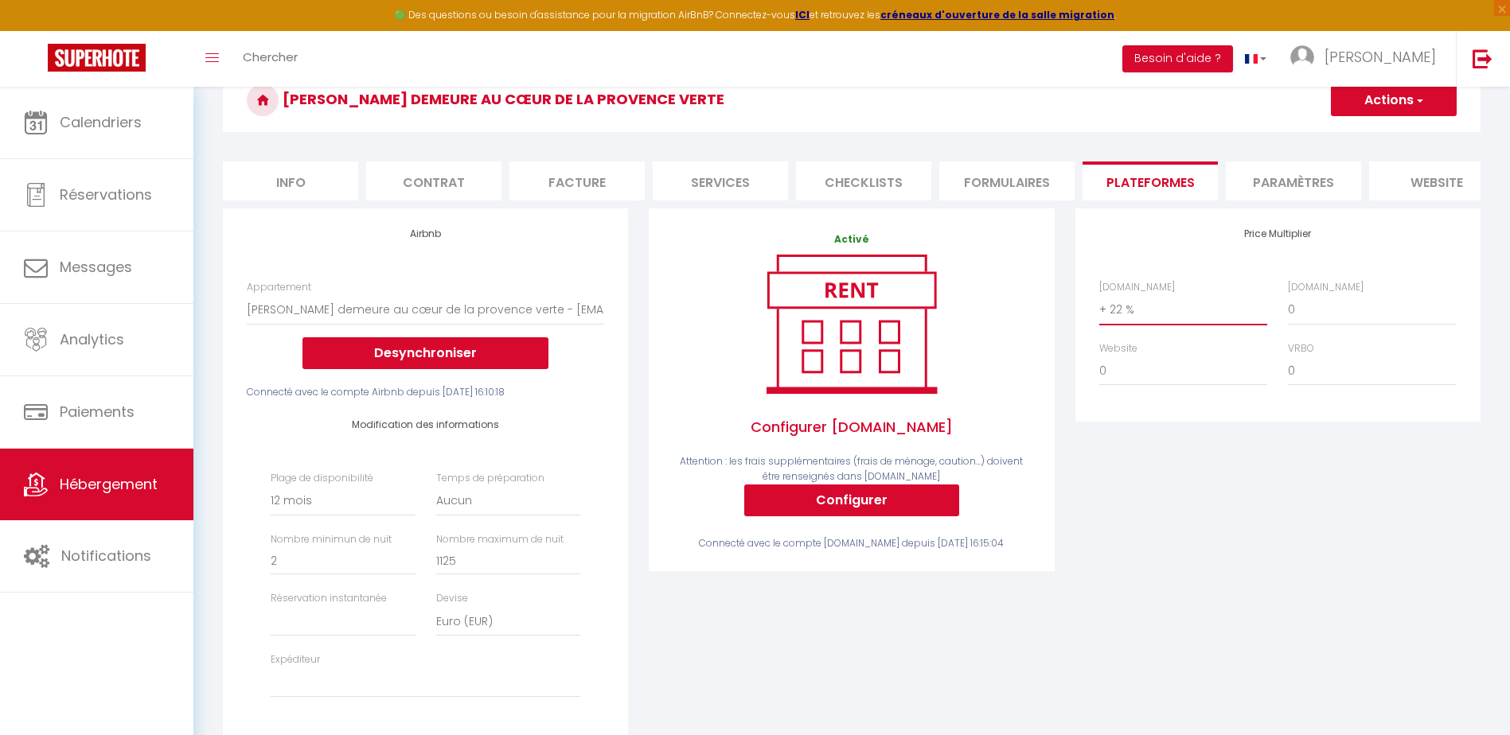
click at [1145, 318] on select "0 + 1 % + 2 % + 3 % + 4 % + 5 % + 6 % + 7 % + 8 % + 9 %" at bounding box center [1183, 309] width 168 height 30
click at [1099, 306] on select "0 + 1 % + 2 % + 3 % + 4 % + 5 % + 6 % + 7 % + 8 % + 9 %" at bounding box center [1183, 309] width 168 height 30
click at [992, 181] on li "Formulaires" at bounding box center [1006, 181] width 135 height 39
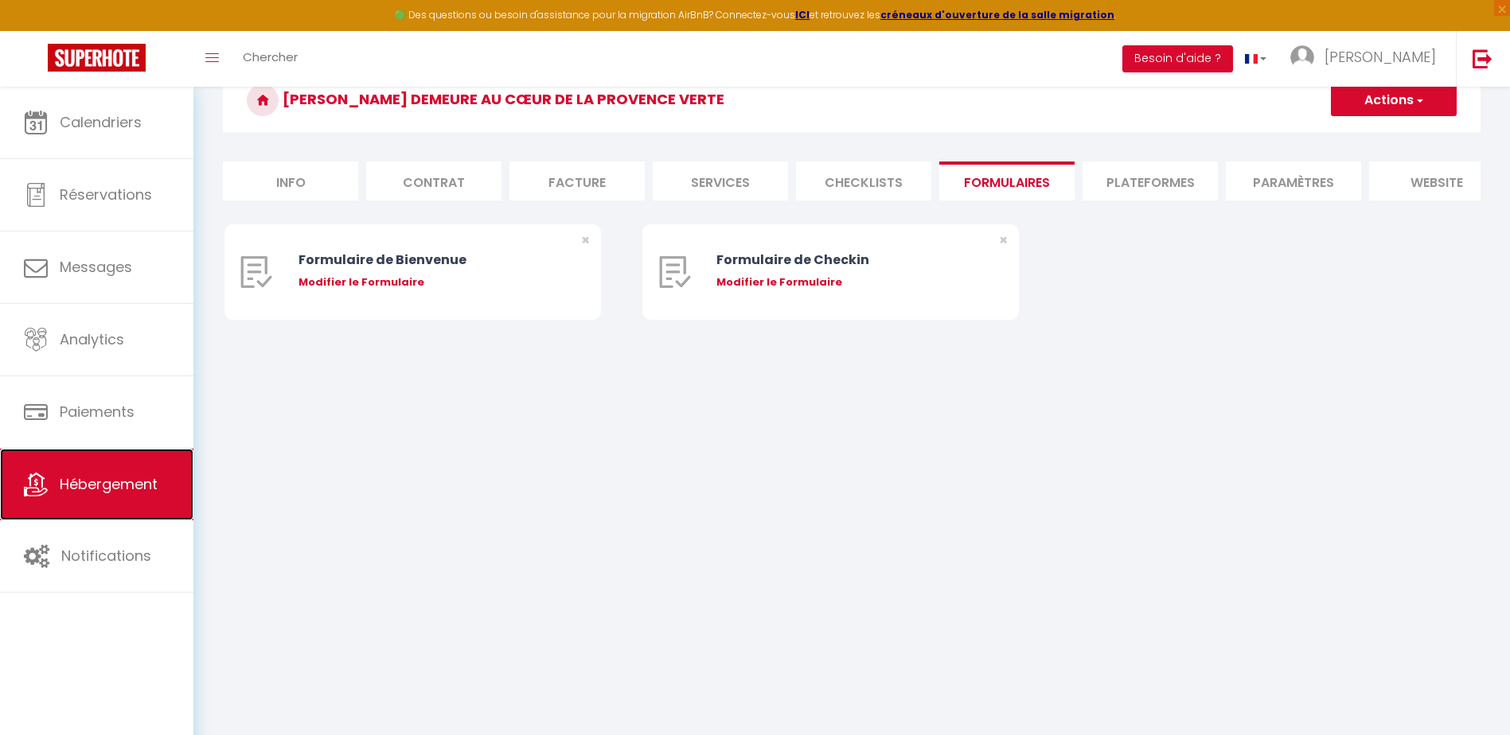
click at [77, 483] on span "Hébergement" at bounding box center [109, 484] width 98 height 20
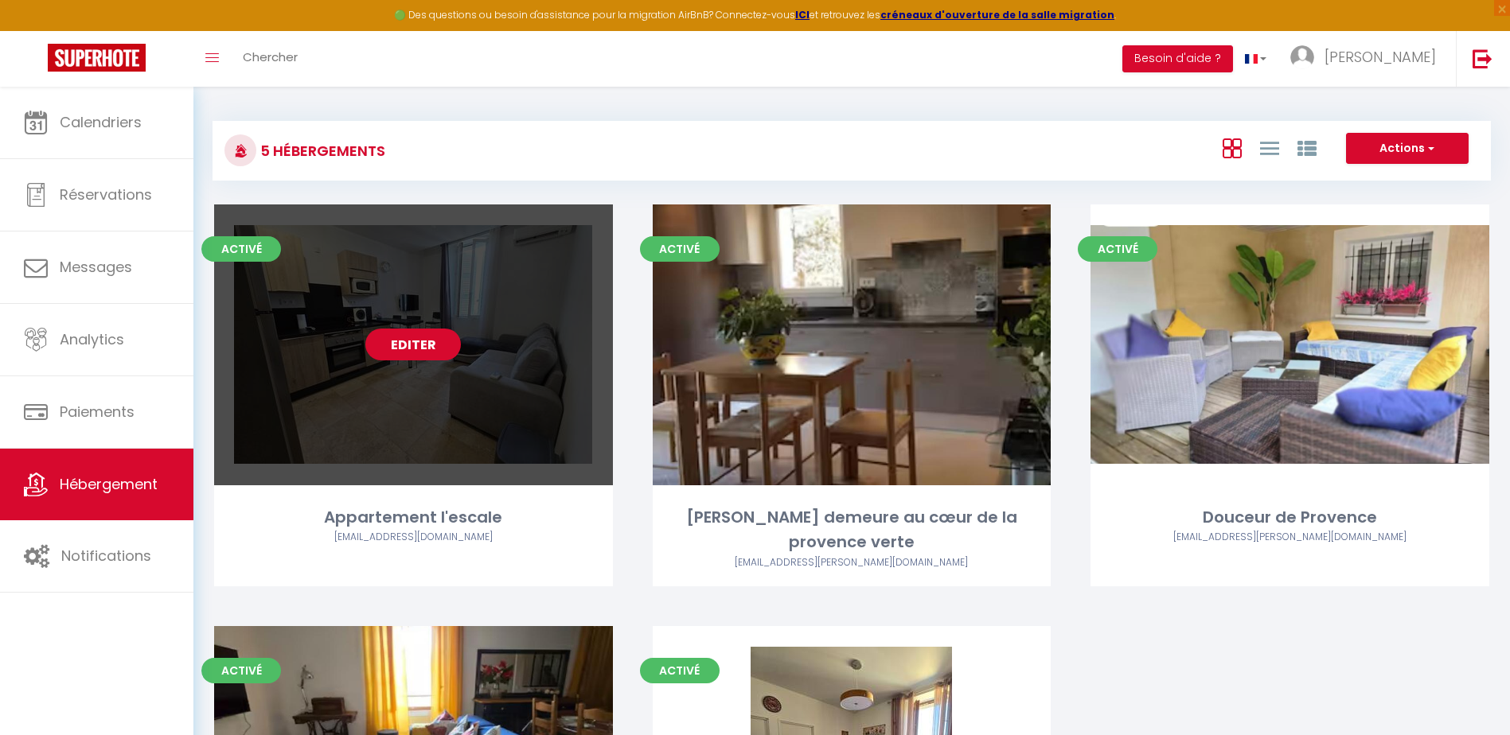
click at [390, 341] on link "Editer" at bounding box center [413, 345] width 96 height 32
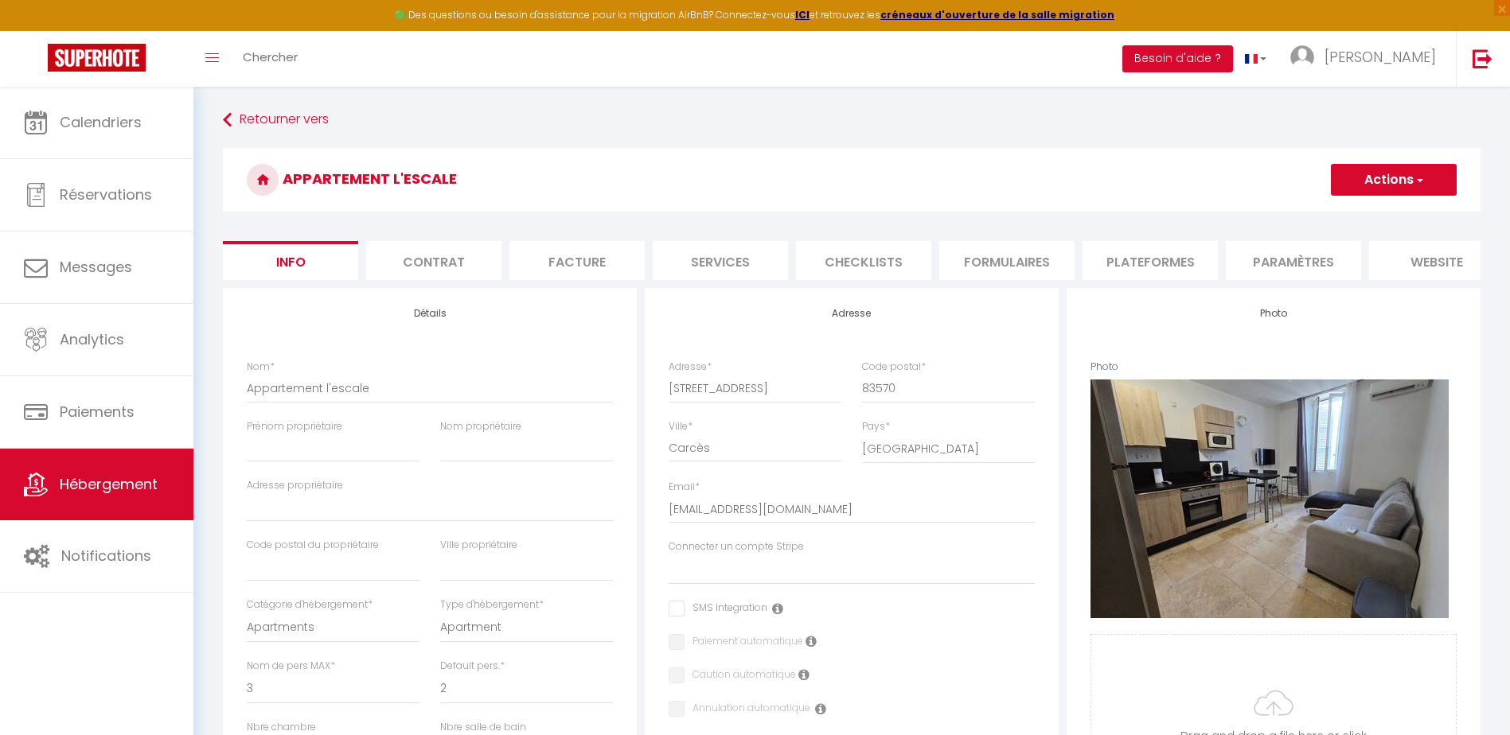
click at [1155, 261] on li "Plateformes" at bounding box center [1149, 260] width 135 height 39
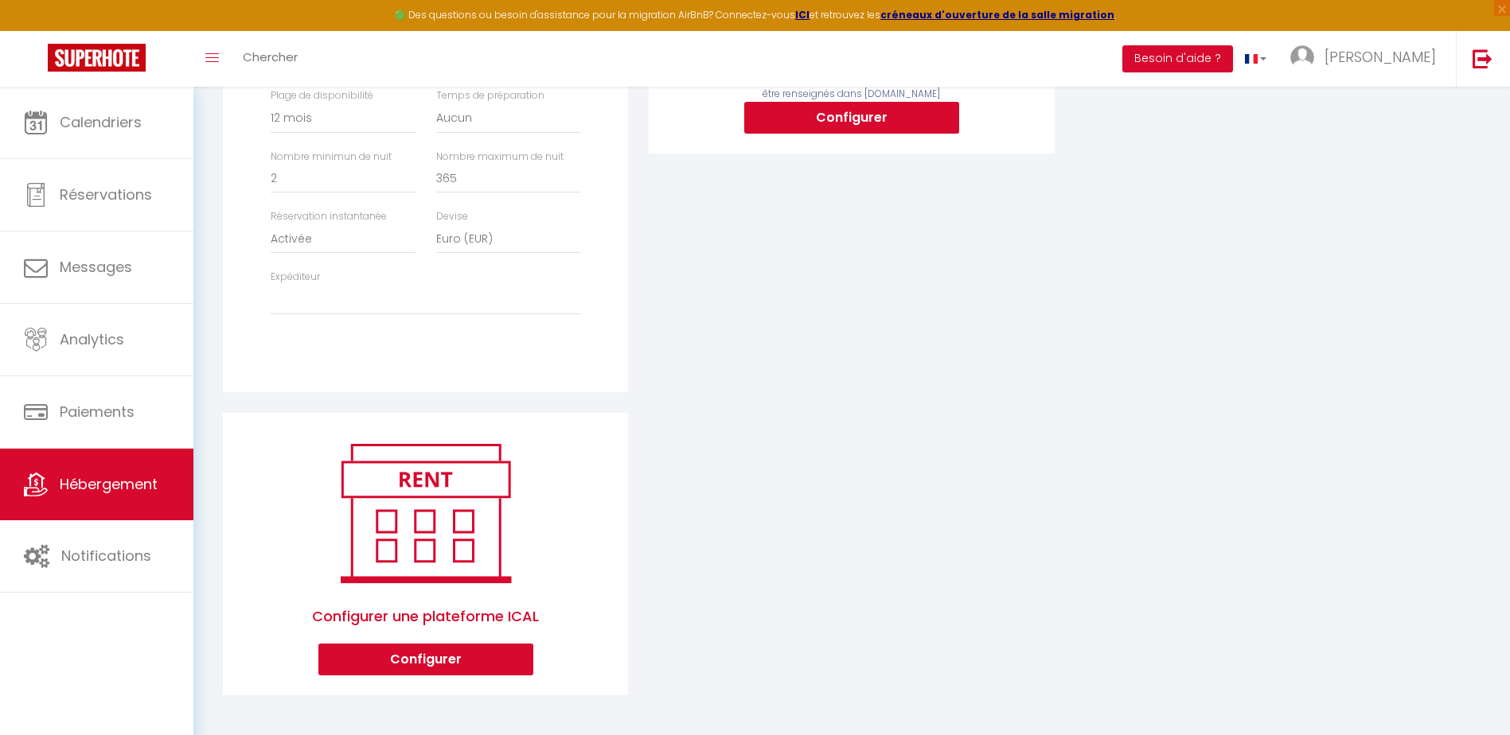
scroll to position [459, 0]
click at [289, 305] on select "[EMAIL_ADDRESS][PERSON_NAME][DOMAIN_NAME] [EMAIL_ADDRESS][DOMAIN_NAME]" at bounding box center [426, 300] width 310 height 30
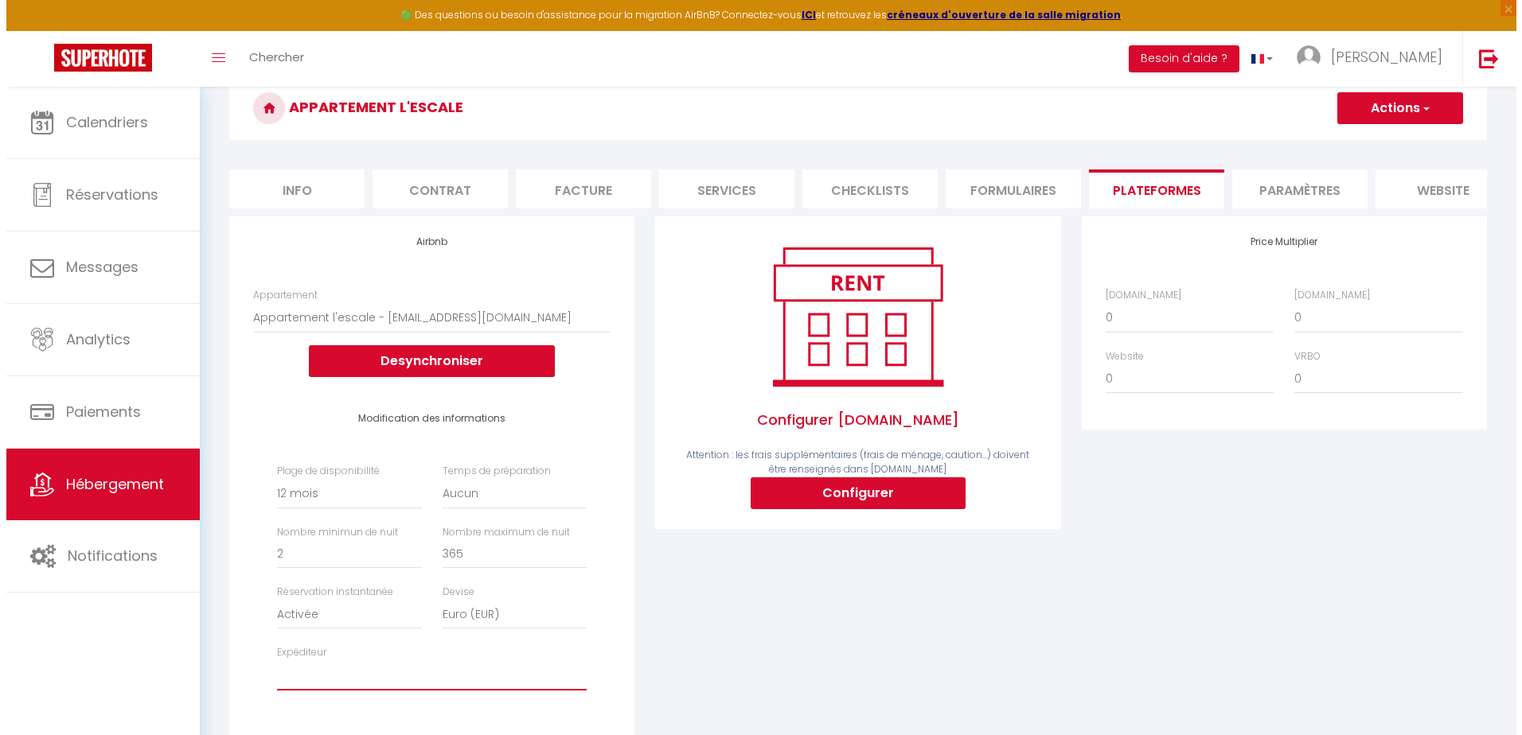
scroll to position [0, 0]
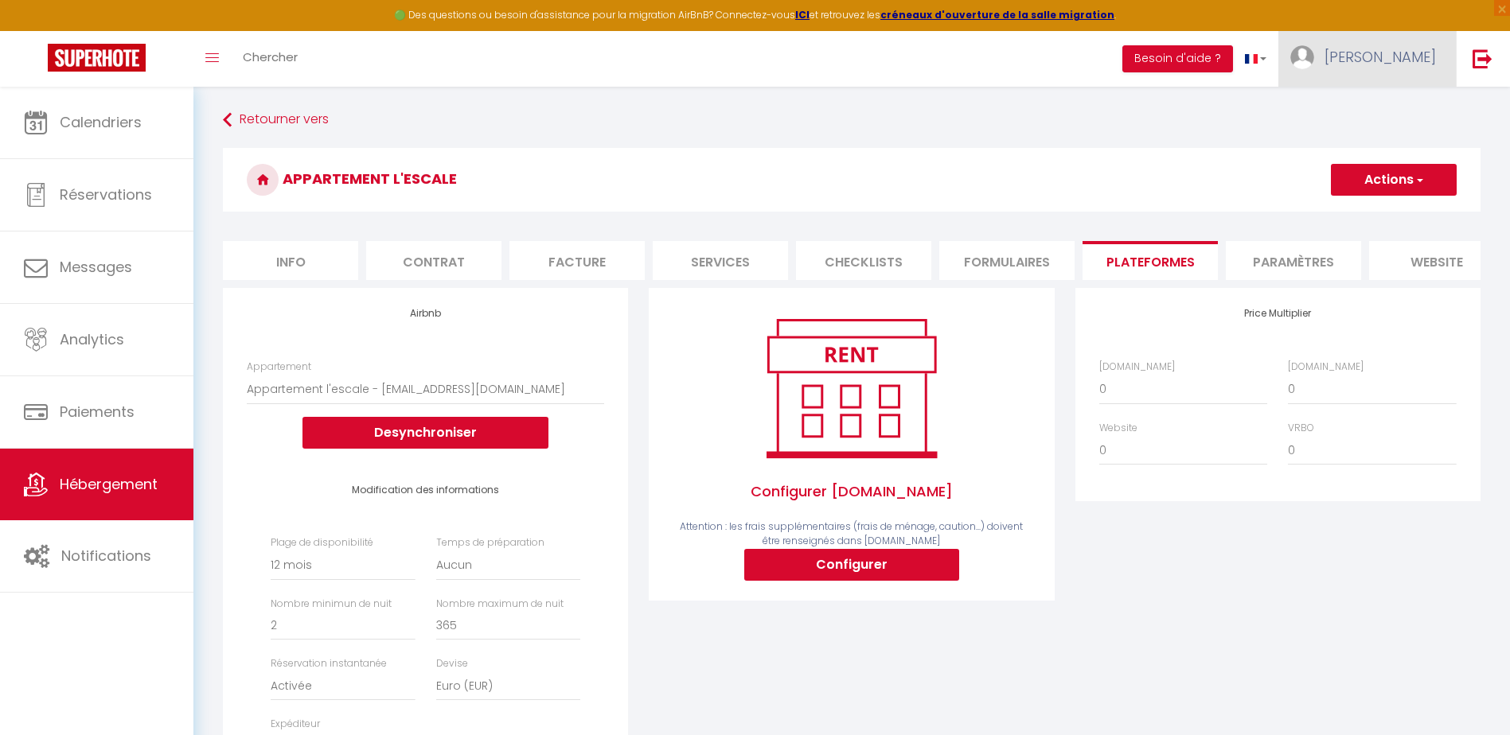
click at [1408, 55] on span "[PERSON_NAME]" at bounding box center [1379, 57] width 111 height 20
click at [1399, 111] on link "Paramètres" at bounding box center [1392, 110] width 118 height 27
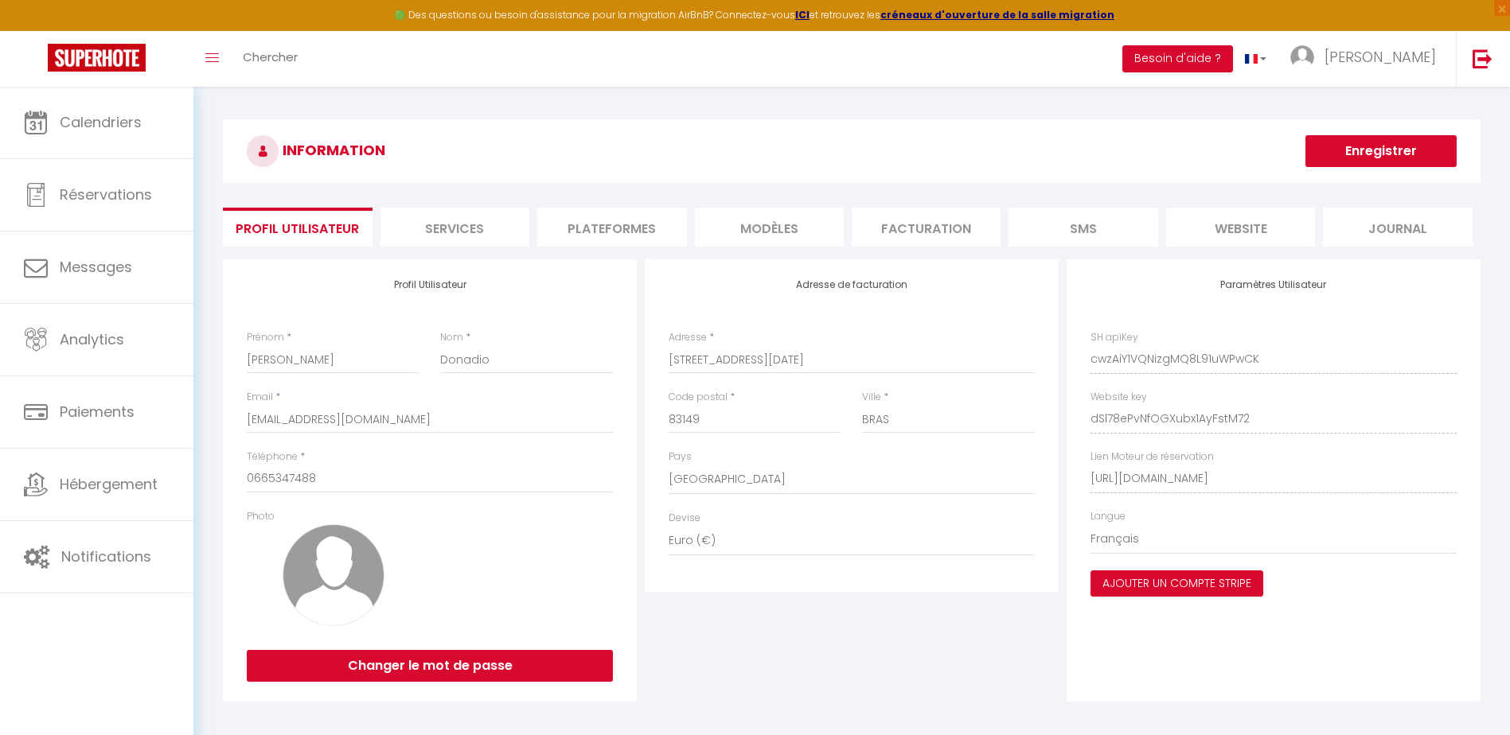
click at [651, 224] on li "Plateformes" at bounding box center [611, 227] width 149 height 39
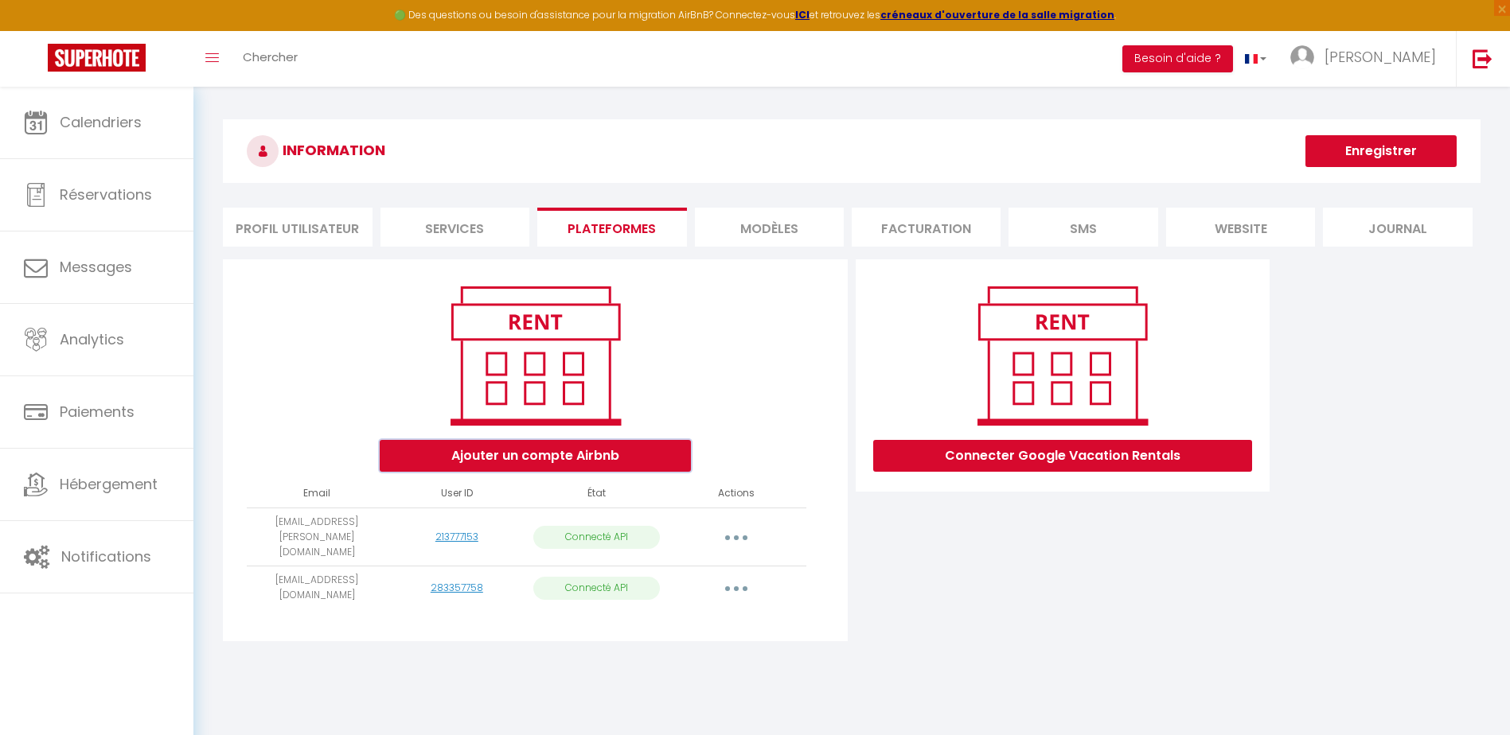
click at [536, 458] on button "Ajouter un compte Airbnb" at bounding box center [535, 456] width 311 height 32
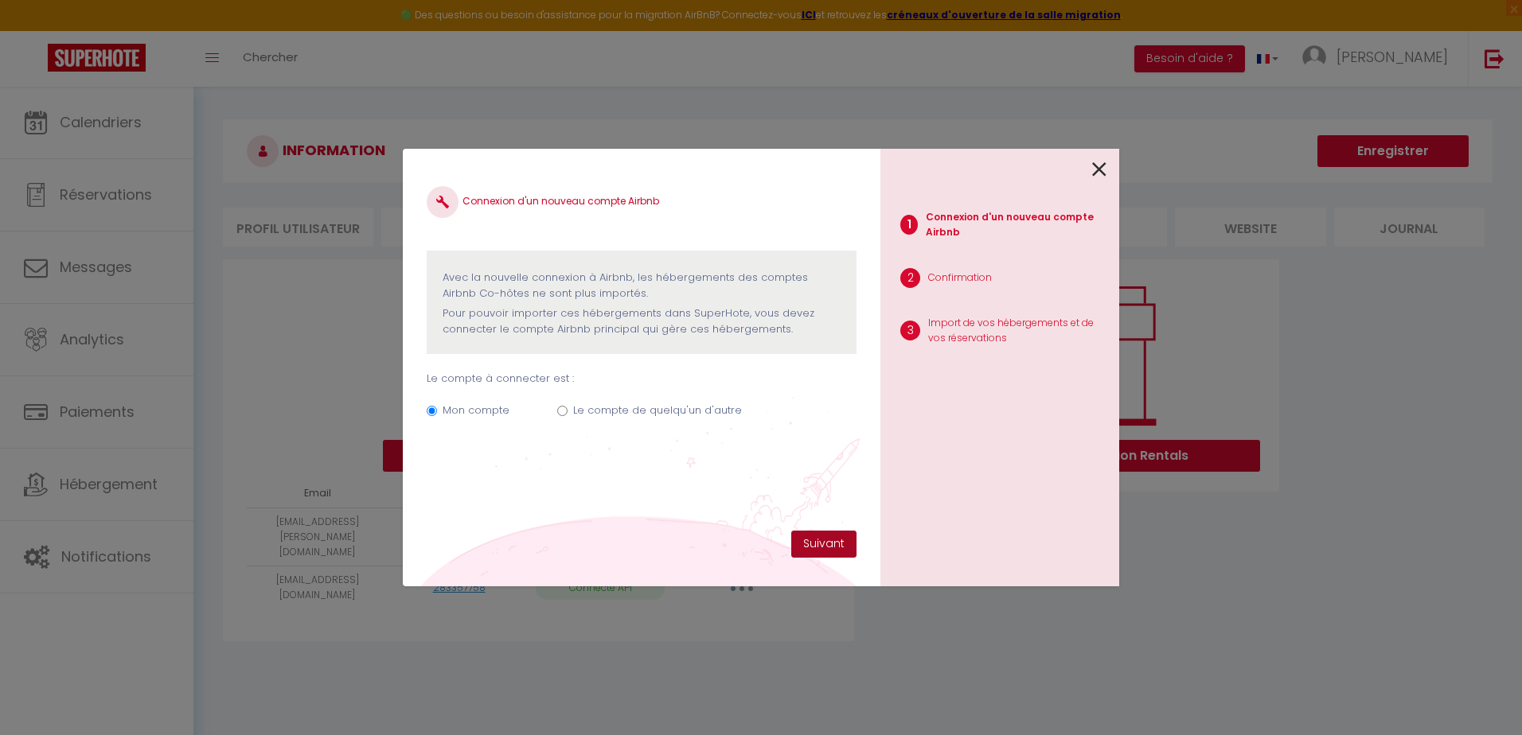
click at [817, 538] on button "Suivant" at bounding box center [823, 544] width 65 height 27
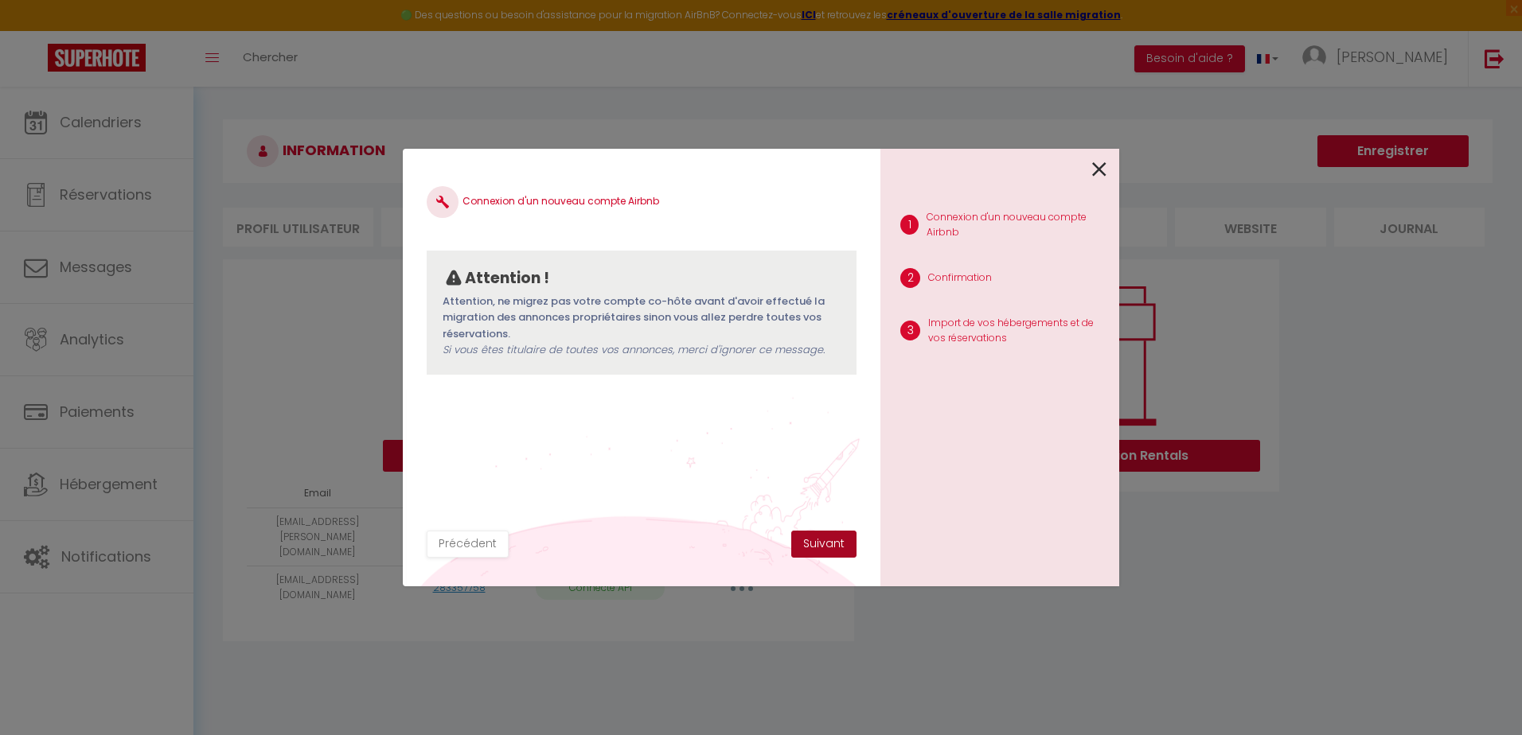
click at [818, 543] on button "Suivant" at bounding box center [823, 544] width 65 height 27
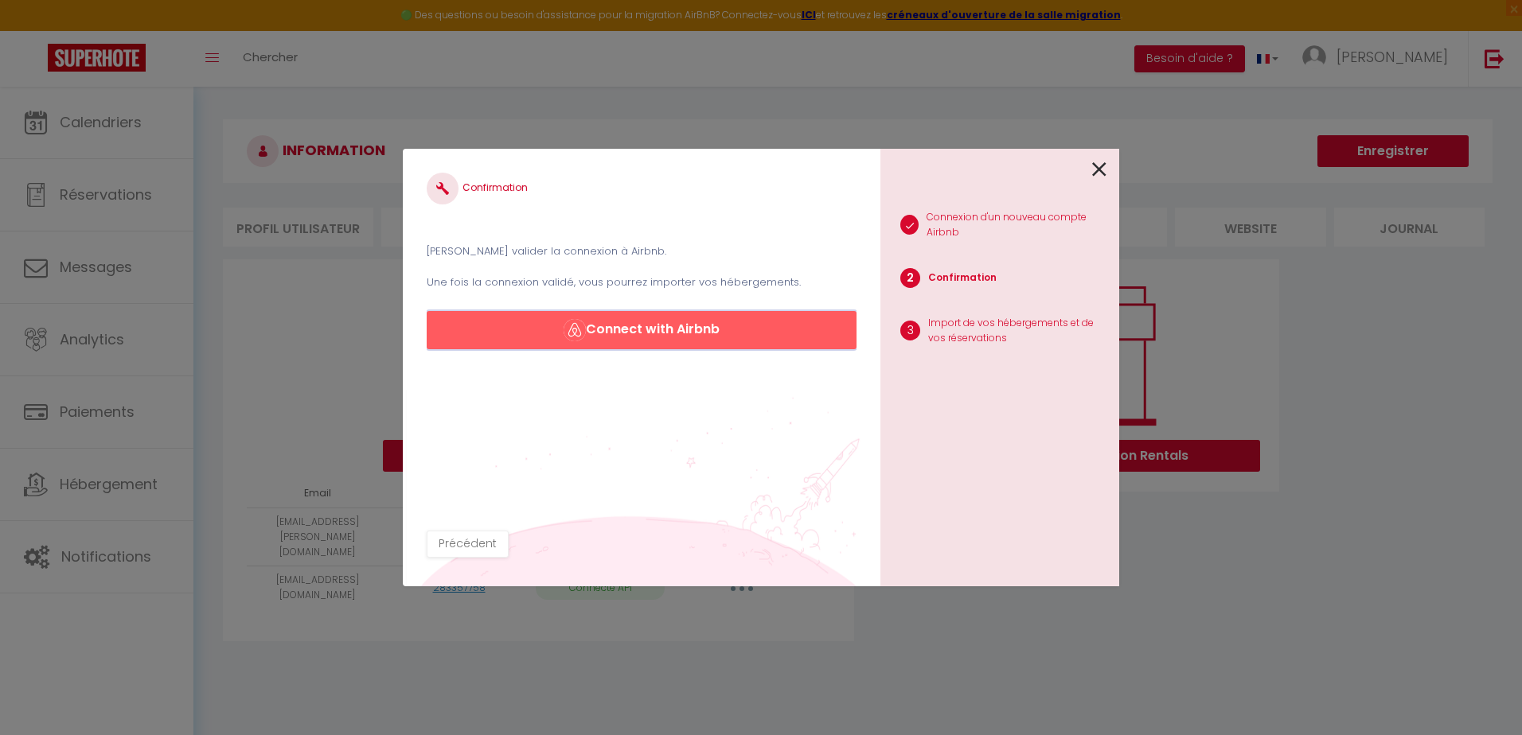
click at [677, 328] on button "Connect with Airbnb" at bounding box center [642, 330] width 430 height 38
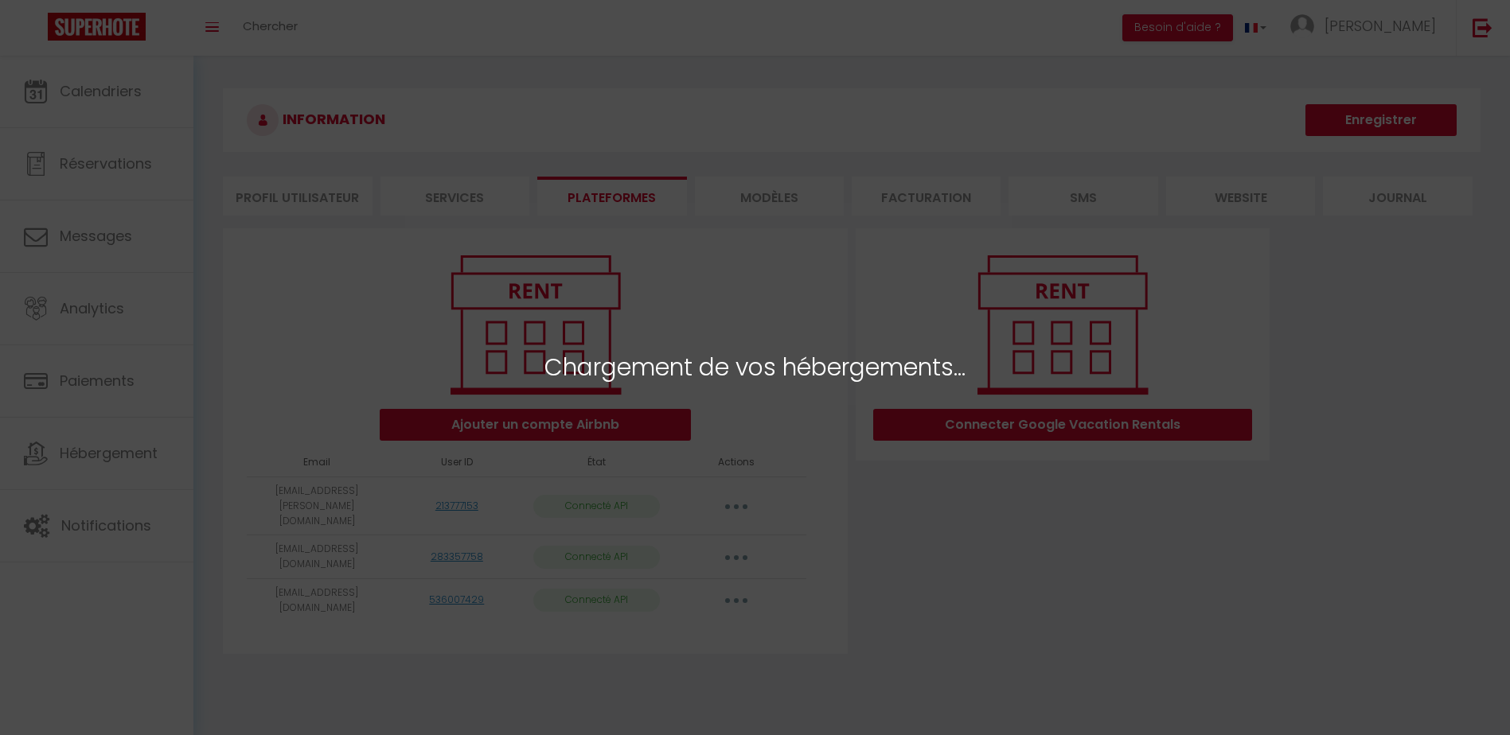
select select "76597"
select select "76603"
select select "76694"
select select "76612"
select select "76803"
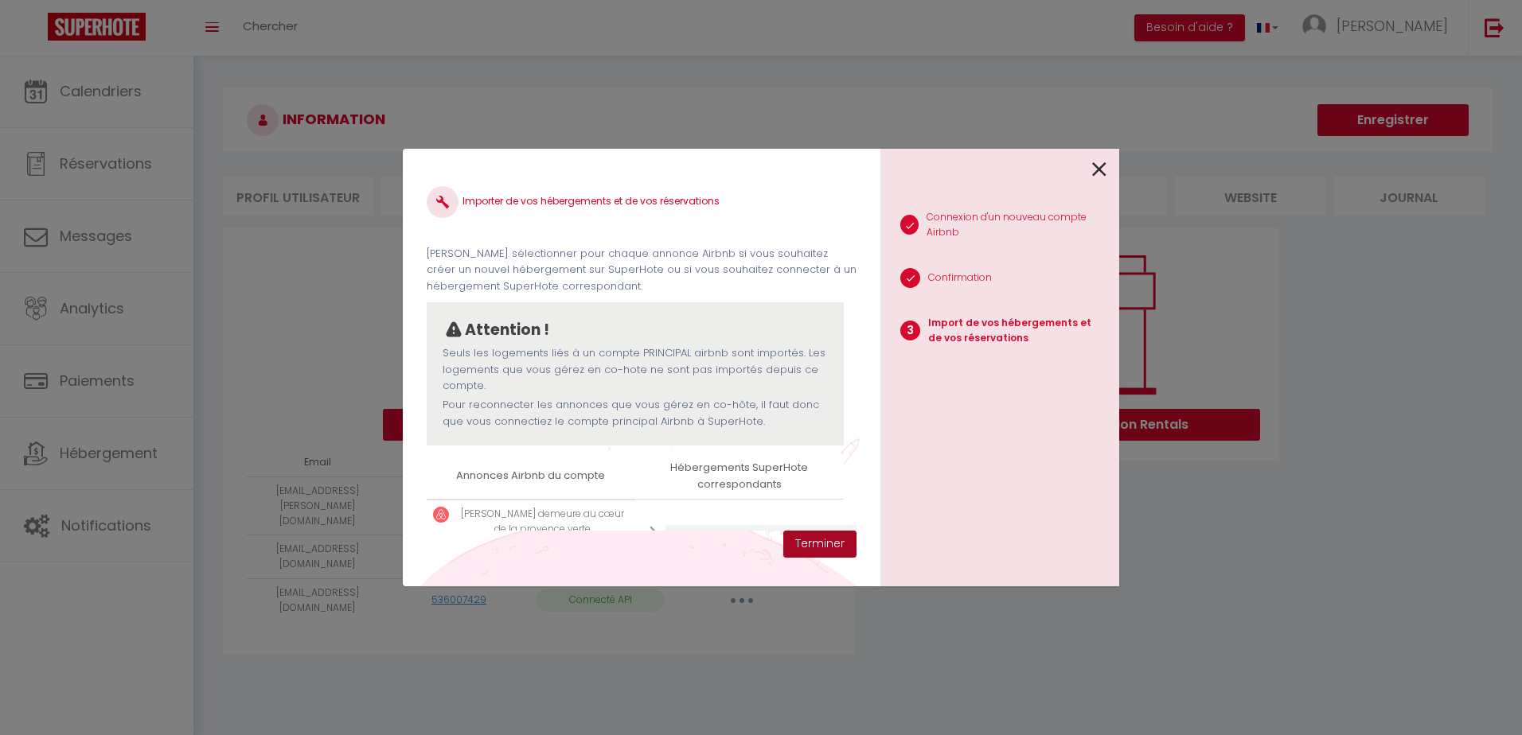
click at [828, 544] on button "Terminer" at bounding box center [819, 544] width 73 height 27
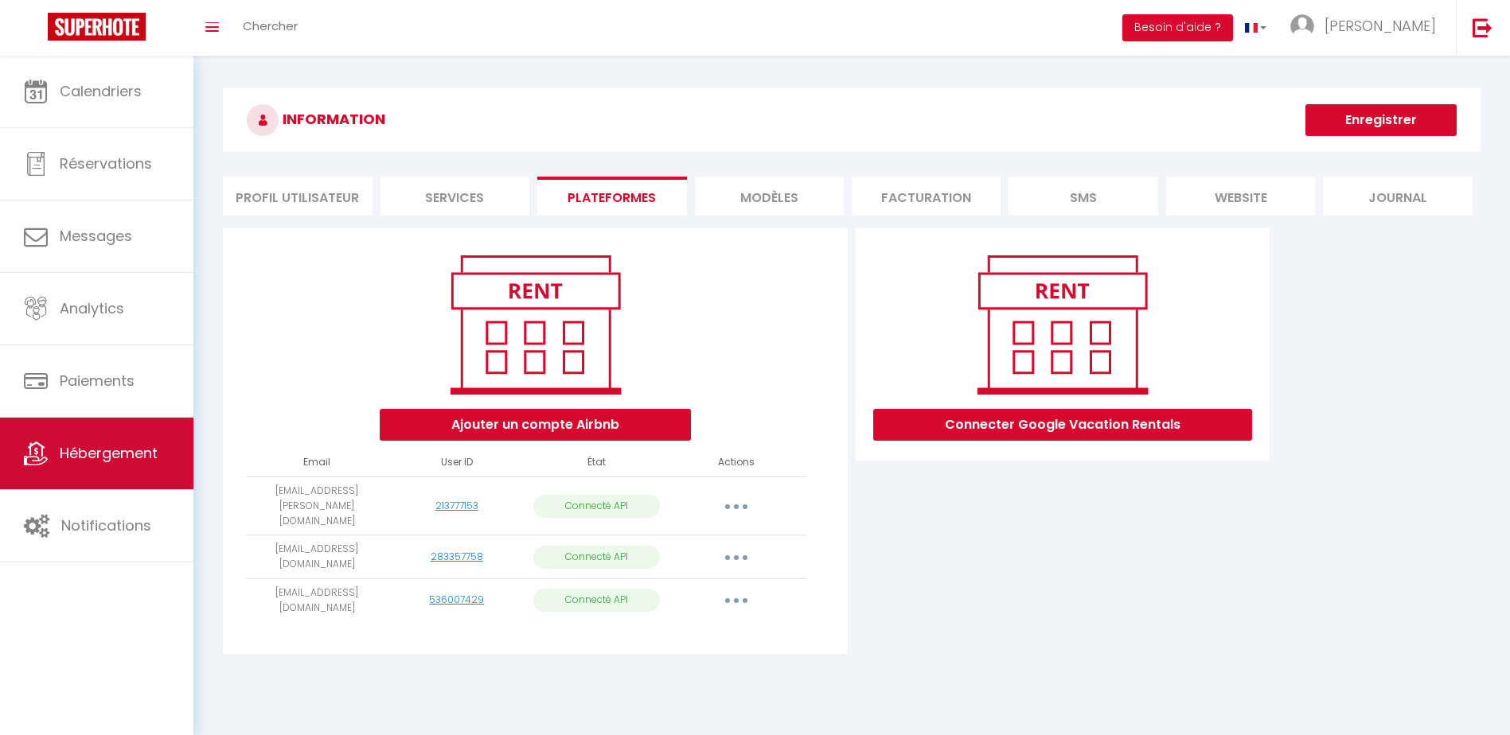
click at [88, 458] on span "Hébergement" at bounding box center [109, 453] width 98 height 20
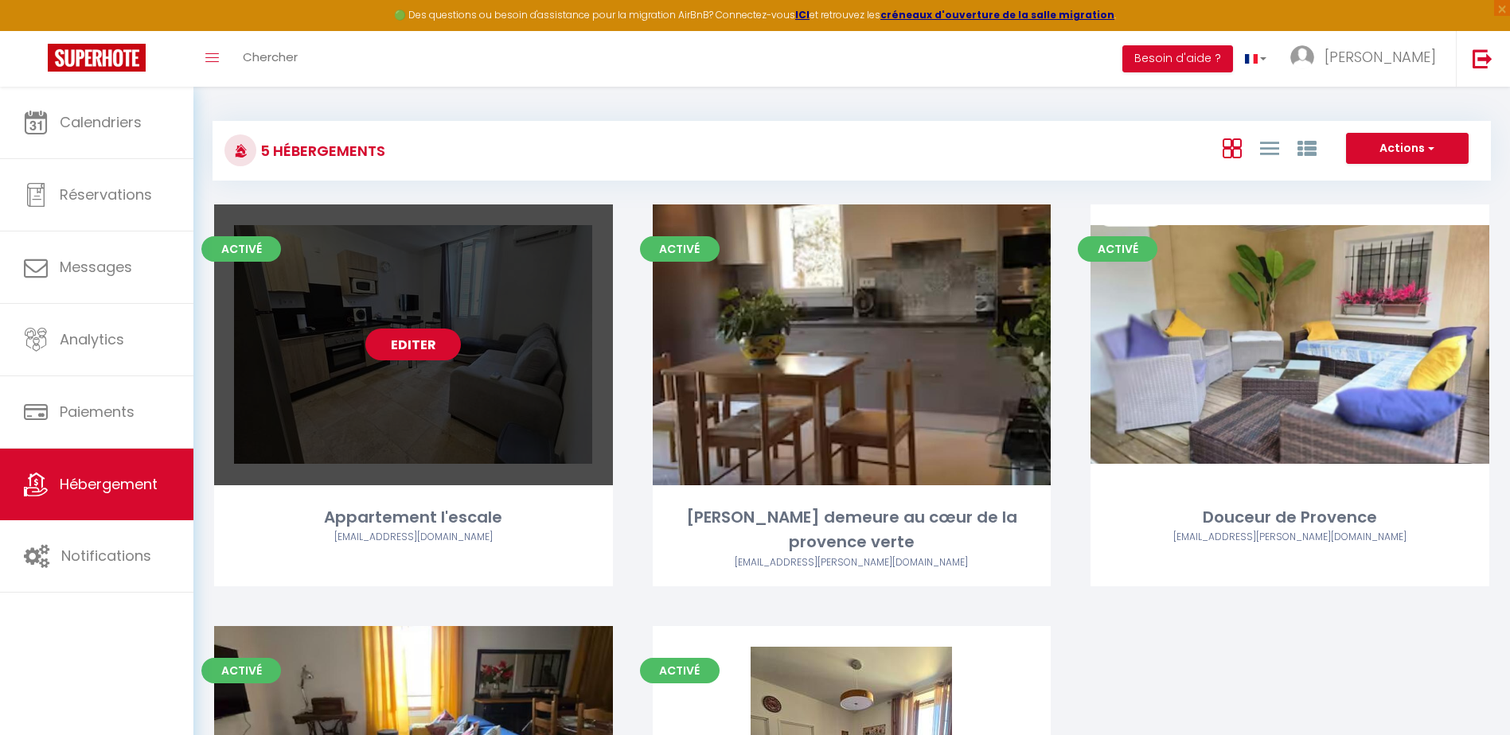
click at [411, 343] on link "Editer" at bounding box center [413, 345] width 96 height 32
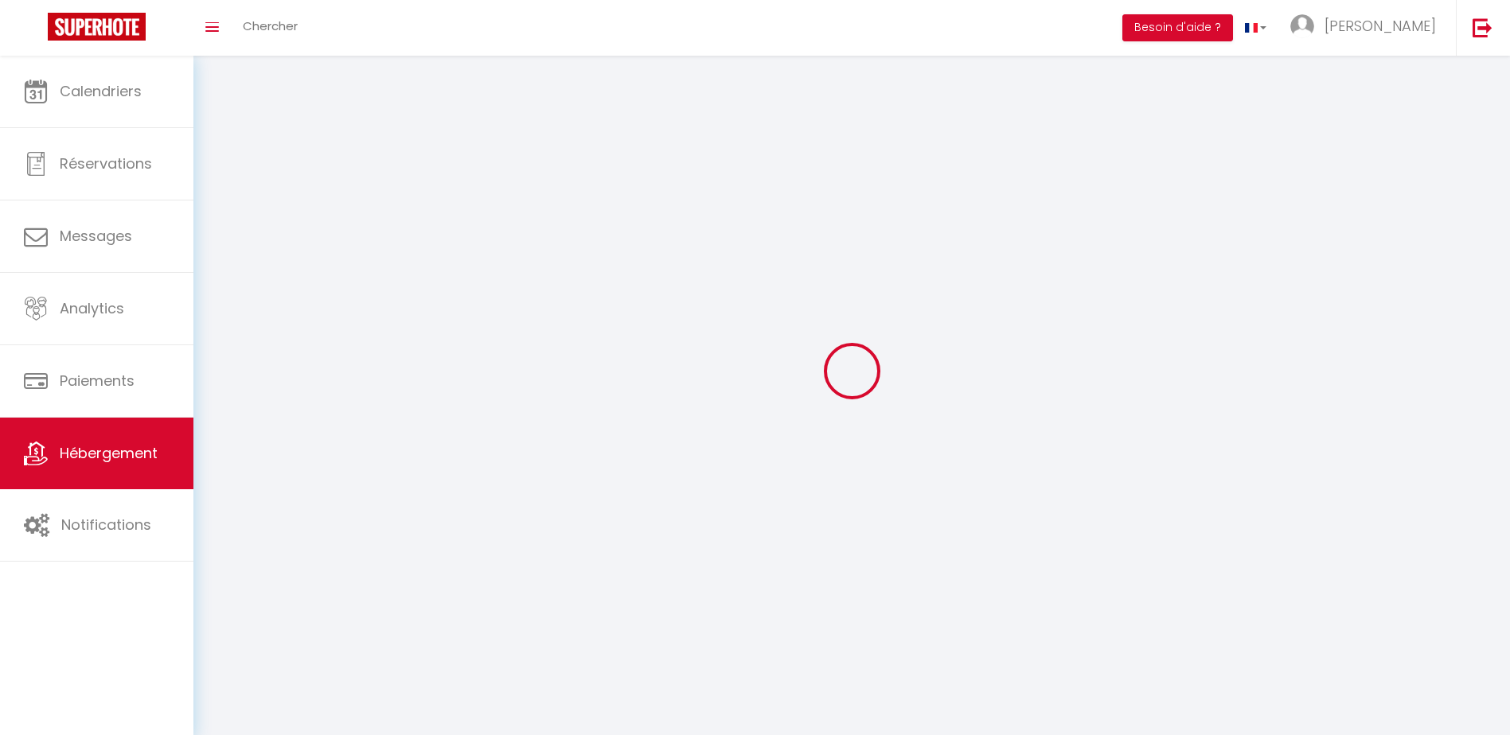
select select "1"
select select "28"
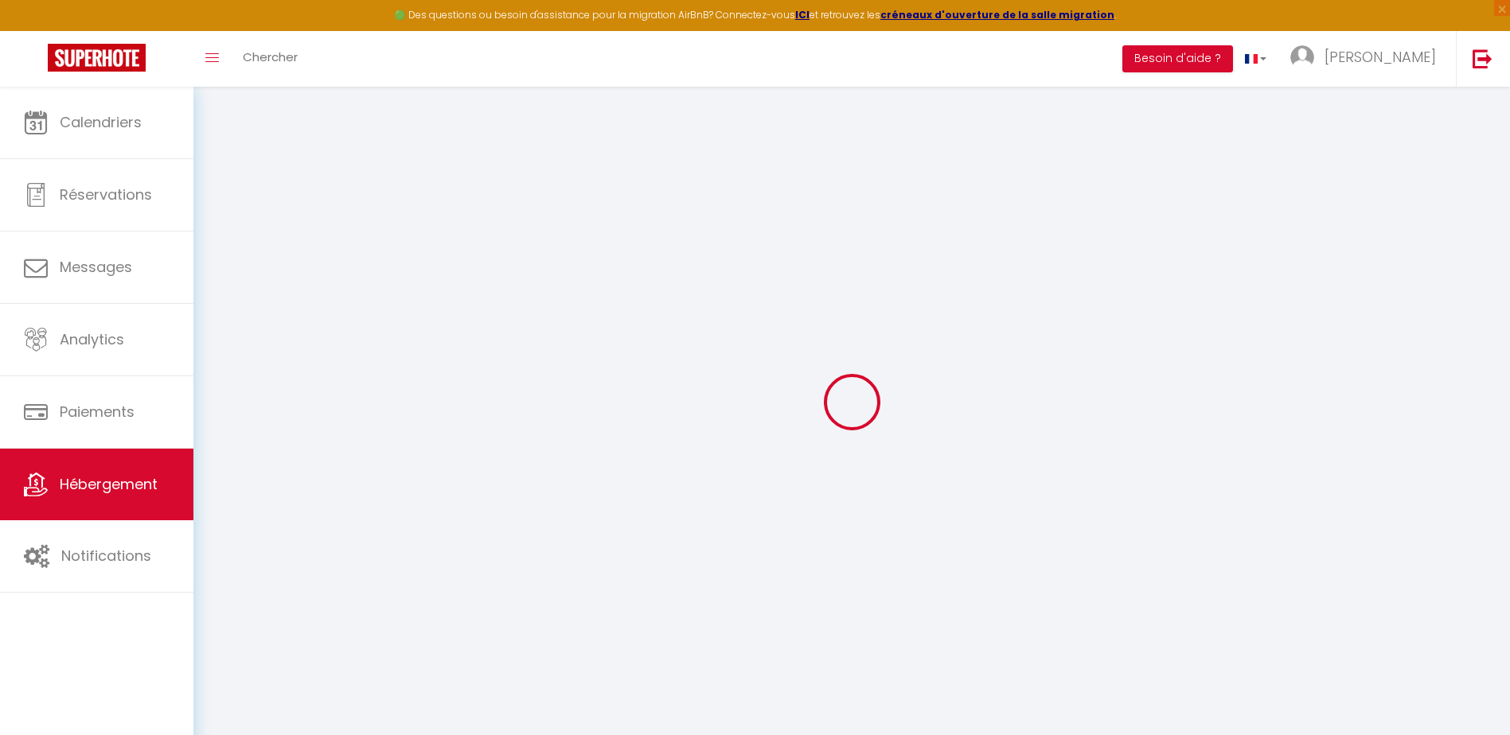
select select
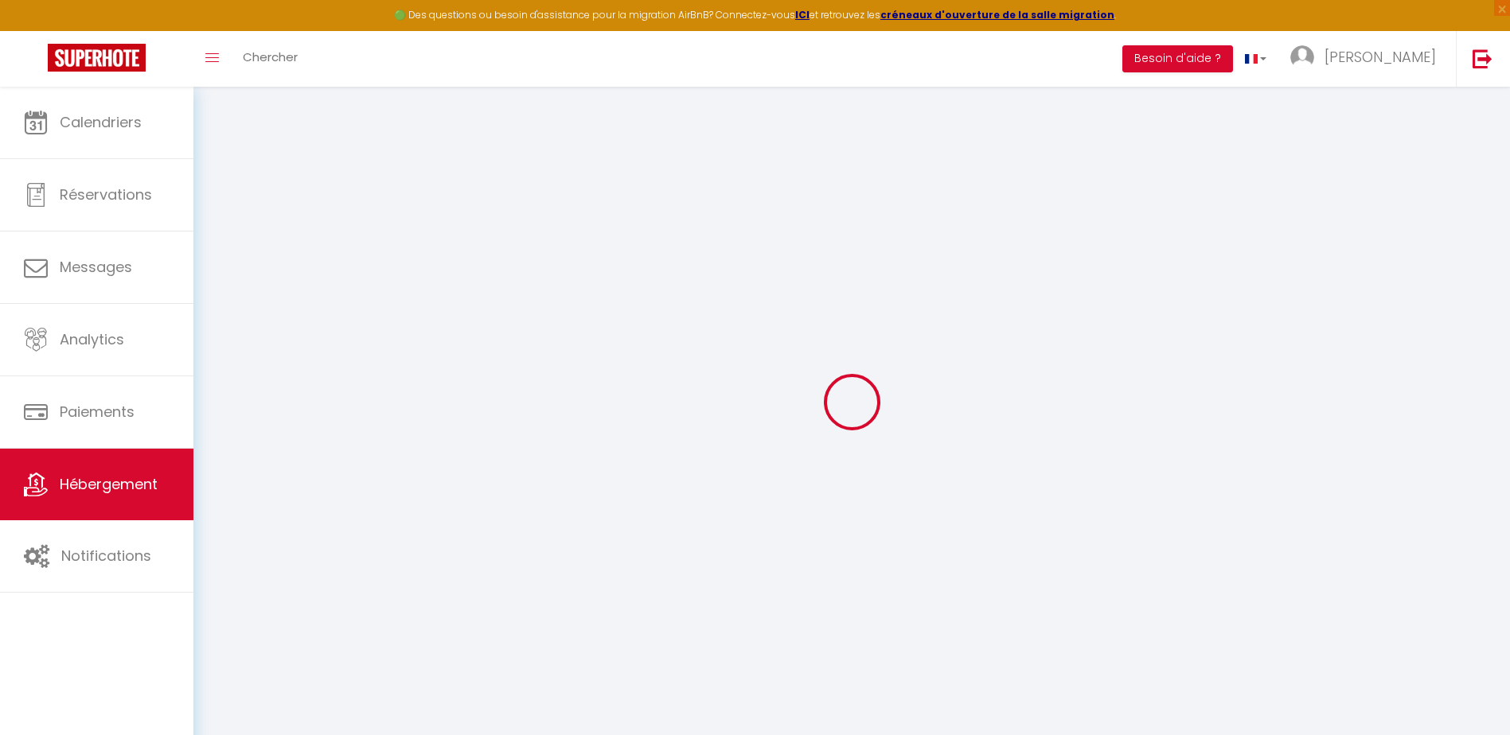
select select
checkbox input "false"
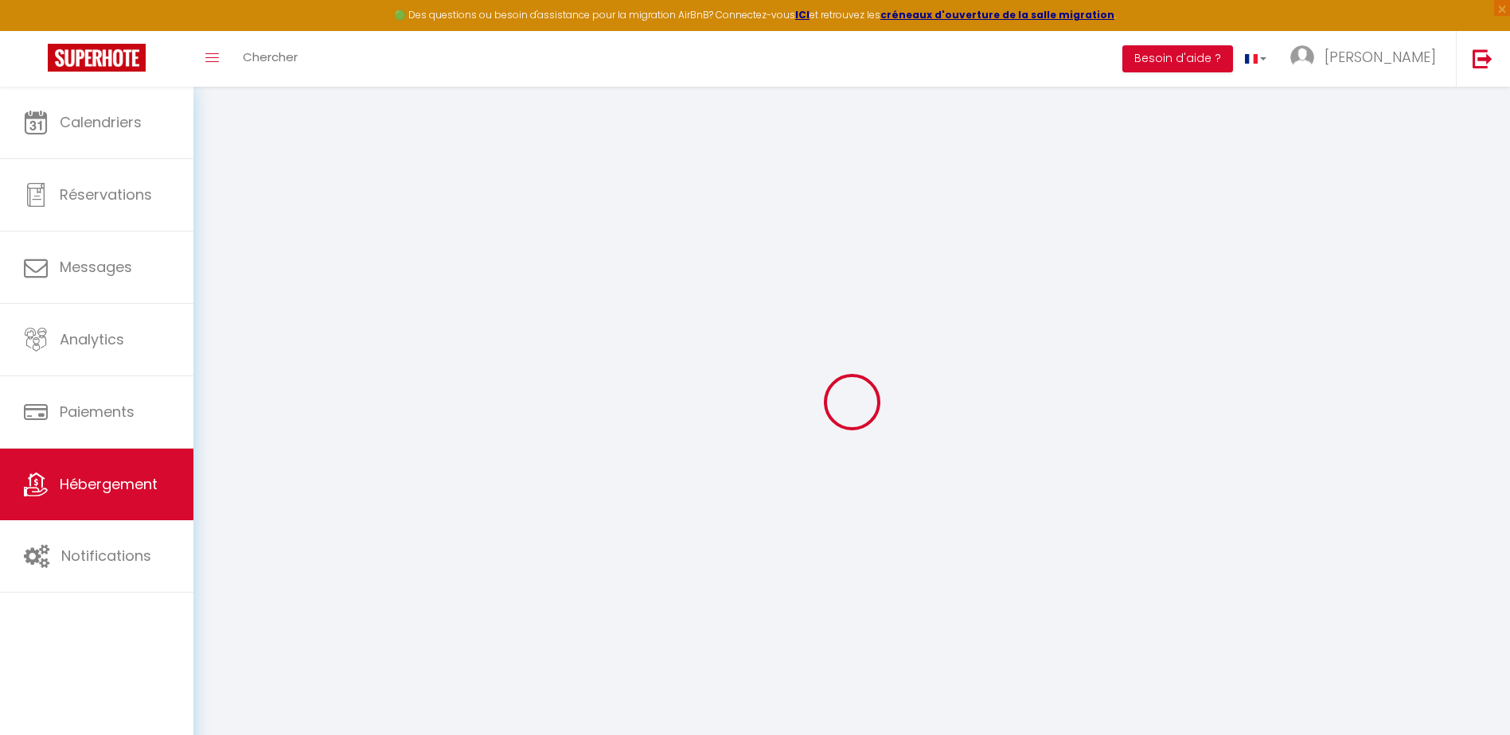
select select
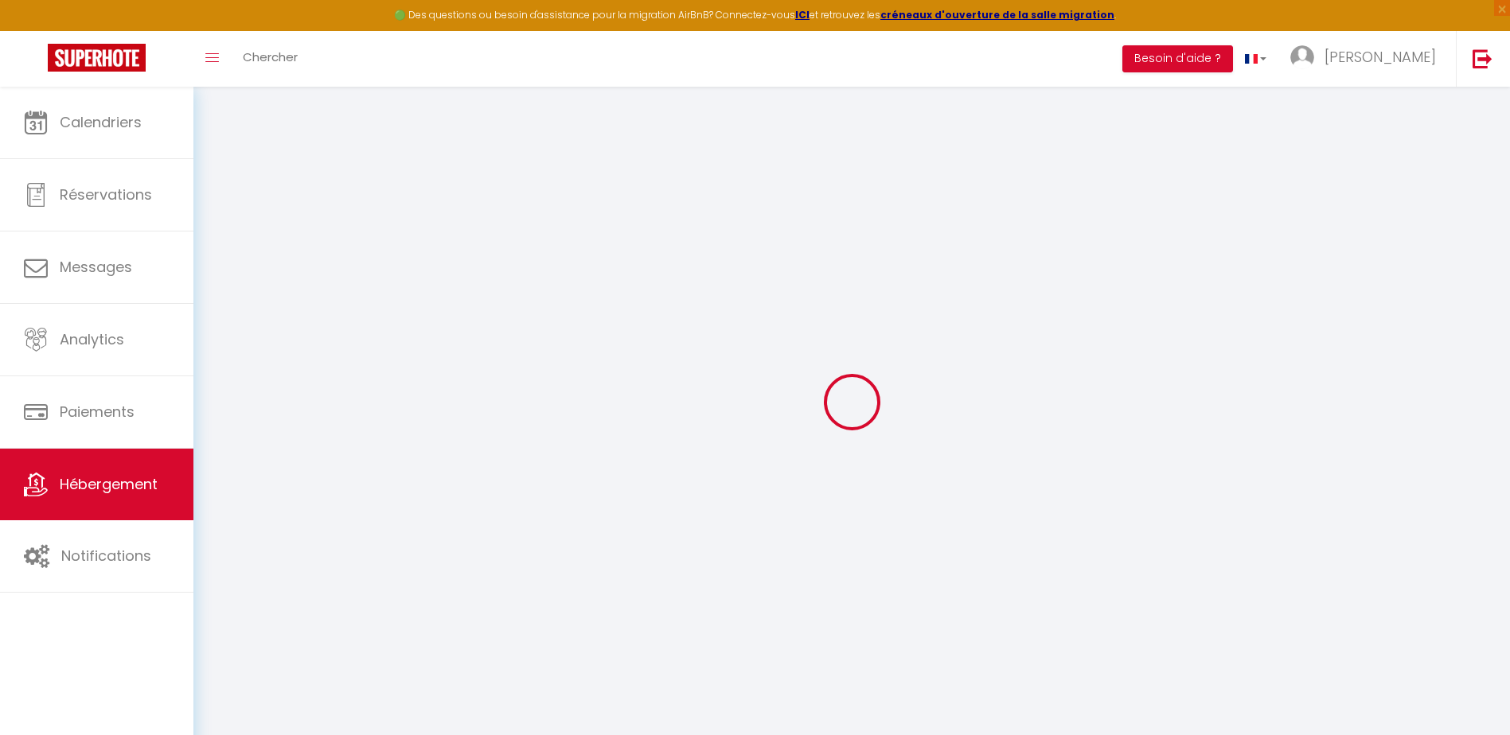
select select
checkbox input "false"
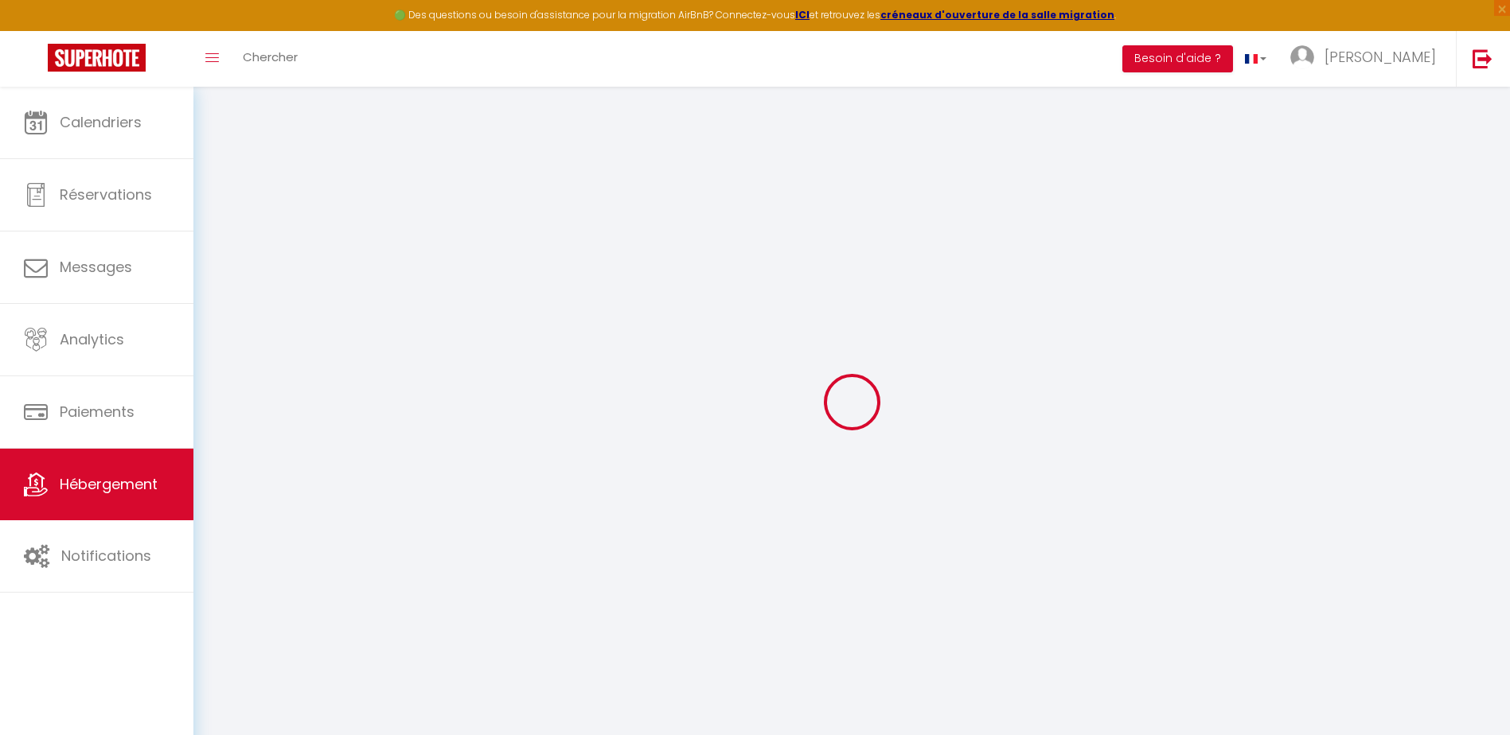
checkbox input "false"
select select
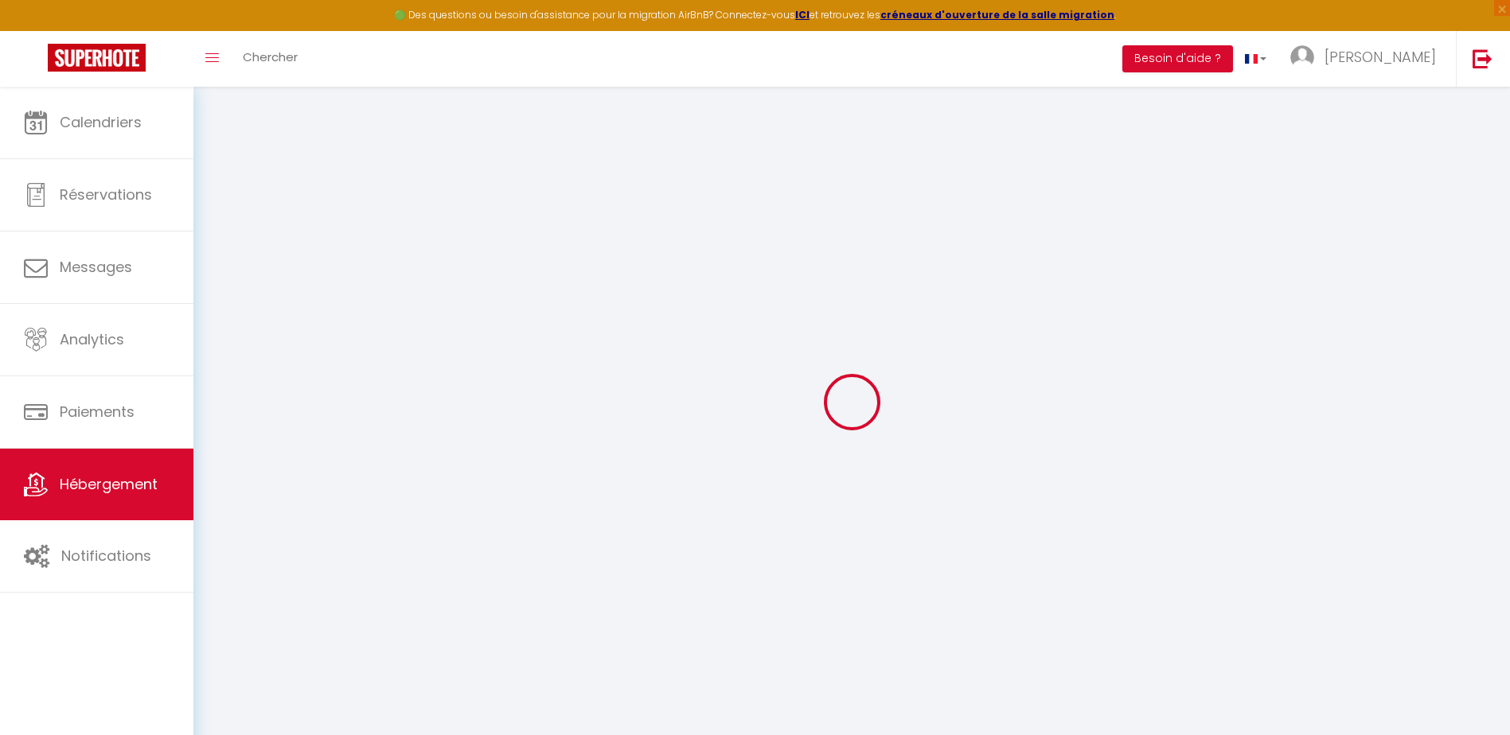
select select
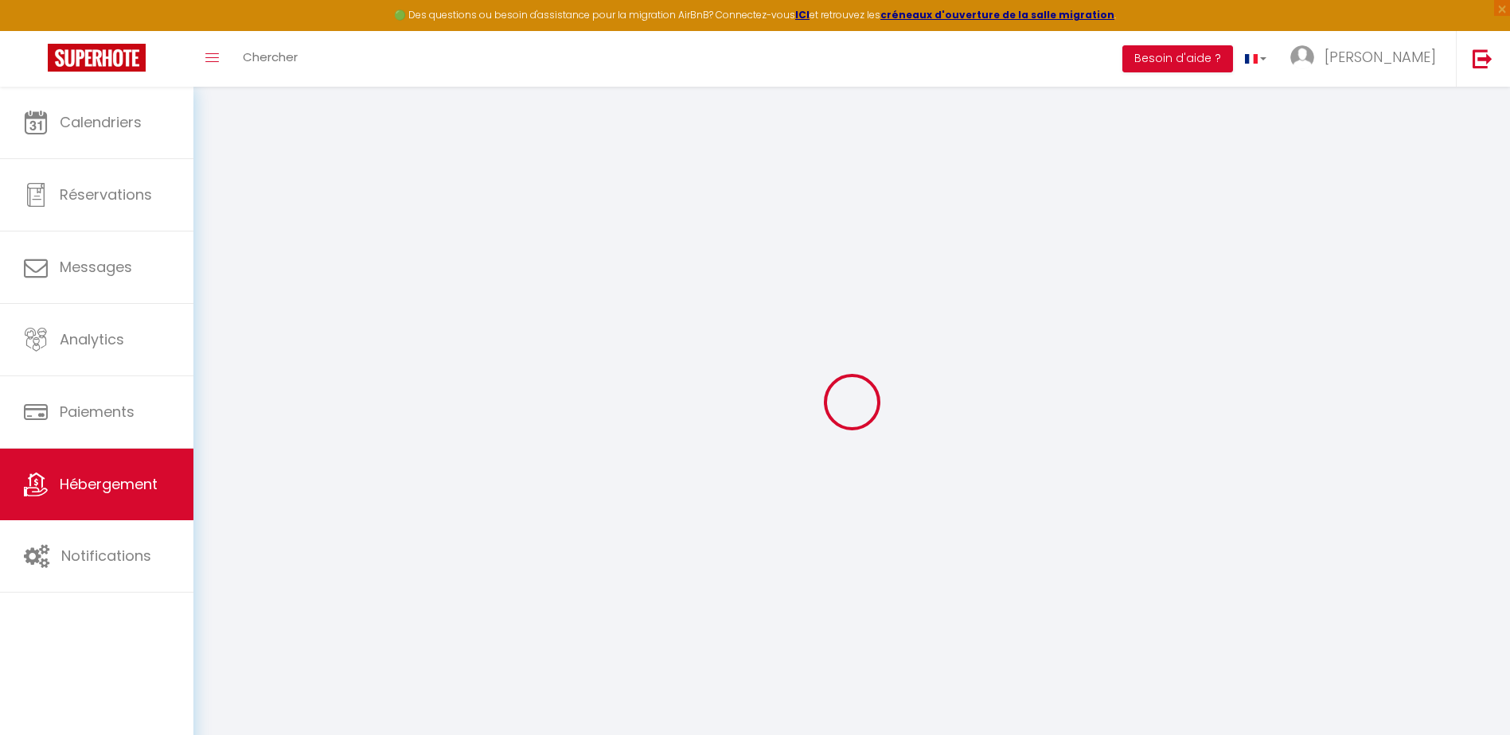
checkbox input "false"
select select
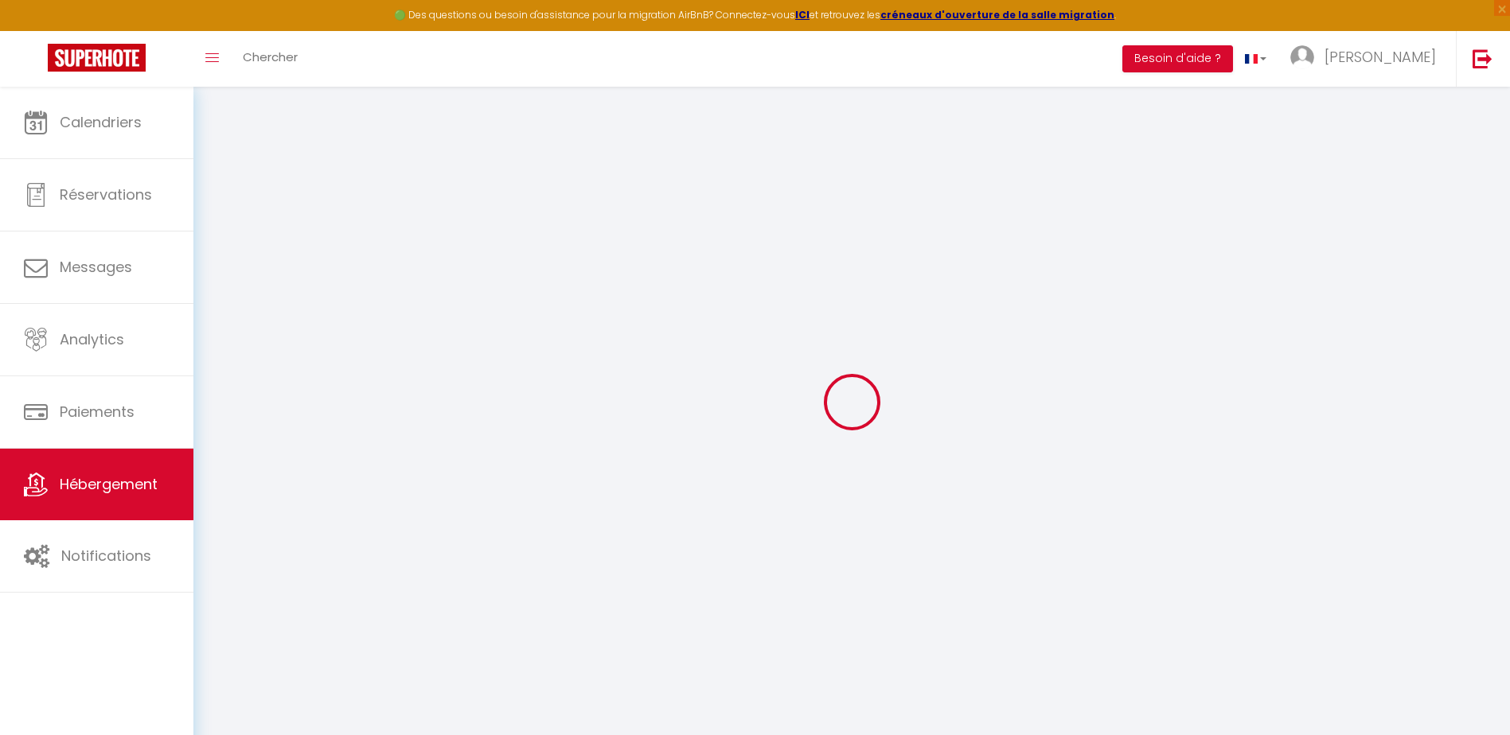
select select
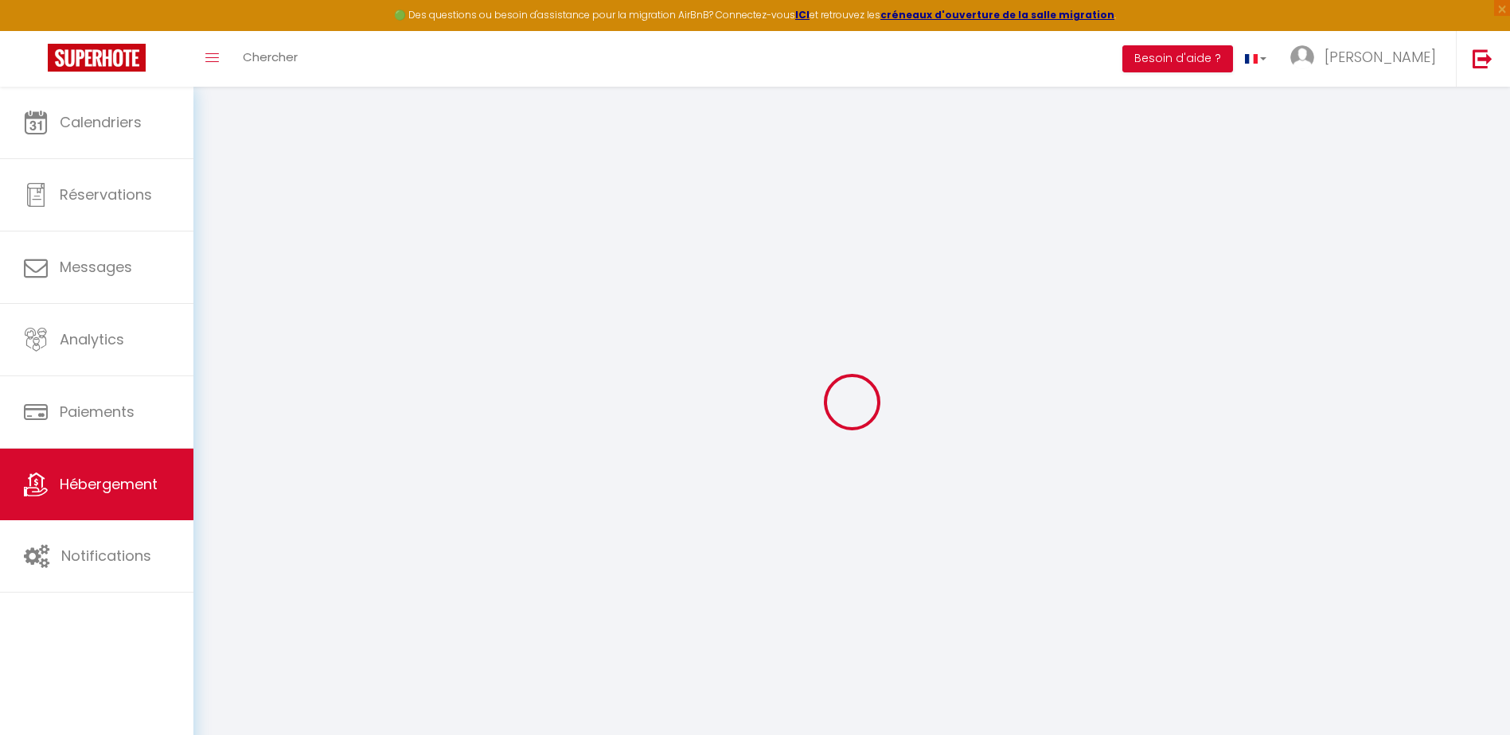
select select
checkbox input "false"
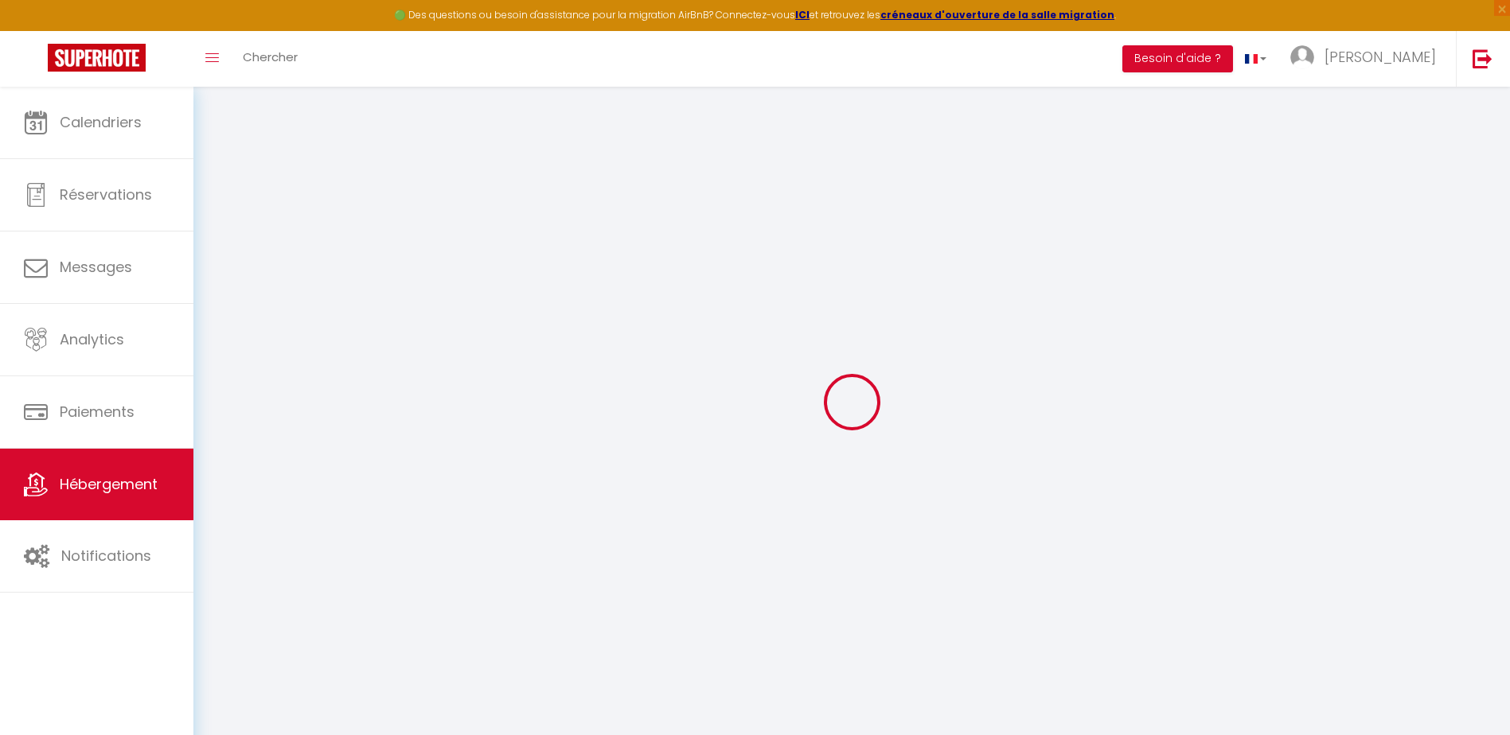
checkbox input "false"
select select
type input "Appartement l'escale"
type input "75"
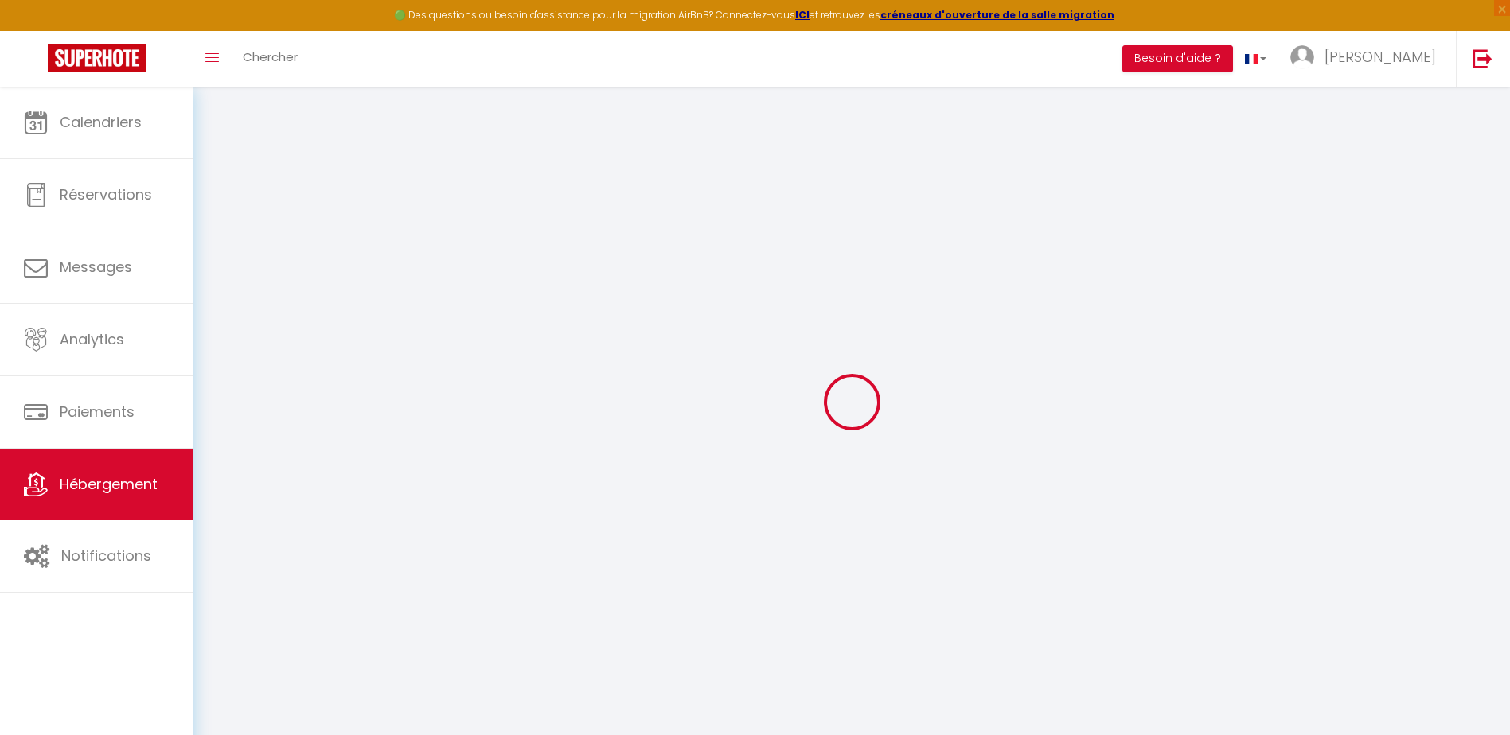
type input "45"
select select
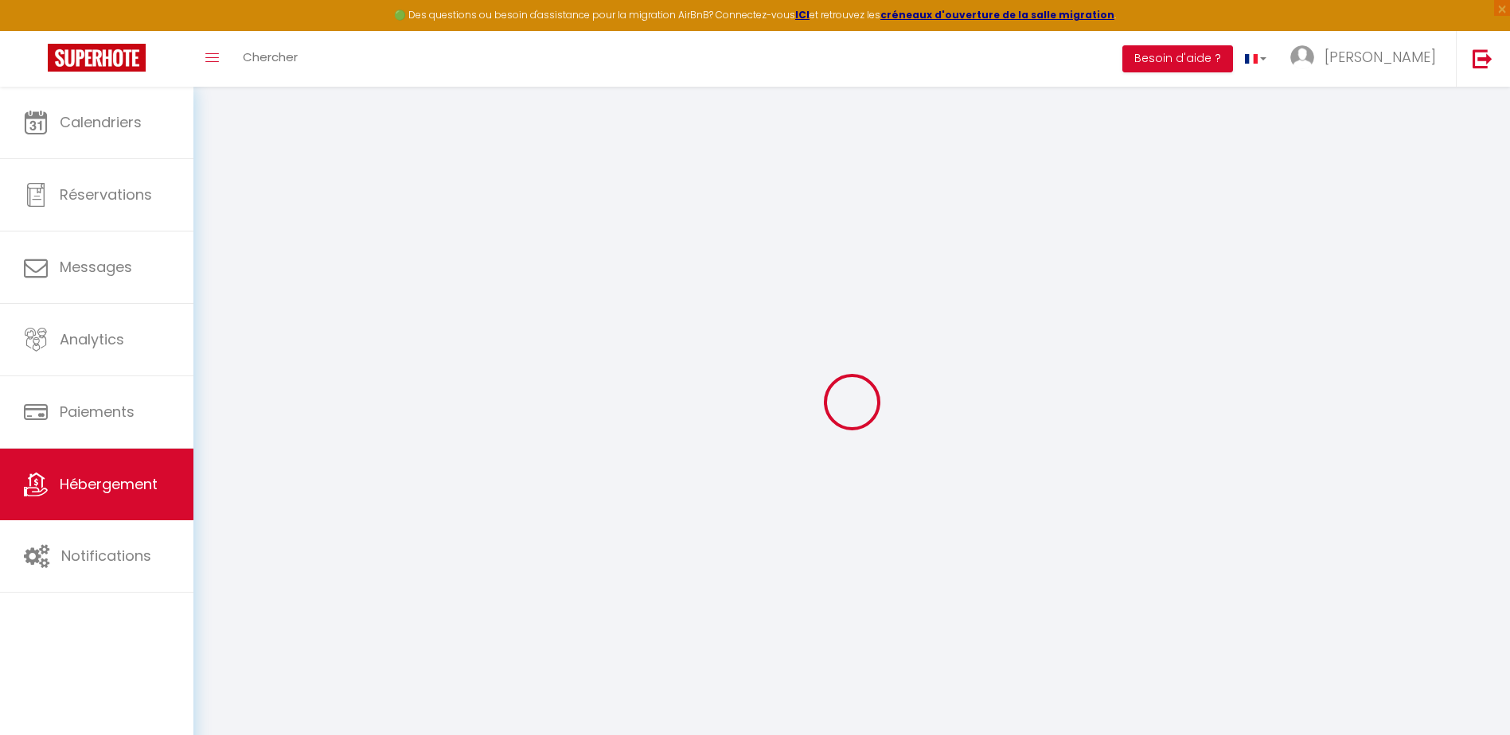
select select
type input "[STREET_ADDRESS]"
type input "83570"
type input "Carcès"
type input "[EMAIL_ADDRESS][DOMAIN_NAME]"
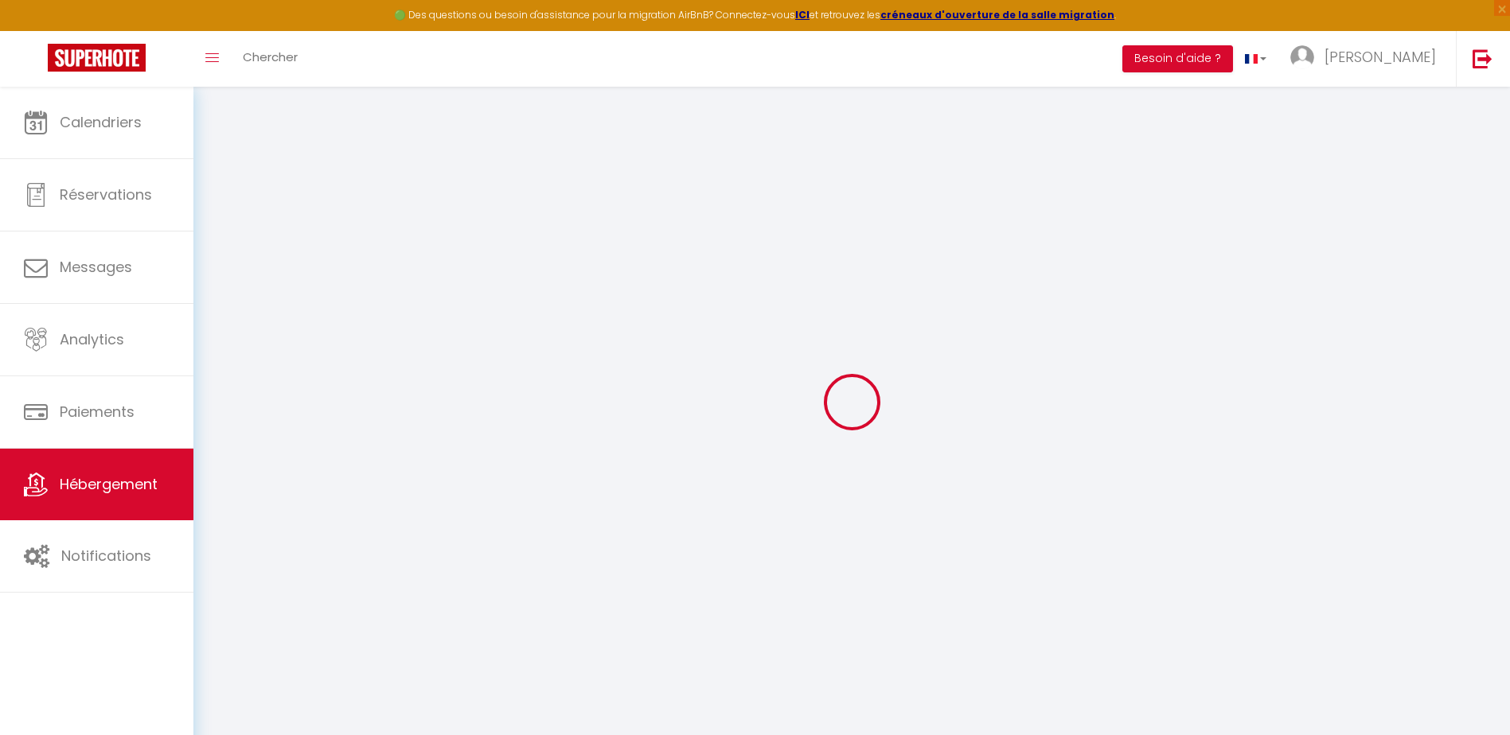
select select
checkbox input "false"
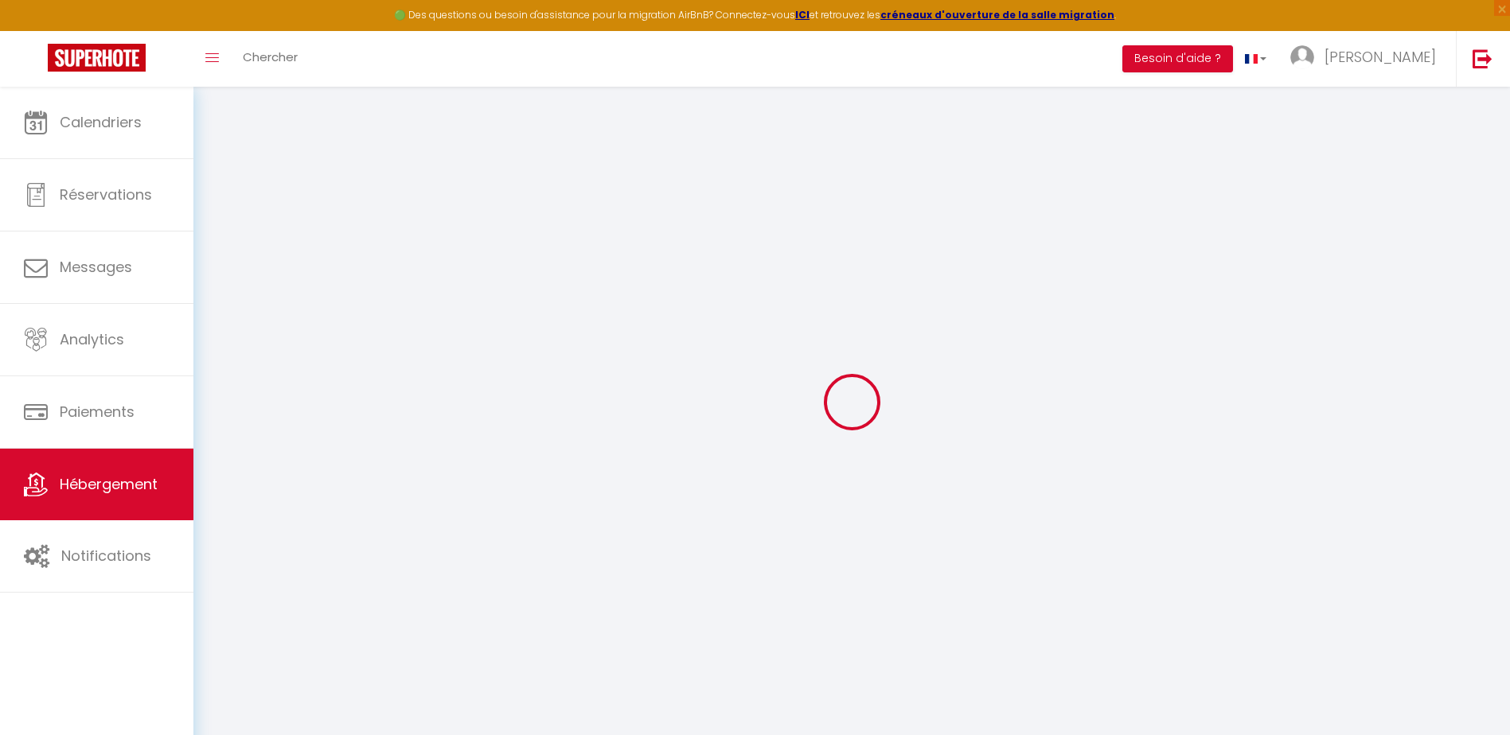
type input "0"
select select "17:00"
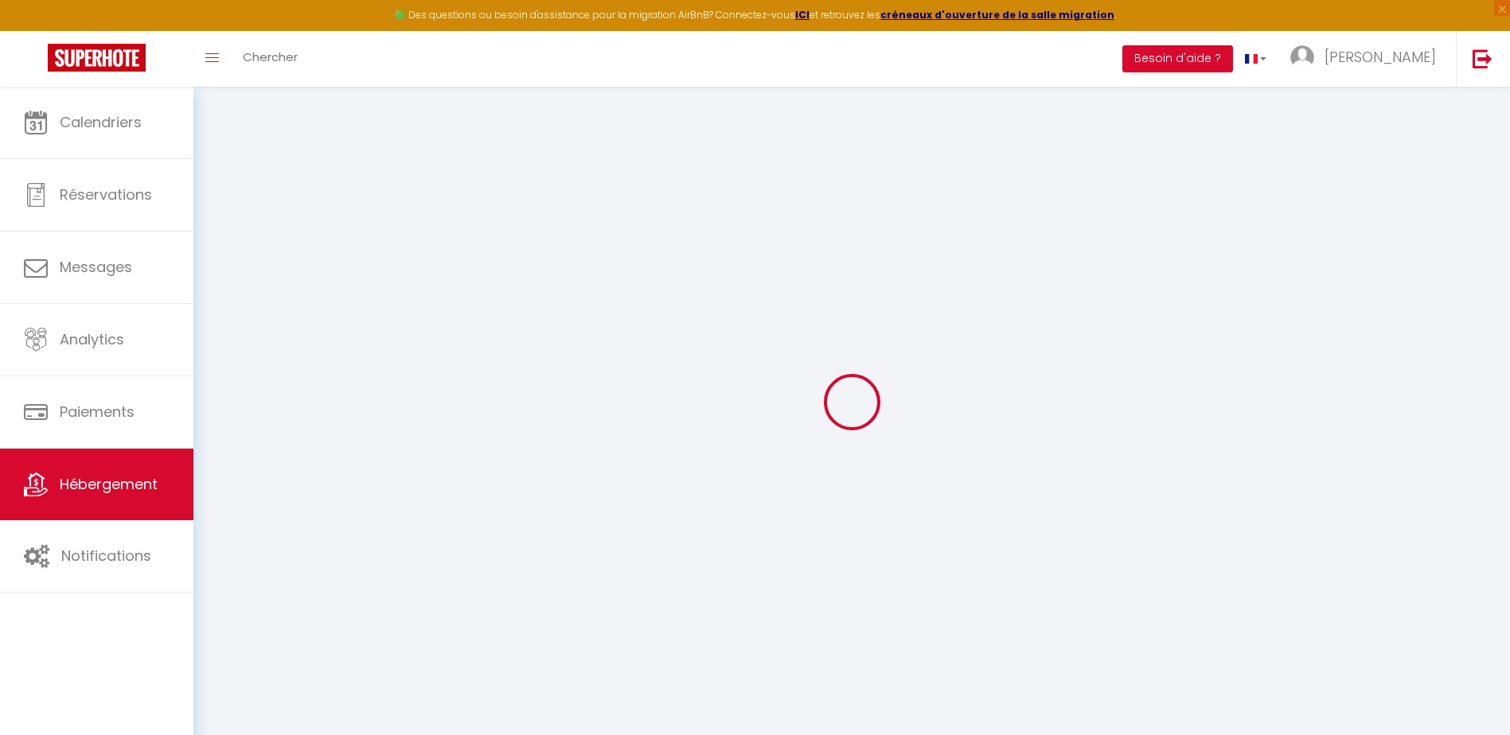
select select "23:45"
select select "10:00"
select select "30"
select select "120"
select select
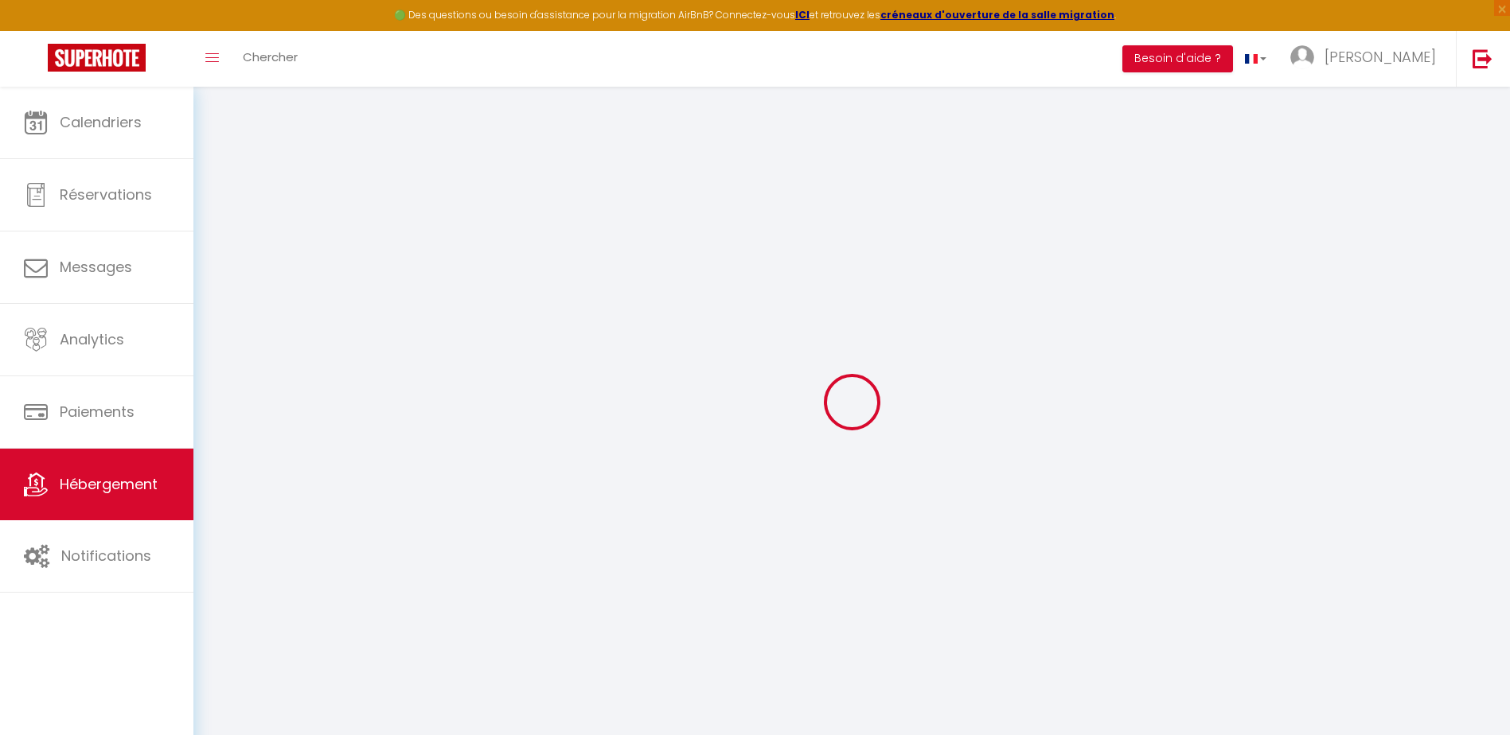
checkbox input "false"
select select "365"
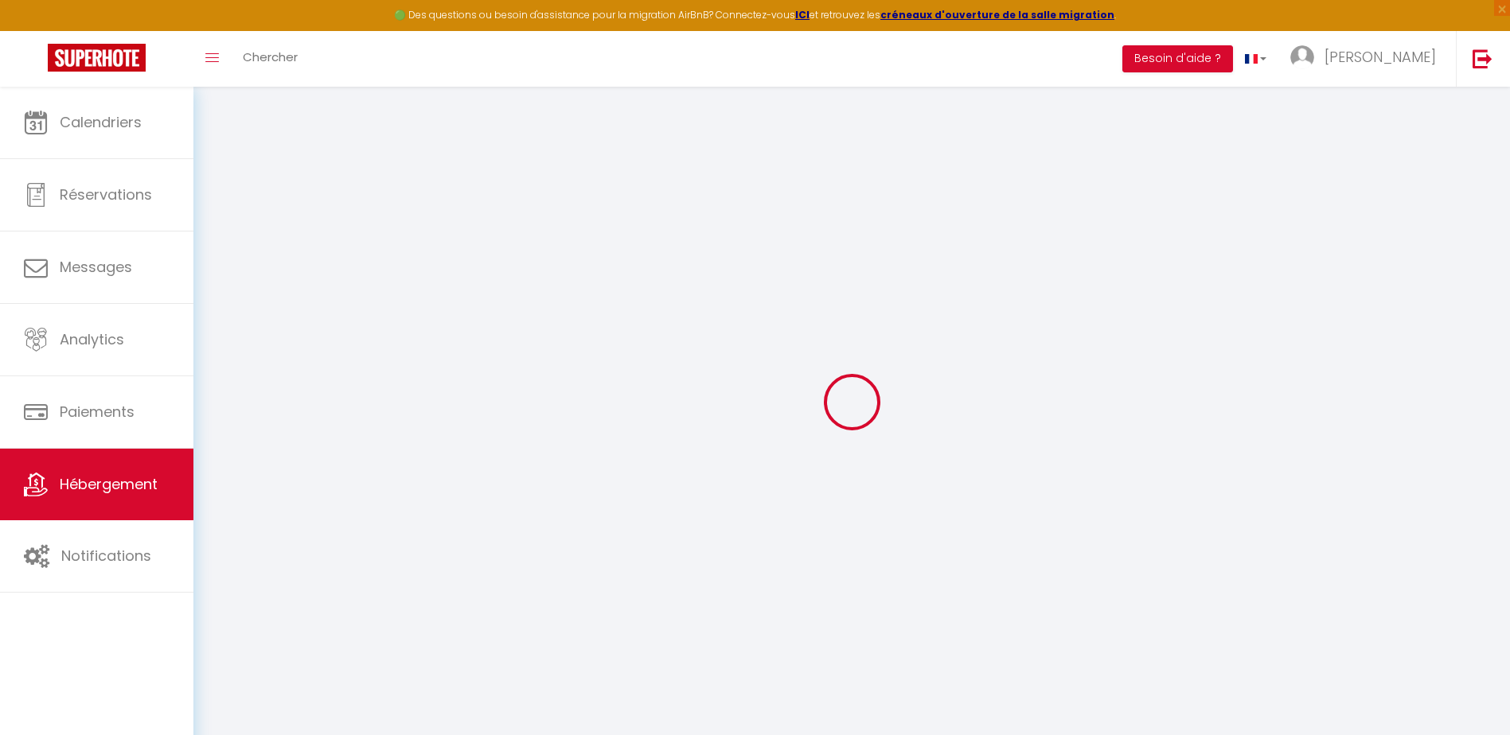
select select "EUR"
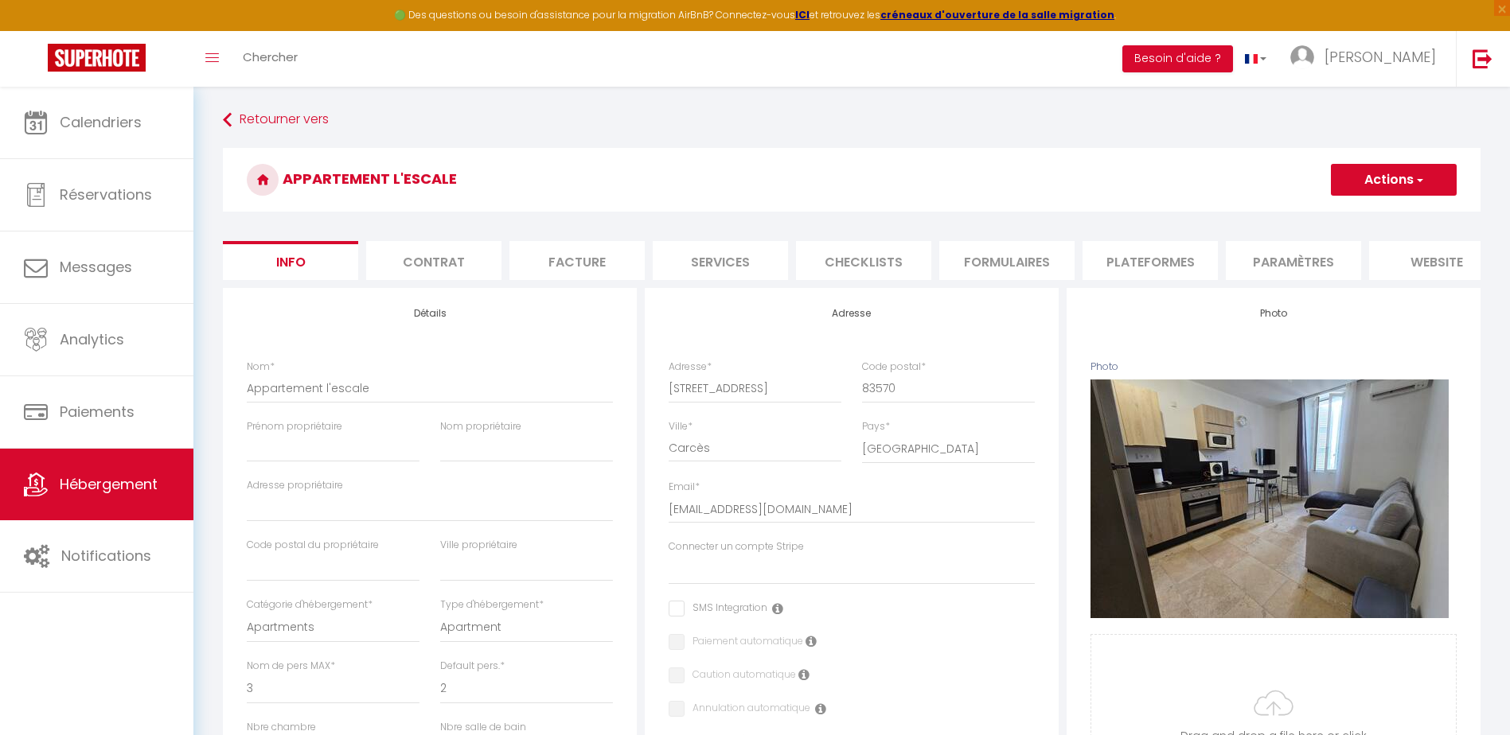
click at [1160, 258] on li "Plateformes" at bounding box center [1149, 260] width 135 height 39
select select
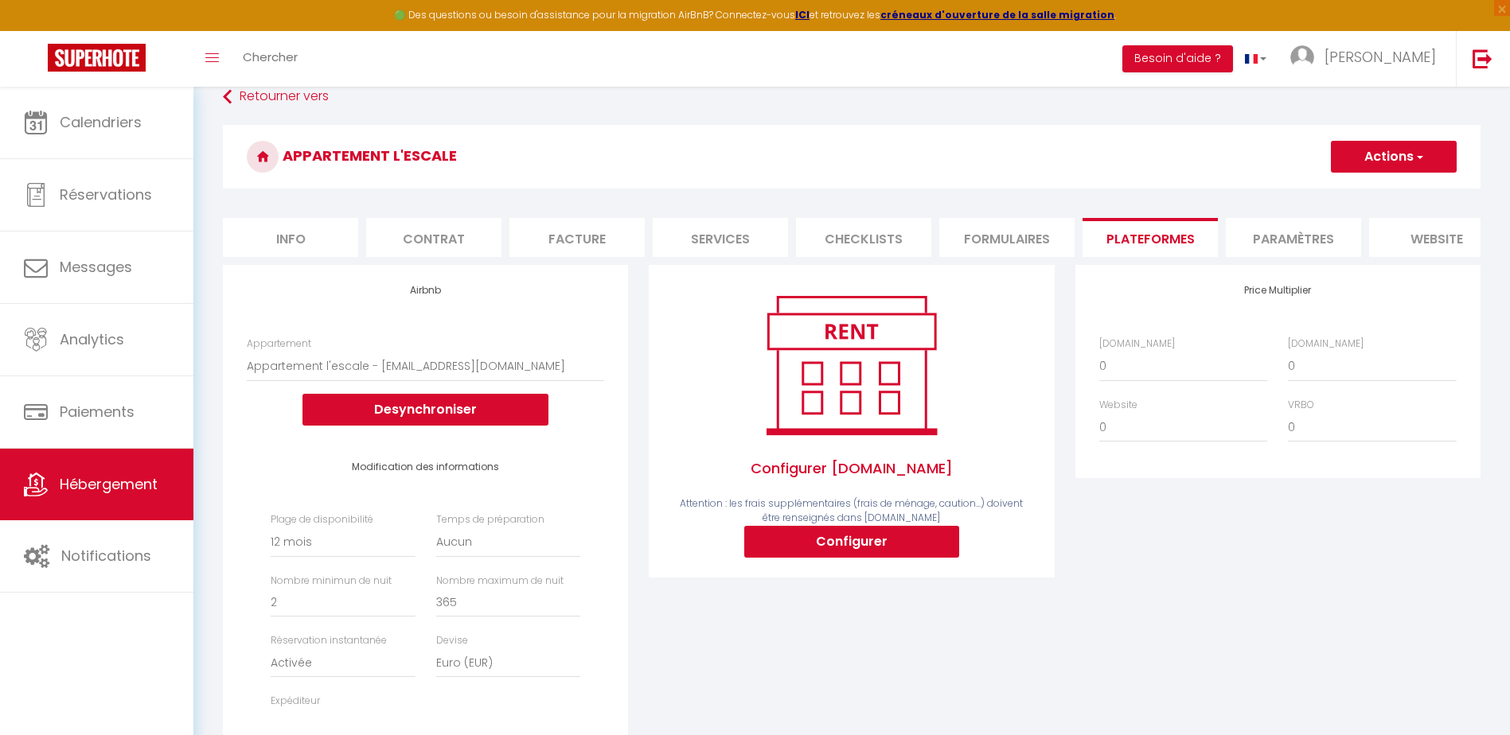
scroll to position [459, 0]
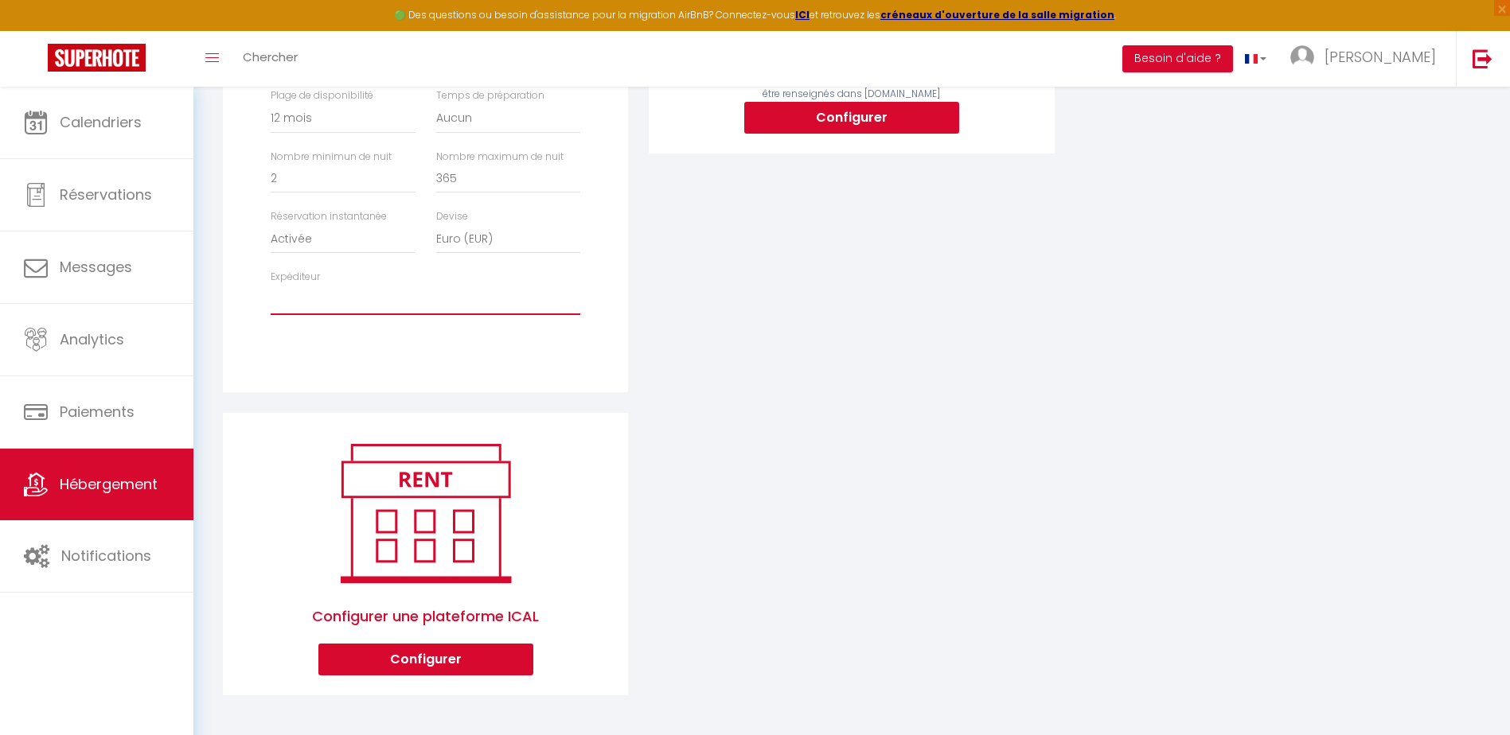
click at [300, 301] on select "[EMAIL_ADDRESS][PERSON_NAME][DOMAIN_NAME] [EMAIL_ADDRESS][DOMAIN_NAME]" at bounding box center [426, 300] width 310 height 30
click at [363, 294] on select "[EMAIL_ADDRESS][PERSON_NAME][DOMAIN_NAME] [EMAIL_ADDRESS][DOMAIN_NAME]" at bounding box center [426, 300] width 310 height 30
click at [373, 299] on select "[EMAIL_ADDRESS][PERSON_NAME][DOMAIN_NAME] [EMAIL_ADDRESS][DOMAIN_NAME]" at bounding box center [426, 300] width 310 height 30
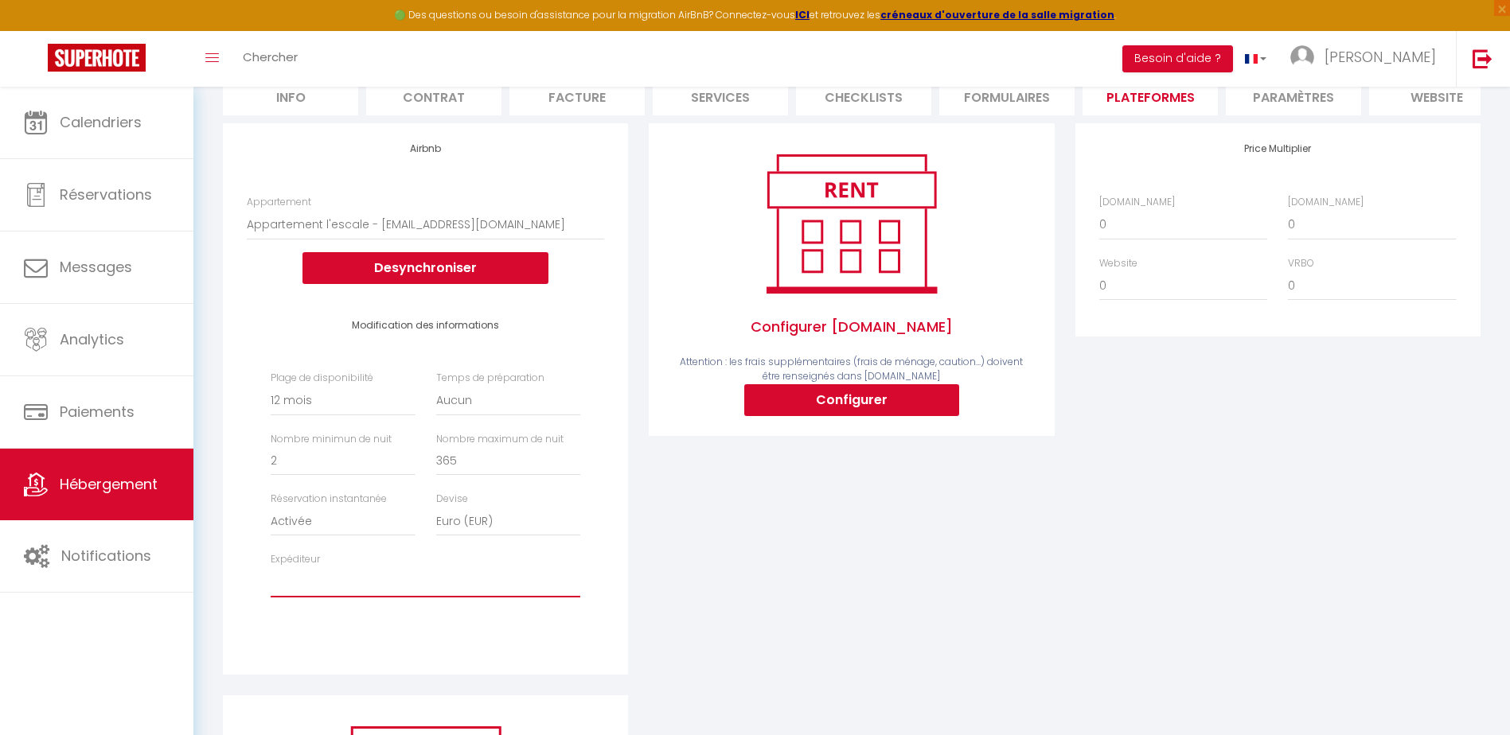
scroll to position [0, 0]
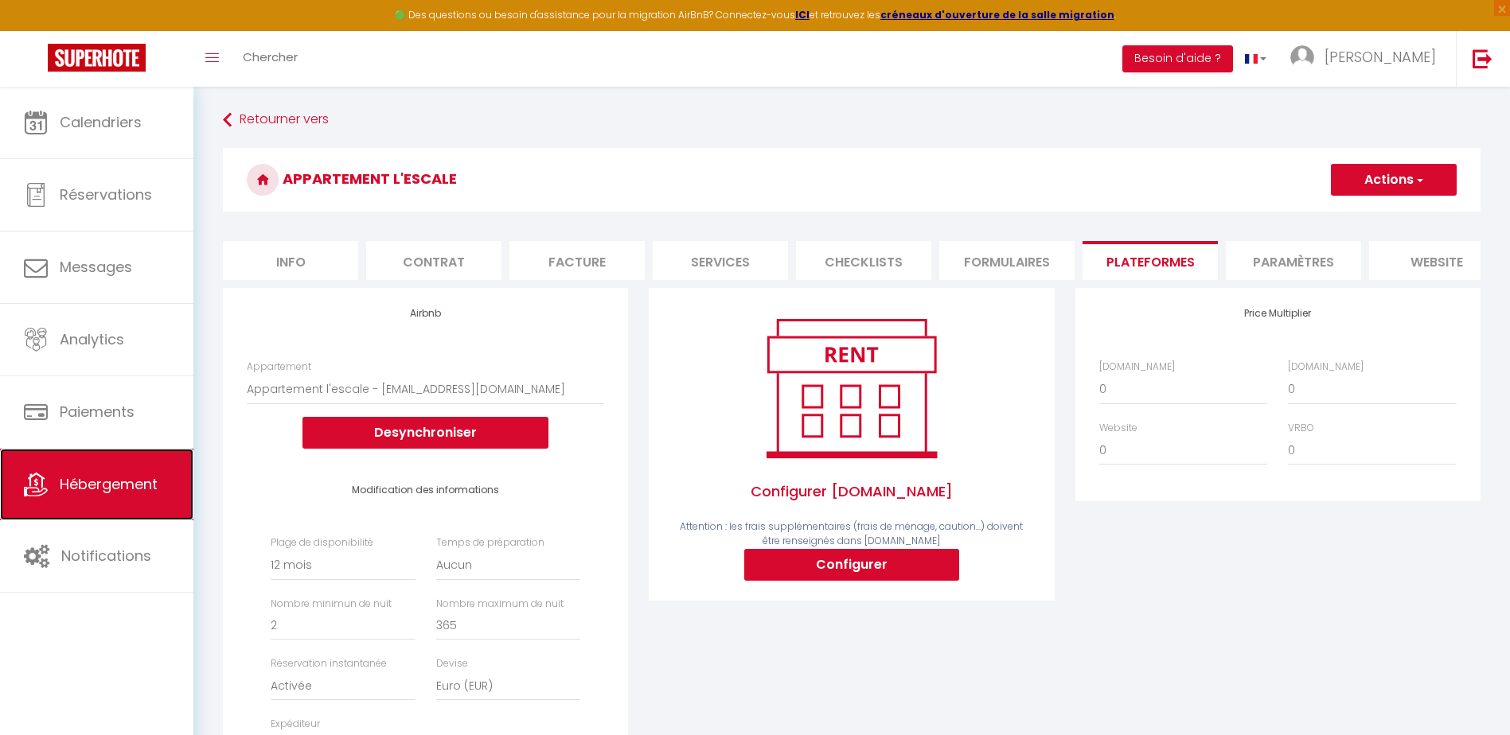
click at [110, 492] on span "Hébergement" at bounding box center [109, 484] width 98 height 20
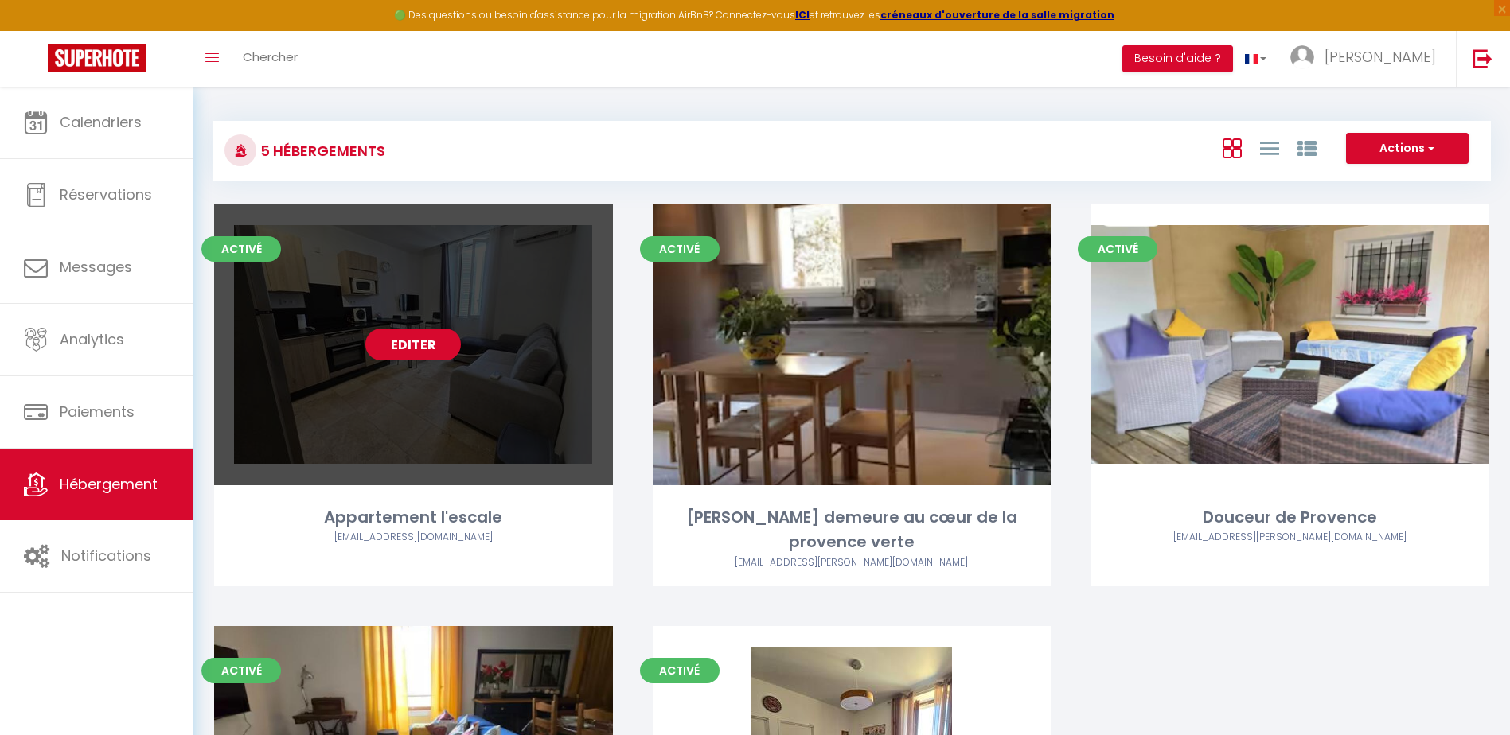
click at [418, 355] on link "Editer" at bounding box center [413, 345] width 96 height 32
select select "3"
select select "2"
select select "1"
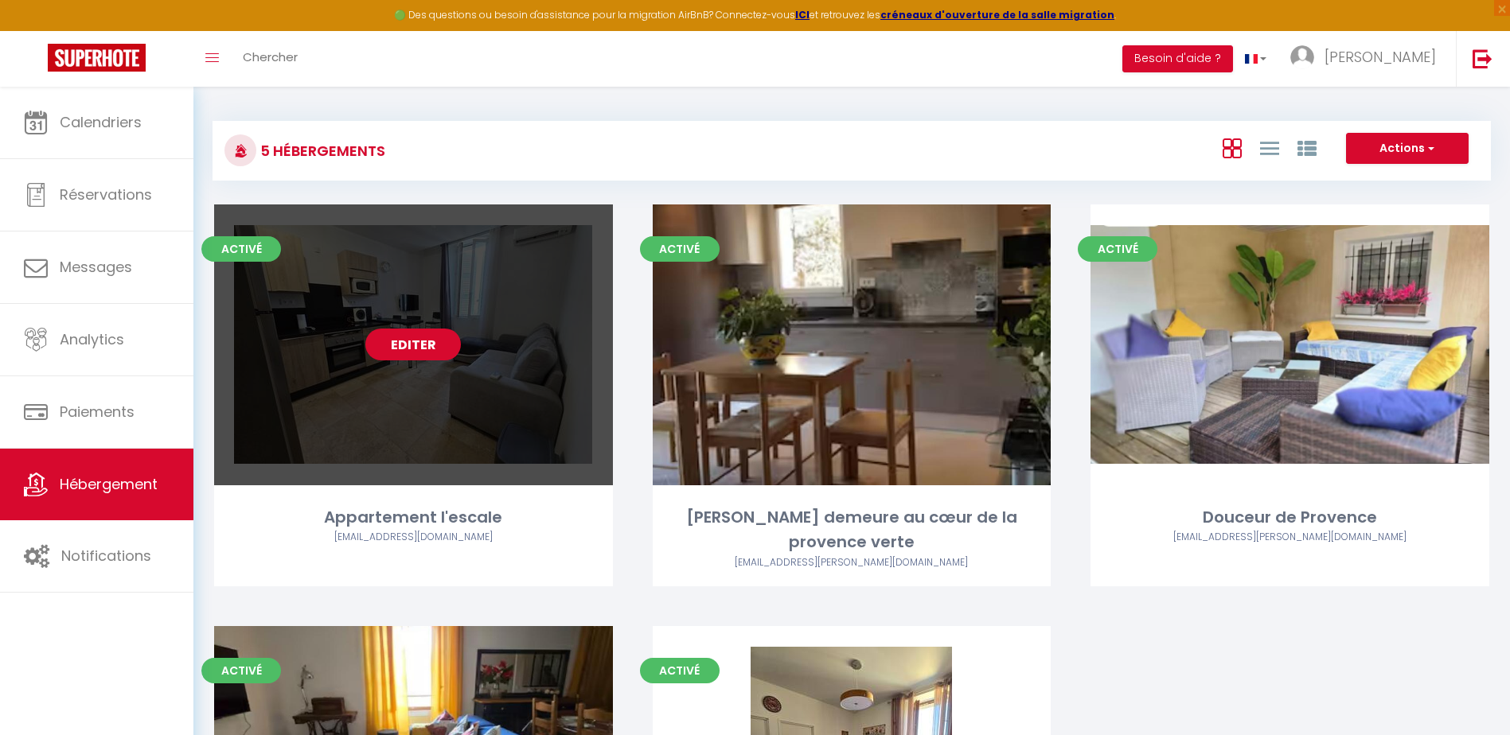
select select "28"
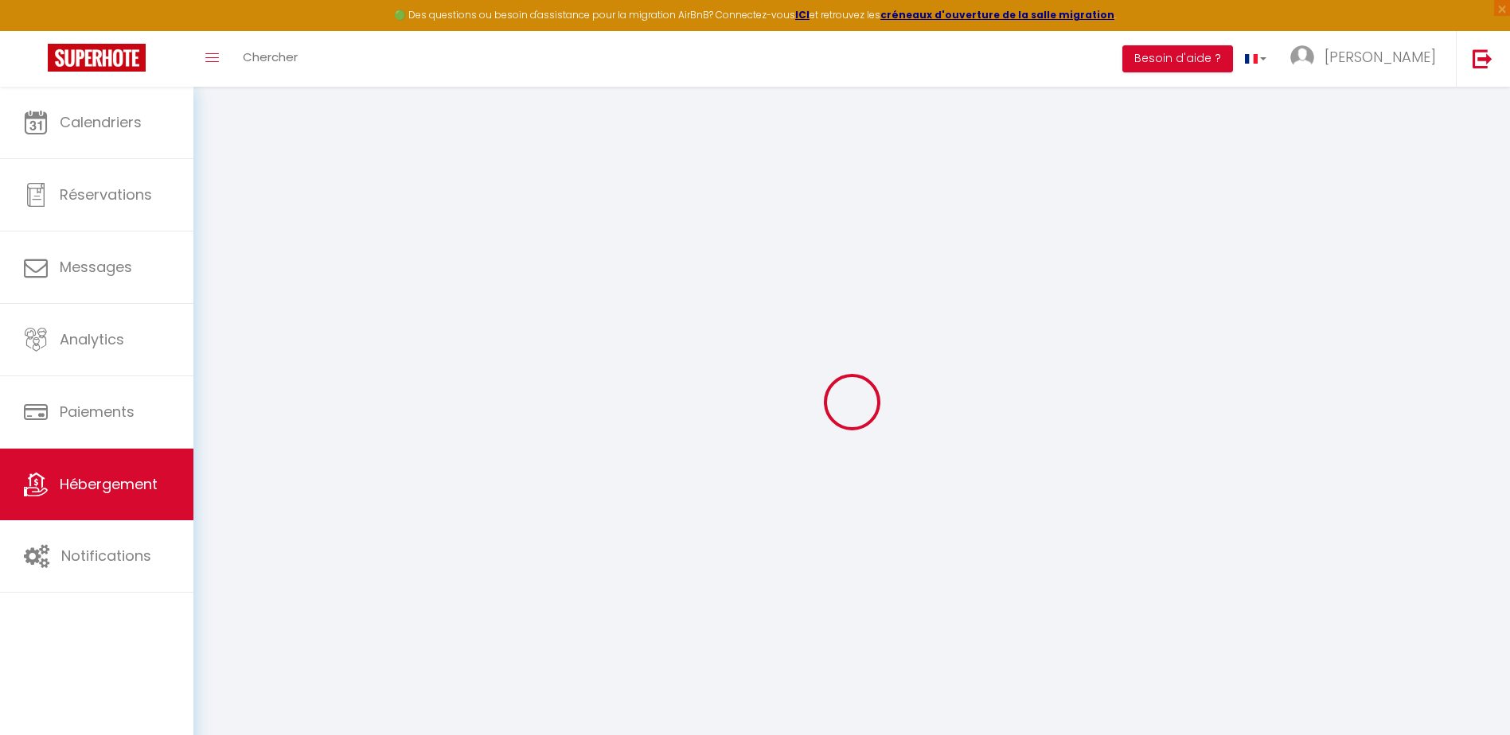
select select
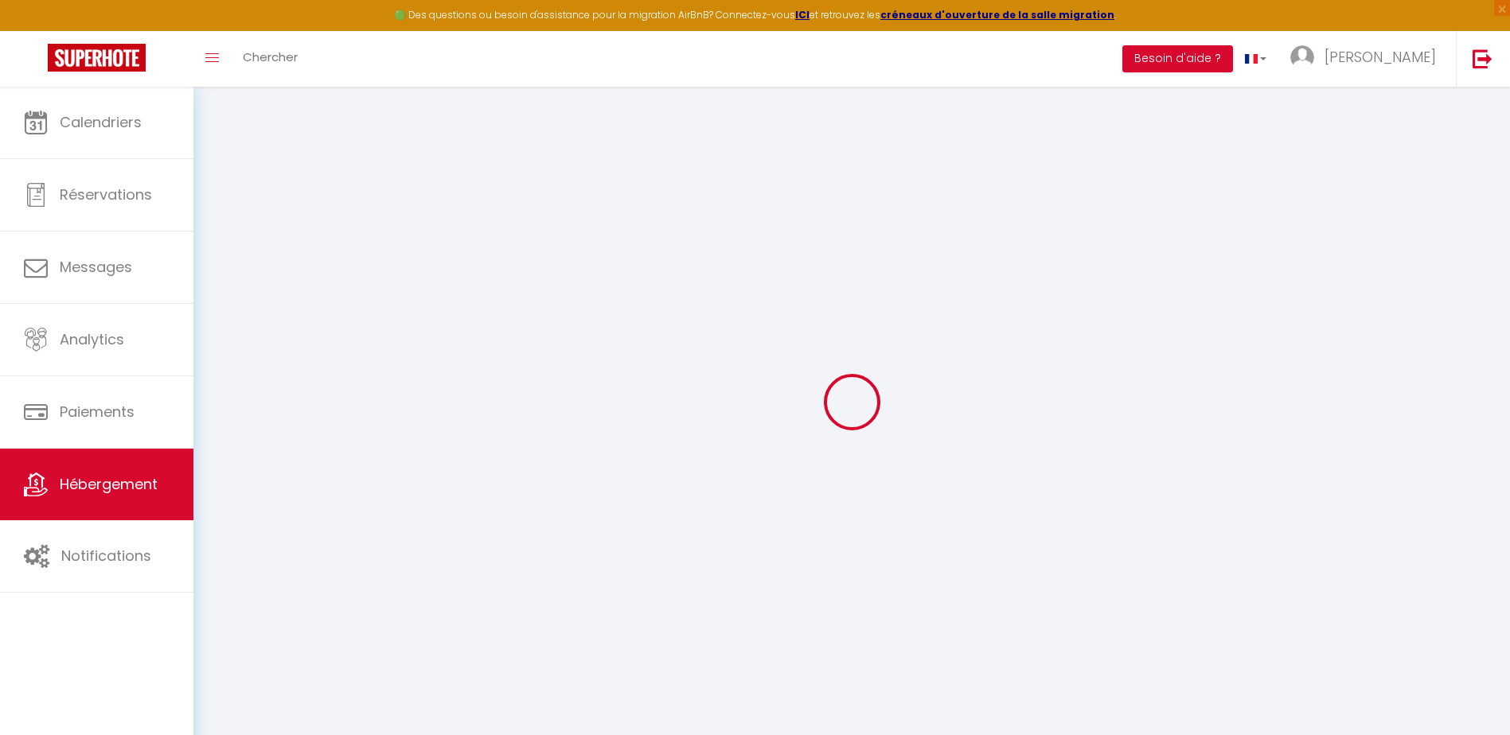
select select
checkbox input "false"
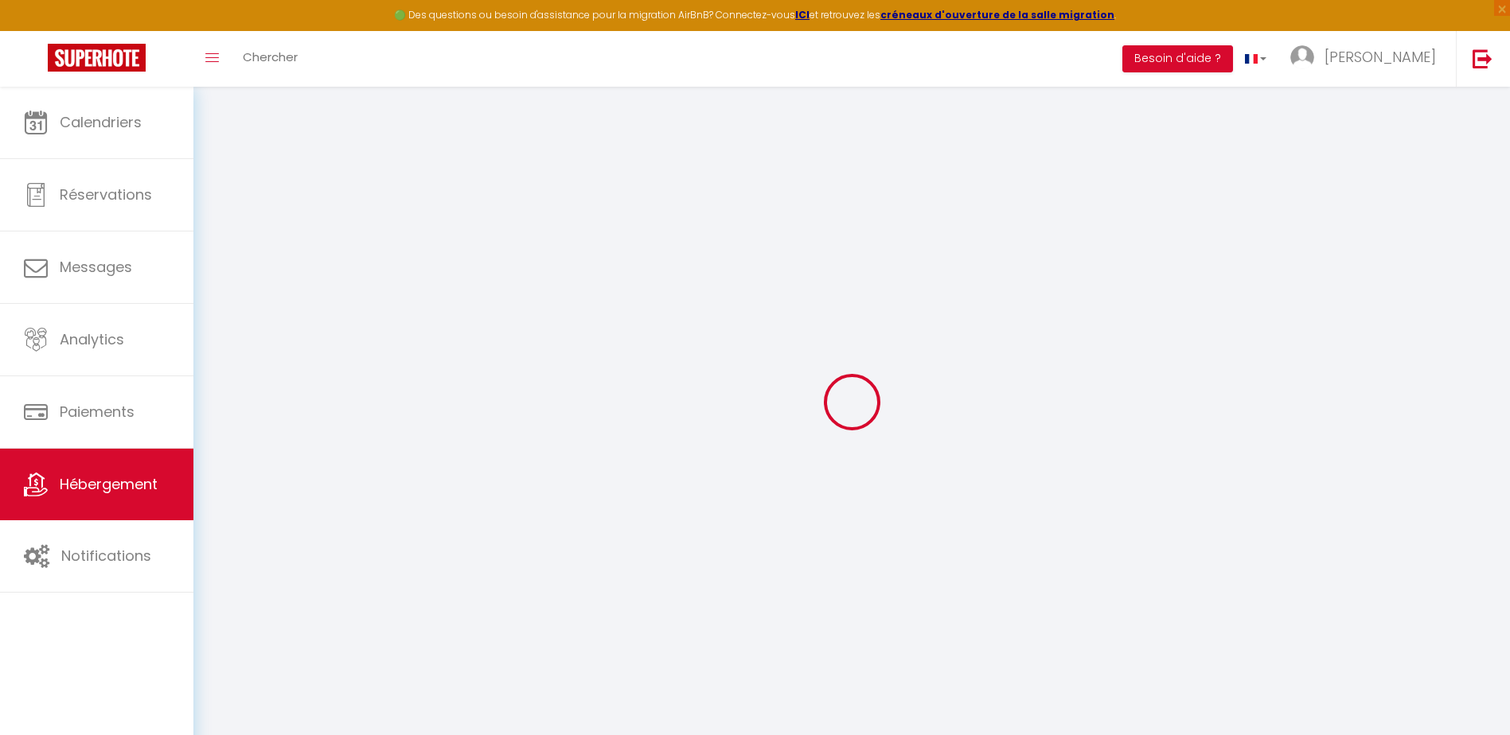
select select
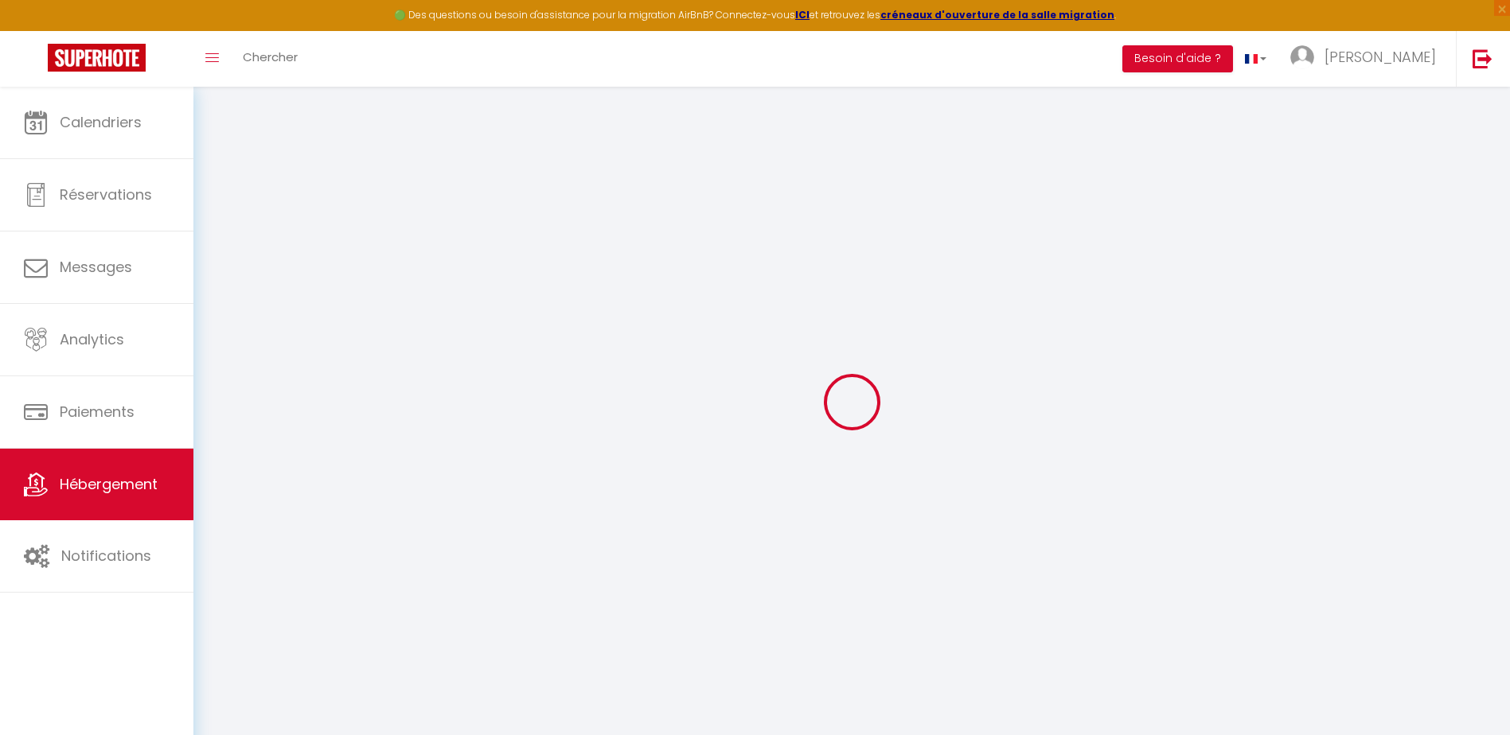
select select
checkbox input "false"
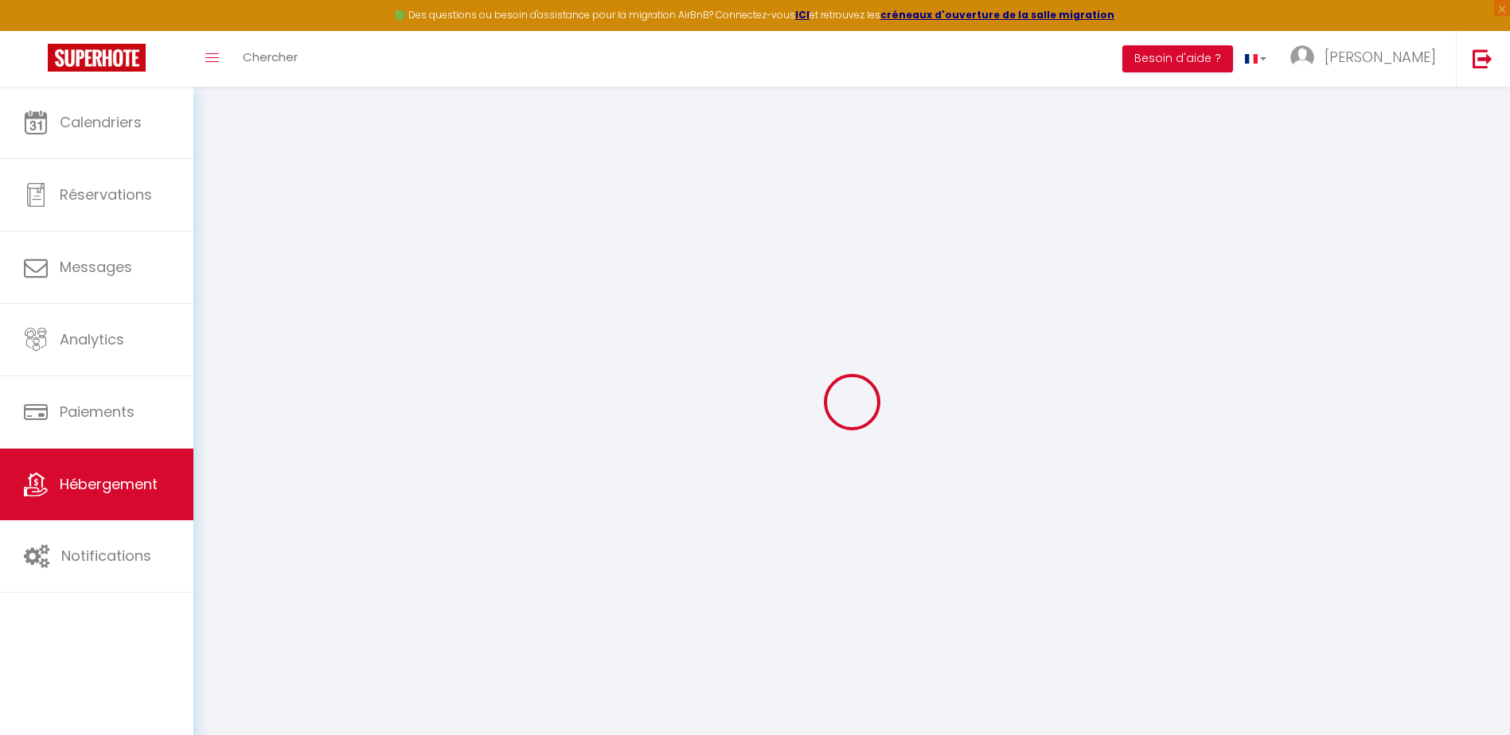
checkbox input "false"
select select
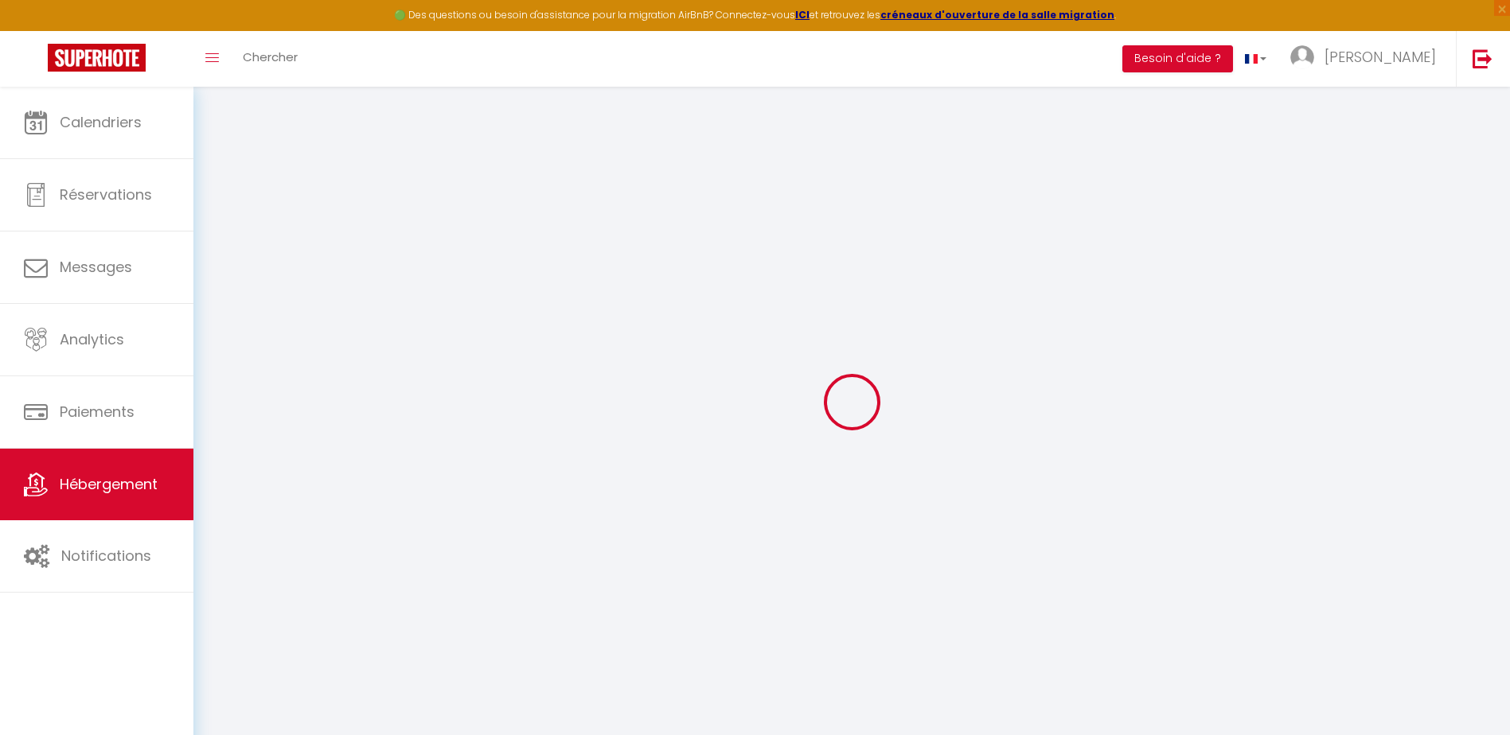
select select
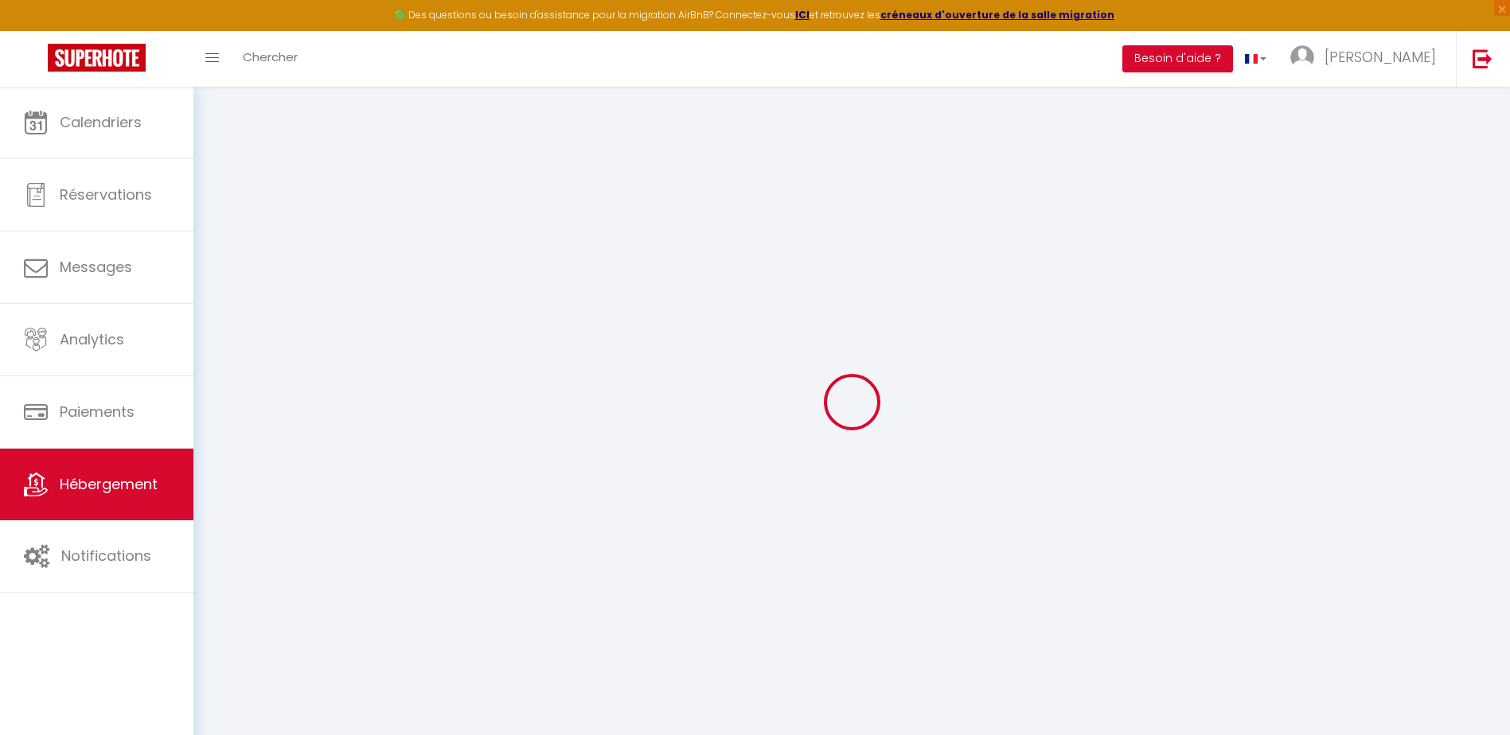
checkbox input "false"
select select
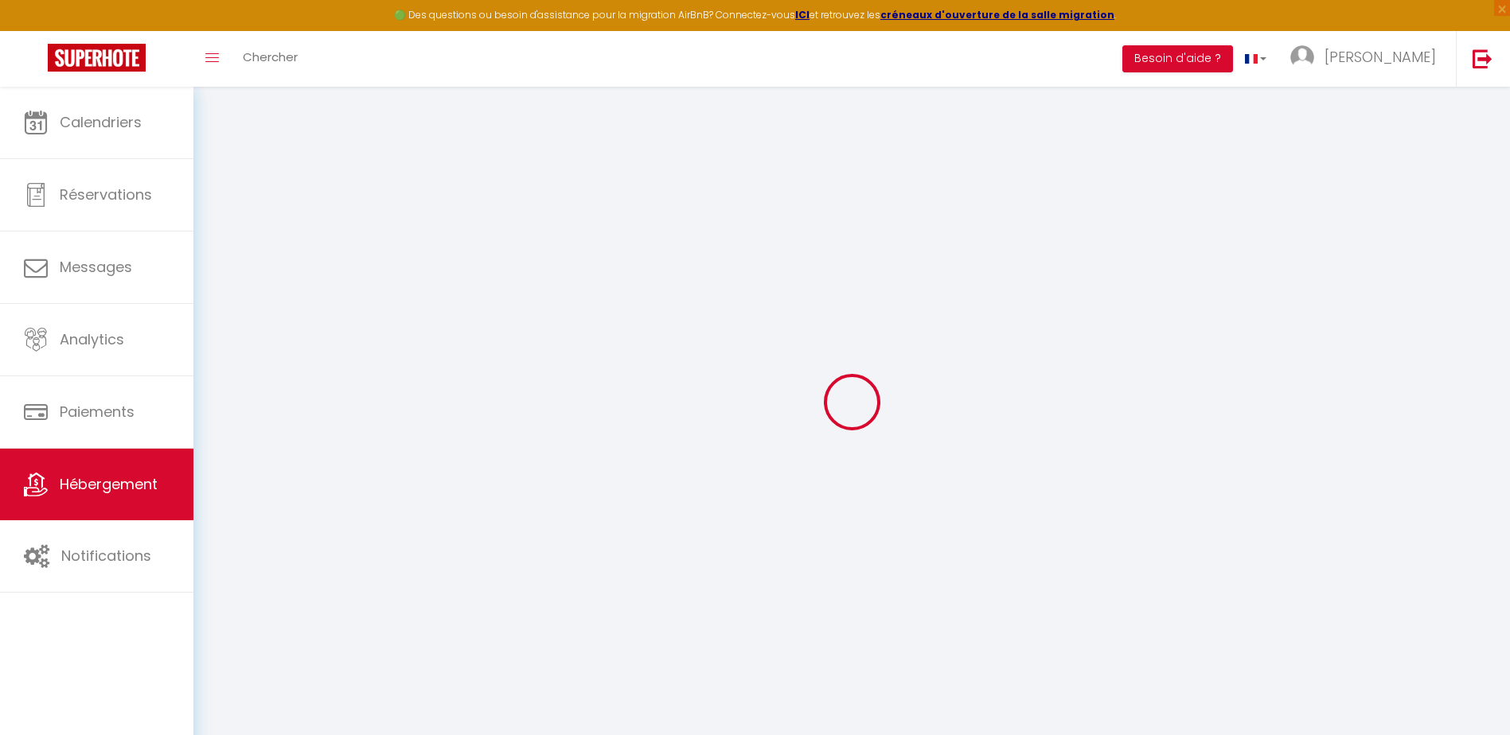
select select
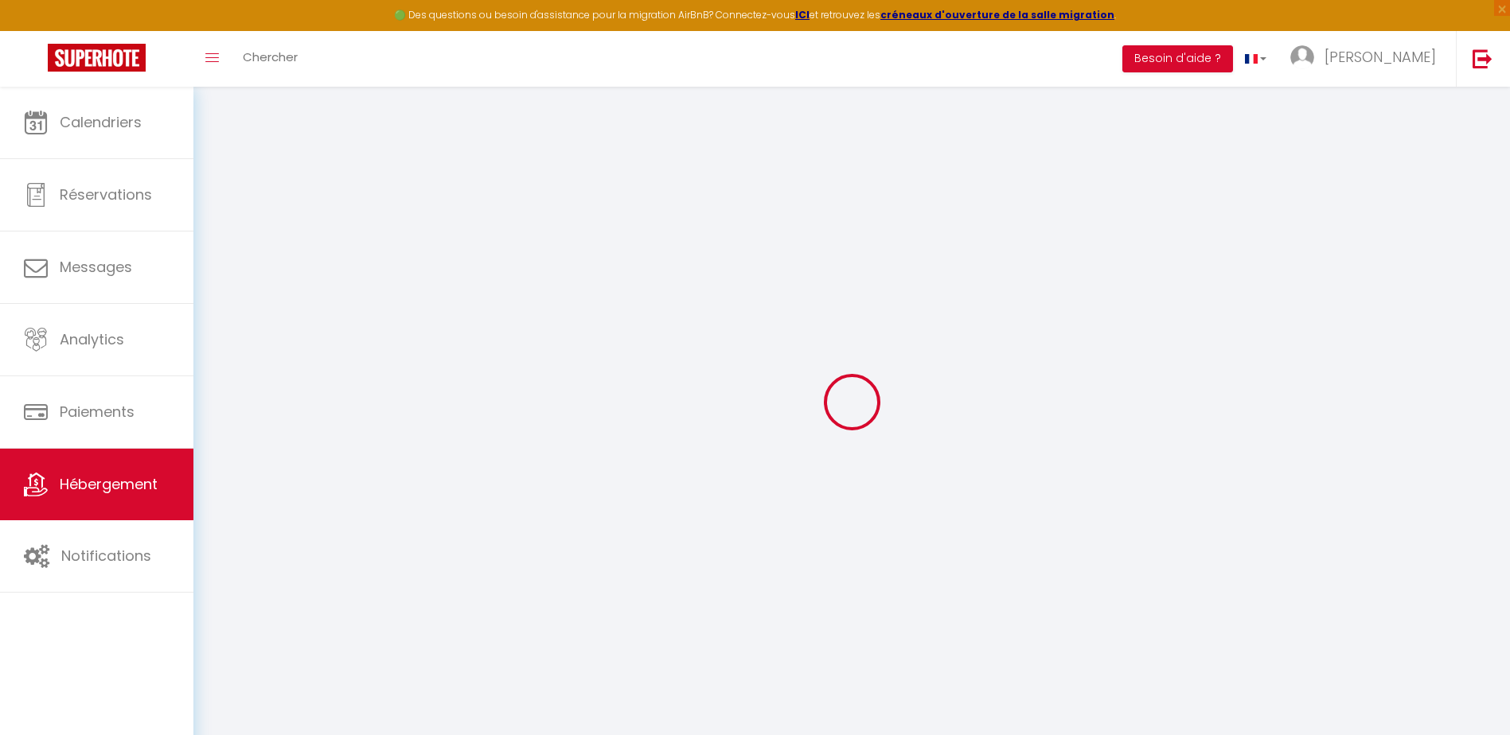
select select
checkbox input "false"
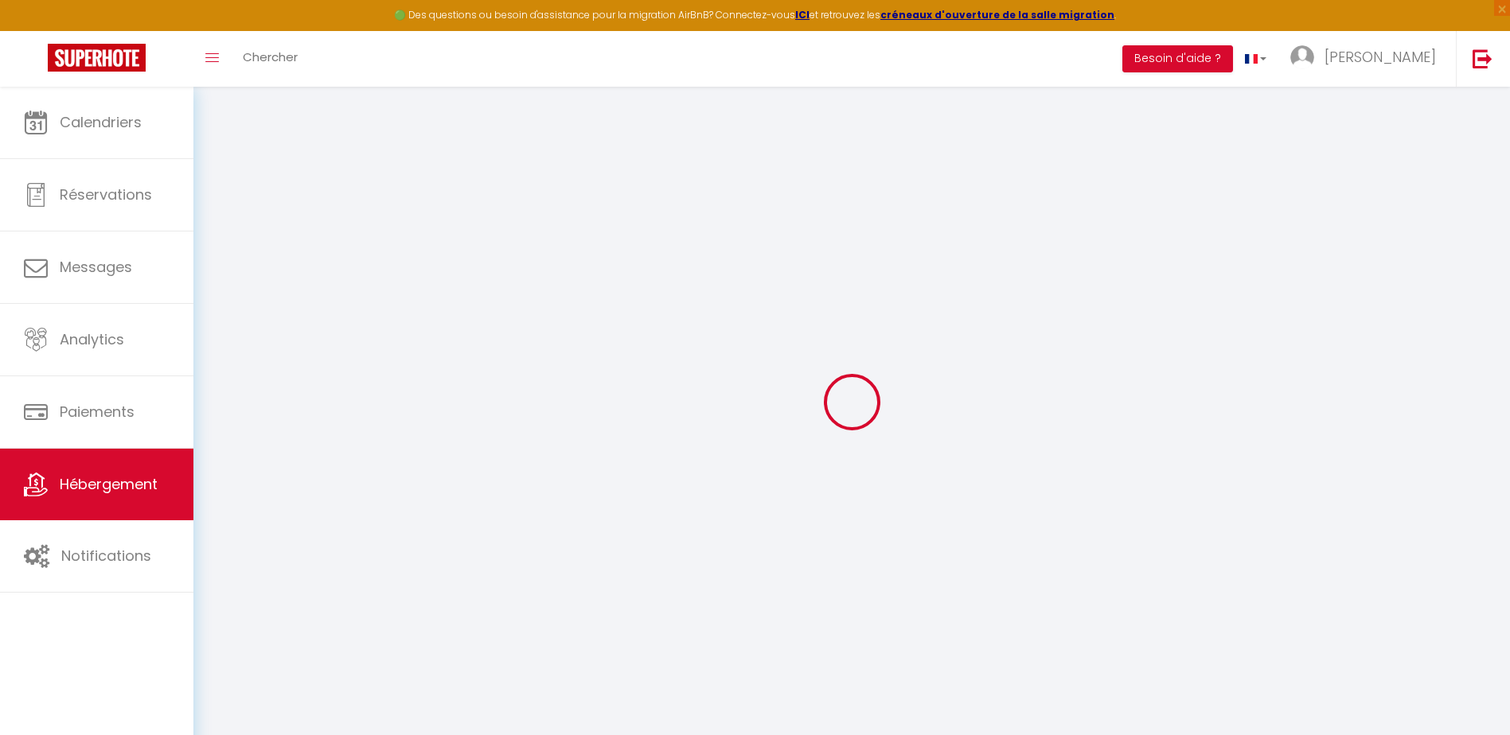
checkbox input "false"
select select
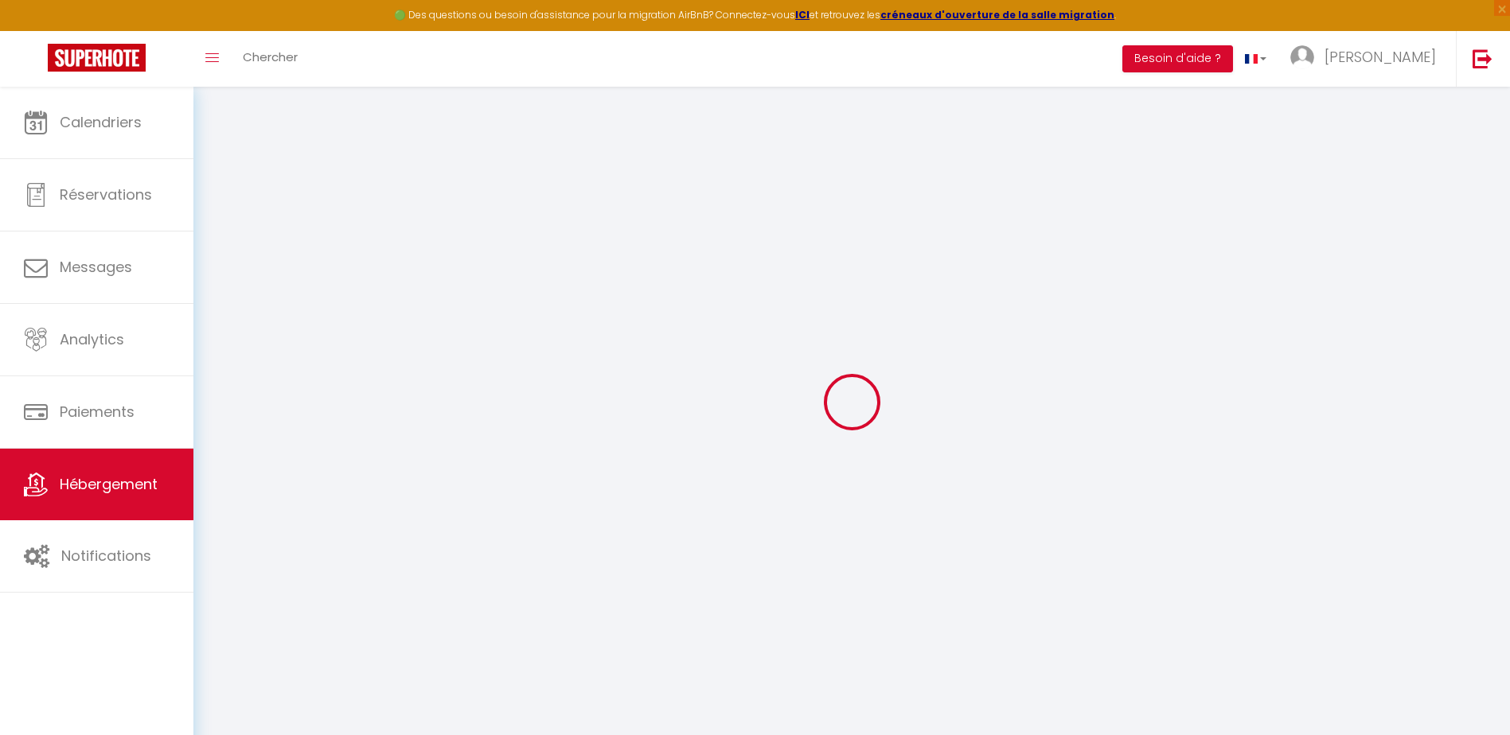
select select
checkbox input "false"
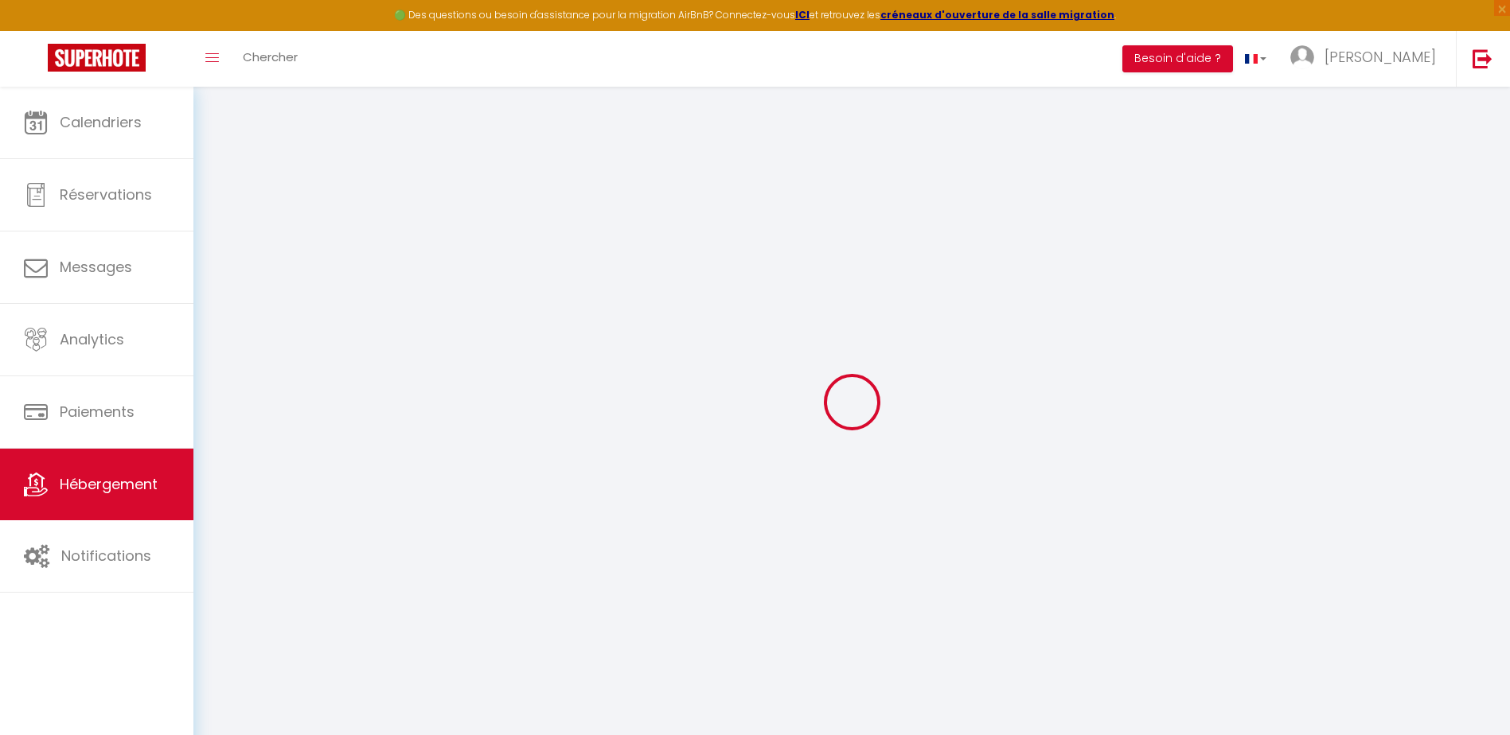
checkbox input "false"
select select
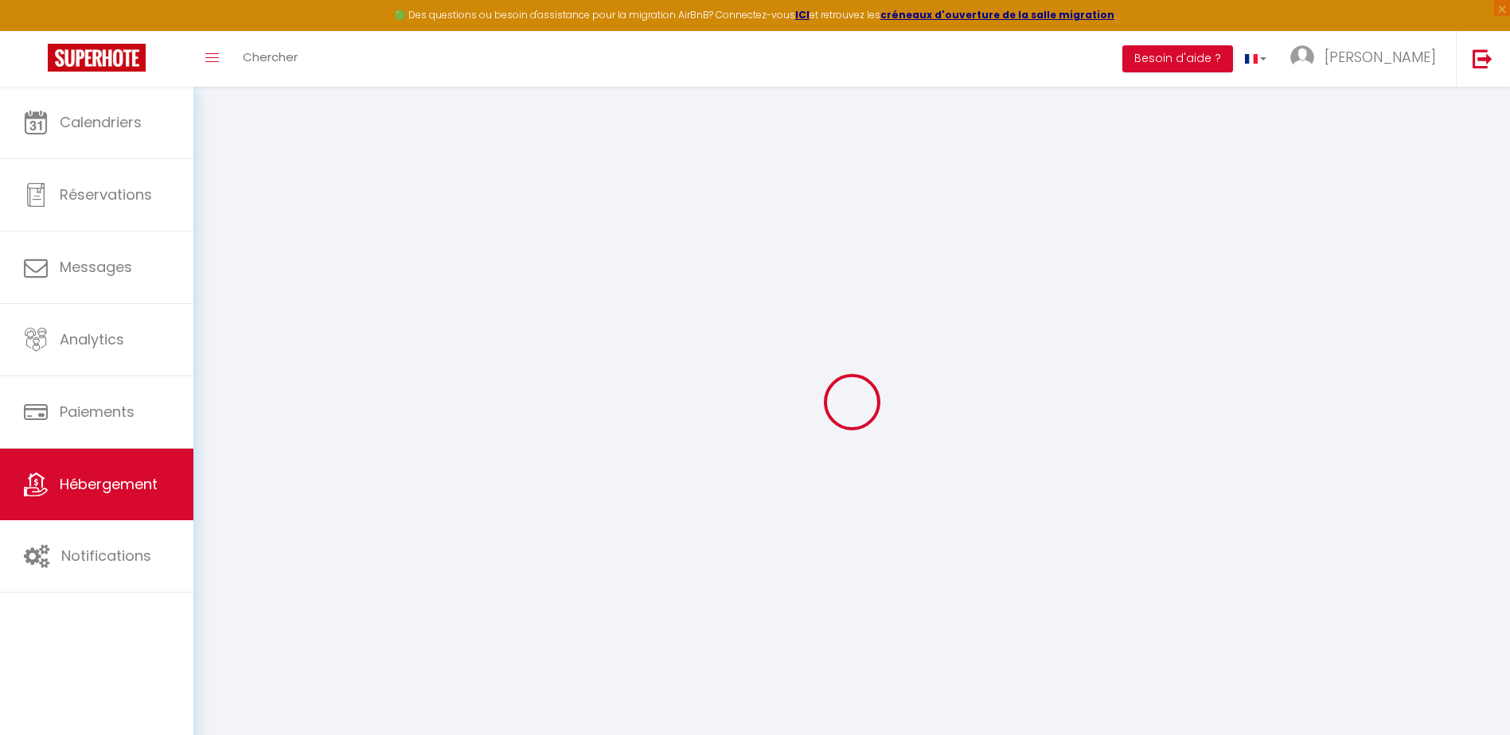
type input "Appartement l'escale"
type input "75"
type input "45"
select select
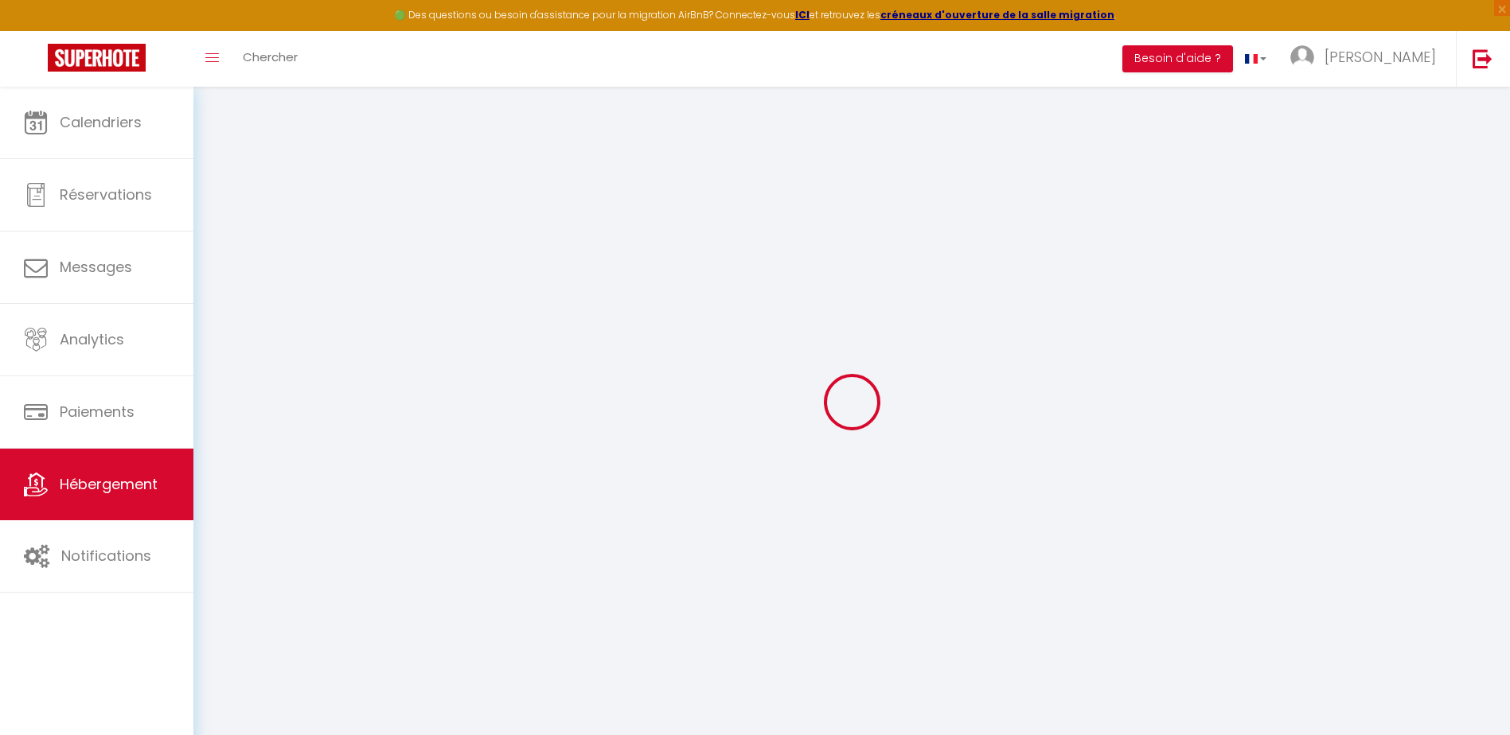
select select
type input "[STREET_ADDRESS]"
type input "83570"
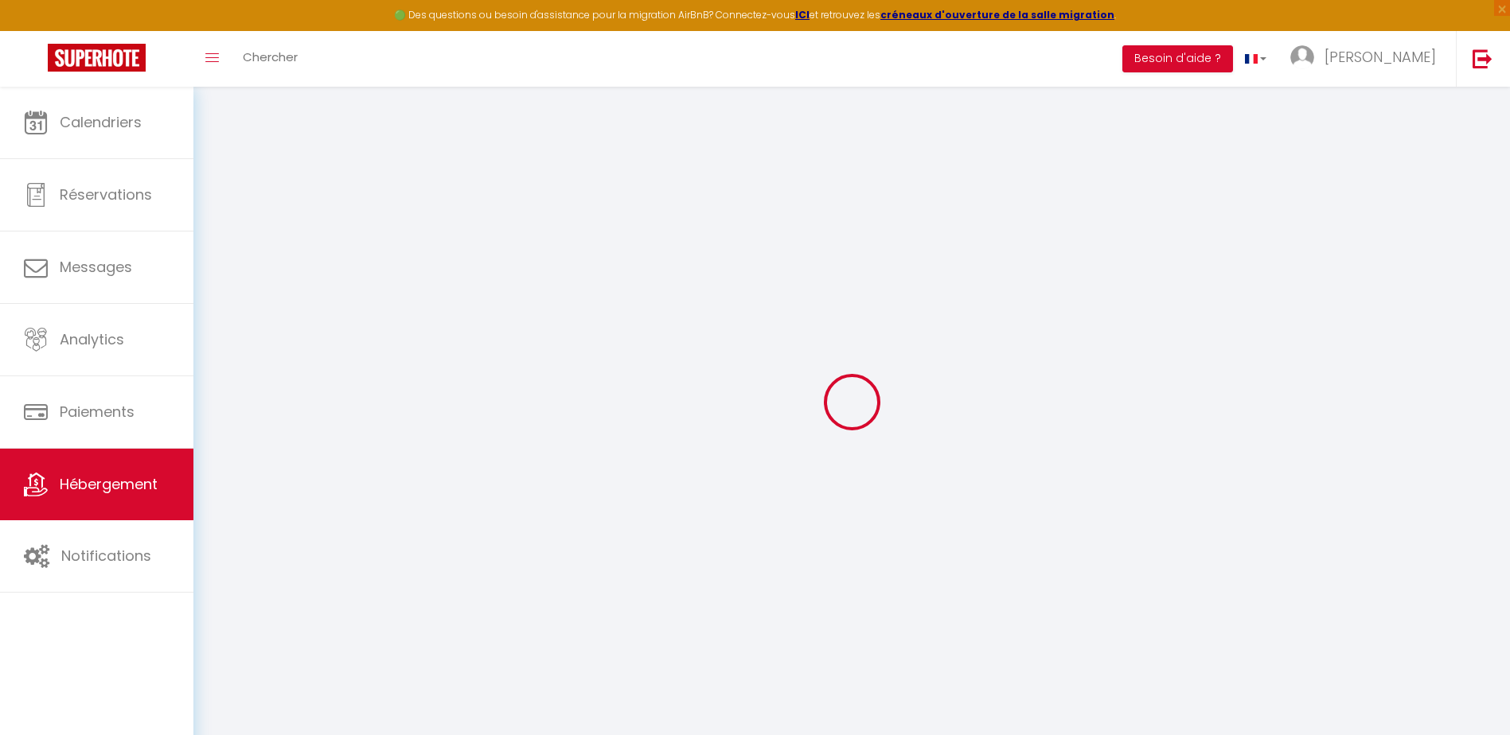
type input "Carcès"
type input "[EMAIL_ADDRESS][DOMAIN_NAME]"
select select
checkbox input "false"
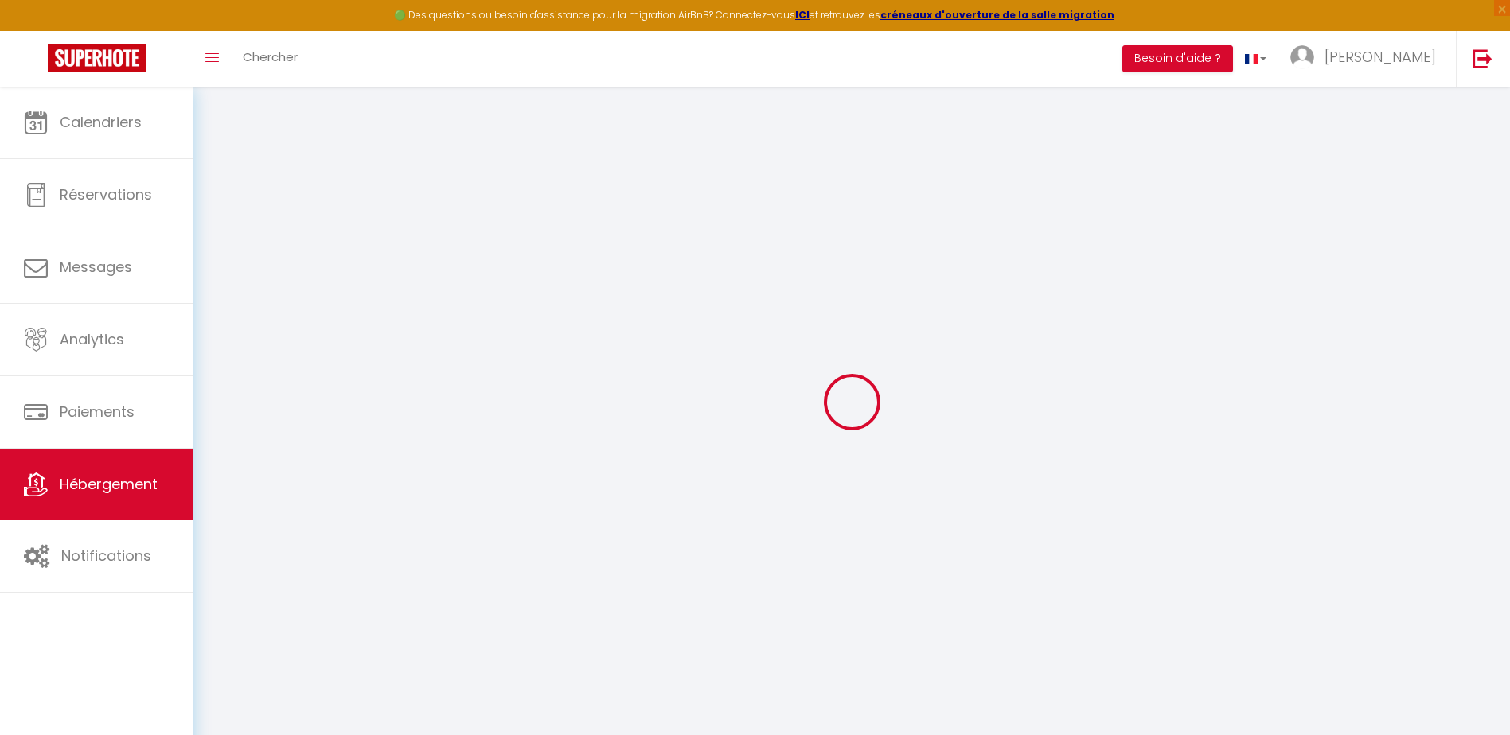
checkbox input "false"
type input "0"
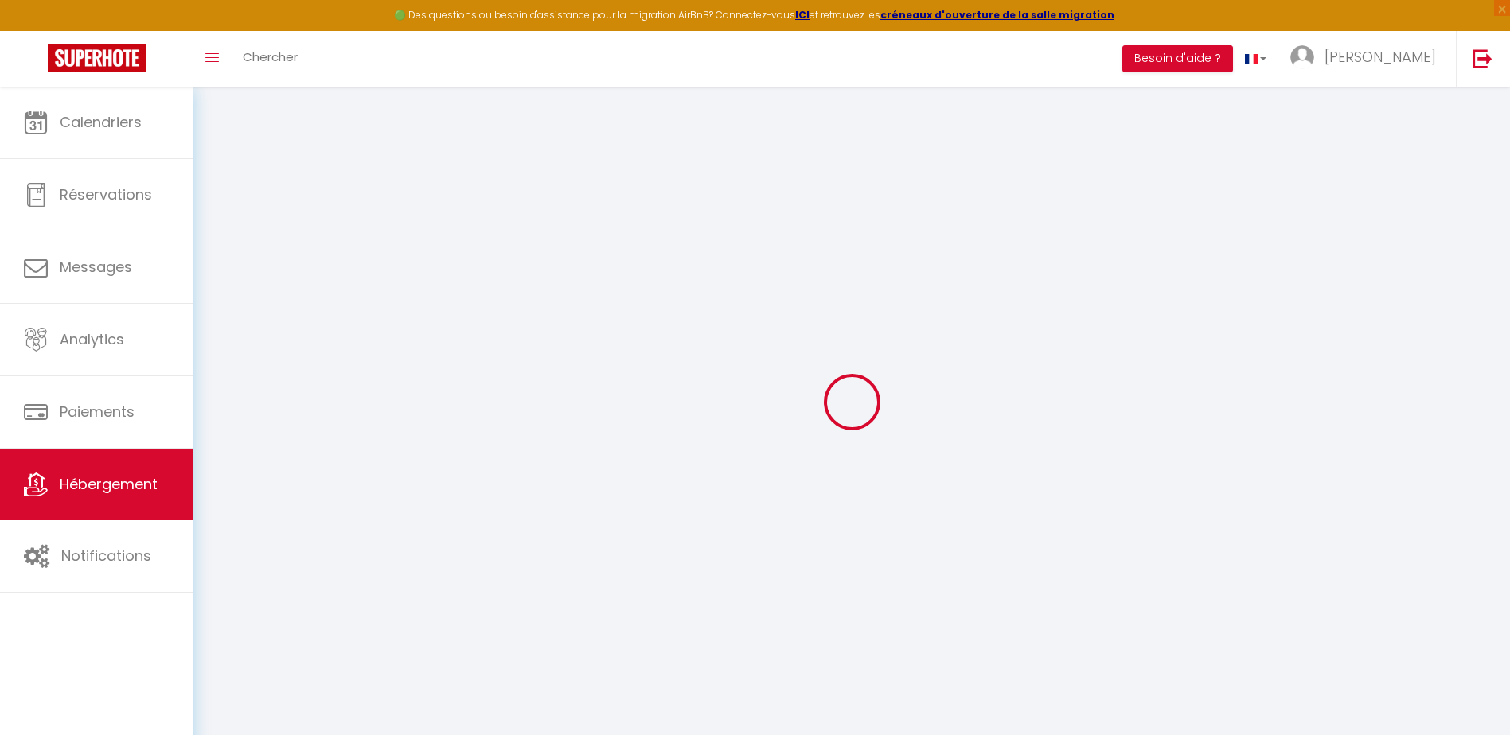
type input "0"
select select
checkbox input "false"
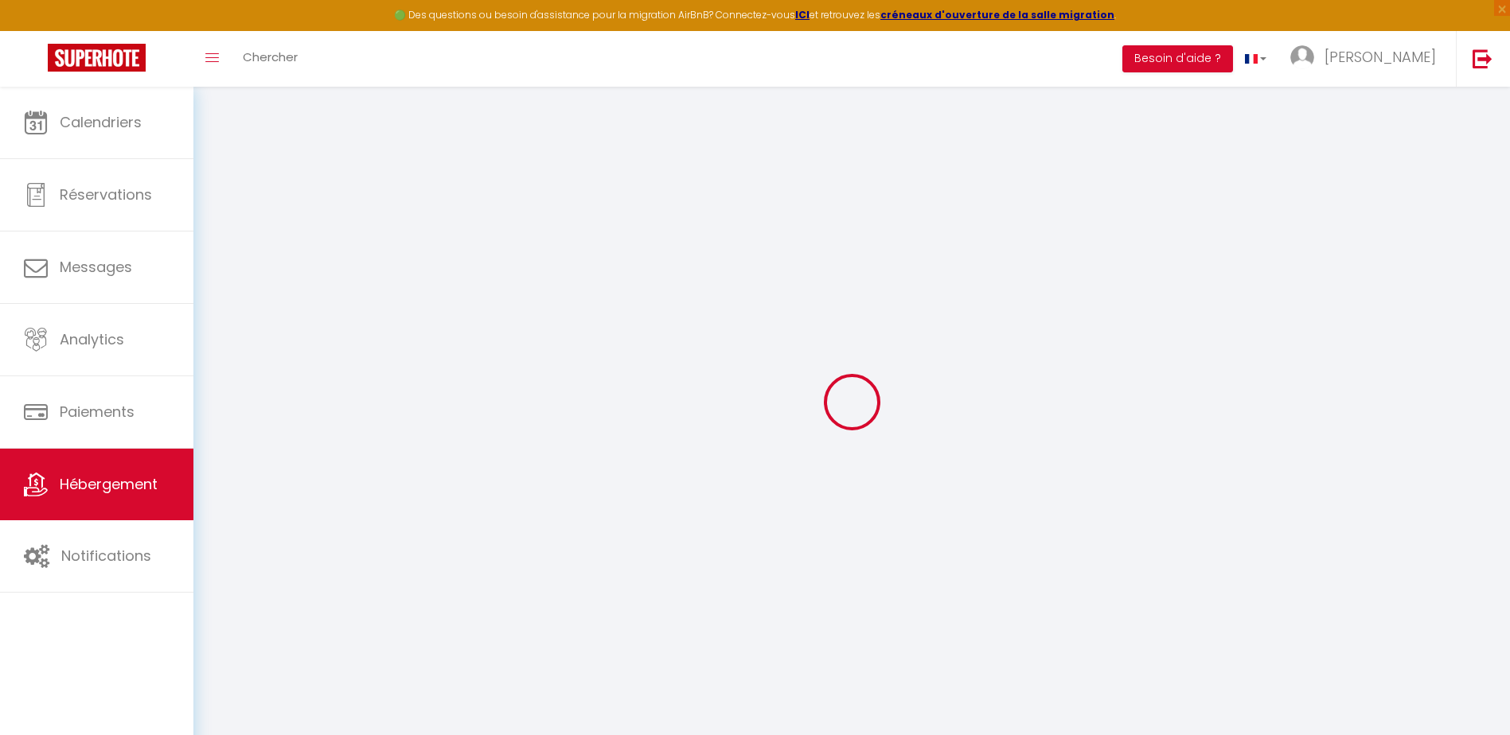
checkbox input "false"
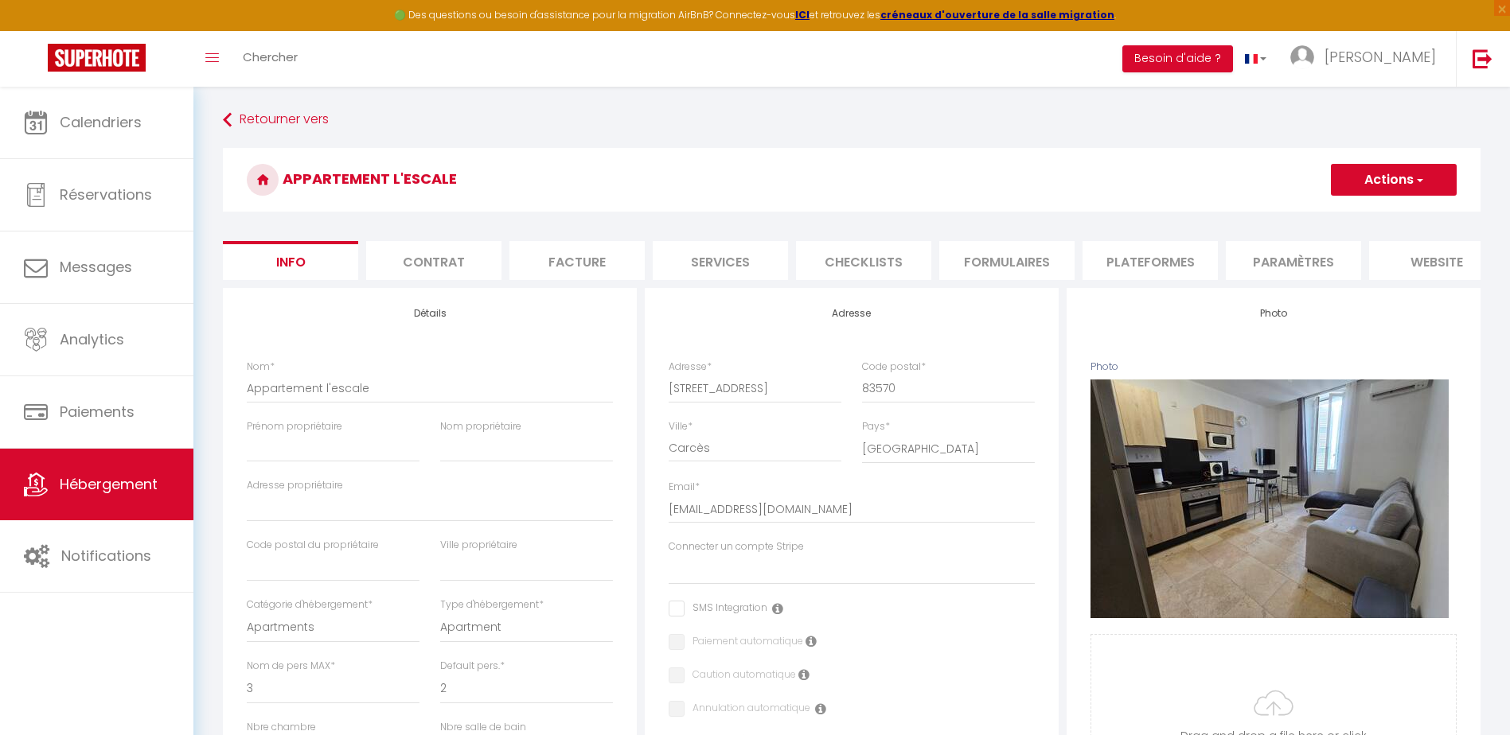
click at [1120, 254] on li "Plateformes" at bounding box center [1149, 260] width 135 height 39
select select
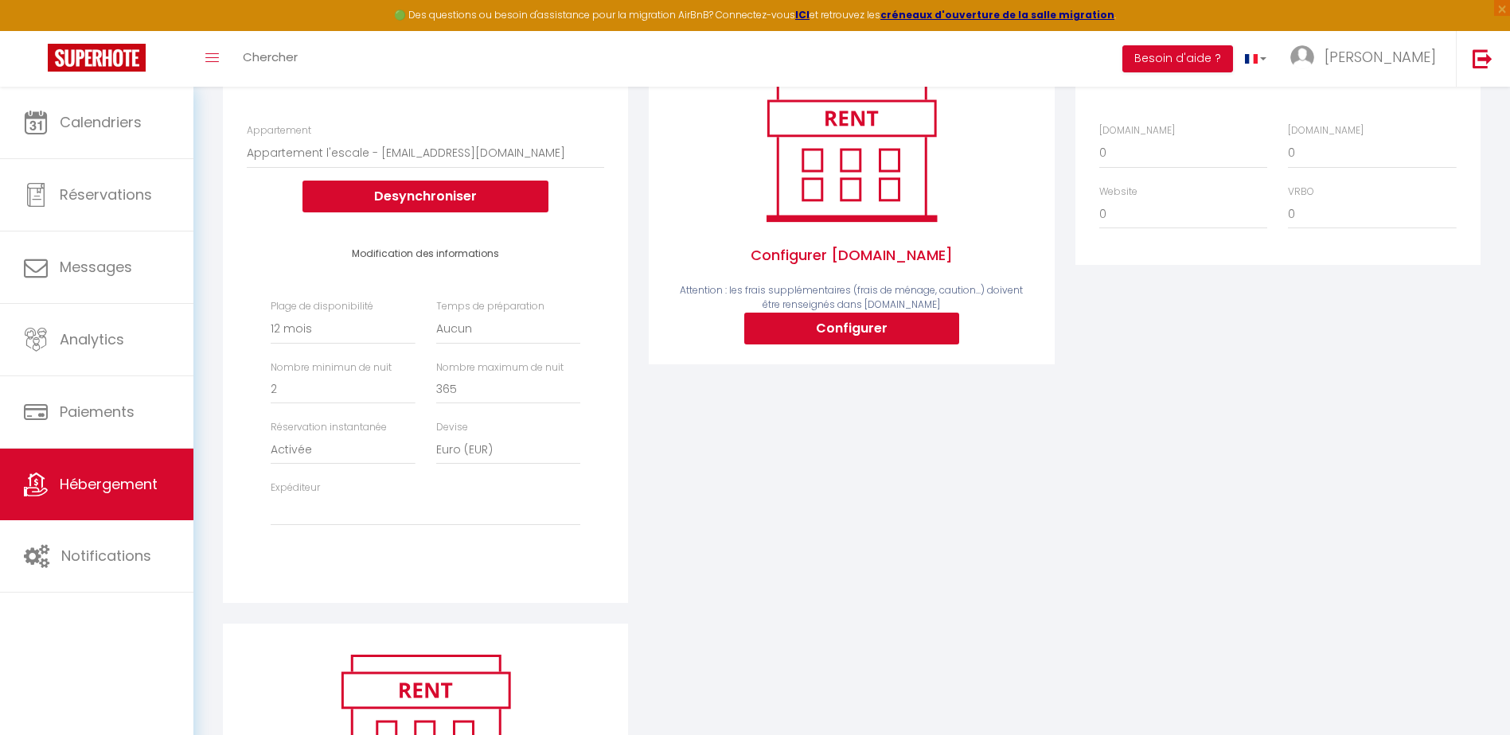
scroll to position [459, 0]
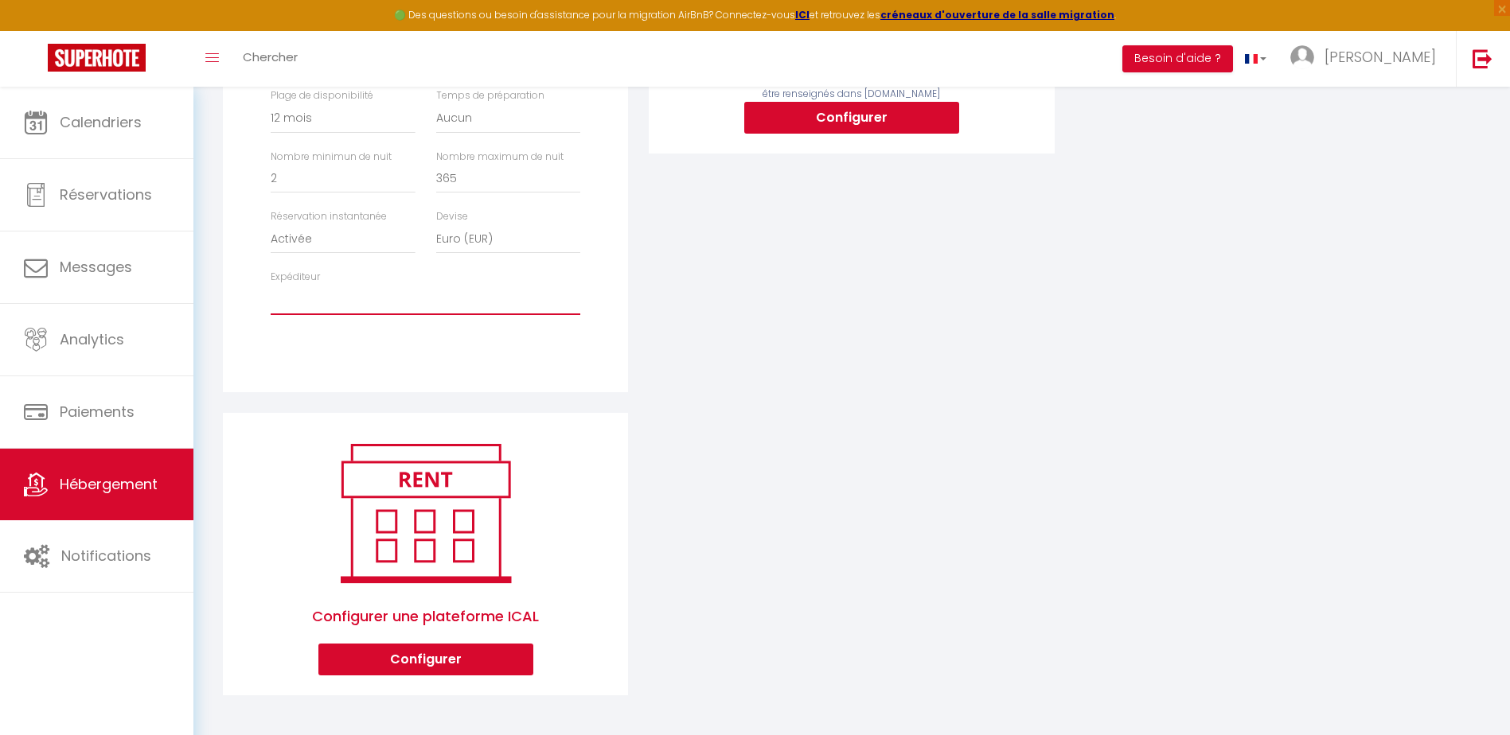
click at [297, 303] on select "[EMAIL_ADDRESS][PERSON_NAME][DOMAIN_NAME] [EMAIL_ADDRESS][DOMAIN_NAME]" at bounding box center [426, 300] width 310 height 30
click at [297, 304] on select "[EMAIL_ADDRESS][PERSON_NAME][DOMAIN_NAME] [EMAIL_ADDRESS][DOMAIN_NAME]" at bounding box center [426, 300] width 310 height 30
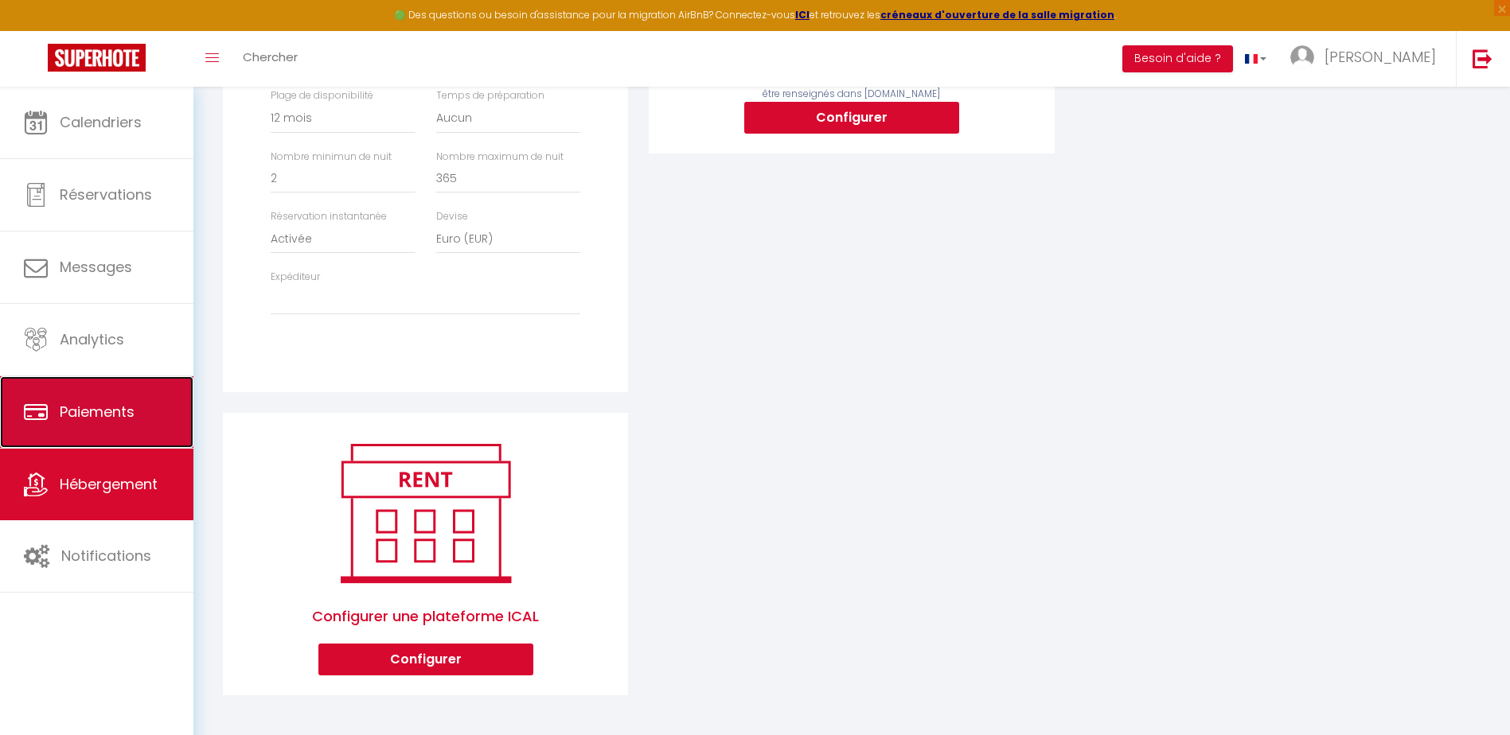
click at [114, 402] on span "Paiements" at bounding box center [97, 412] width 75 height 20
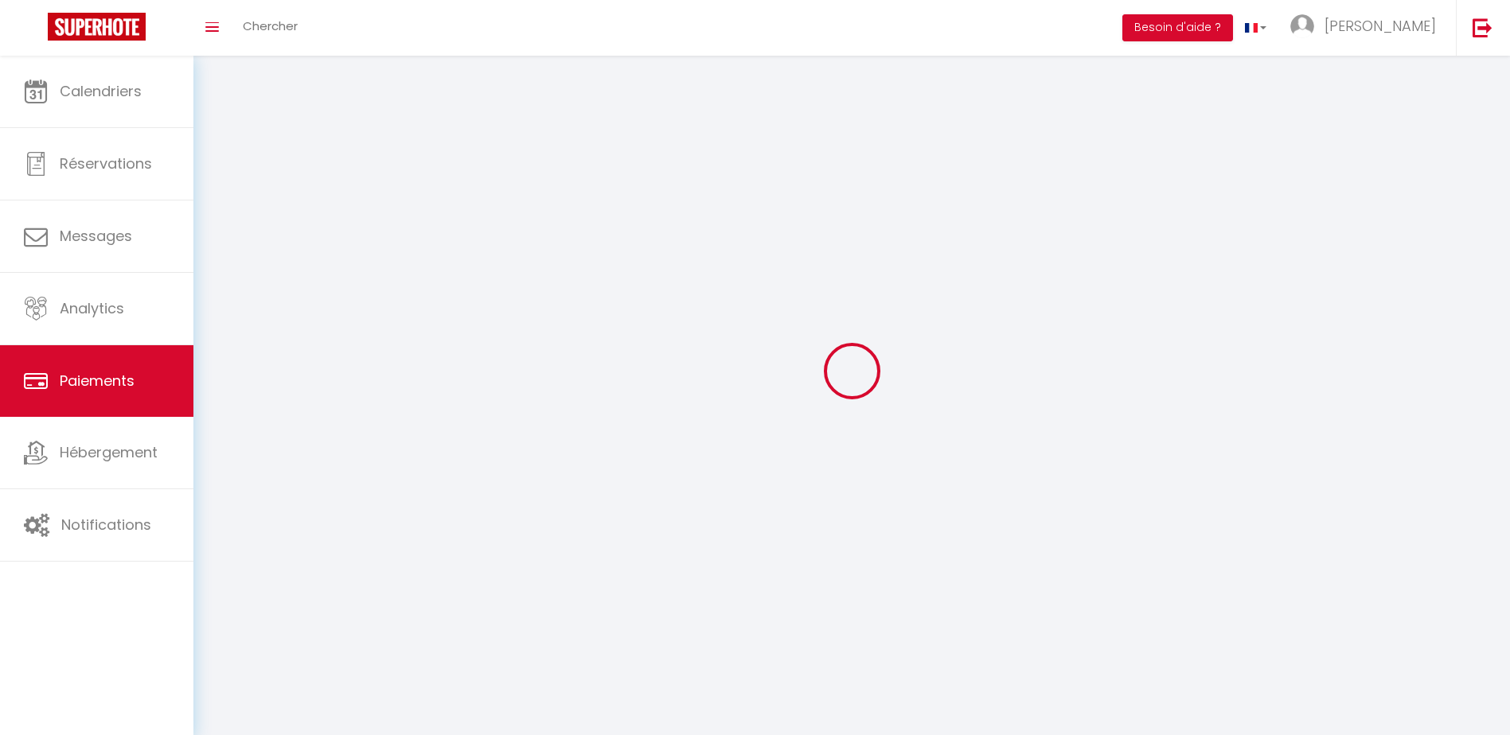
select select "2"
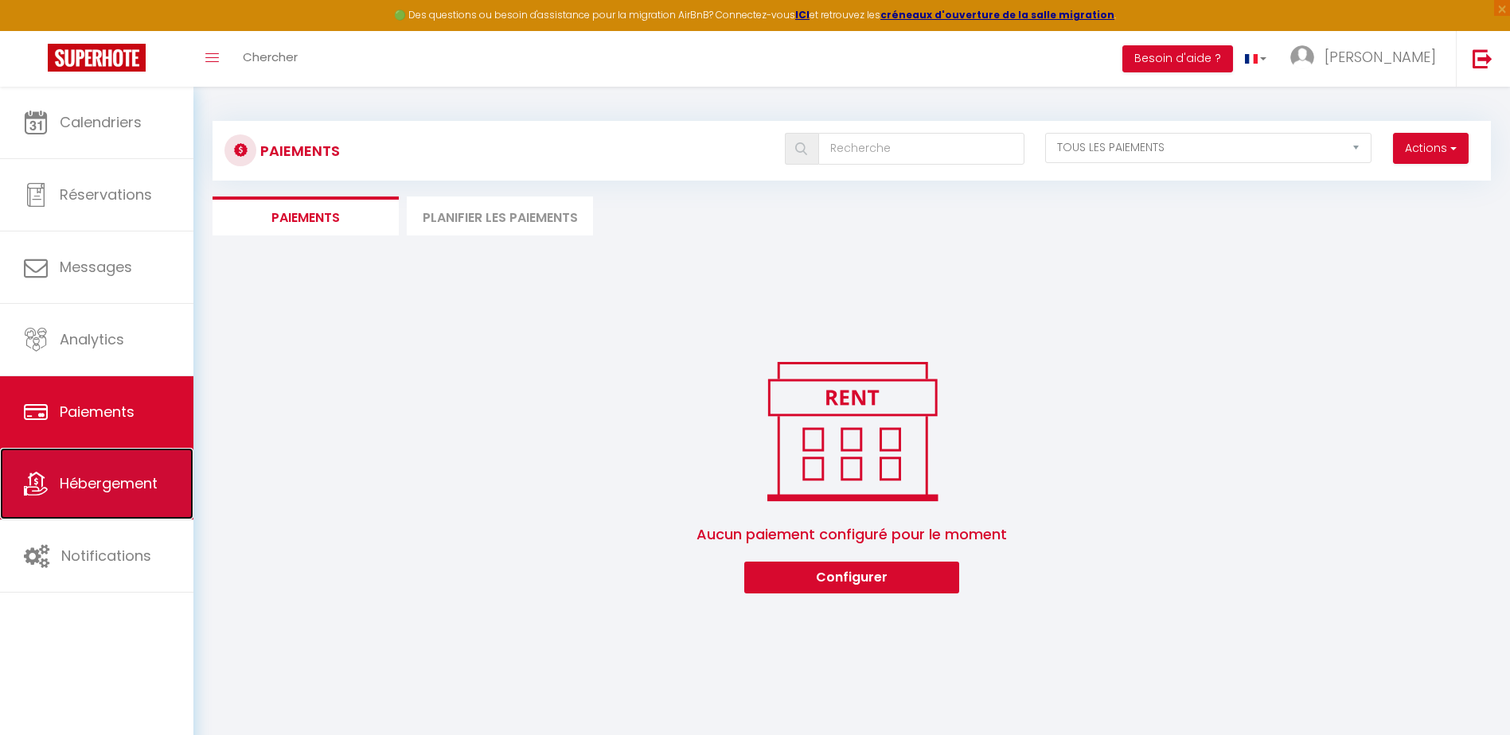
click at [88, 480] on span "Hébergement" at bounding box center [109, 484] width 98 height 20
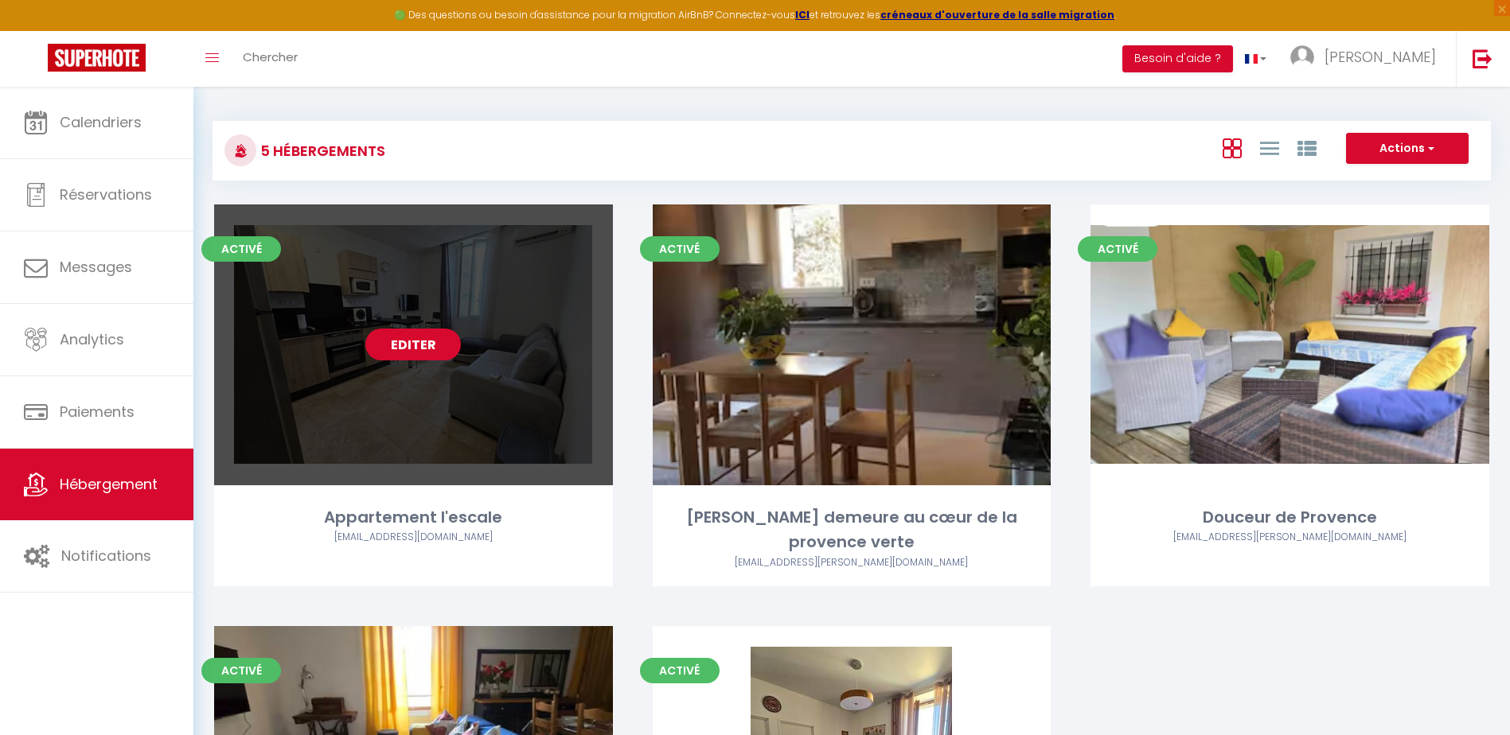
click at [403, 345] on link "Editer" at bounding box center [413, 345] width 96 height 32
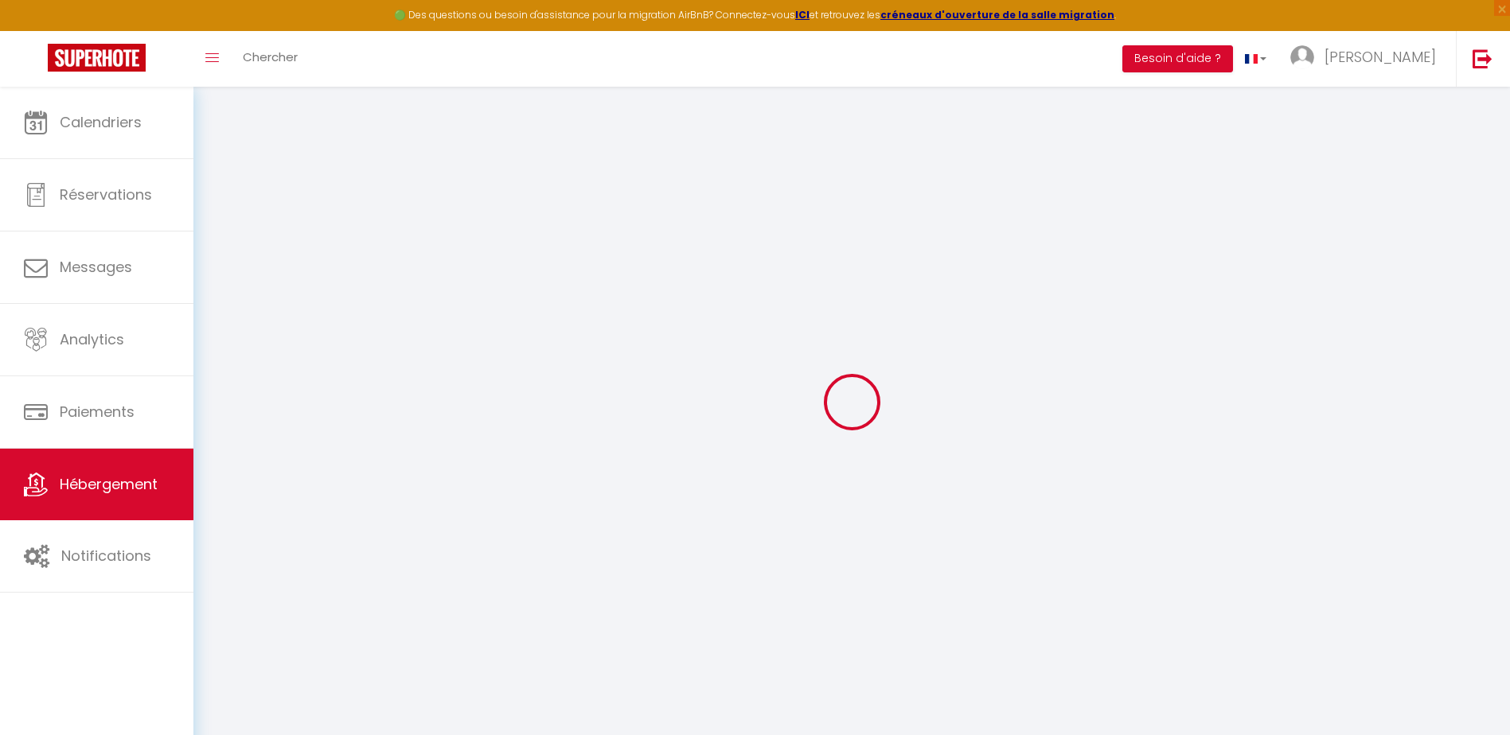
select select "18545-1448580603205568345"
select select
checkbox input "false"
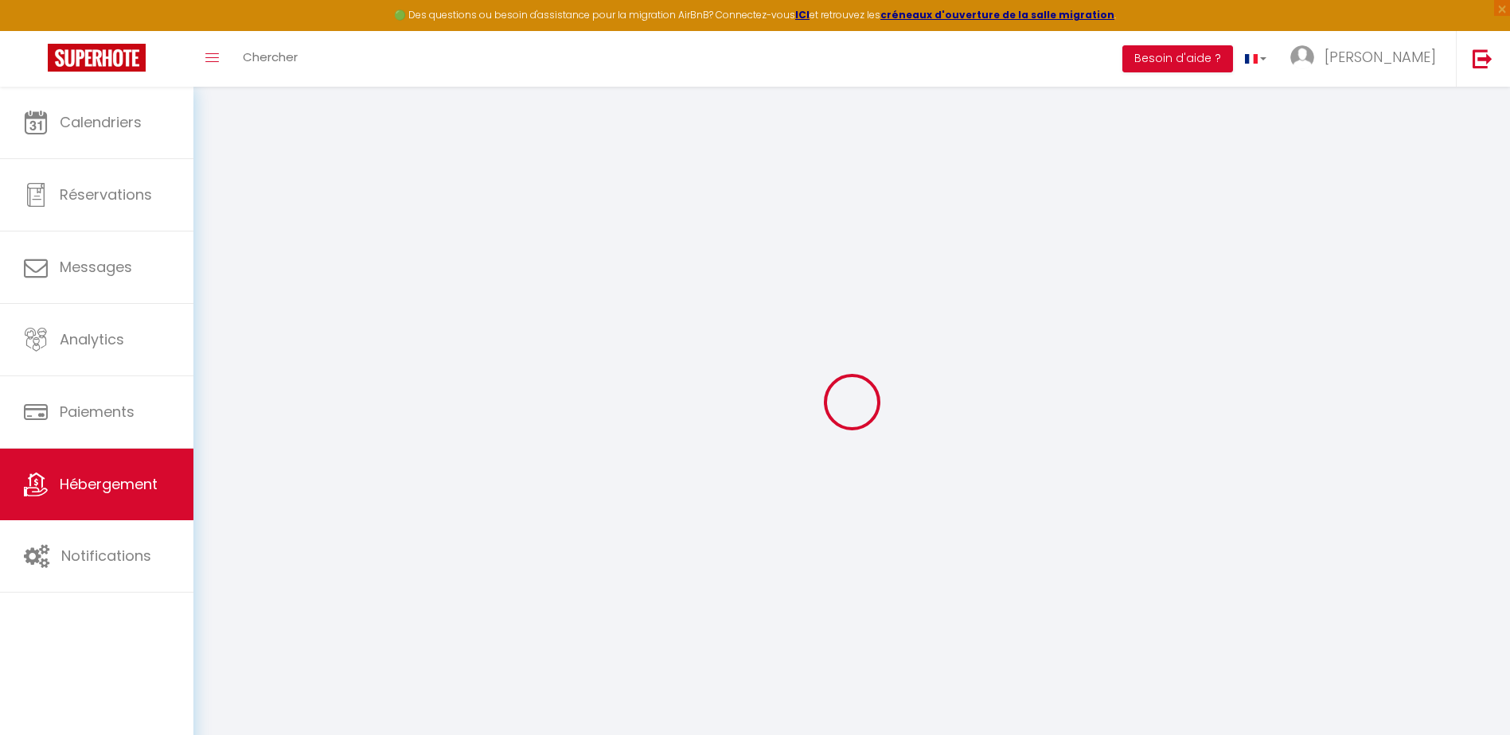
checkbox input "false"
select select "365"
select select "EUR"
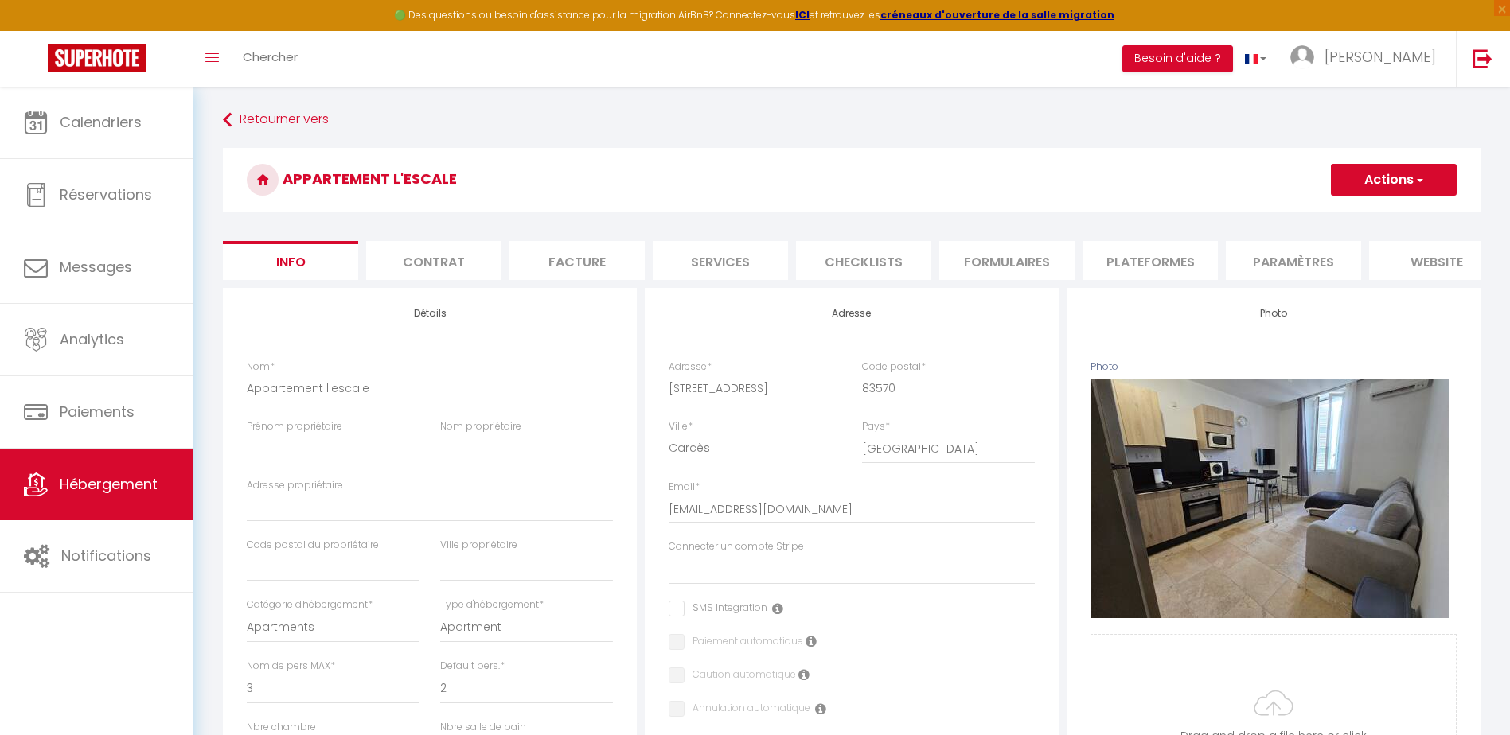
click at [1148, 259] on li "Plateformes" at bounding box center [1149, 260] width 135 height 39
select select
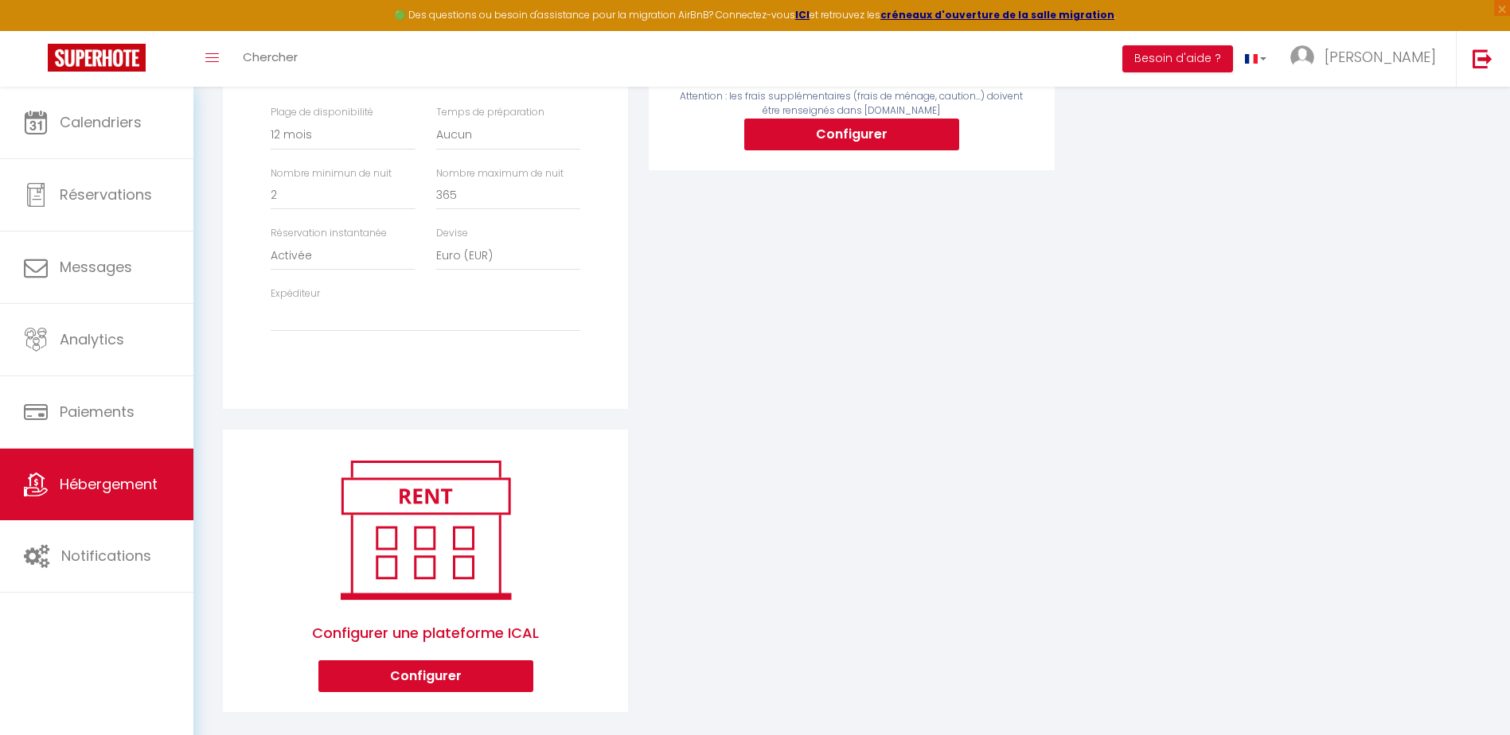
scroll to position [459, 0]
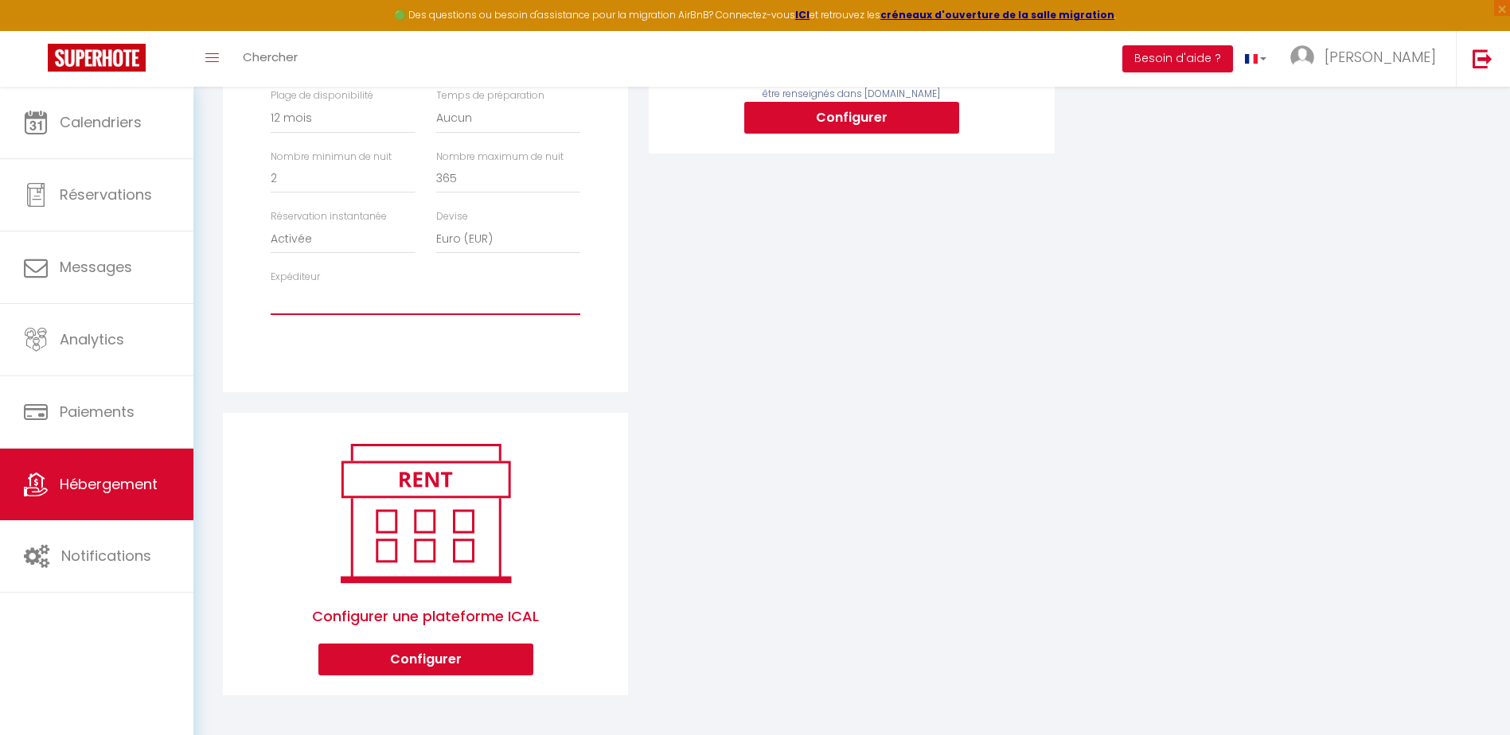
click at [366, 309] on select "[EMAIL_ADDRESS][PERSON_NAME][DOMAIN_NAME] [EMAIL_ADDRESS][DOMAIN_NAME]" at bounding box center [426, 300] width 310 height 30
click at [626, 283] on div "Airbnb Appartement Charmante demeure au cœur de la provence verte - donadio.nat…" at bounding box center [425, 116] width 405 height 551
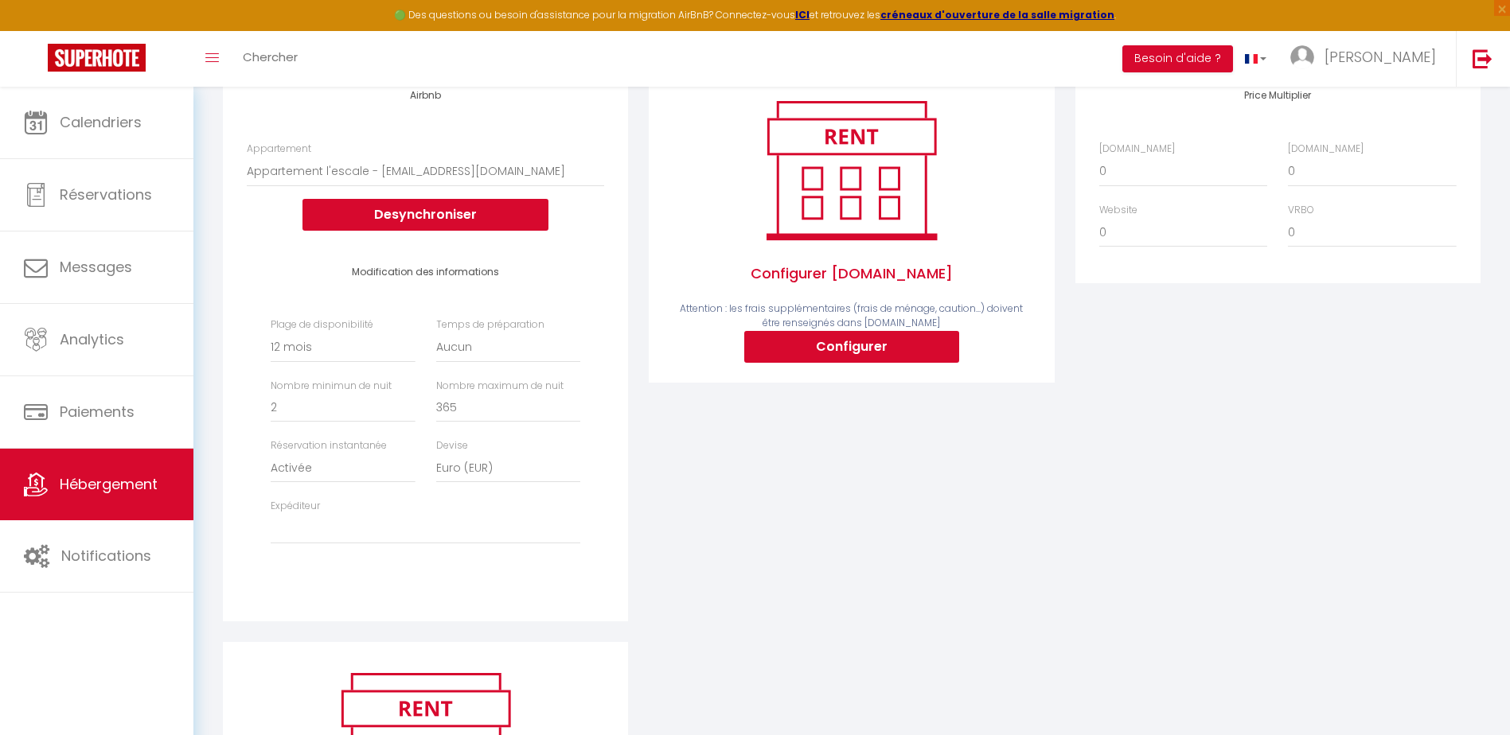
scroll to position [0, 0]
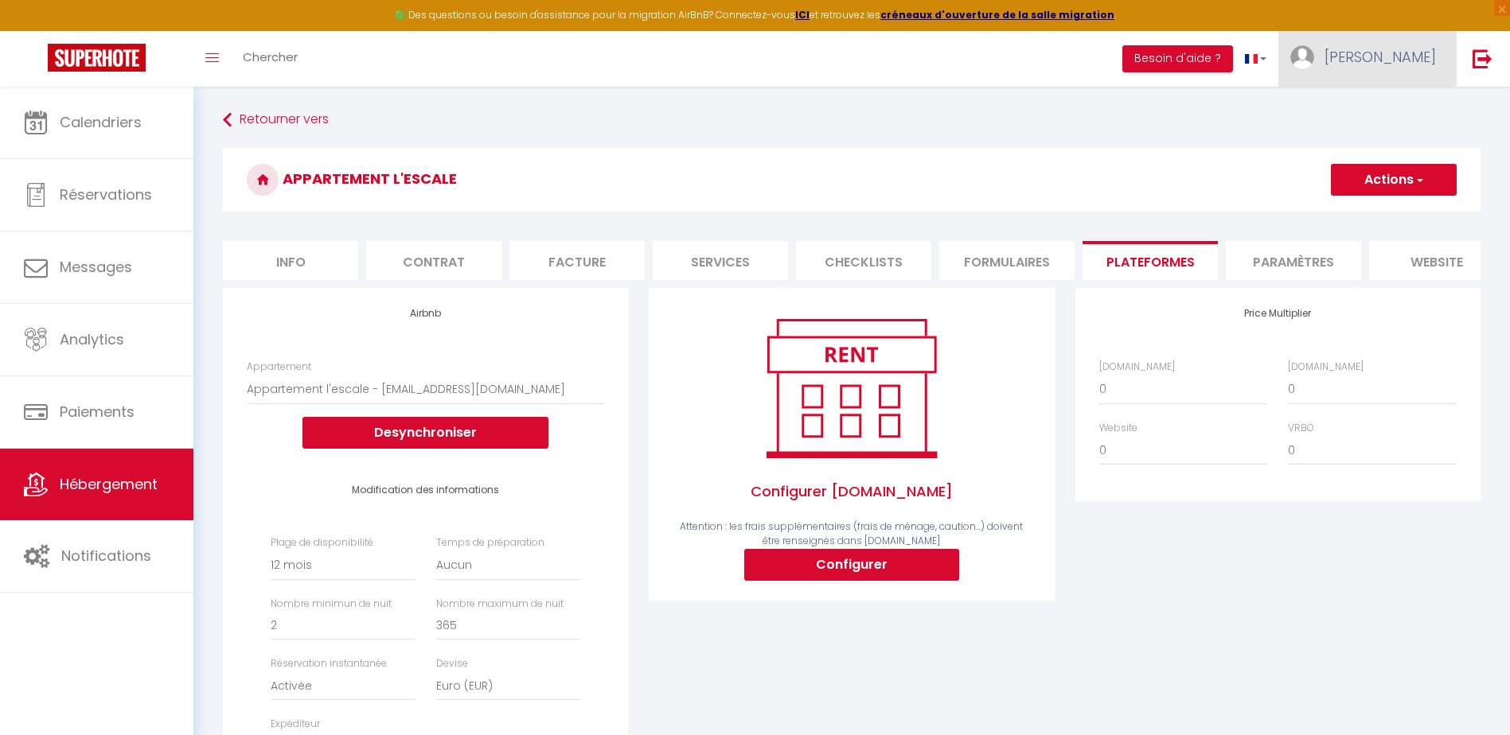
click at [1395, 60] on span "[PERSON_NAME]" at bounding box center [1379, 57] width 111 height 20
click at [1401, 112] on link "Paramètres" at bounding box center [1392, 110] width 118 height 27
select select "28"
select select "fr"
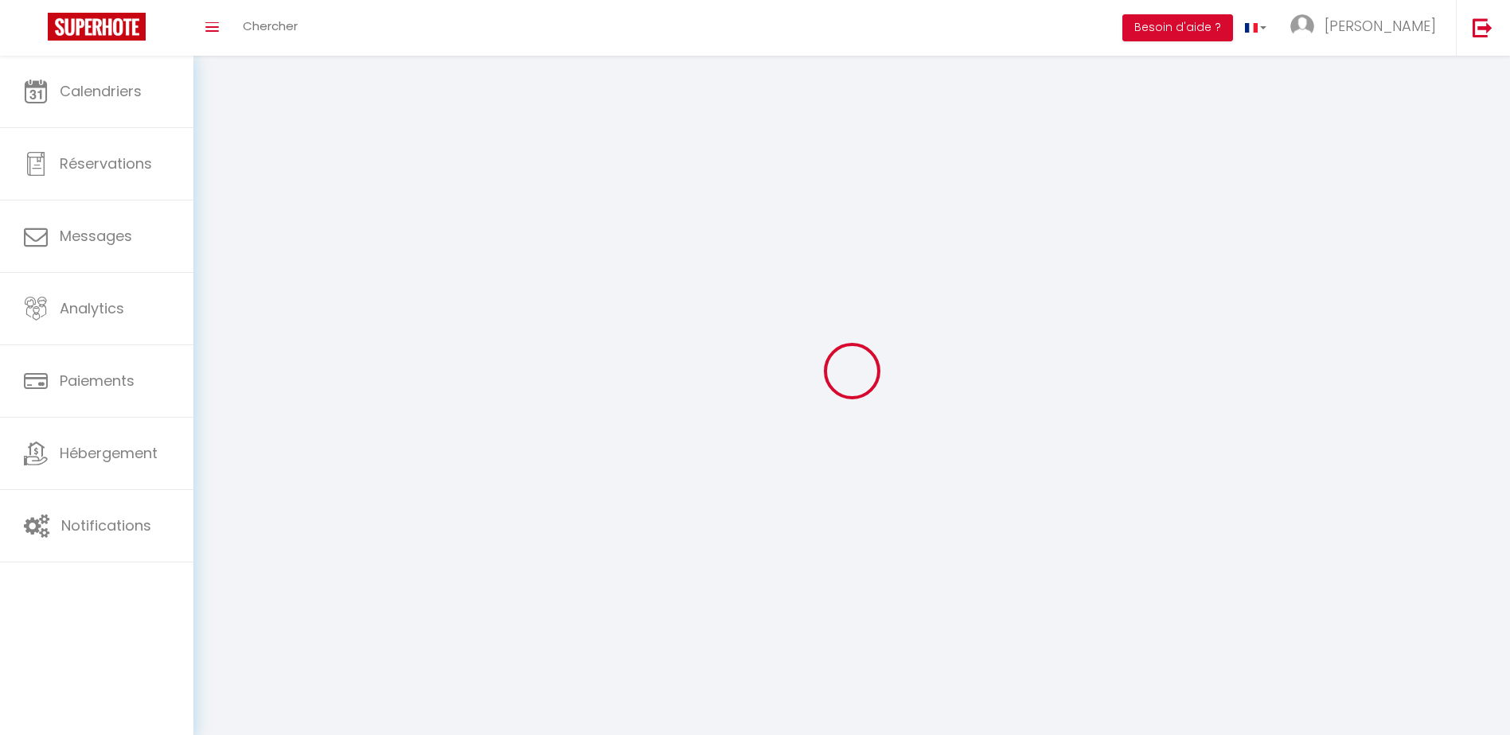
select select "fr"
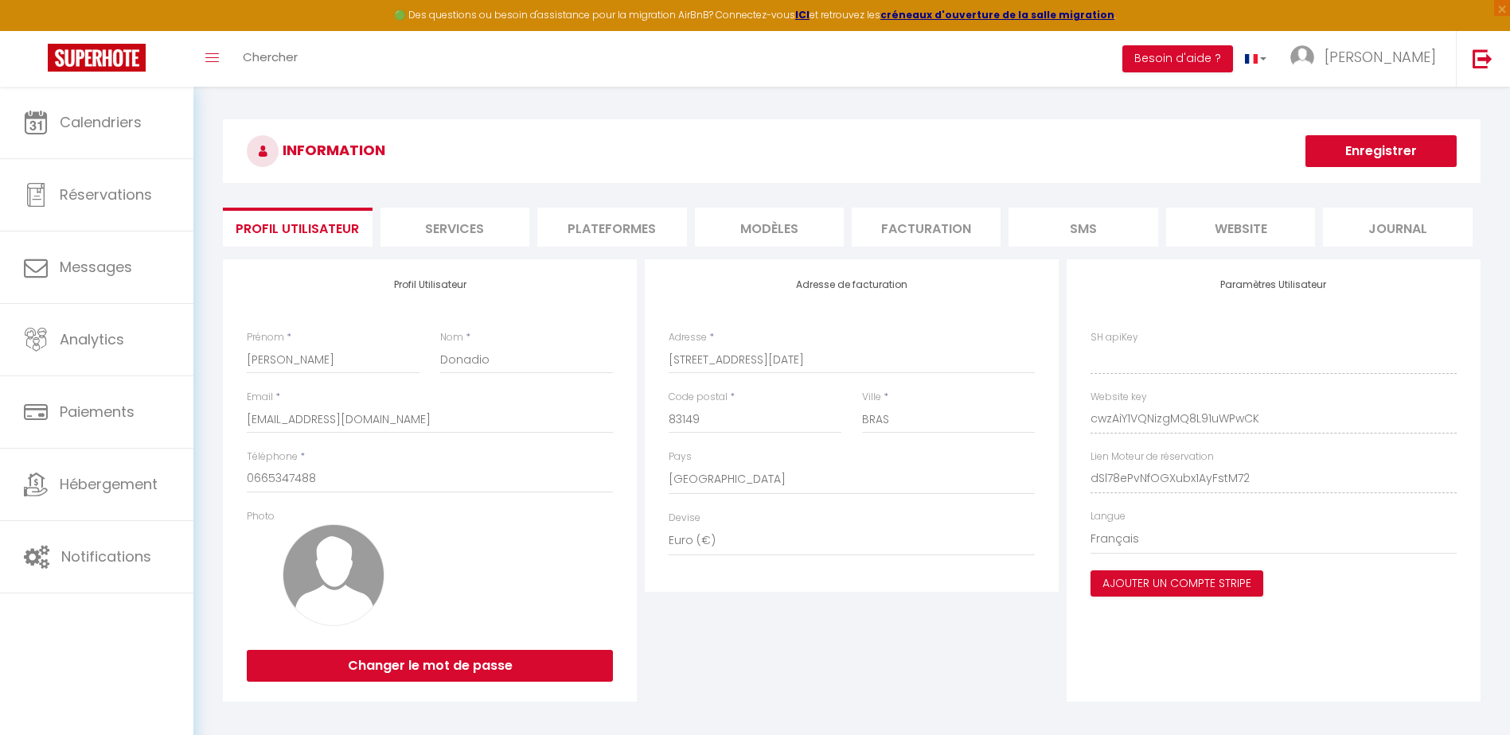
type input "cwzAiY1VQNizgMQ8L91uWPwCK"
type input "dSl78ePvNfOGXubx1AyFstM72"
type input "[URL][DOMAIN_NAME]"
click at [637, 233] on li "Plateformes" at bounding box center [611, 227] width 149 height 39
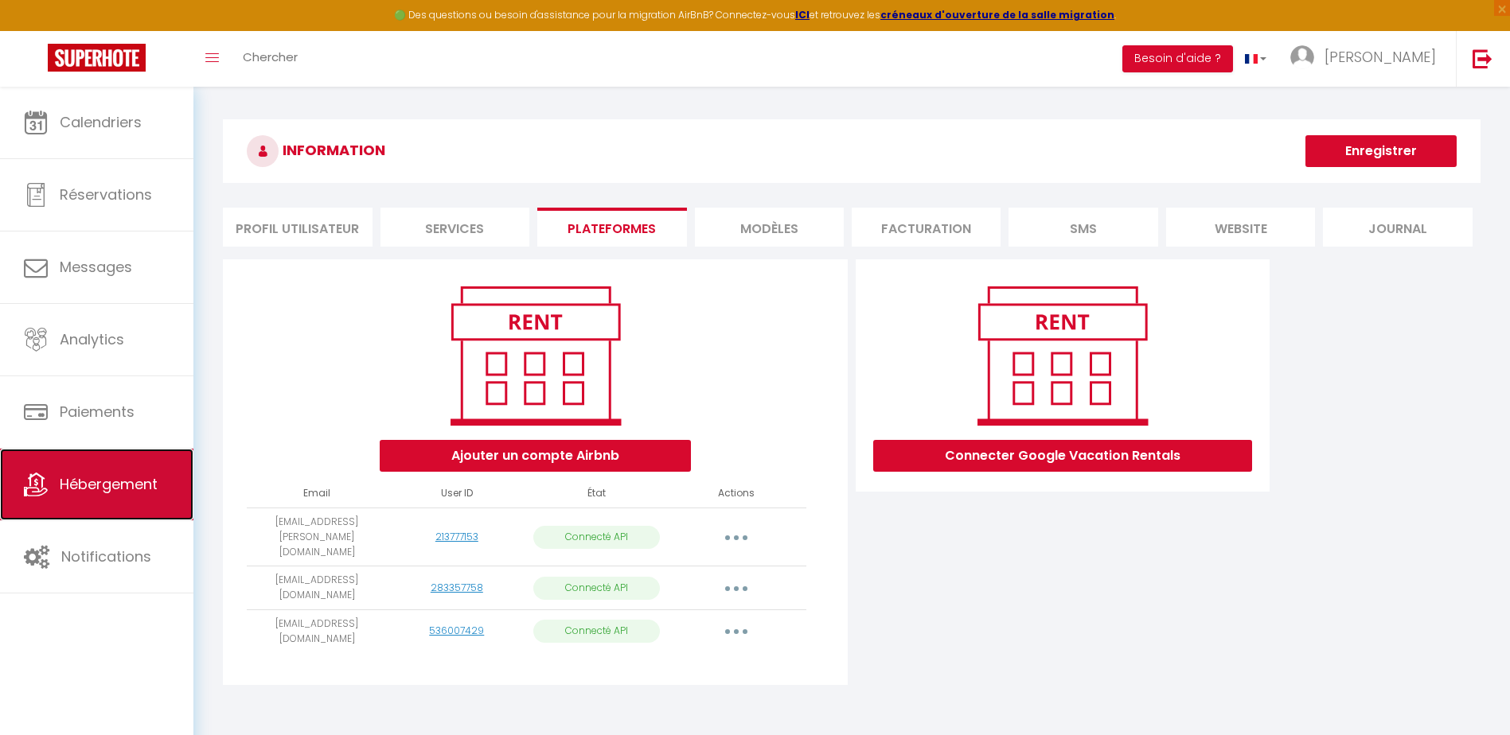
click at [135, 498] on link "Hébergement" at bounding box center [96, 485] width 193 height 72
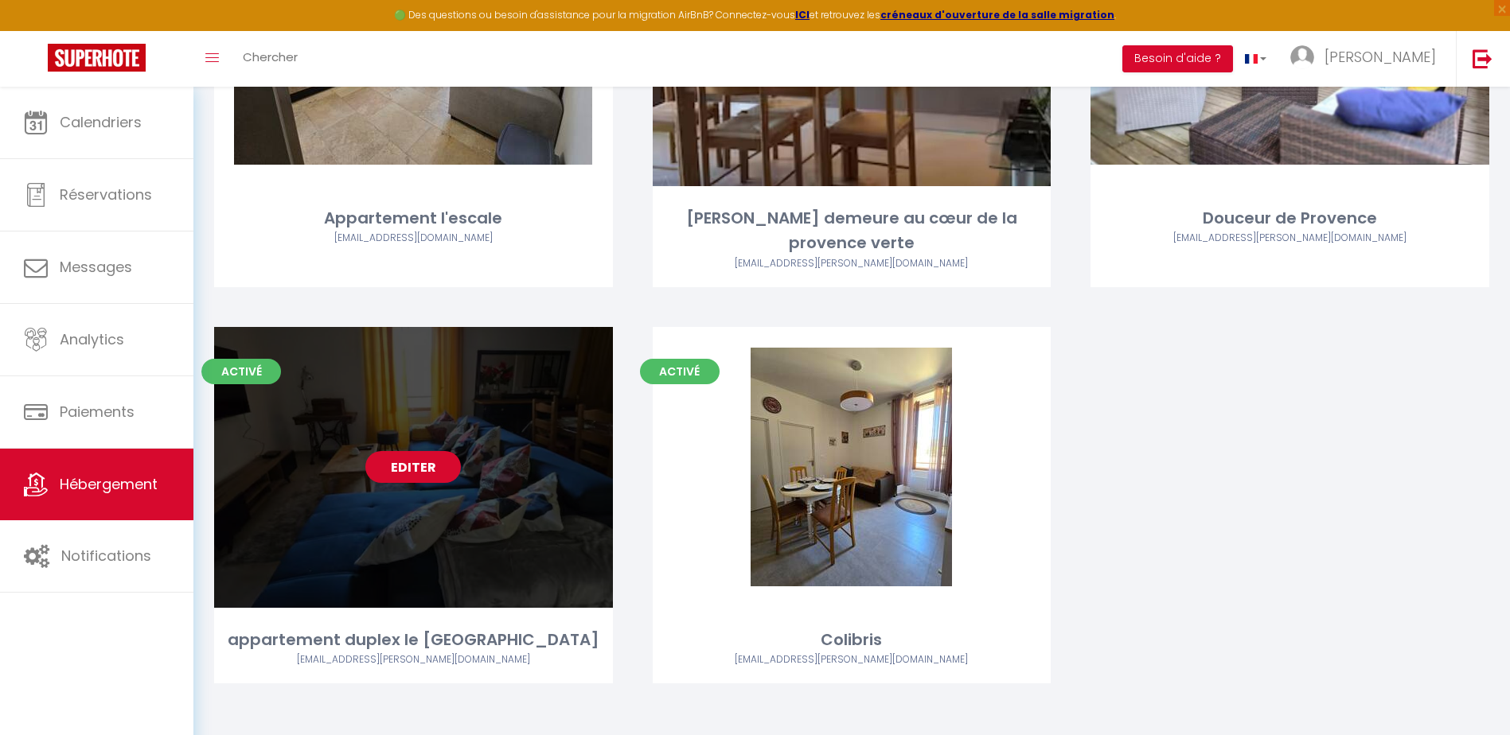
scroll to position [306, 0]
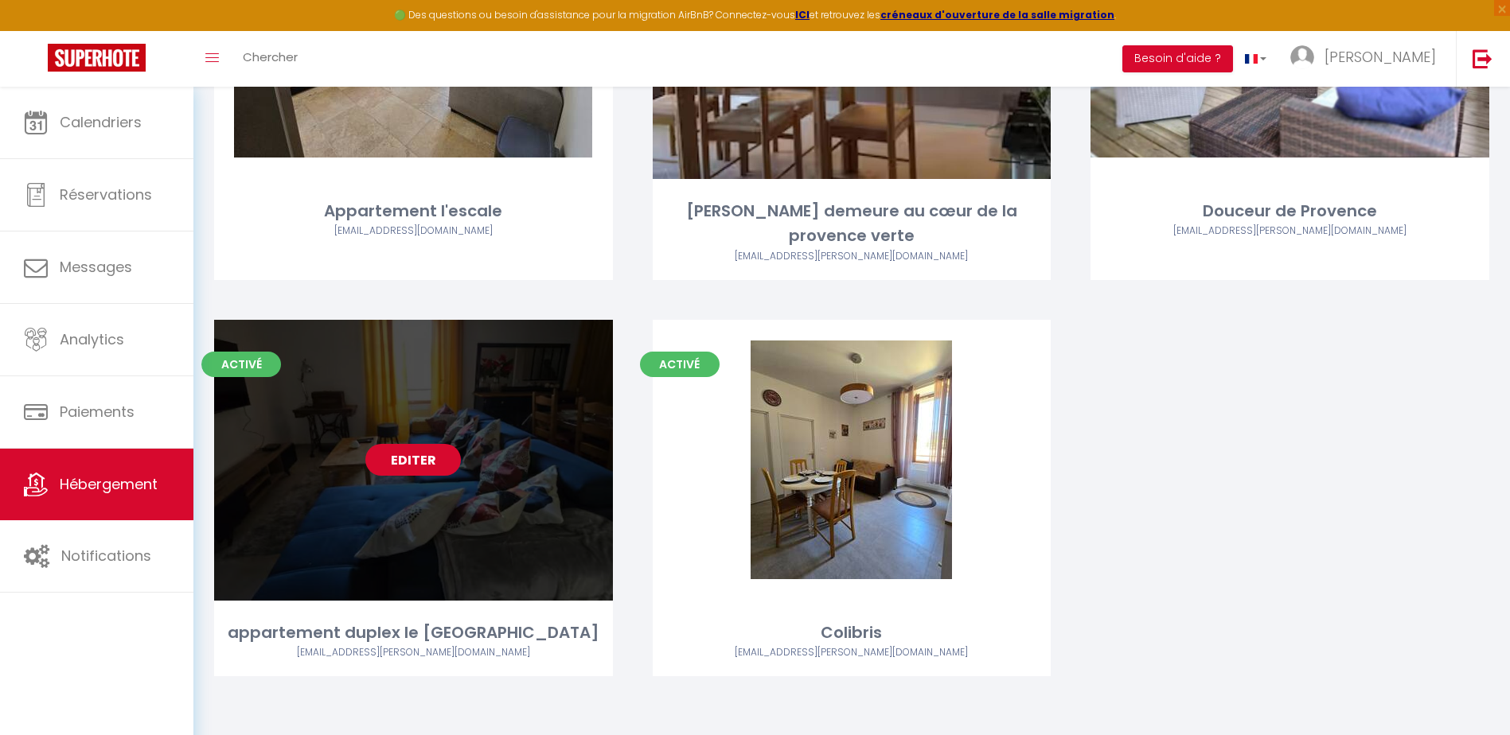
click at [409, 460] on link "Editer" at bounding box center [413, 460] width 96 height 32
select select "3"
select select "2"
select select "1"
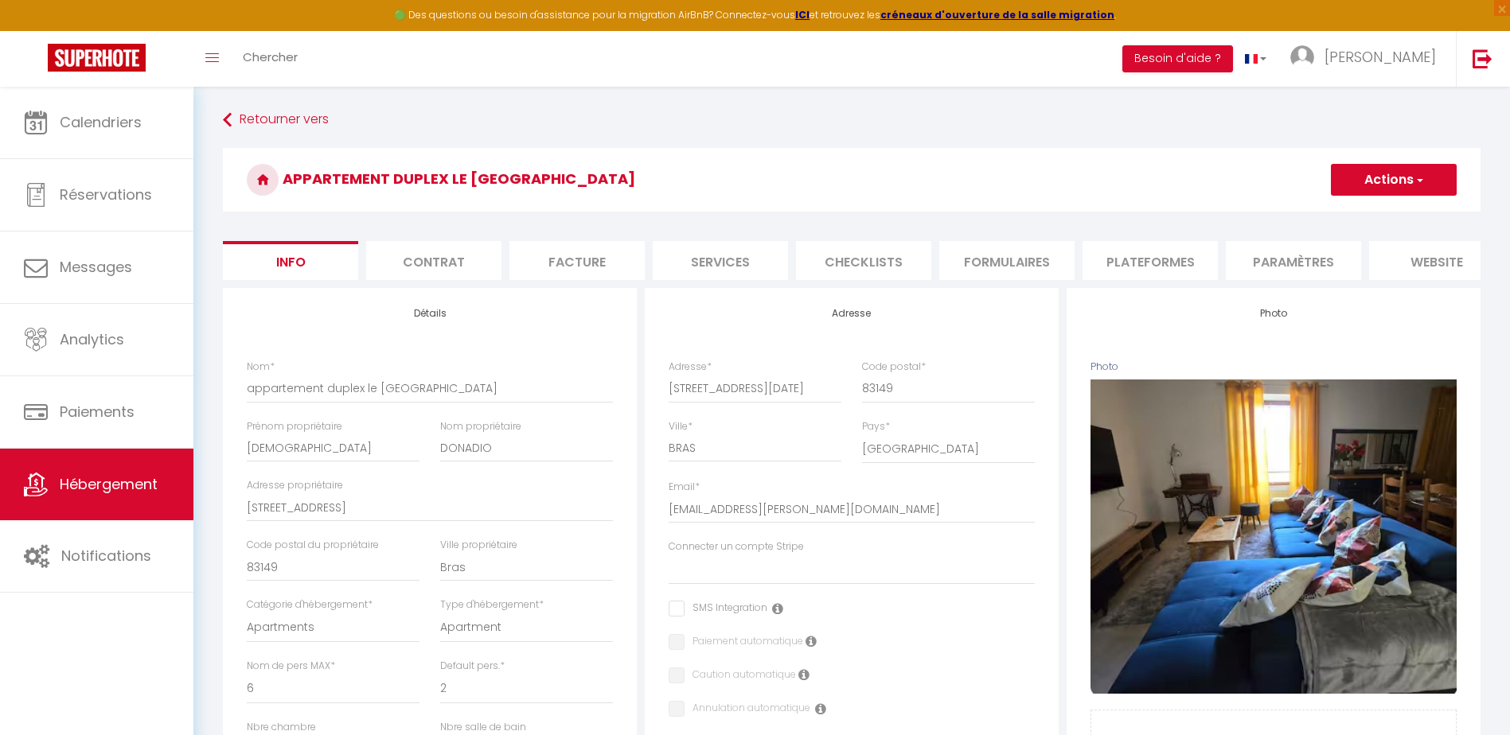
click at [1179, 263] on li "Plateformes" at bounding box center [1149, 260] width 135 height 39
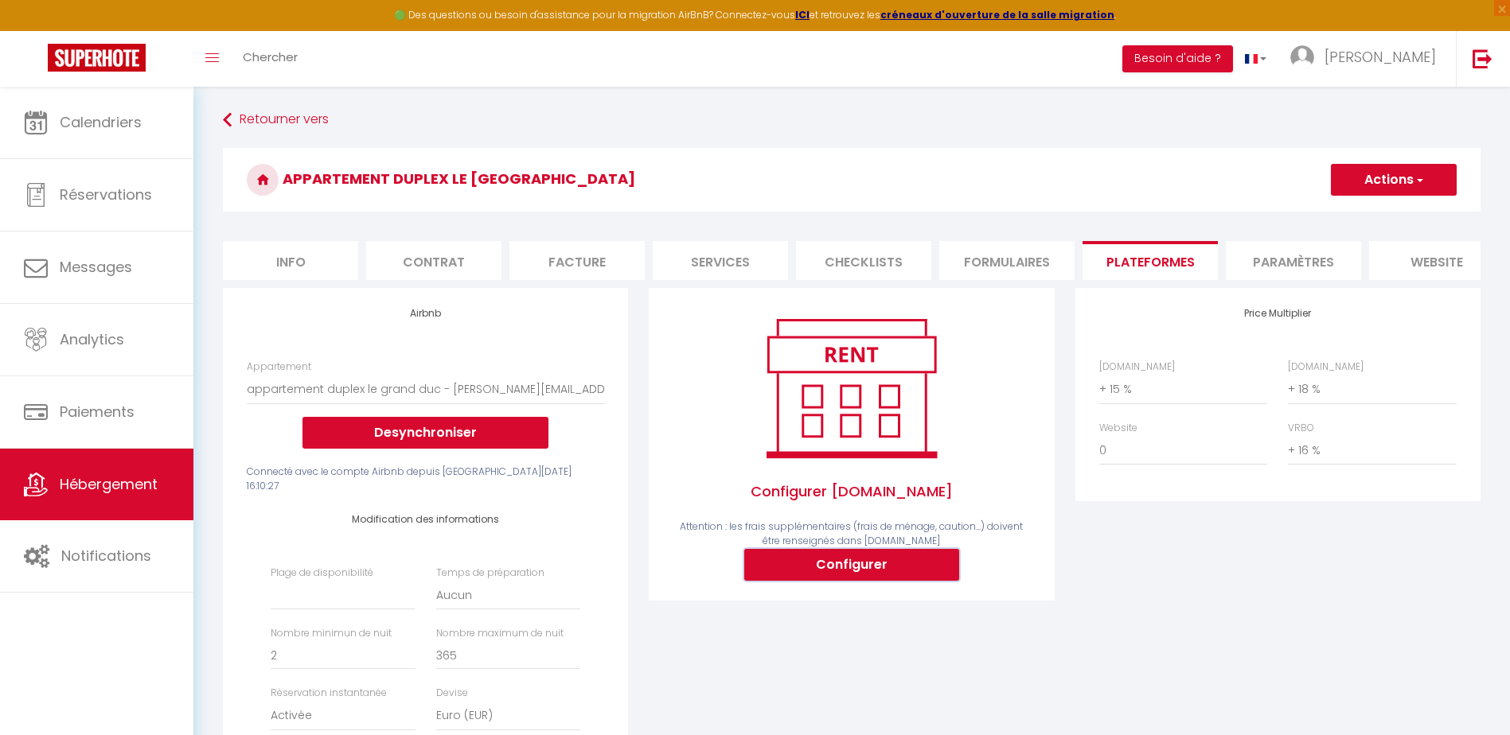
click at [879, 579] on button "Configurer" at bounding box center [851, 565] width 215 height 32
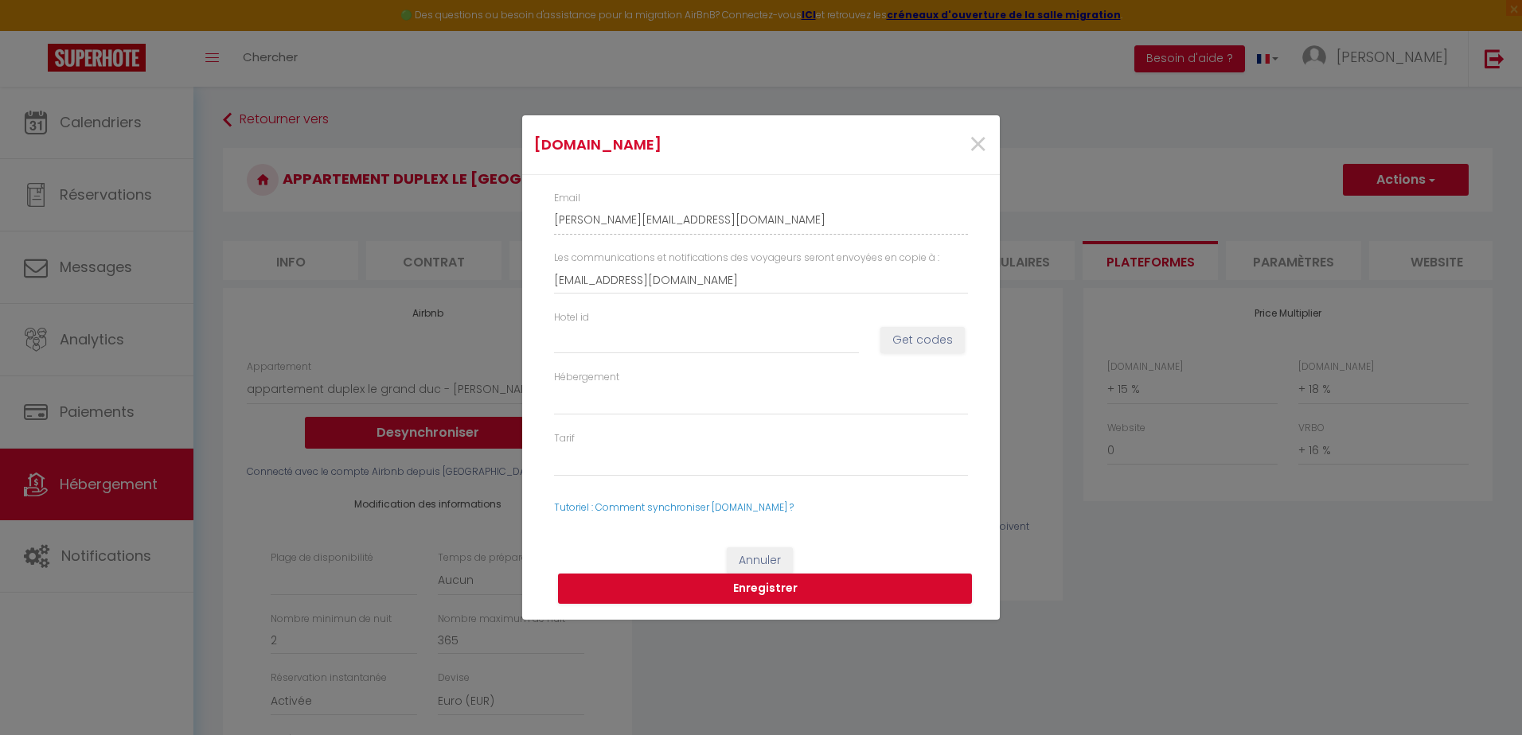
click at [548, 340] on div "Hotel id" at bounding box center [707, 332] width 326 height 44
click at [558, 342] on input "Hotel id" at bounding box center [706, 340] width 305 height 29
paste input "12189936"
click at [930, 345] on button "Get codes" at bounding box center [922, 340] width 84 height 27
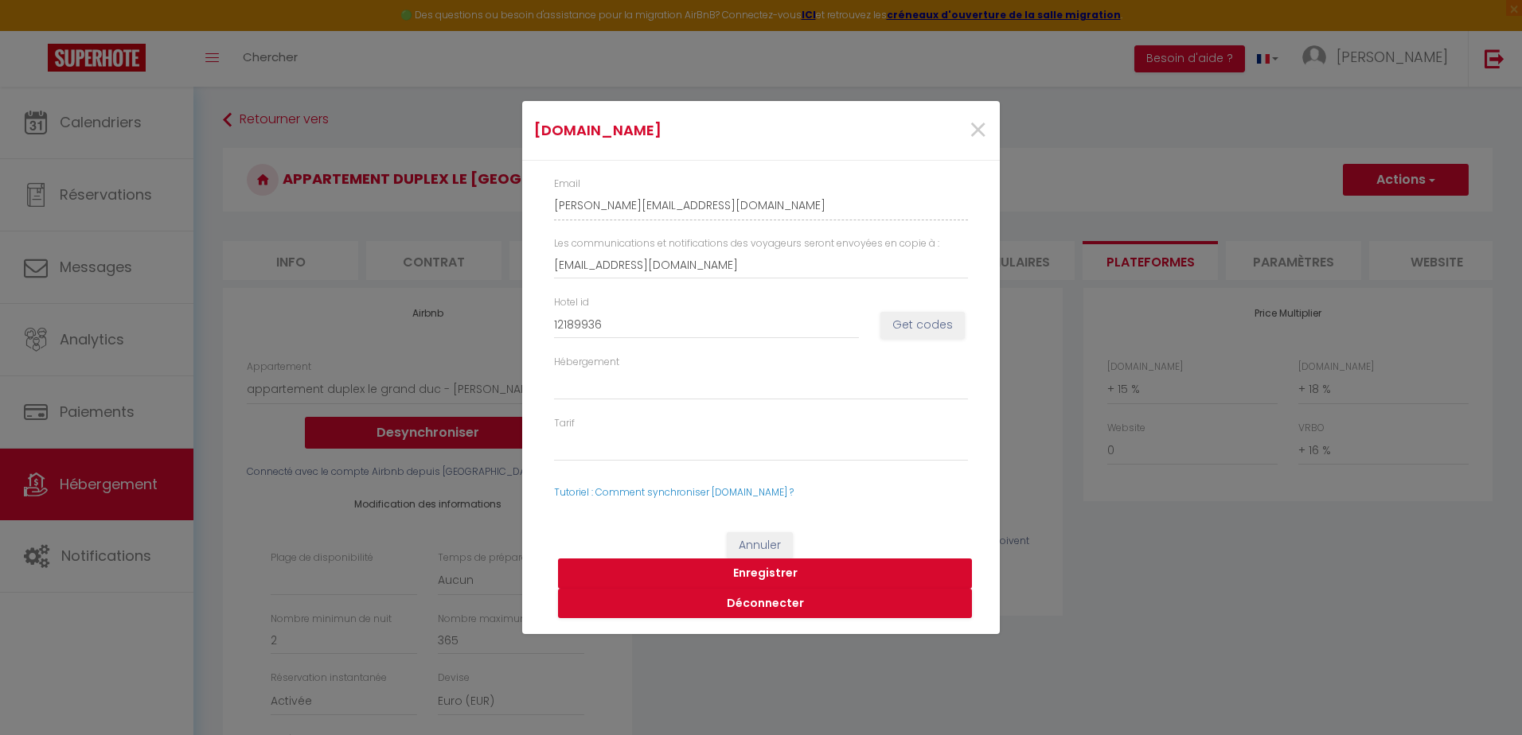
click at [775, 570] on button "Enregistrer" at bounding box center [765, 574] width 414 height 30
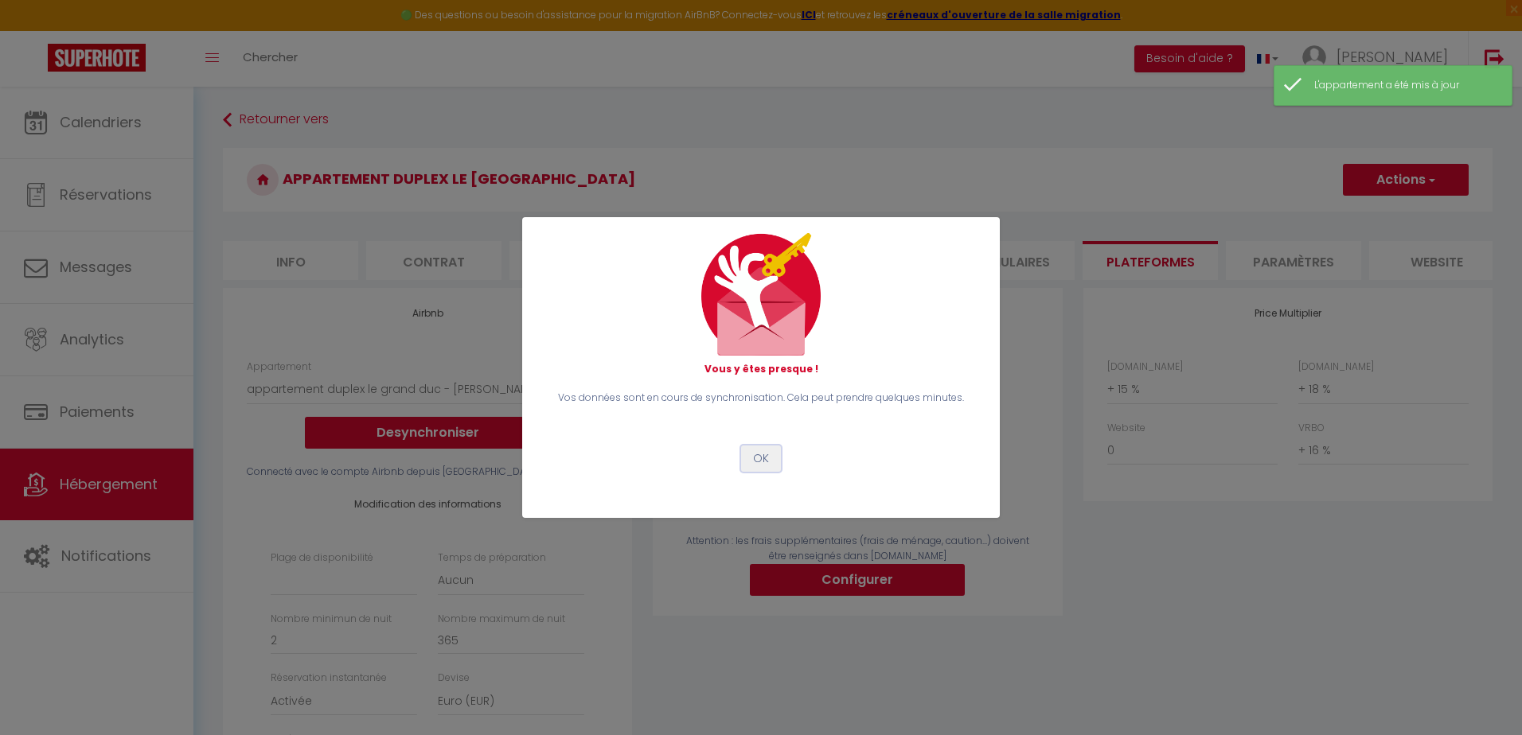
click at [771, 454] on button "OK" at bounding box center [761, 459] width 40 height 27
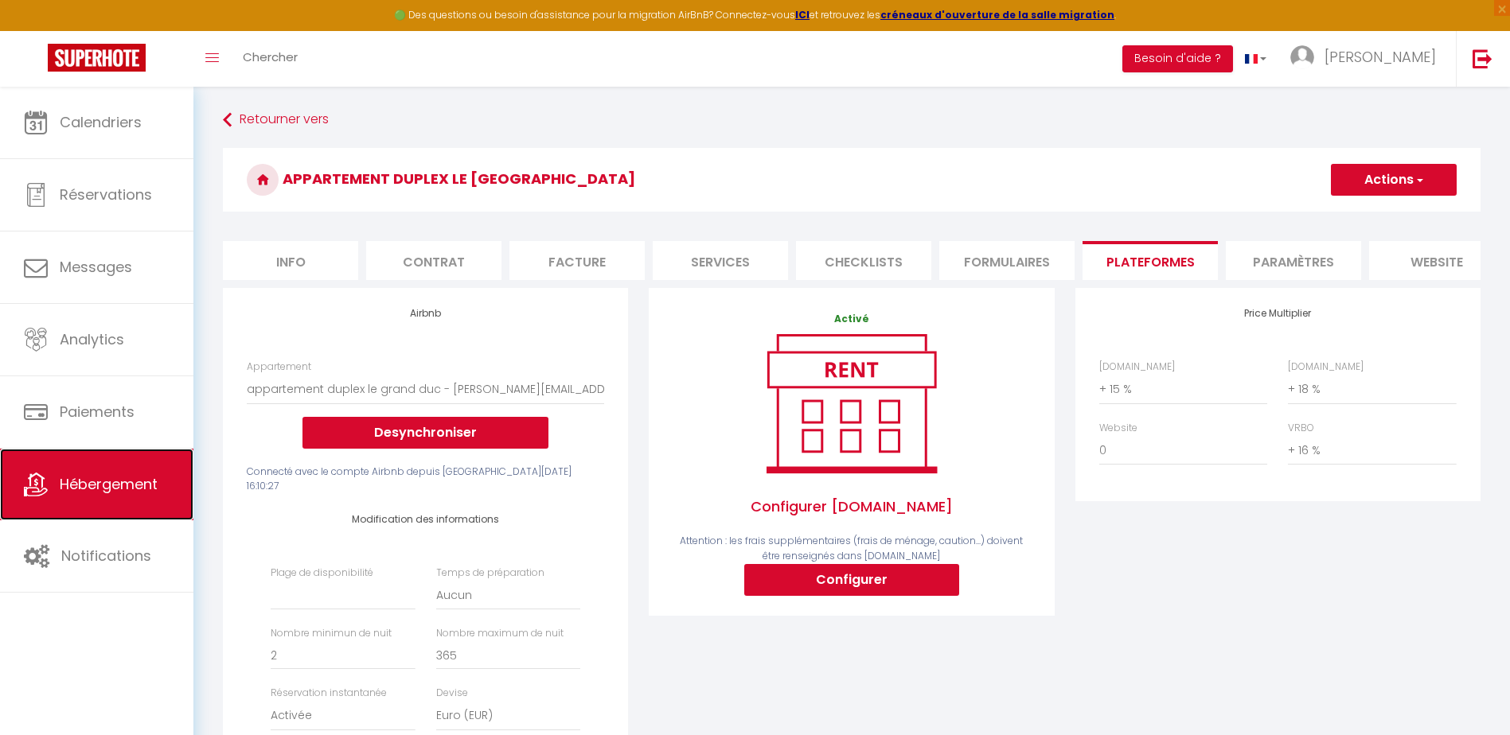
click at [135, 480] on span "Hébergement" at bounding box center [109, 484] width 98 height 20
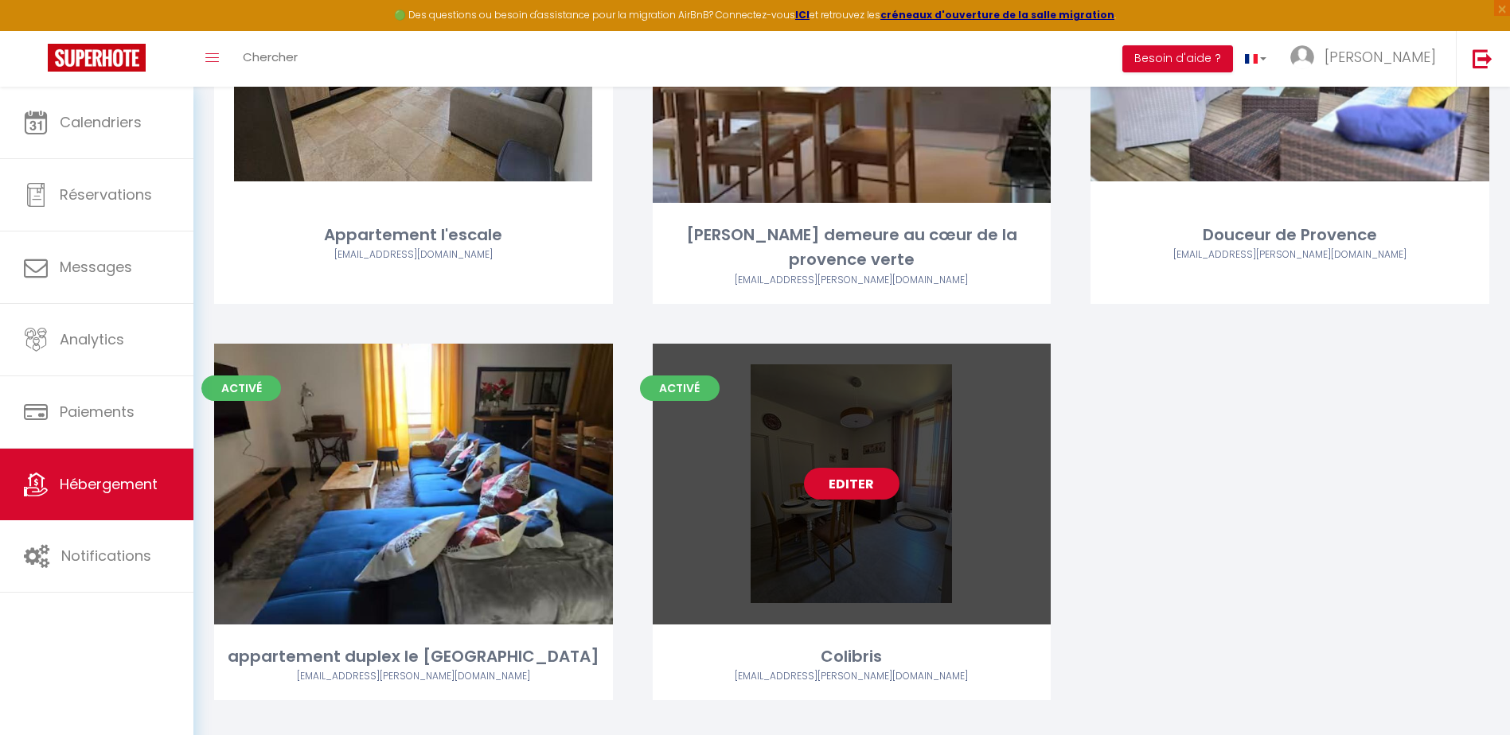
scroll to position [306, 0]
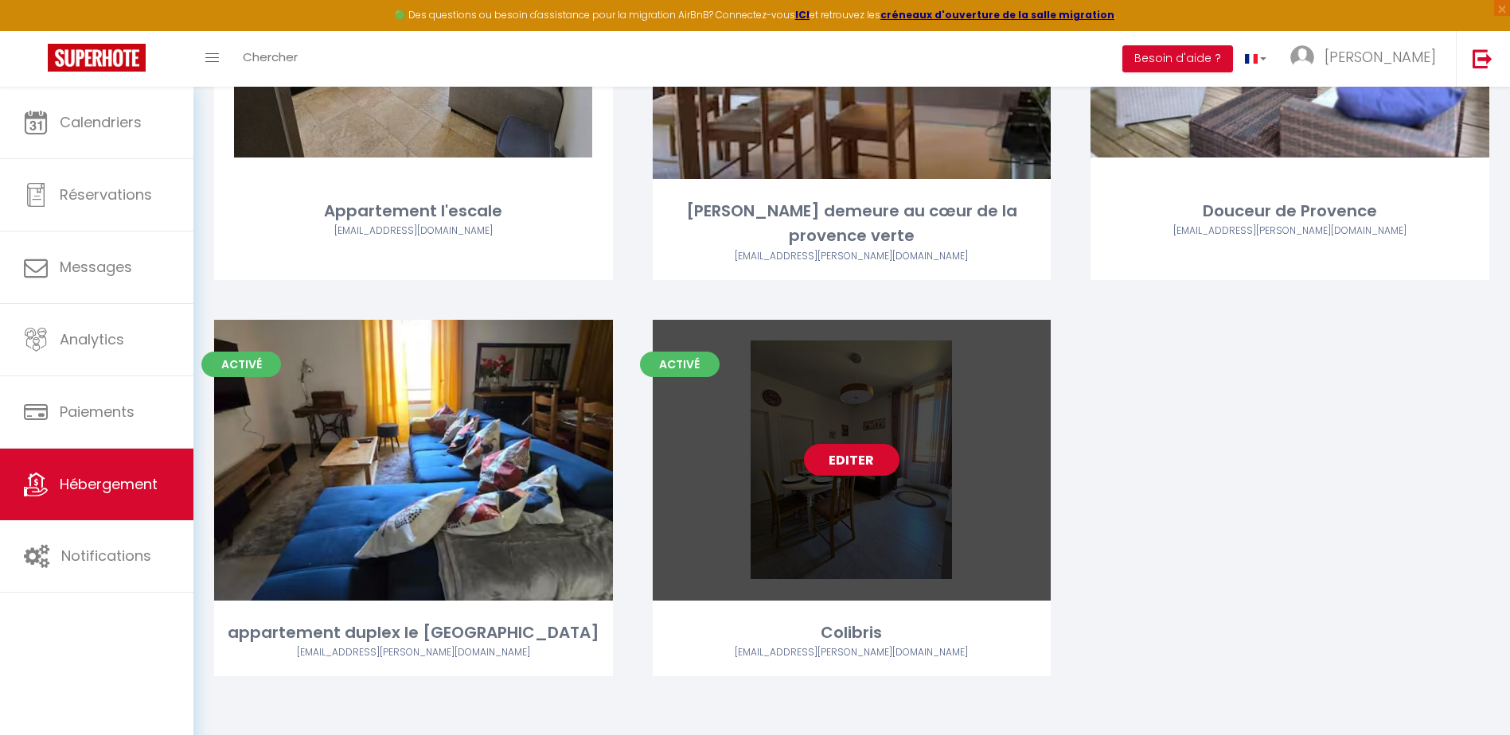
click at [865, 458] on link "Editer" at bounding box center [852, 460] width 96 height 32
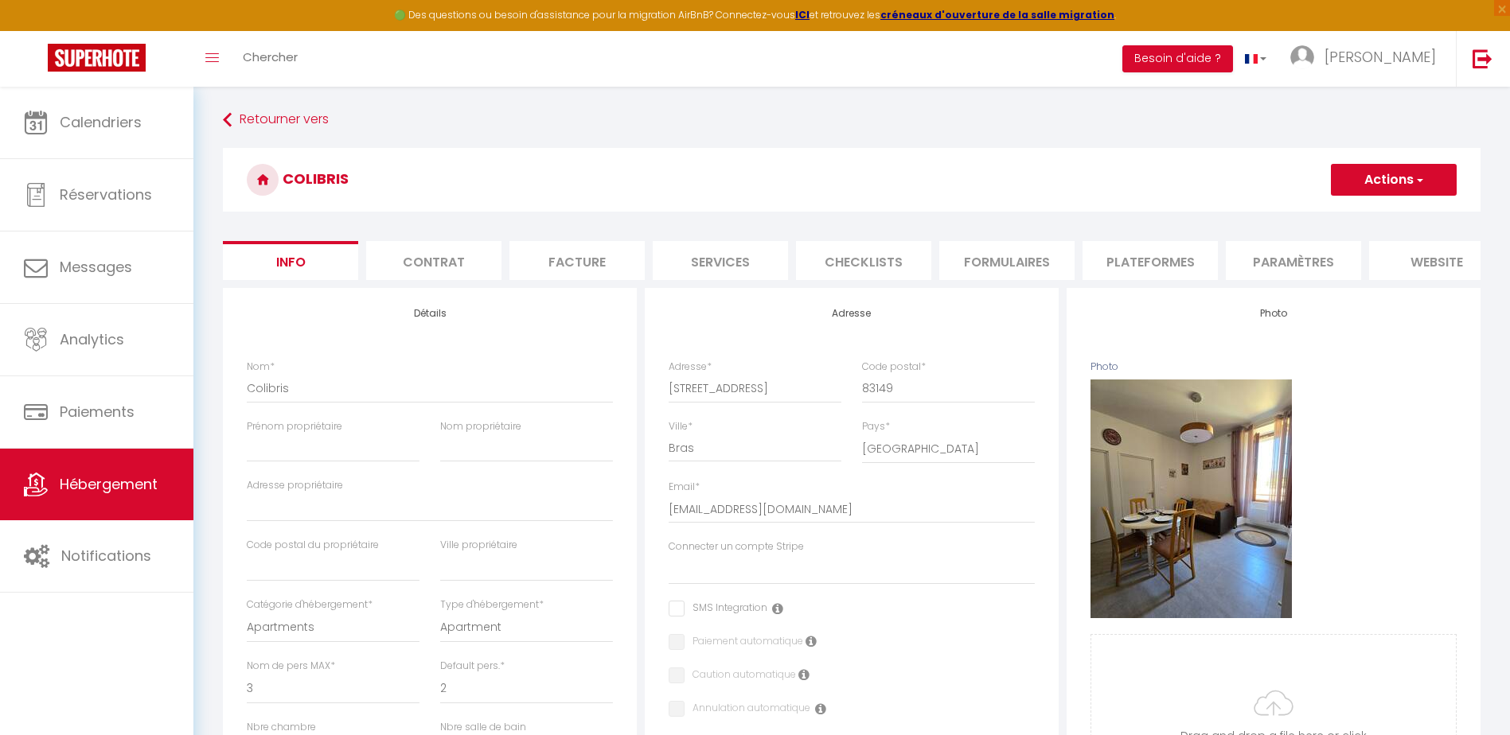
click at [1166, 259] on li "Plateformes" at bounding box center [1149, 260] width 135 height 39
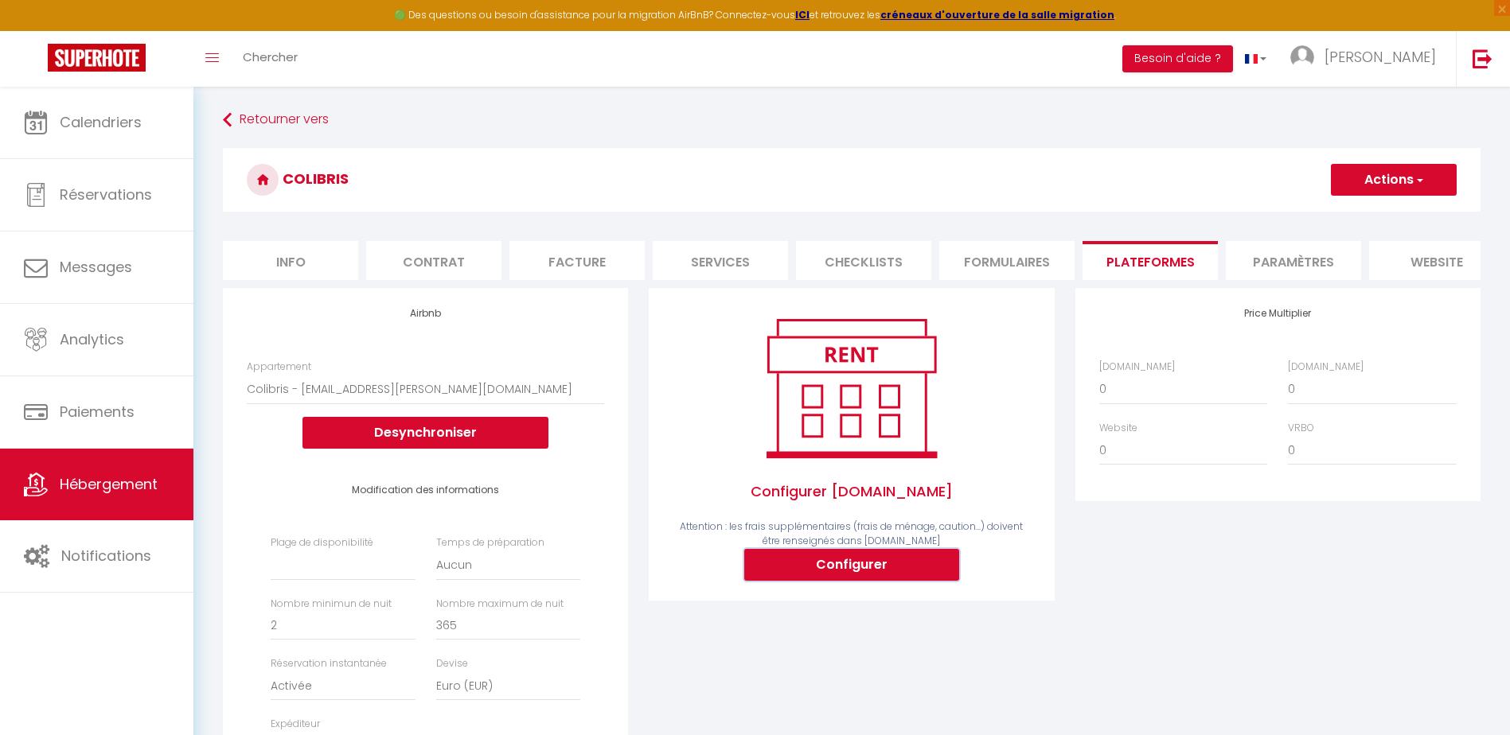
click at [873, 575] on button "Configurer" at bounding box center [851, 565] width 215 height 32
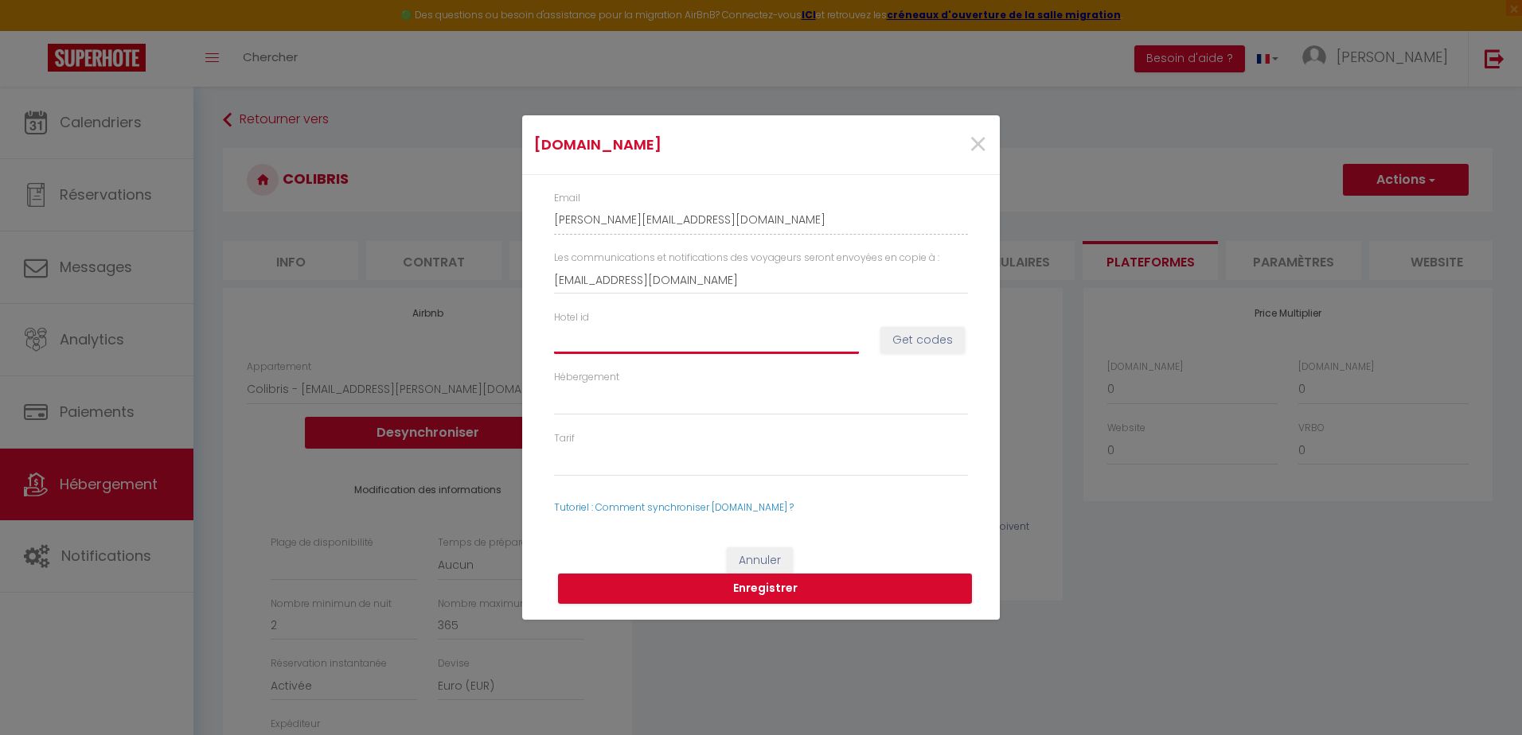
click at [579, 334] on input "Hotel id" at bounding box center [706, 340] width 305 height 29
paste input "12172404"
click at [931, 340] on button "Get codes" at bounding box center [922, 340] width 84 height 27
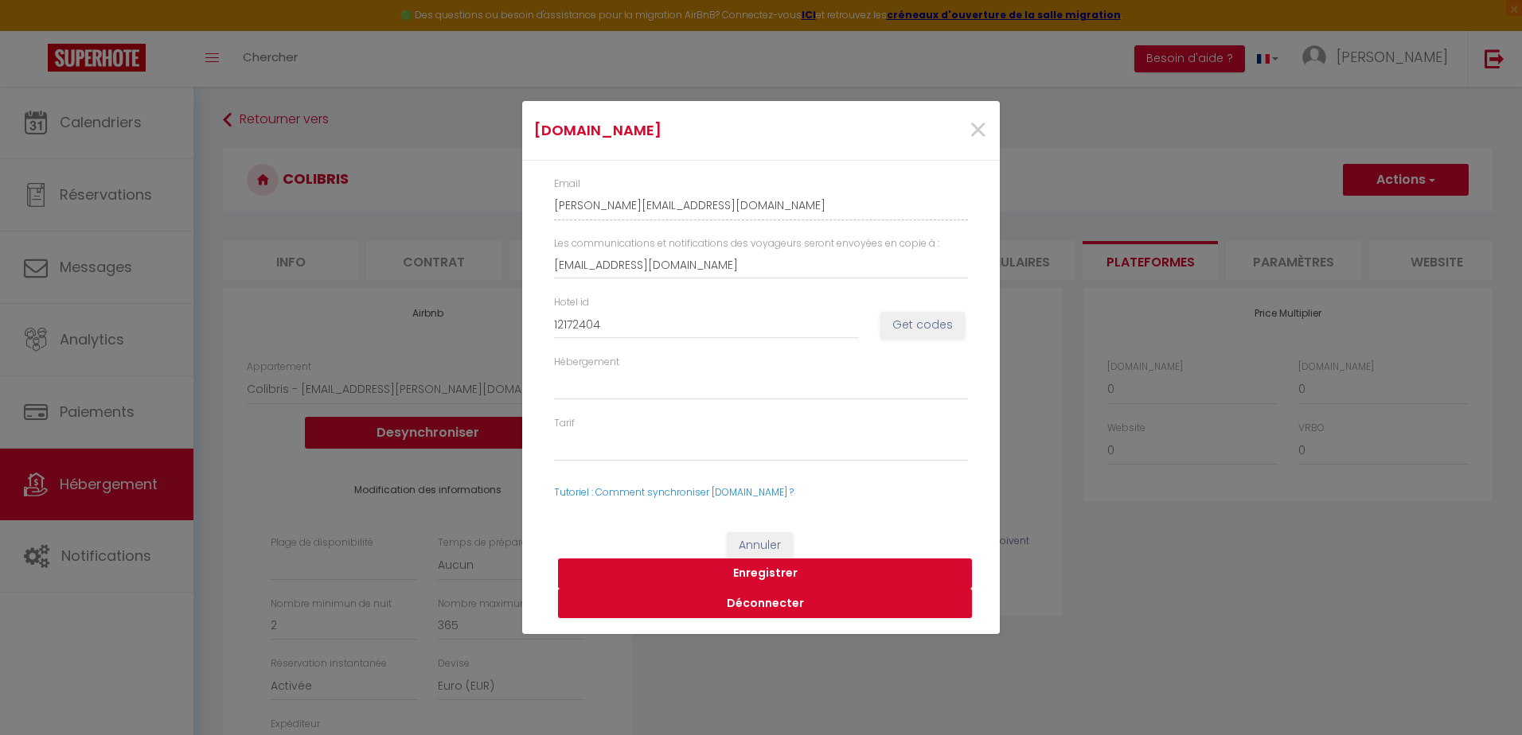
click at [784, 569] on button "Enregistrer" at bounding box center [765, 574] width 414 height 30
